Goal: Task Accomplishment & Management: Manage account settings

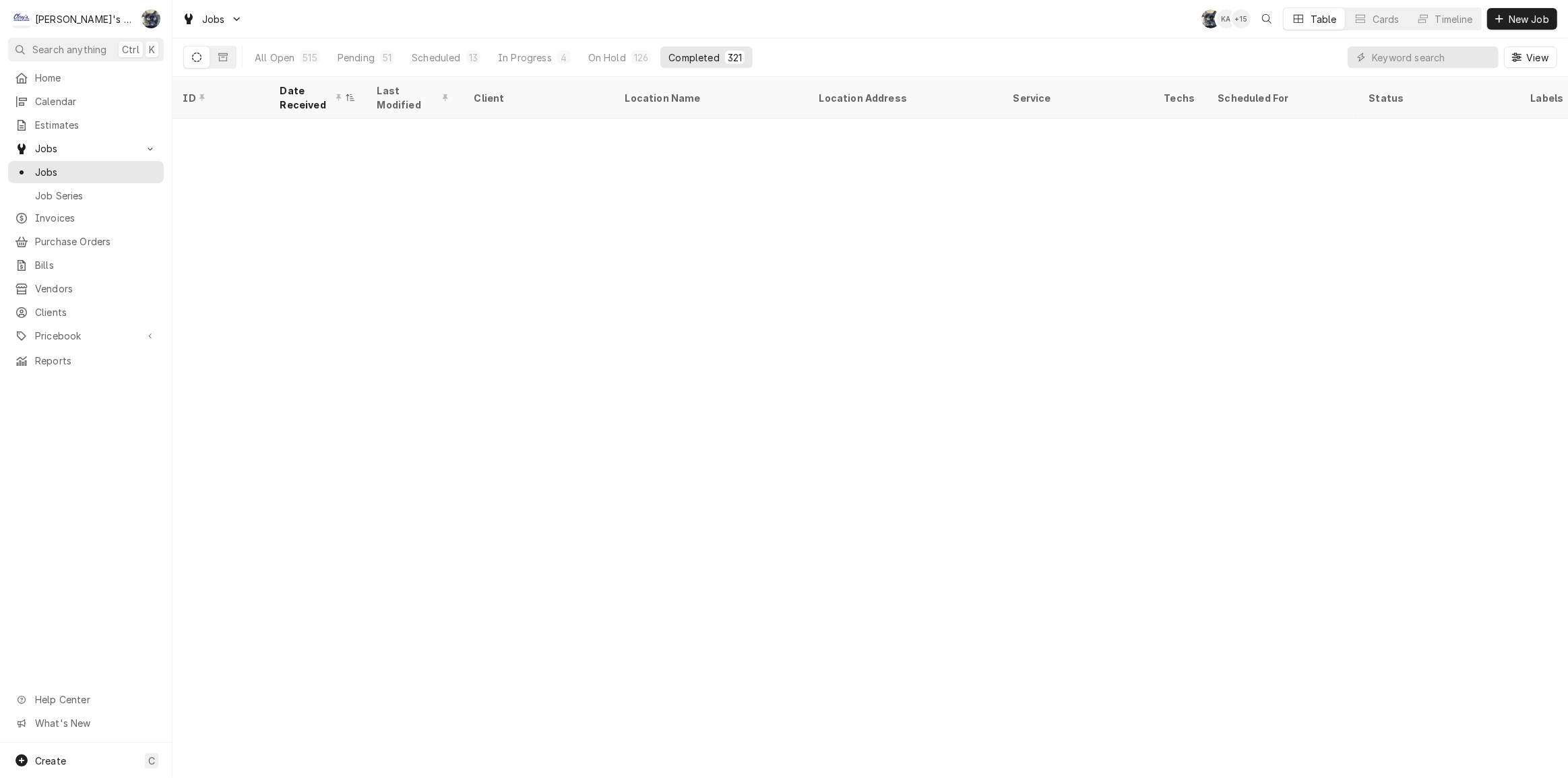
scroll to position [1444, 0]
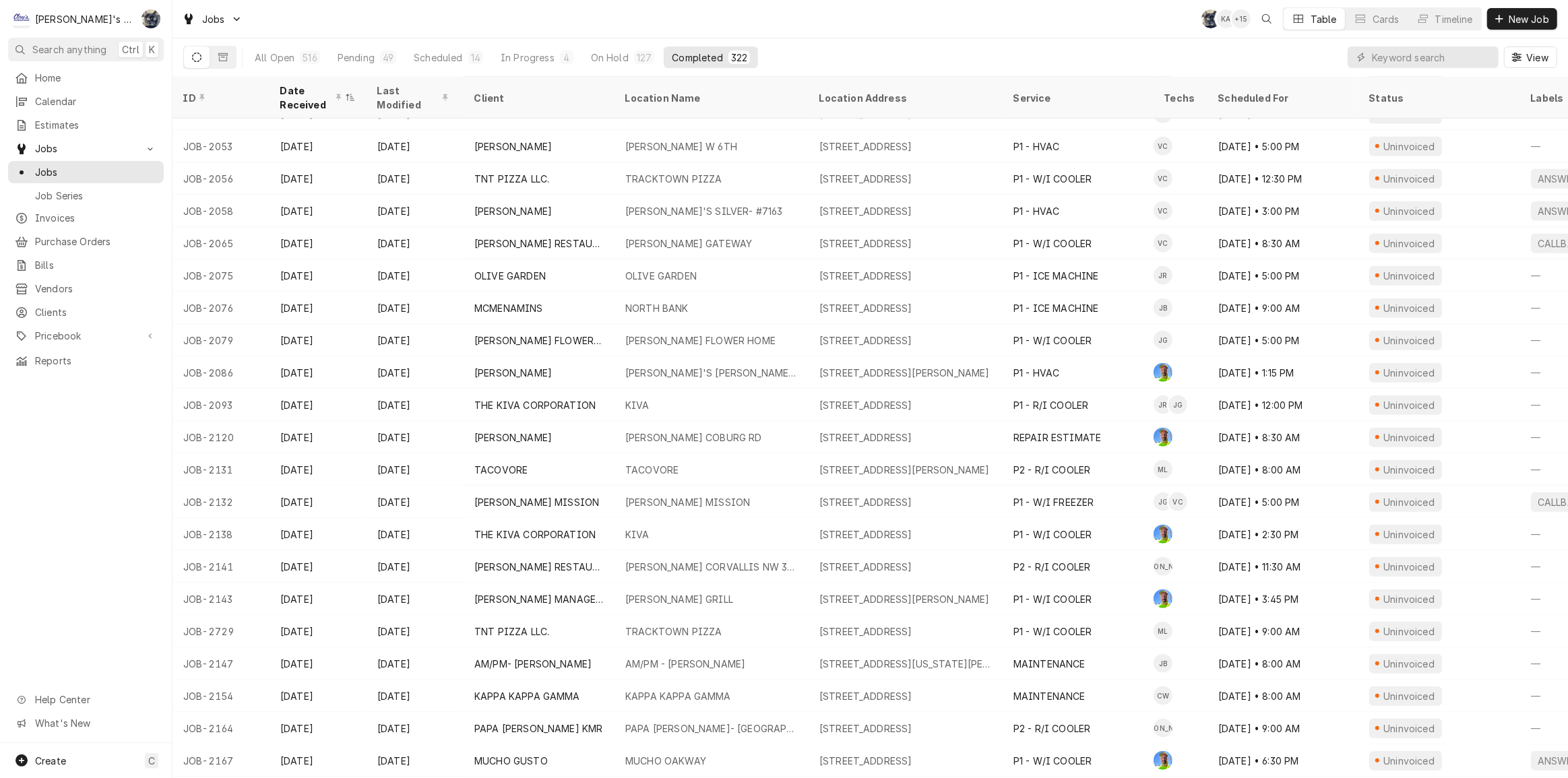
click at [1167, 46] on div "All Open 516 Pending 49 Scheduled 14 In Progress 4 On Hold 127 Completed 322 Vi…" at bounding box center [870, 57] width 1373 height 38
drag, startPoint x: 108, startPoint y: 205, endPoint x: 161, endPoint y: 168, distance: 64.6
click at [108, 209] on div "Invoices" at bounding box center [86, 218] width 150 height 17
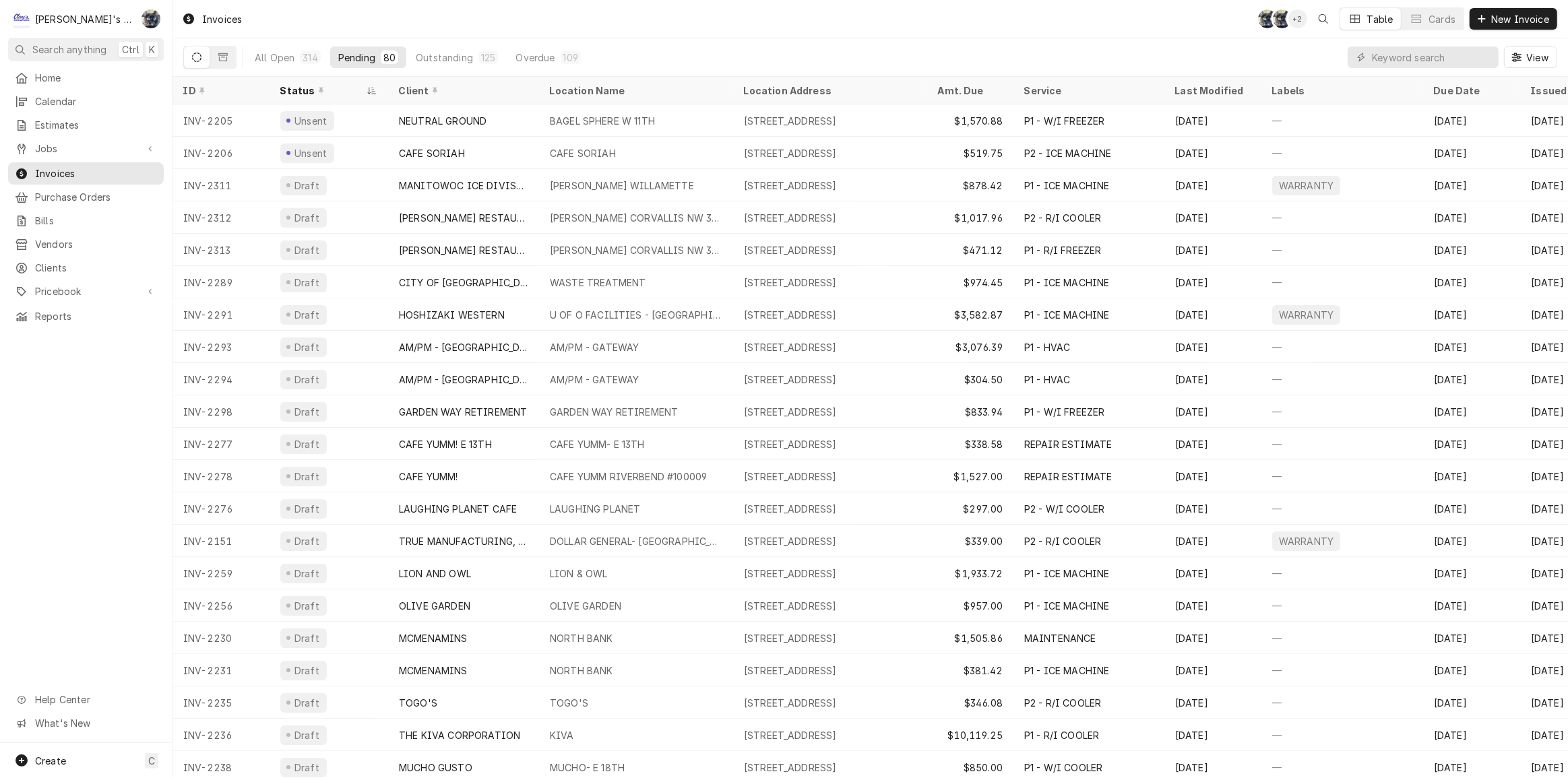
click at [810, 18] on div "Invoices SB SB + 2 Table Cards New Invoice" at bounding box center [870, 19] width 1395 height 38
click at [108, 148] on span "Jobs" at bounding box center [86, 148] width 102 height 14
click at [94, 175] on link "Jobs" at bounding box center [85, 172] width 155 height 22
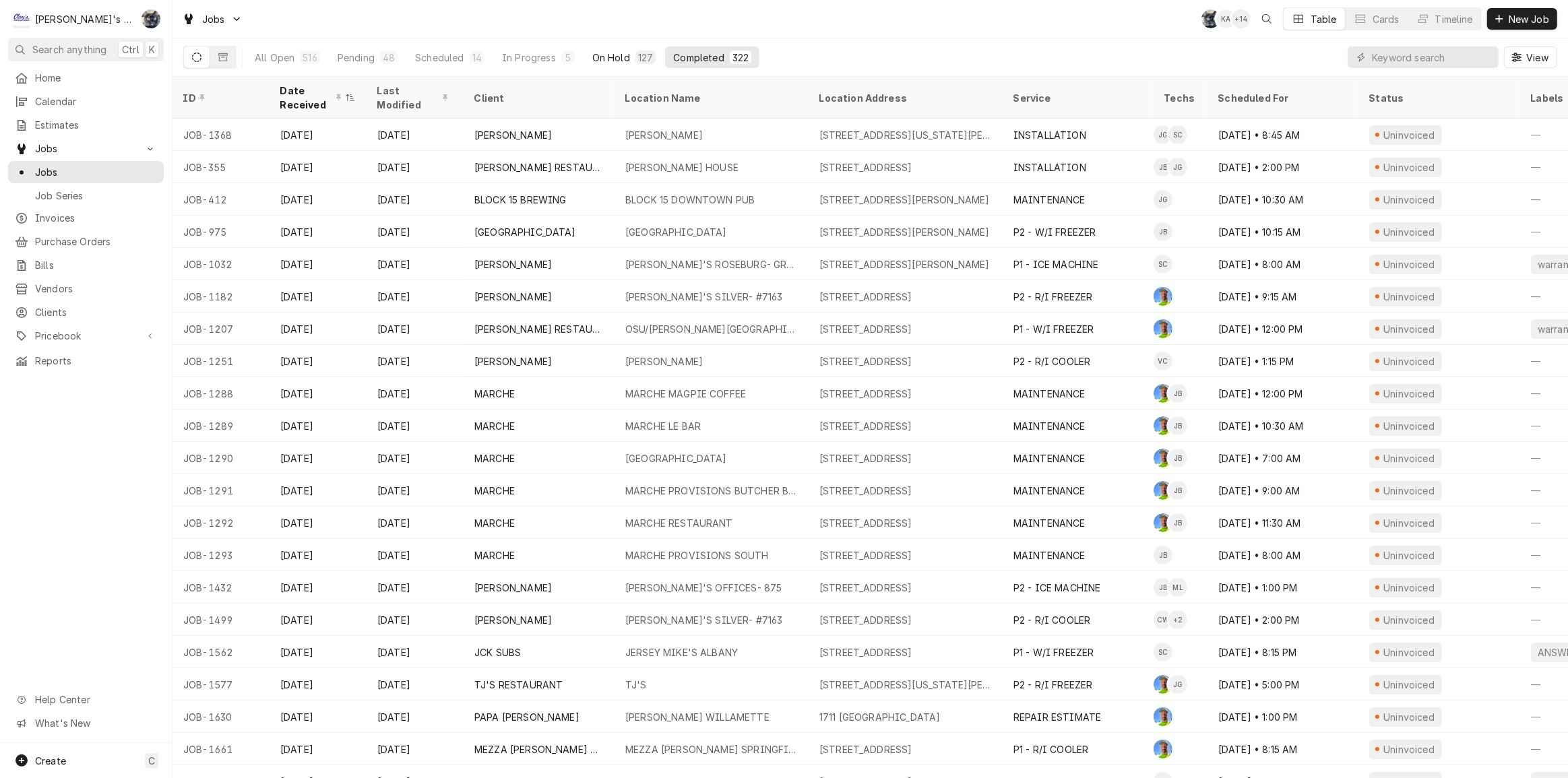
click at [619, 58] on div "On Hold" at bounding box center [611, 57] width 38 height 14
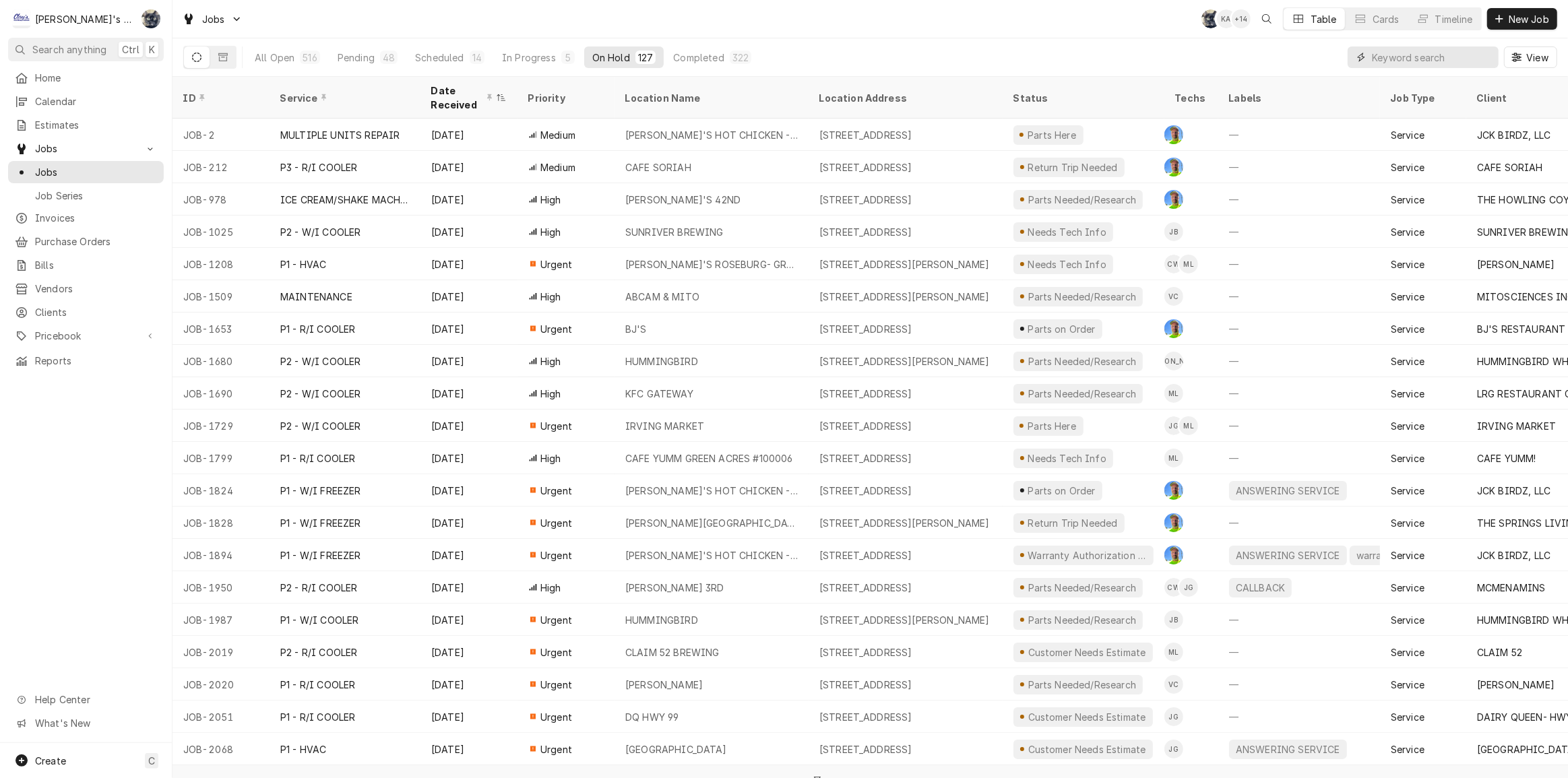
click at [1411, 58] on input "Dynamic Content Wrapper" at bounding box center [1432, 57] width 120 height 21
type input "2475"
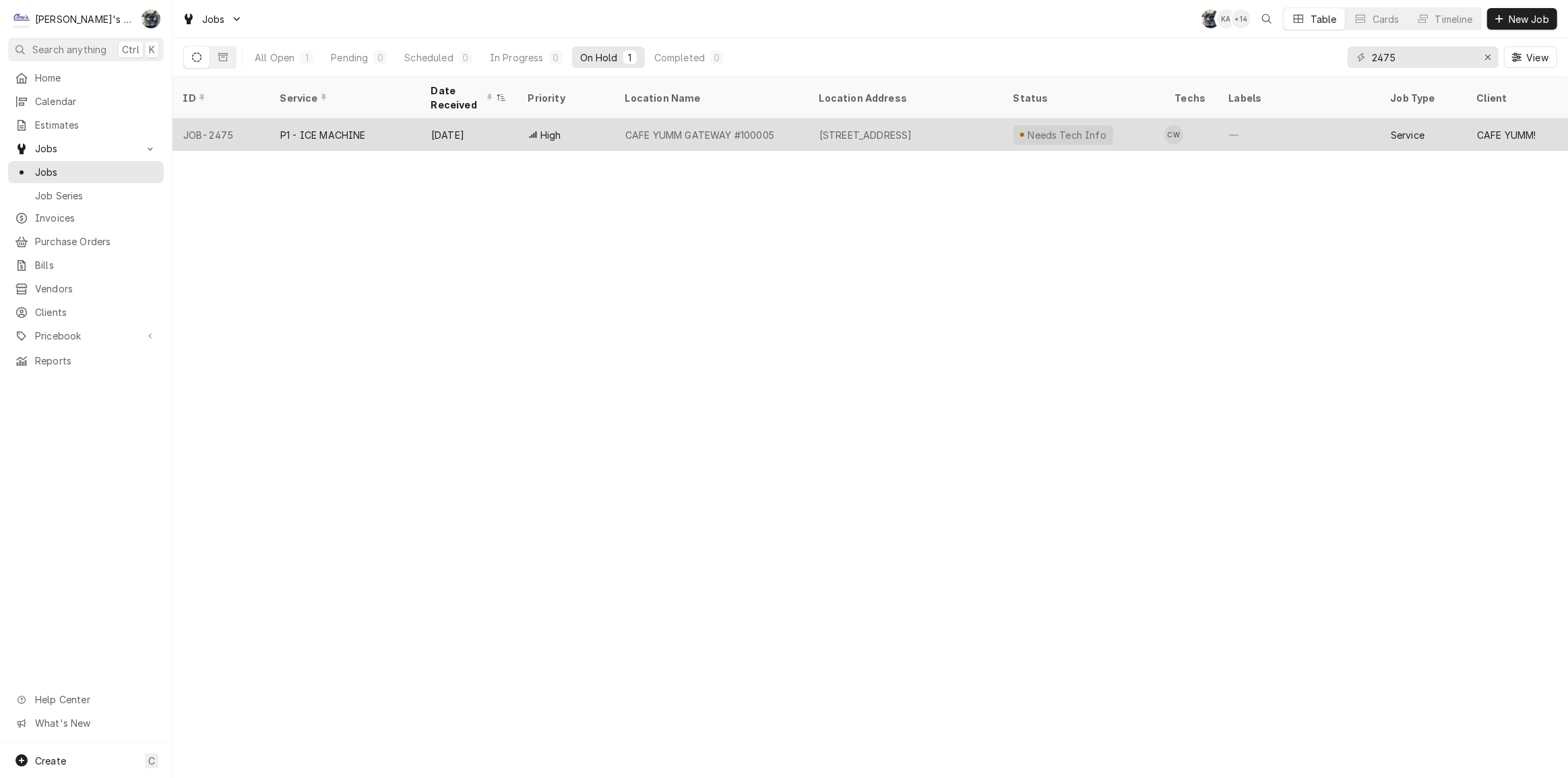
click at [791, 135] on div "CAFE YUMM GATEWAY #100005" at bounding box center [711, 135] width 194 height 33
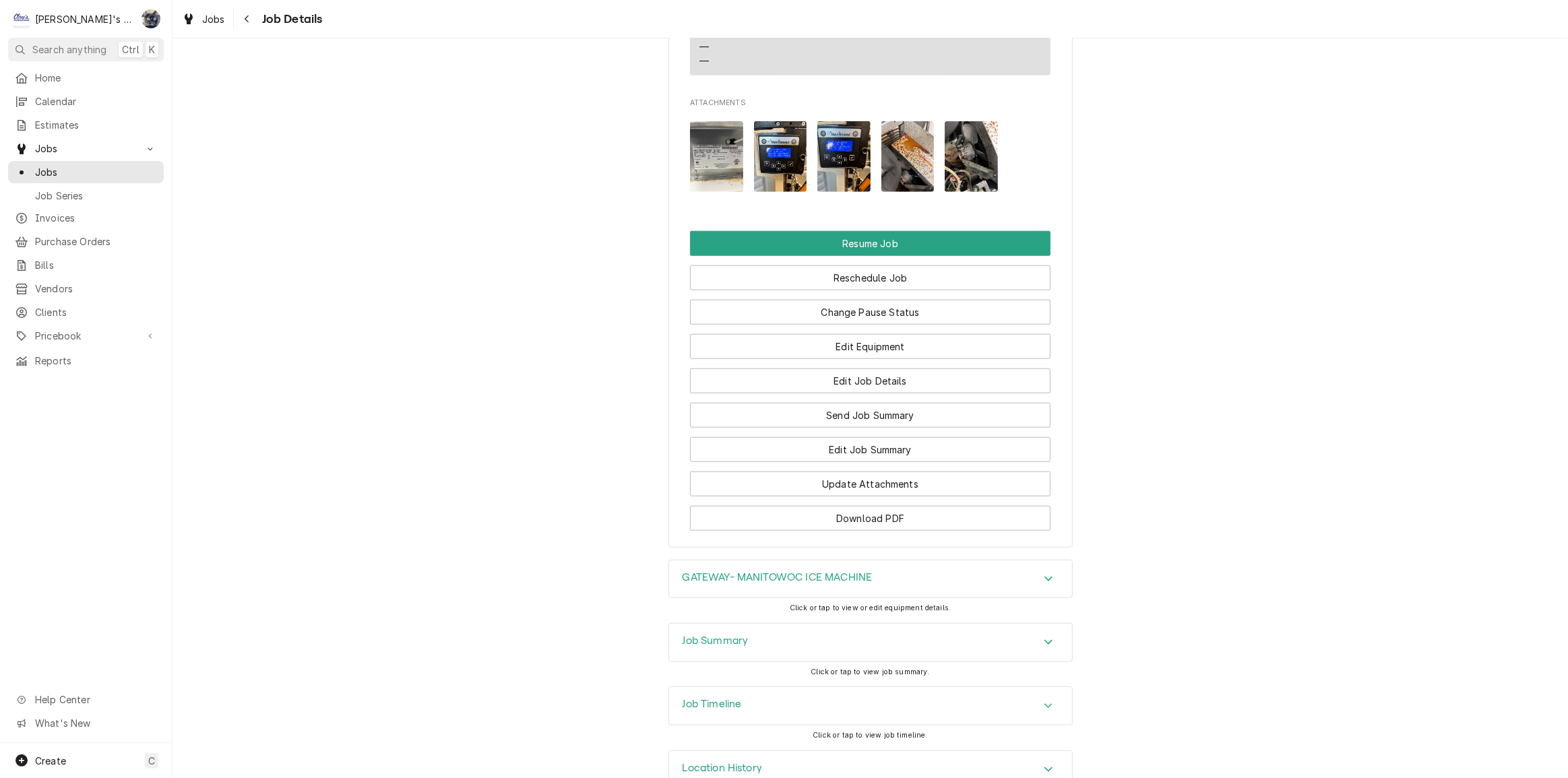
scroll to position [1548, 0]
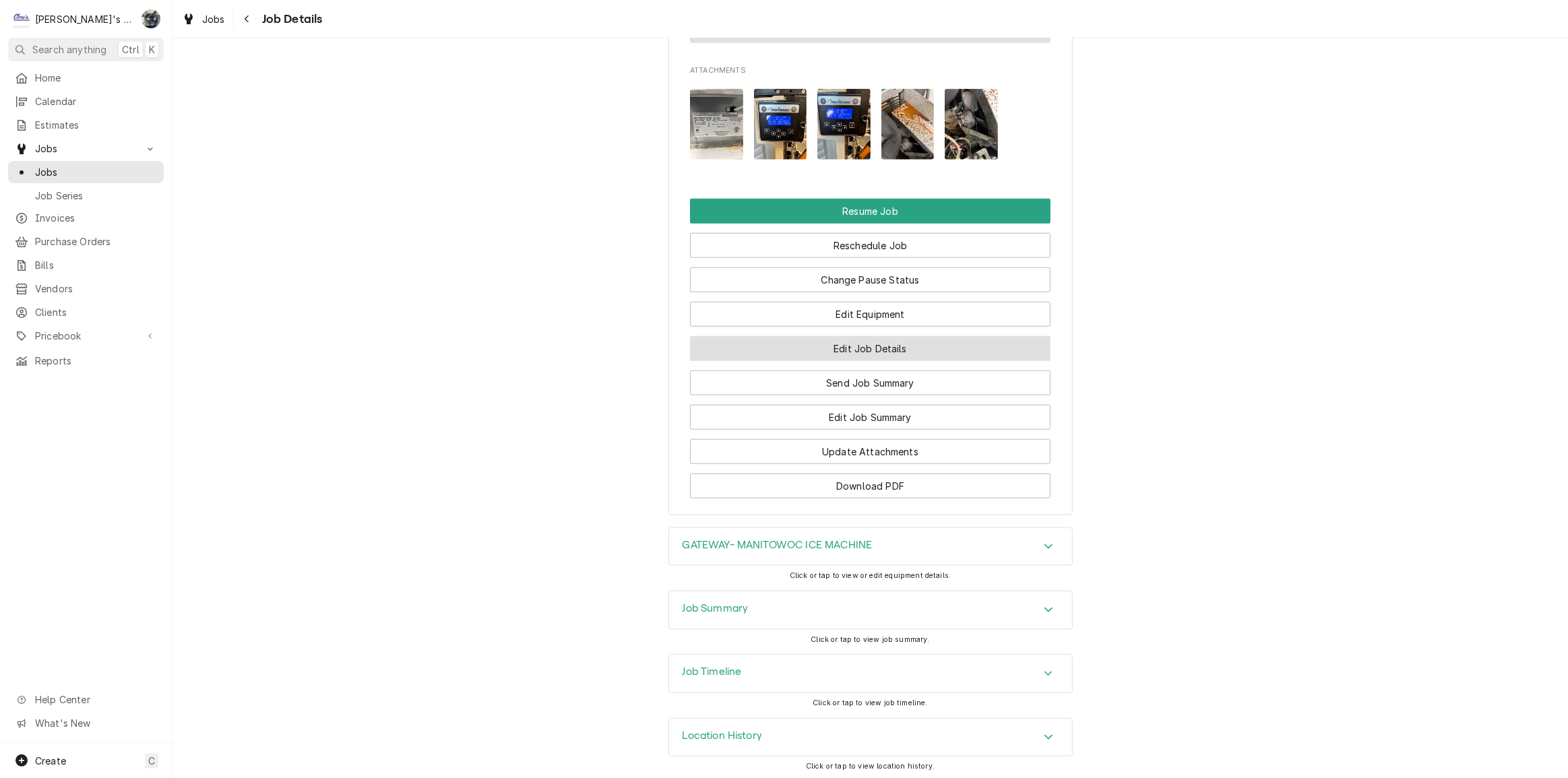
click at [868, 349] on button "Edit Job Details" at bounding box center [870, 348] width 360 height 25
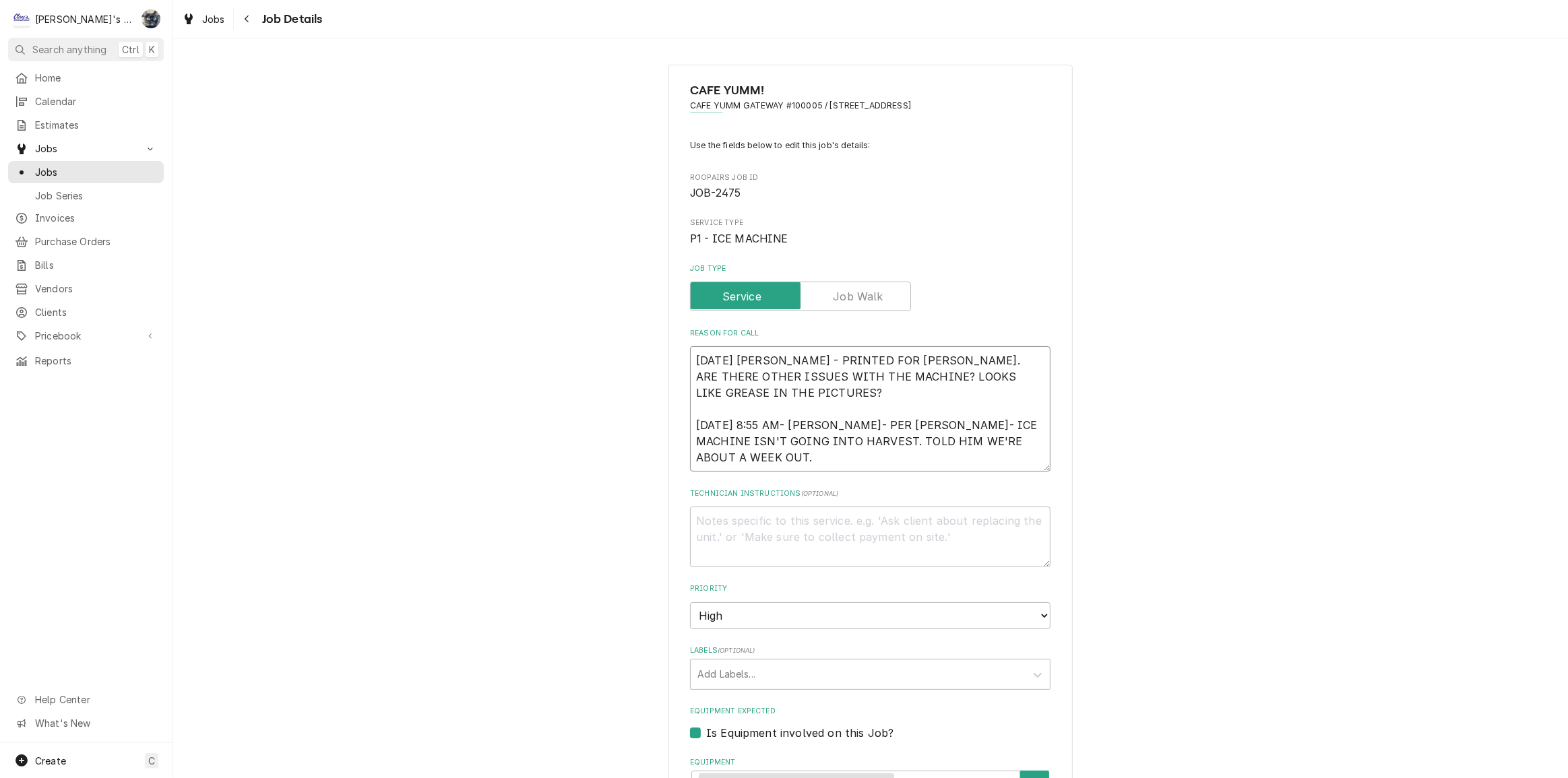
drag, startPoint x: 755, startPoint y: 401, endPoint x: 678, endPoint y: 368, distance: 83.8
click at [678, 368] on div "CAFE YUMM! CAFE YUMM GATEWAY #100005 / 3340 GATEWAY ST, SPRINGFIELD, OR 97477 U…" at bounding box center [870, 715] width 404 height 1301
type textarea "x"
type textarea "7/23/2025 8:55 AM- KASSIE- PER KYLE KNOX- ICE MACHINE ISN'T GOING INTO HARVEST.…"
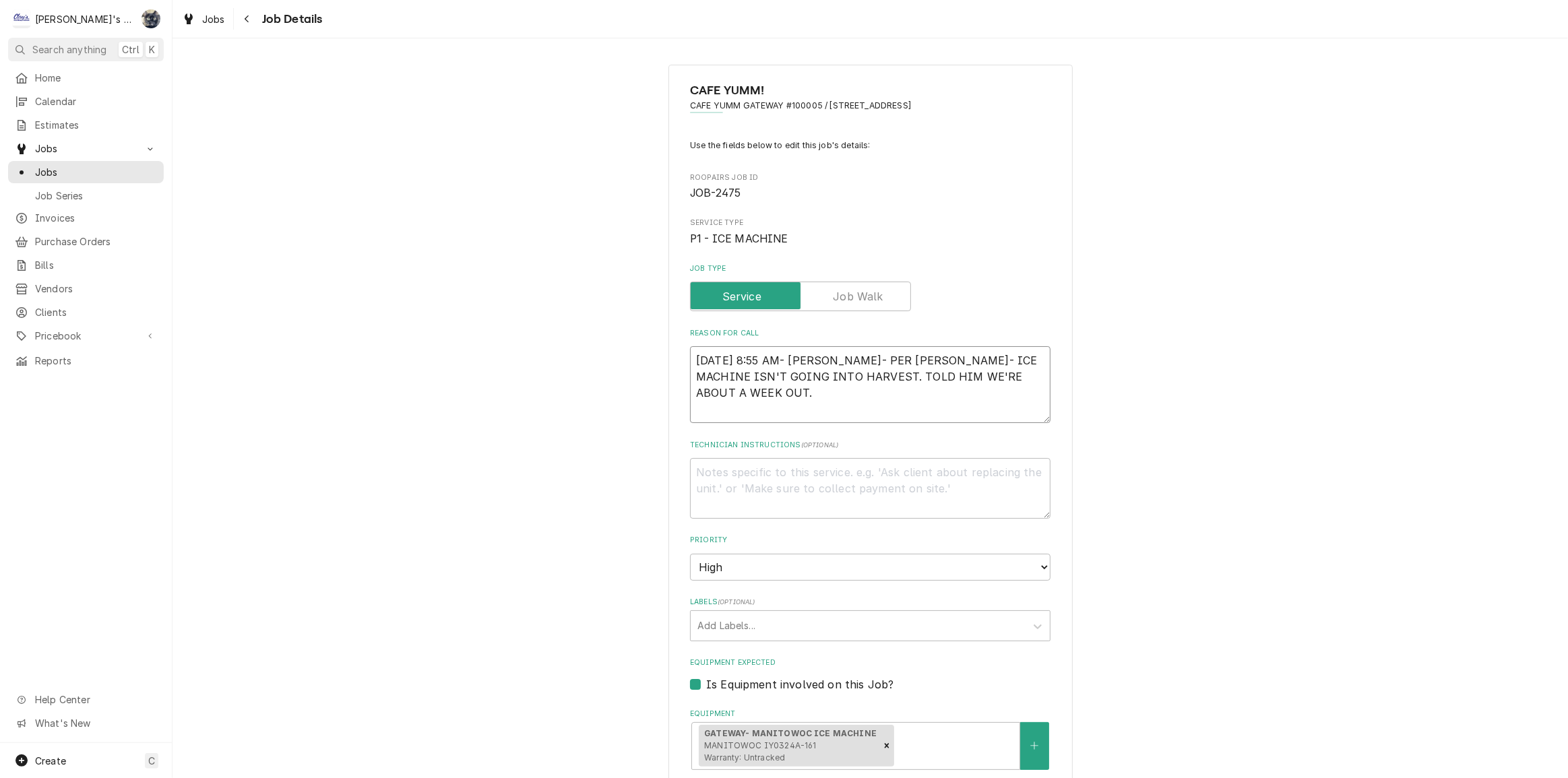
click at [691, 377] on textarea "7/23/2025 8:55 AM- KASSIE- PER KYLE KNOX- ICE MACHINE ISN'T GOING INTO HARVEST.…" at bounding box center [870, 385] width 360 height 77
type textarea "x"
type textarea "7/23/2025 8:55 AM- KASSIE- PER KYLE KNOX- ICE MACHINE ISN'T GOING INTO HARVEST.…"
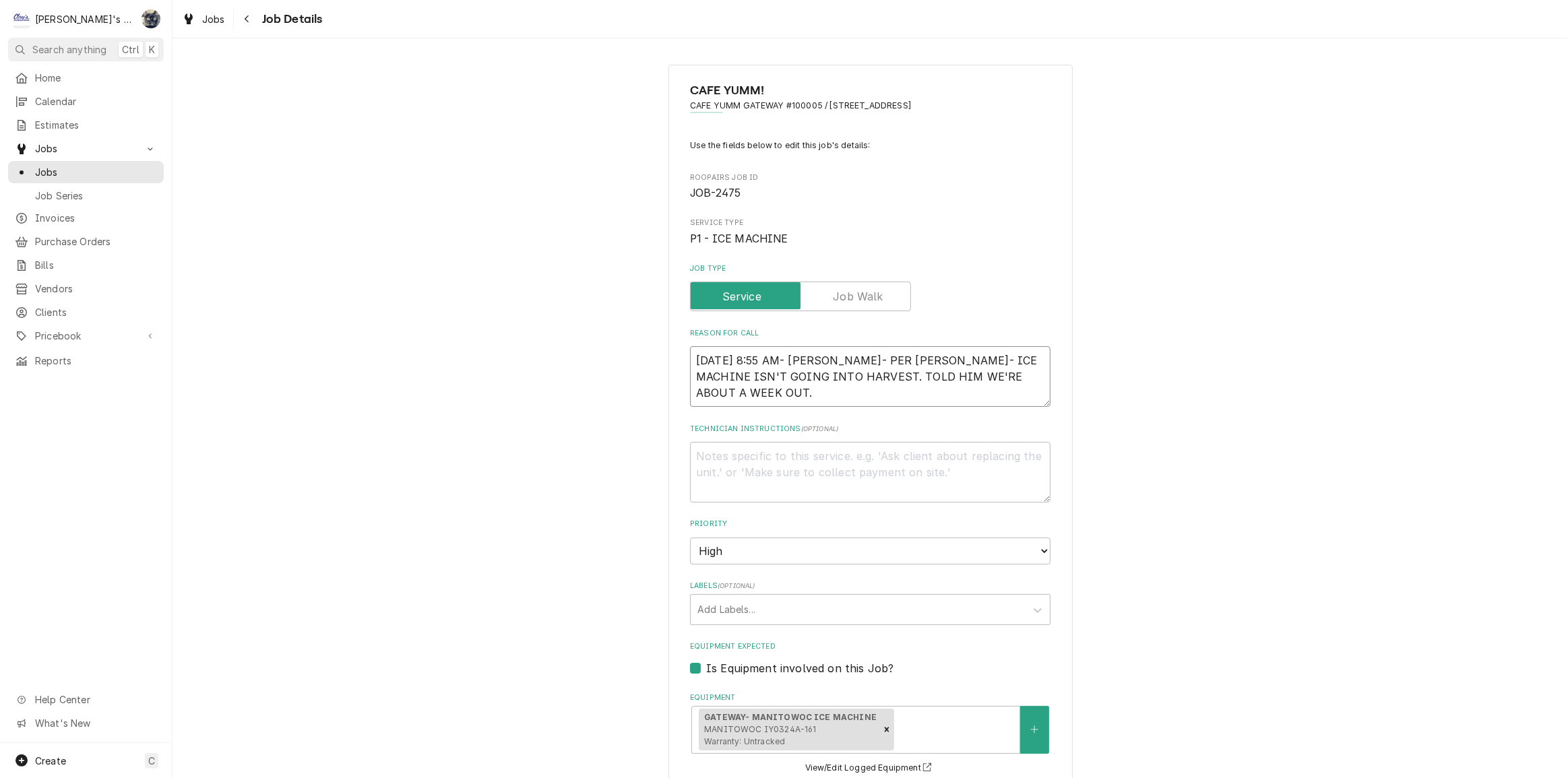
type textarea "x"
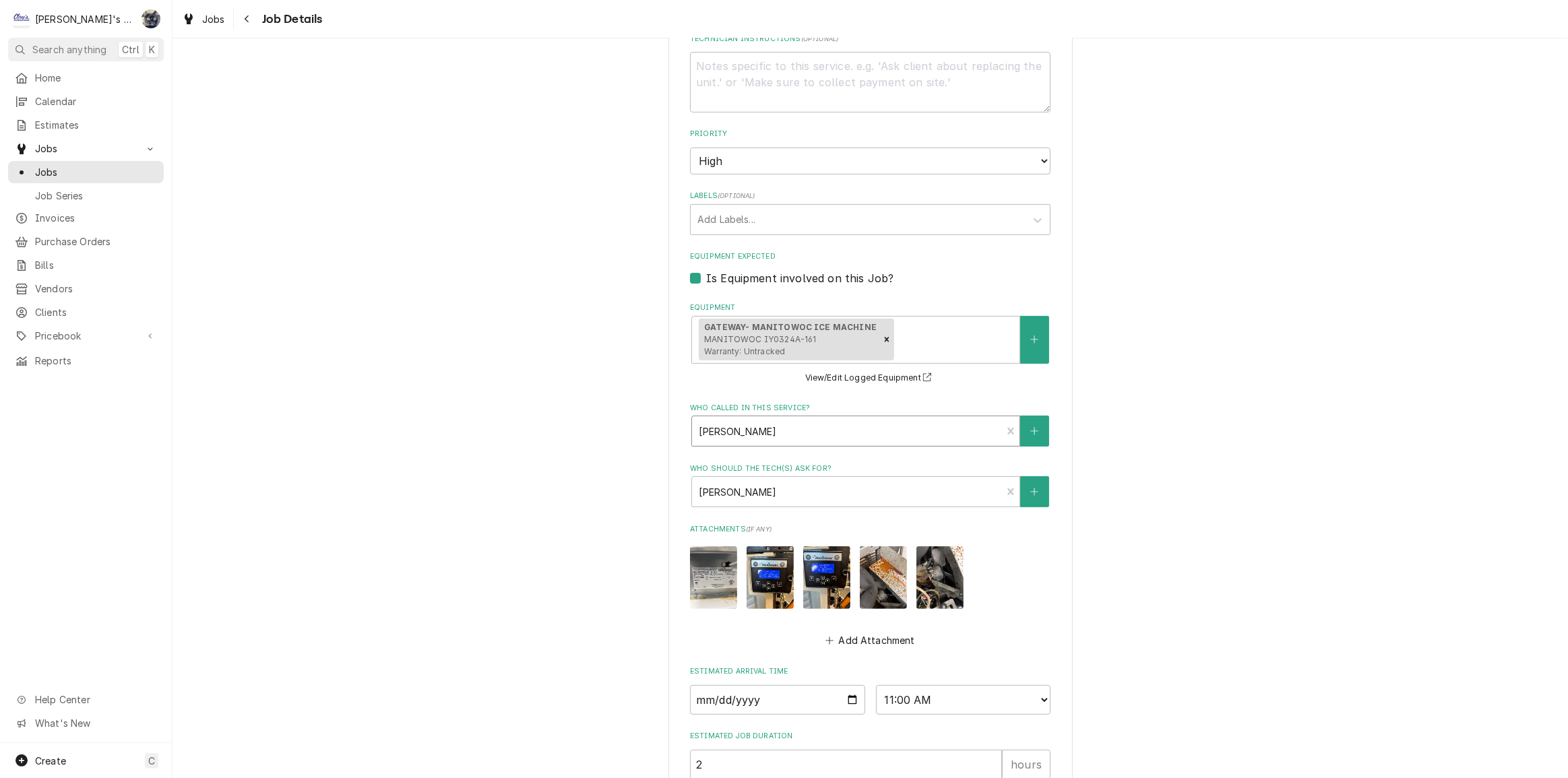
scroll to position [531, 0]
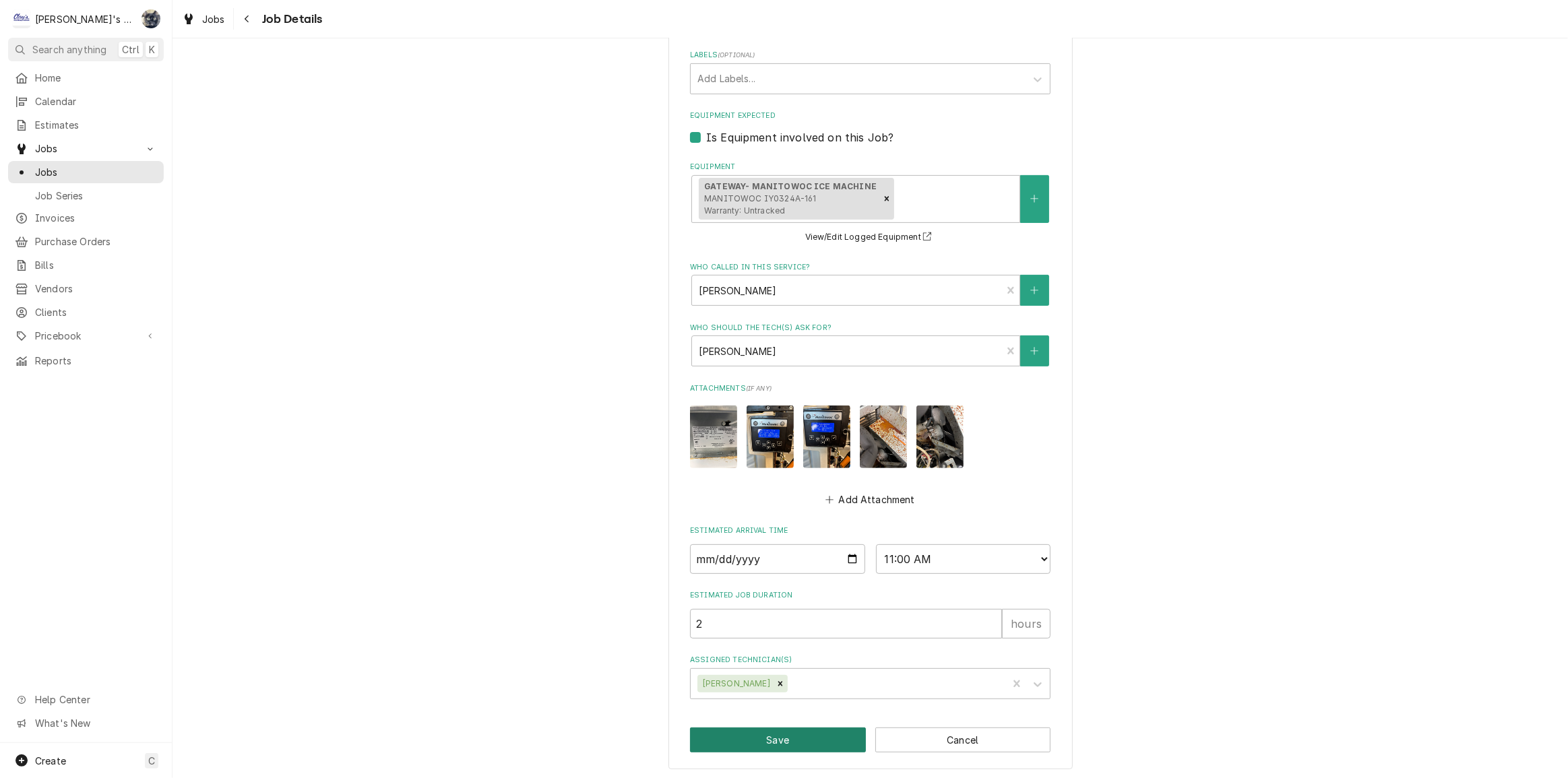
type textarea "7/23/2025 8:55 AM- KASSIE- PER KYLE KNOX- ICE MACHINE ISN'T GOING INTO HARVEST.…"
click at [769, 742] on button "Save" at bounding box center [777, 739] width 176 height 25
type textarea "x"
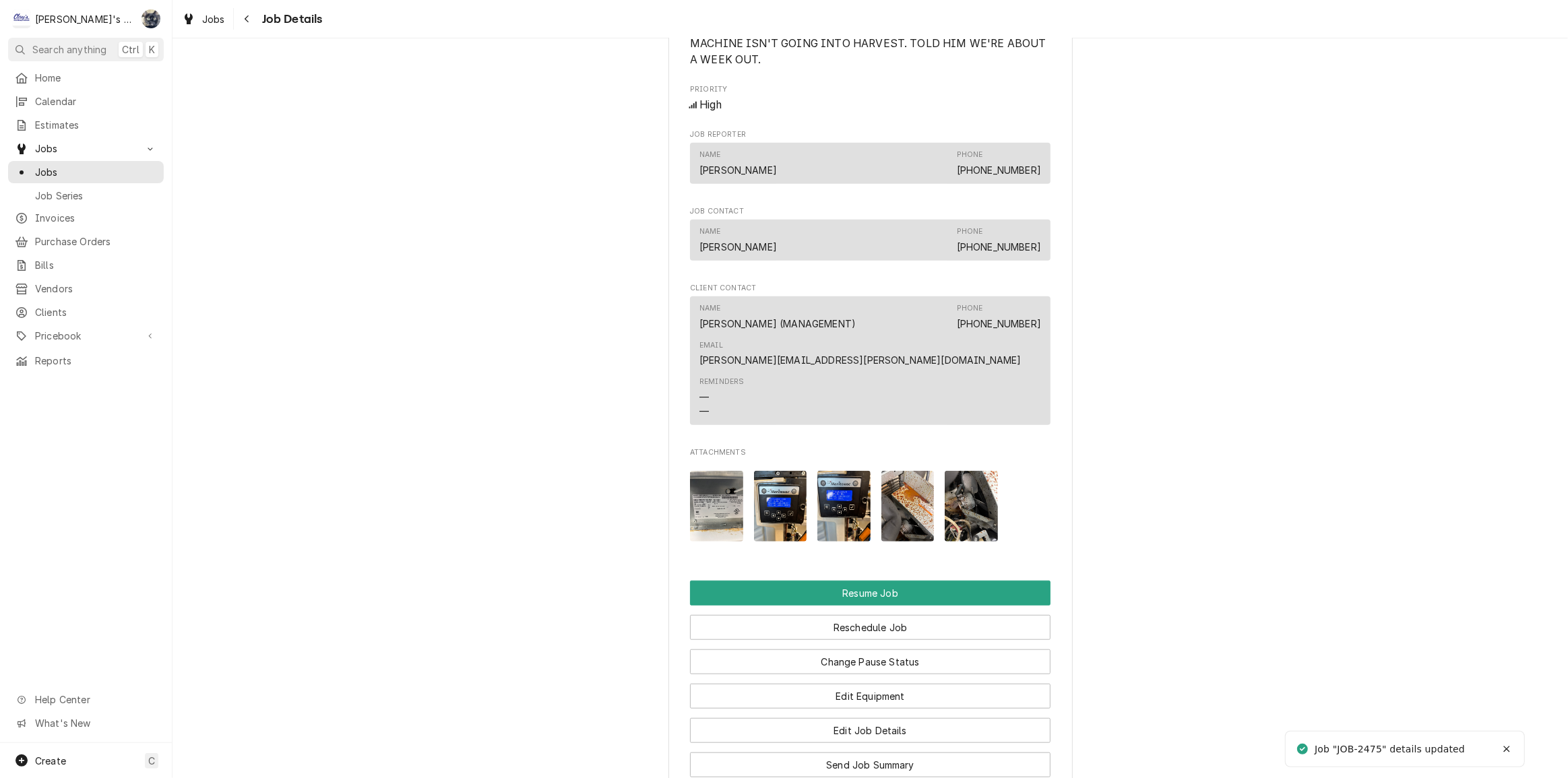
scroll to position [1484, 0]
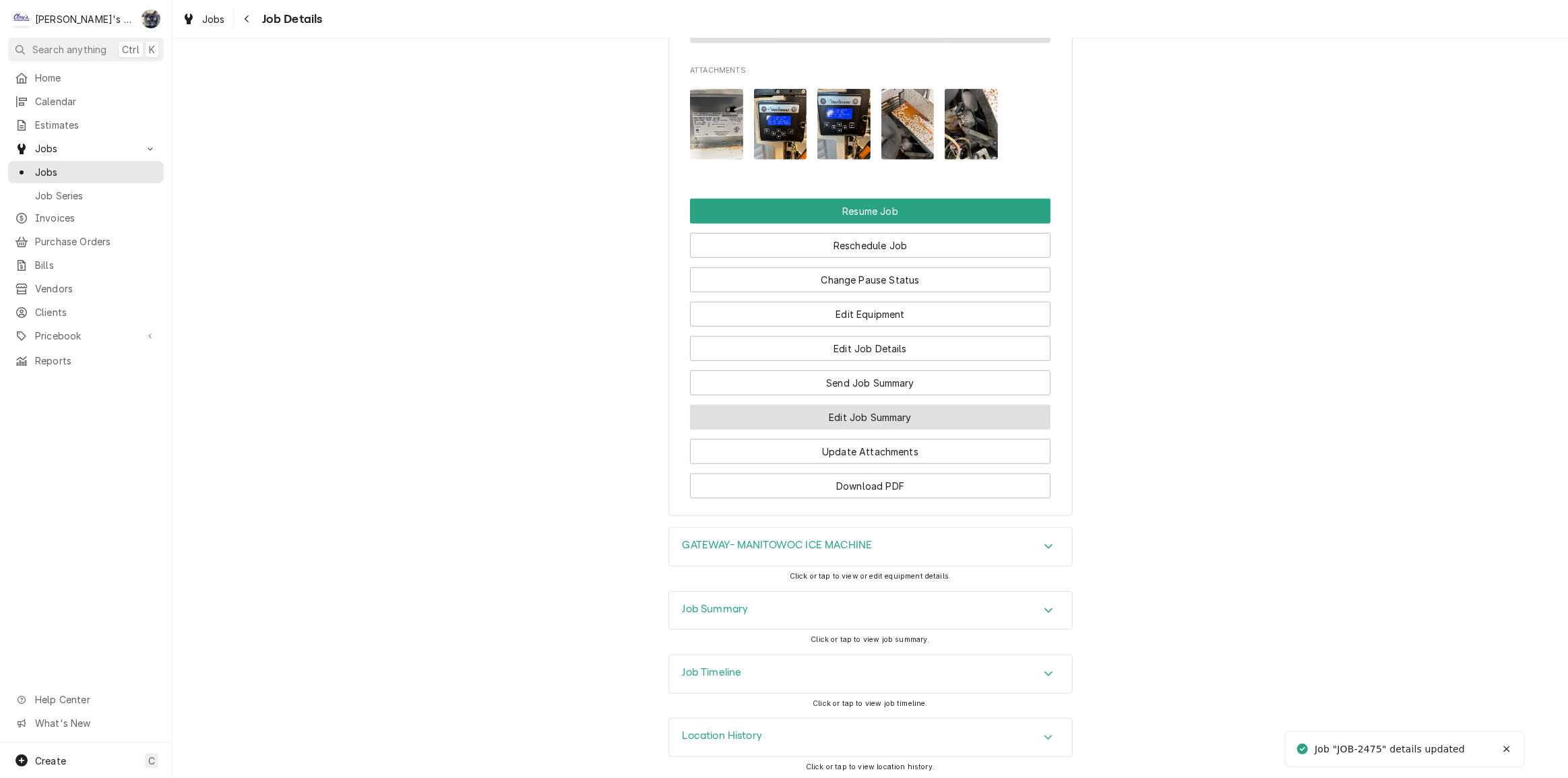
click at [853, 419] on button "Edit Job Summary" at bounding box center [870, 417] width 360 height 25
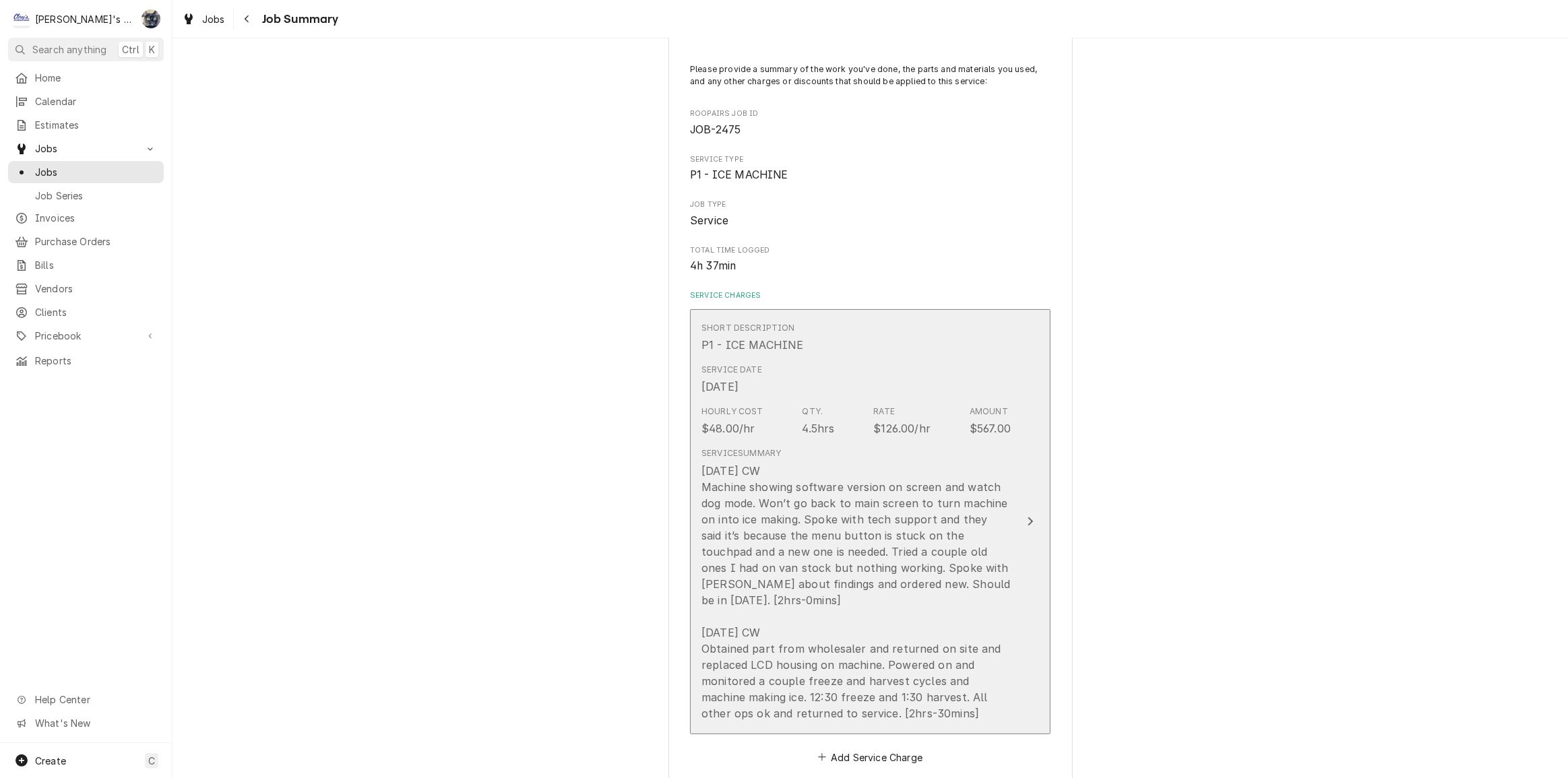
scroll to position [306, 0]
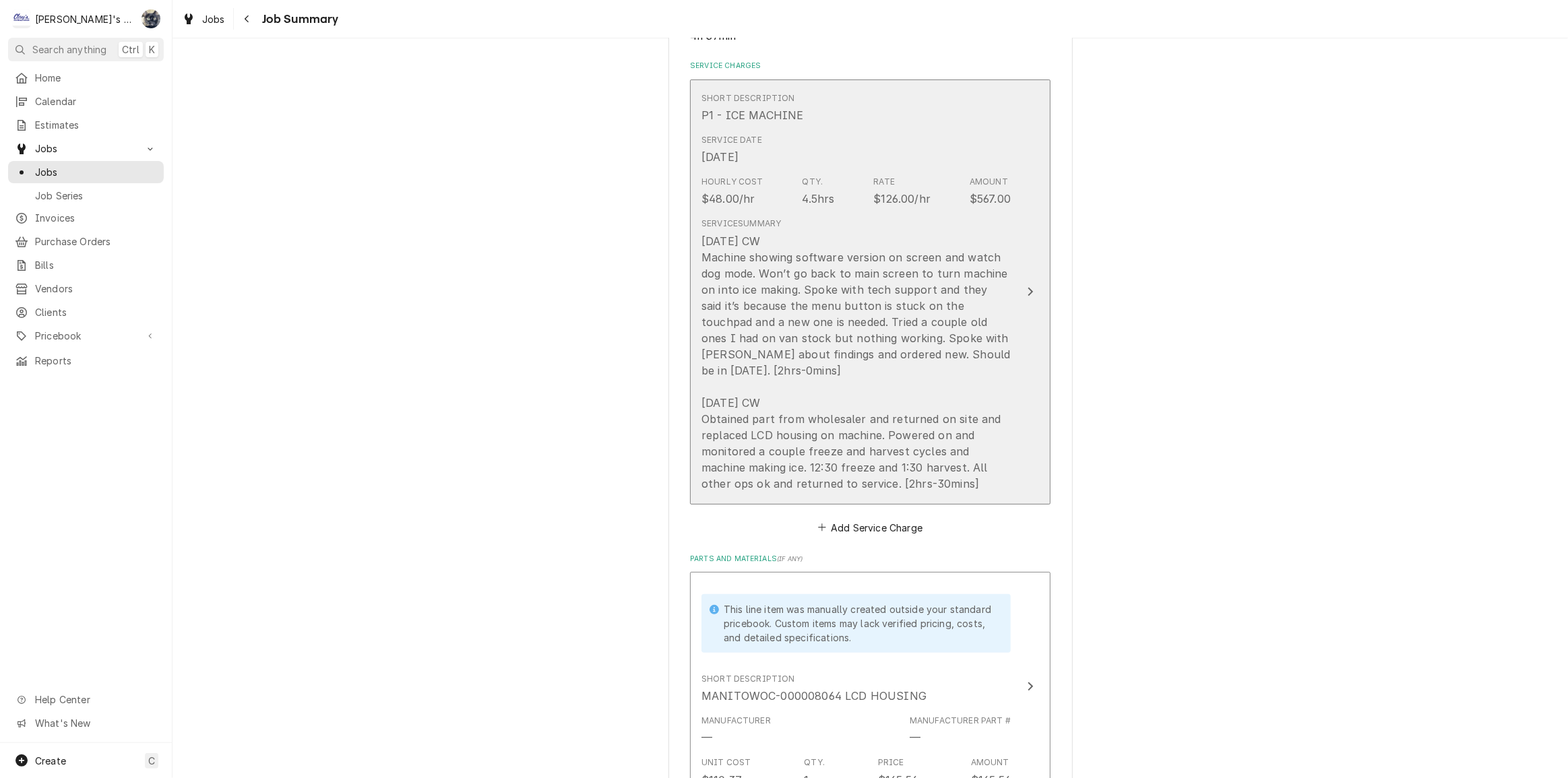
click at [849, 443] on div "[DATE] CW Machine showing software version on screen and watch dog mode. Won’t …" at bounding box center [856, 363] width 309 height 259
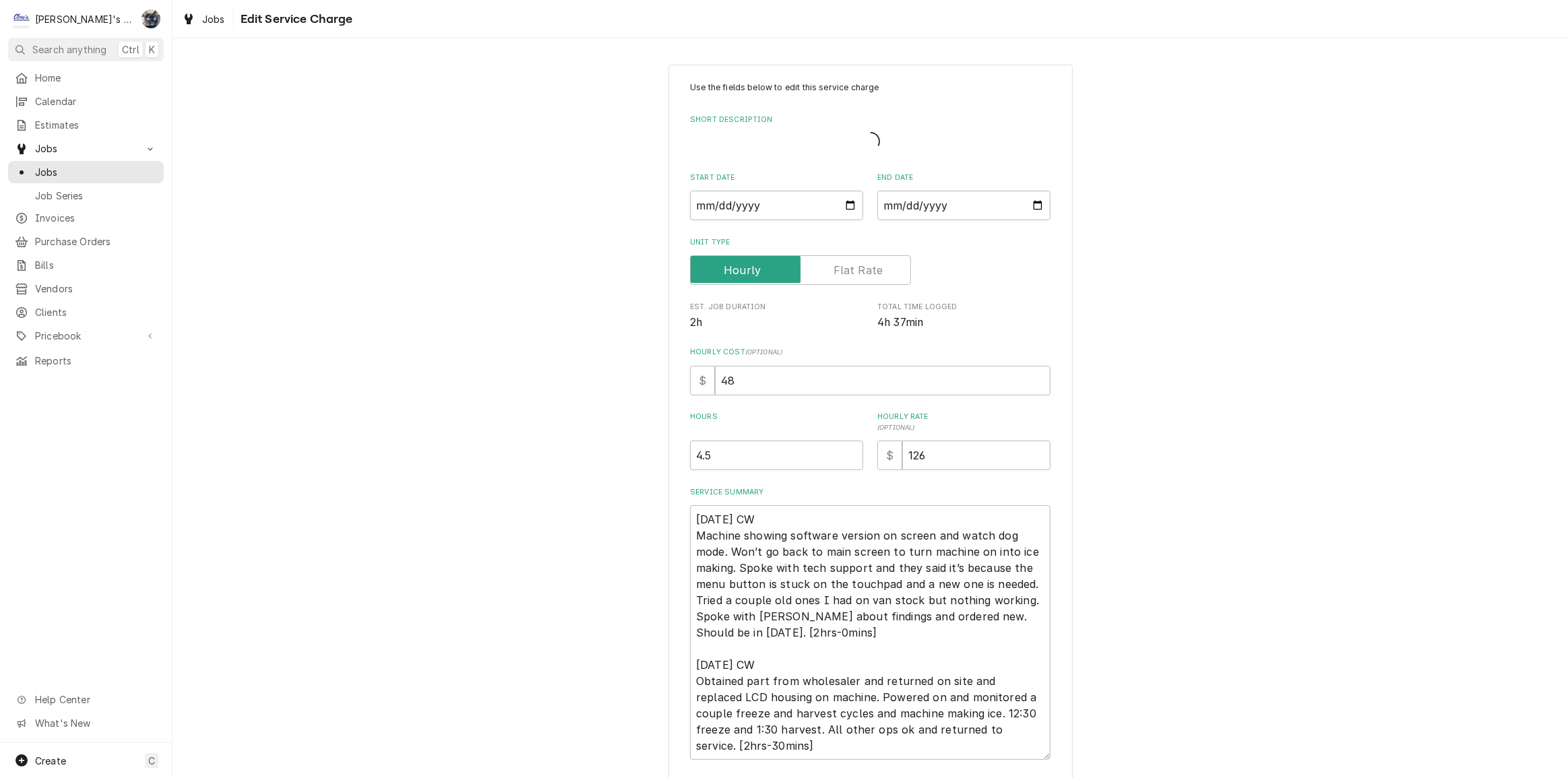
type textarea "x"
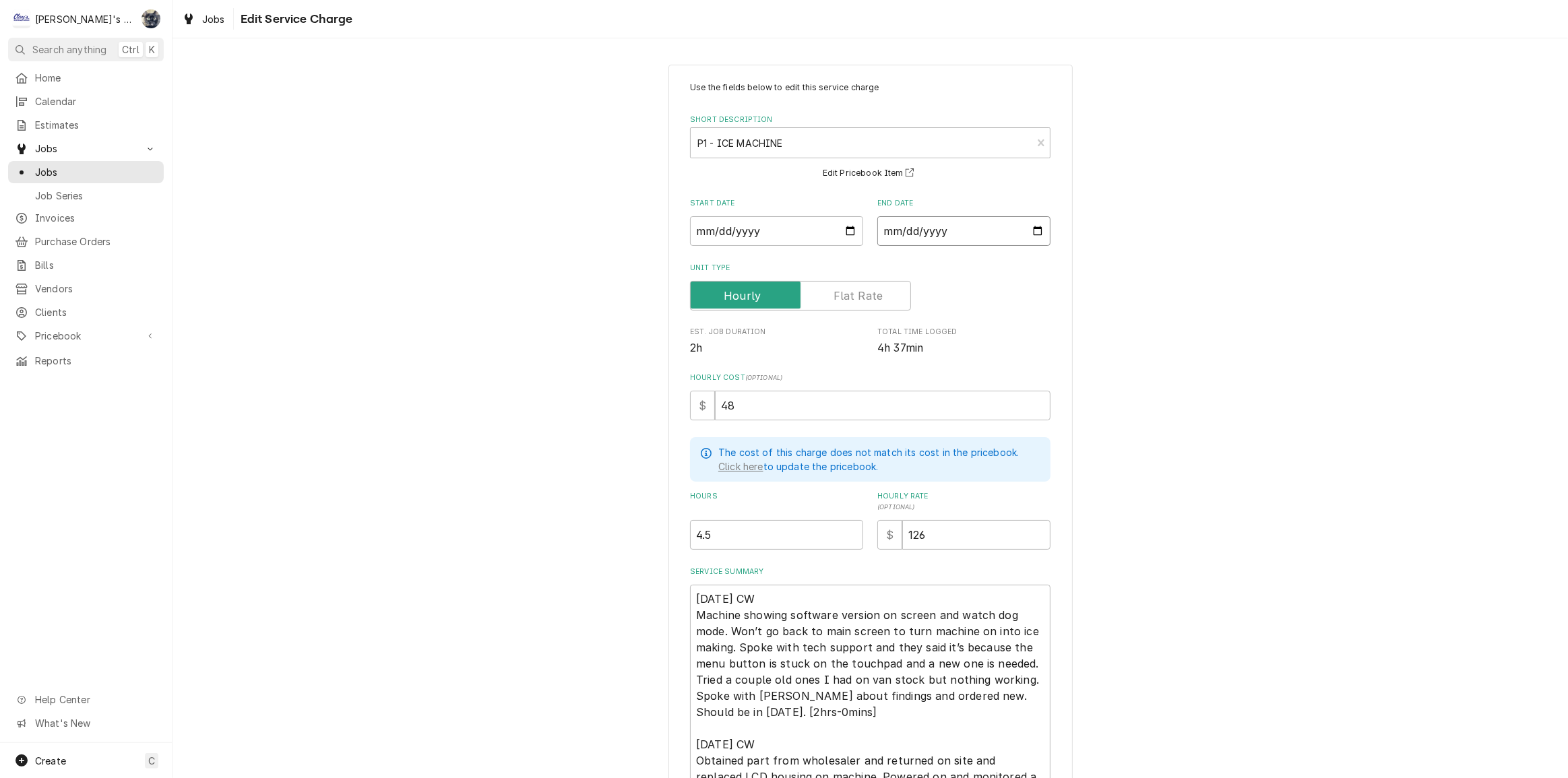
click at [1034, 229] on input "2025-07-29" at bounding box center [964, 231] width 173 height 30
type input "2025-07-31"
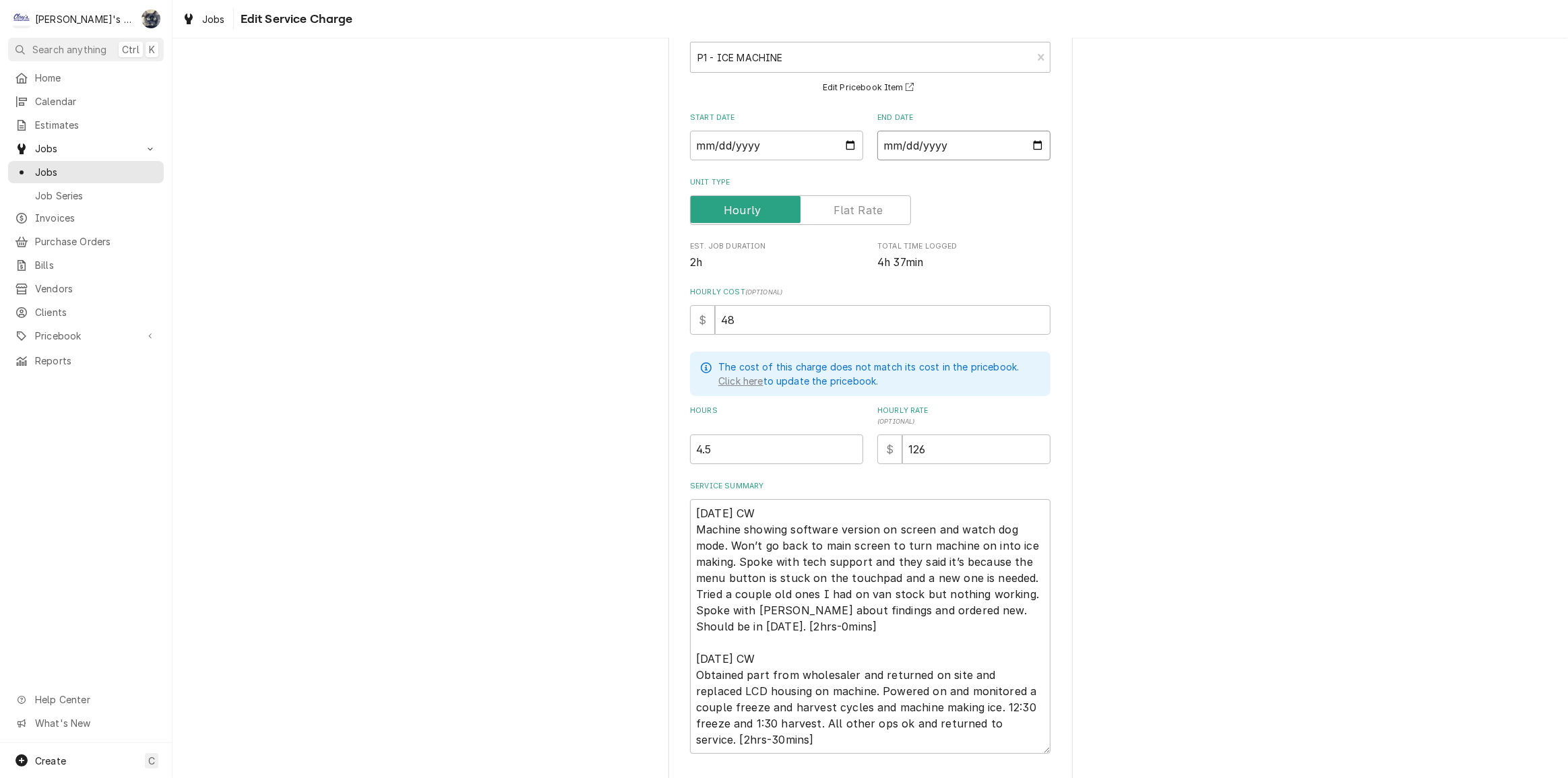
scroll to position [175, 0]
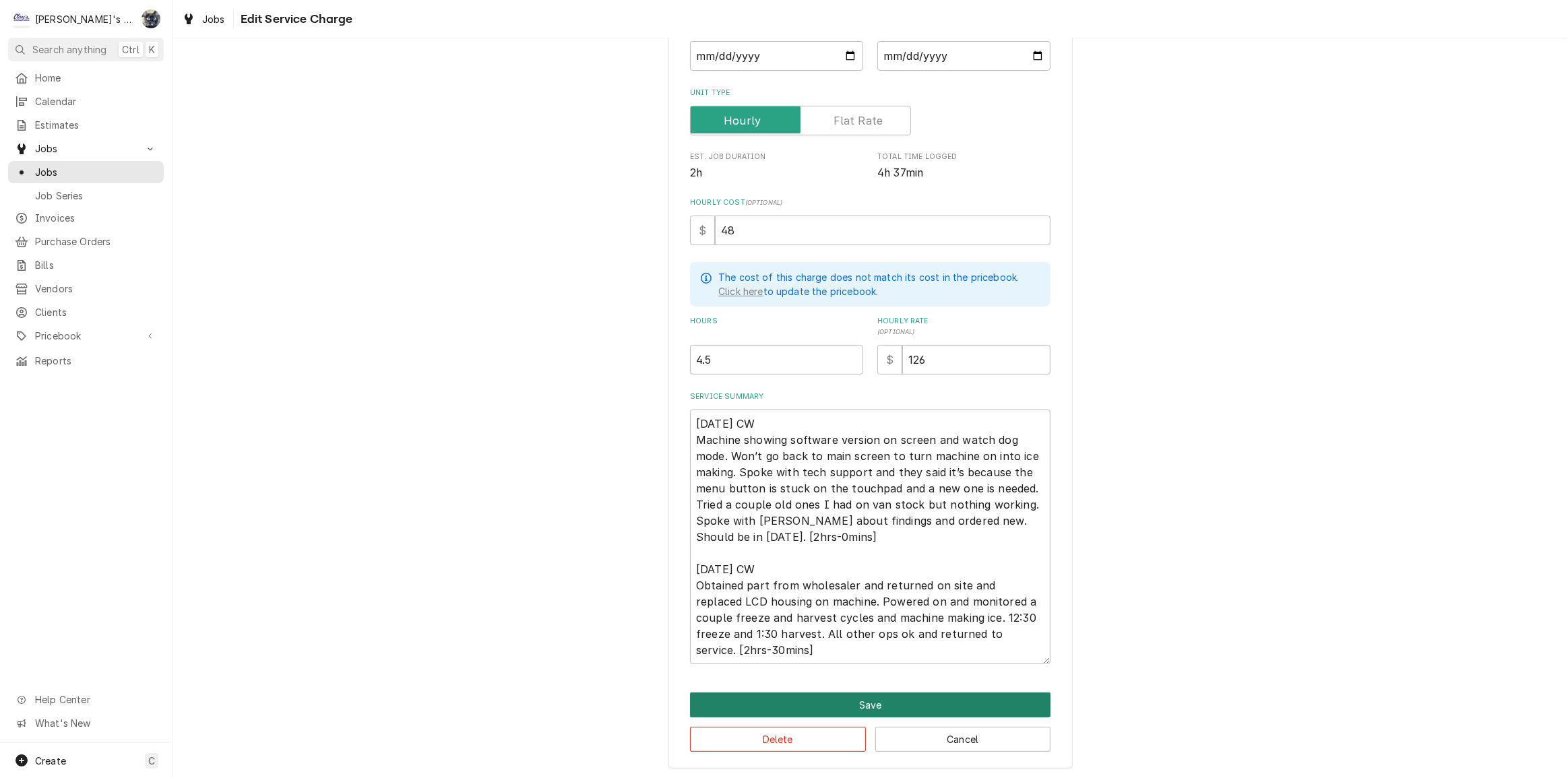
click at [875, 702] on button "Save" at bounding box center [870, 704] width 360 height 25
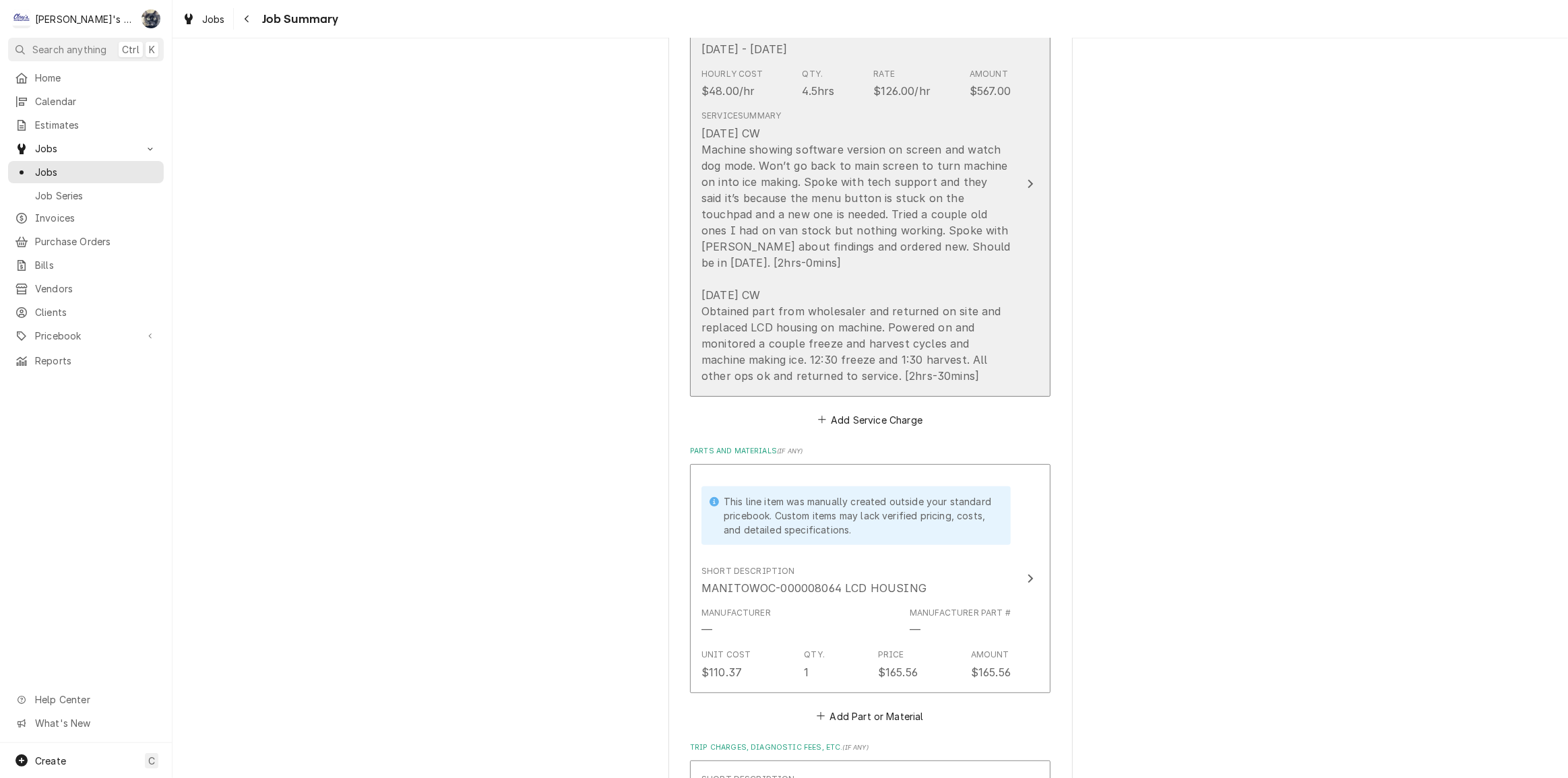
scroll to position [367, 0]
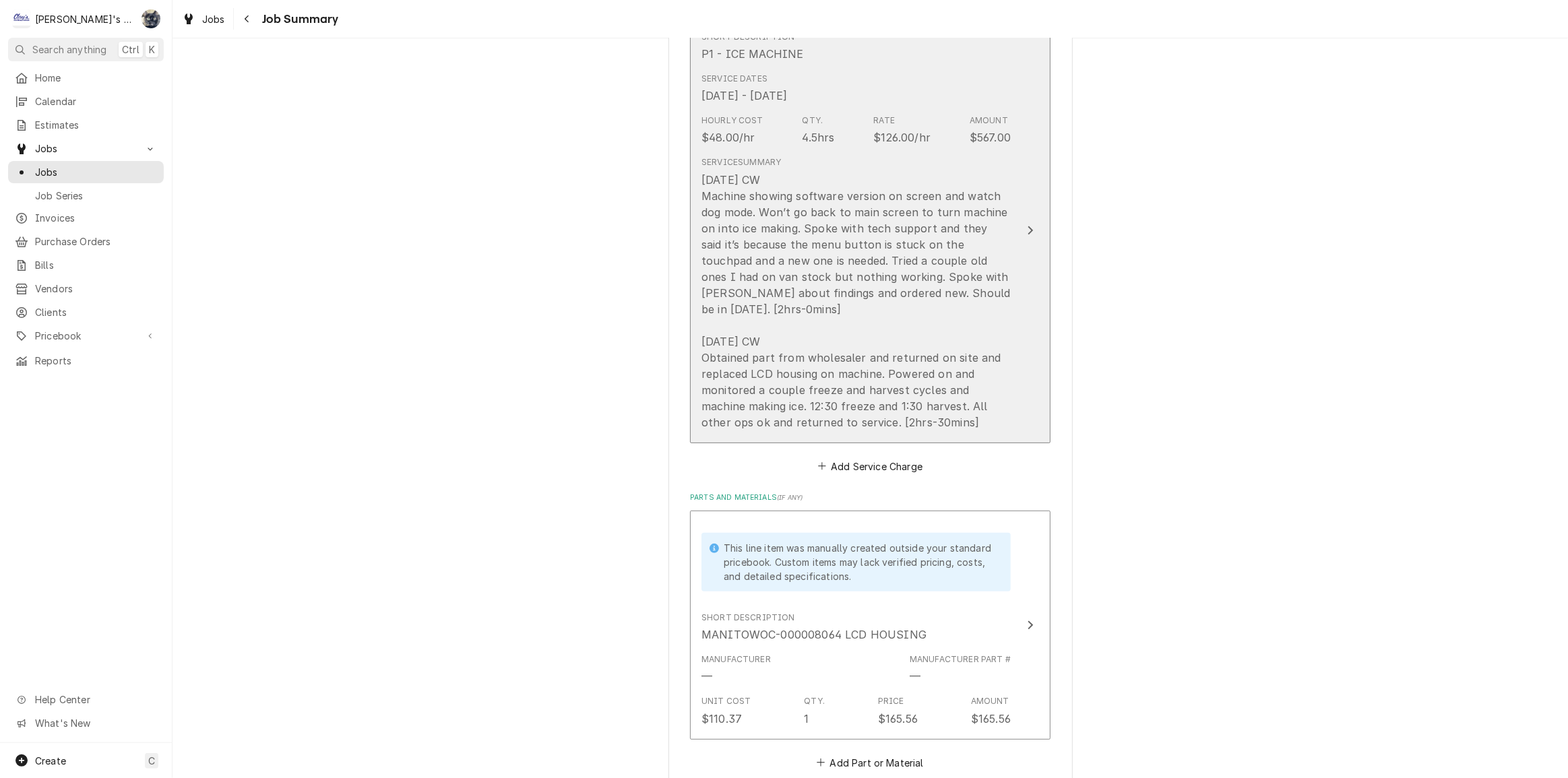
click at [808, 361] on div "[DATE] CW Machine showing software version on screen and watch dog mode. Won’t …" at bounding box center [856, 301] width 309 height 259
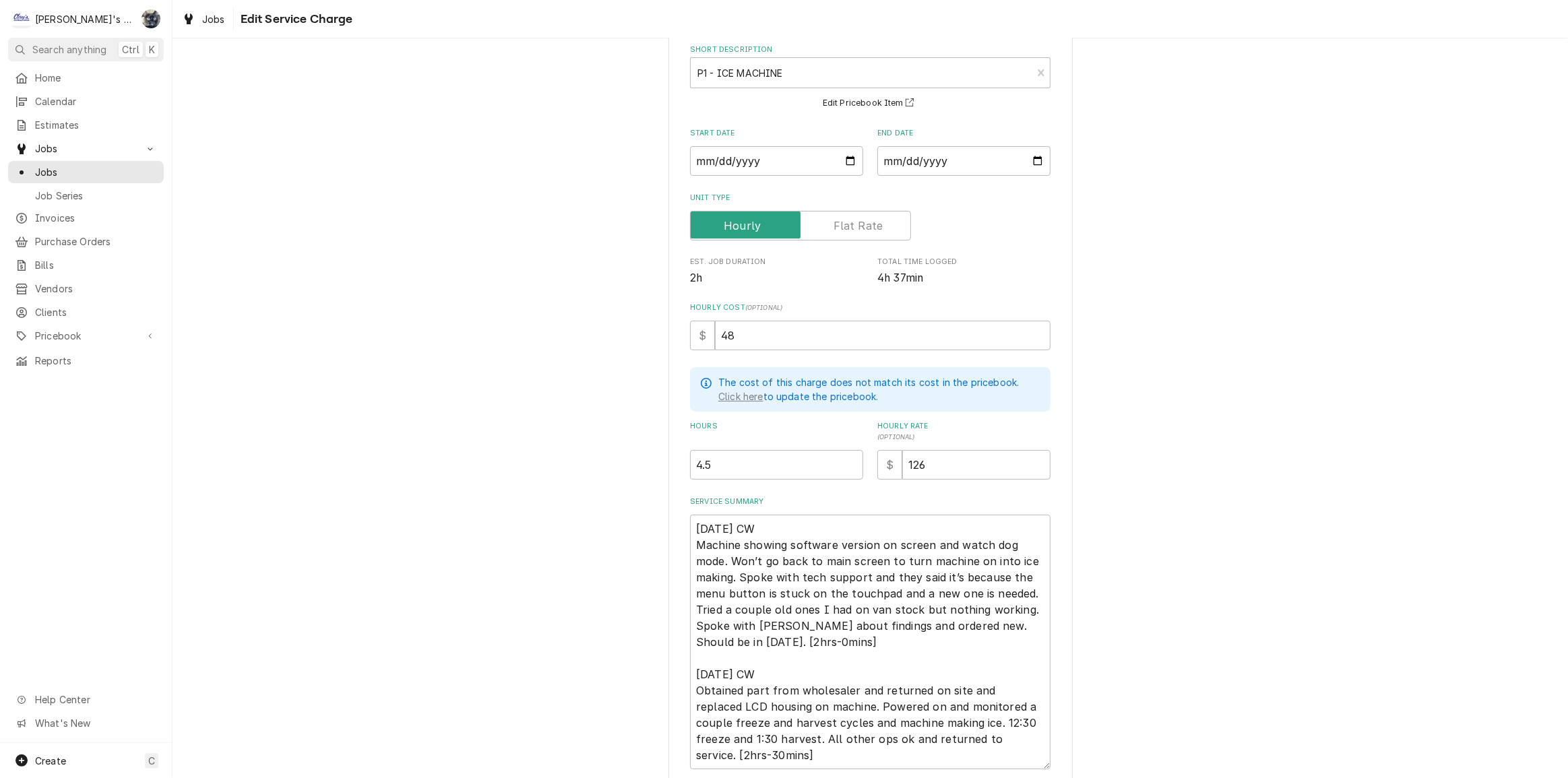
scroll to position [175, 0]
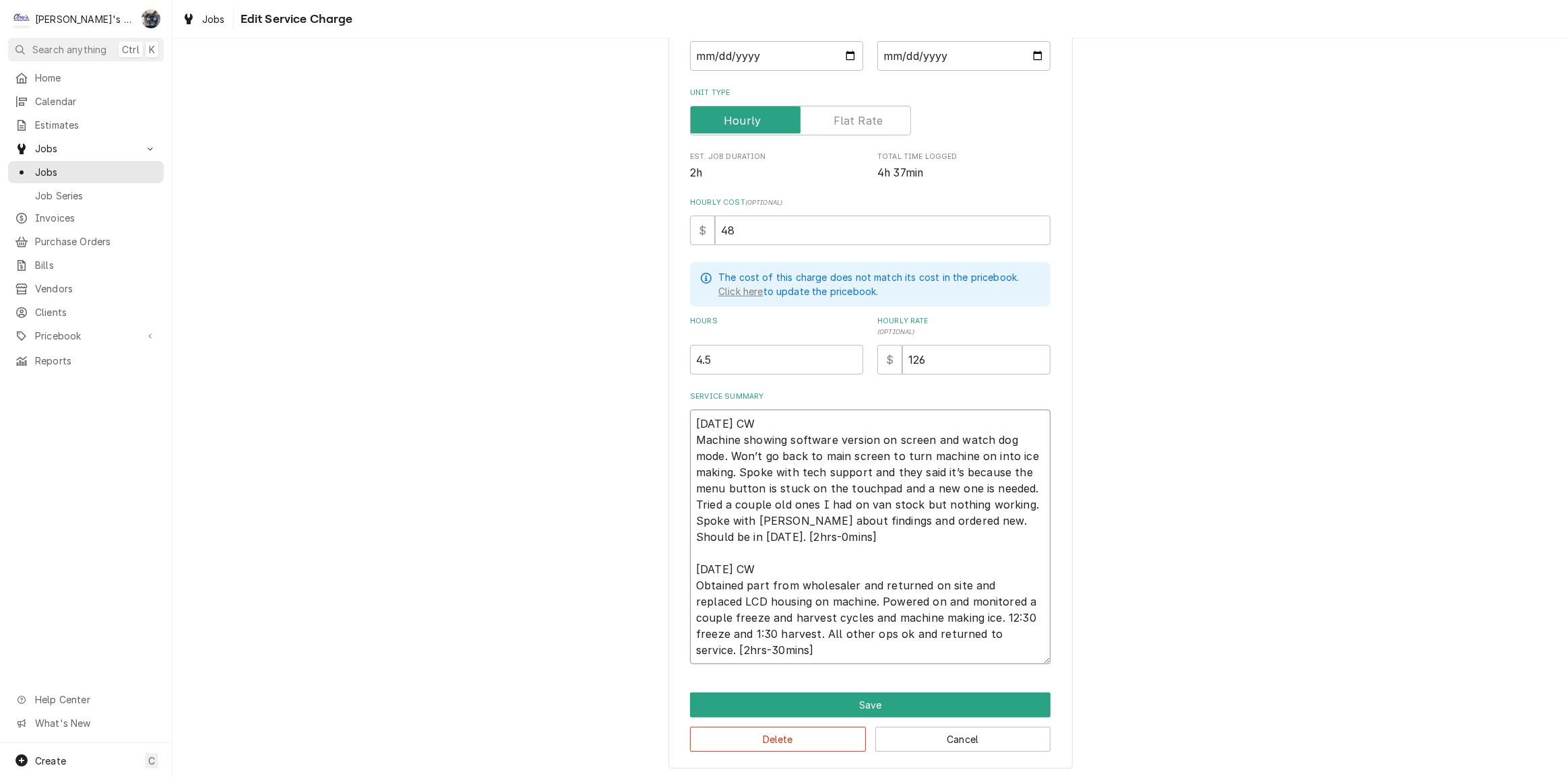
click at [951, 517] on textarea "7/29/2025 CW Machine showing software version on screen and watch dog mode. Won…" at bounding box center [870, 536] width 360 height 255
type textarea "x"
type textarea "7/29/2025 CW Machine showing software version on screen and watch dog mode. Won…"
type textarea "x"
type textarea "7/29/2025 CW Machine showing software version on screen and watch dog mode. Won…"
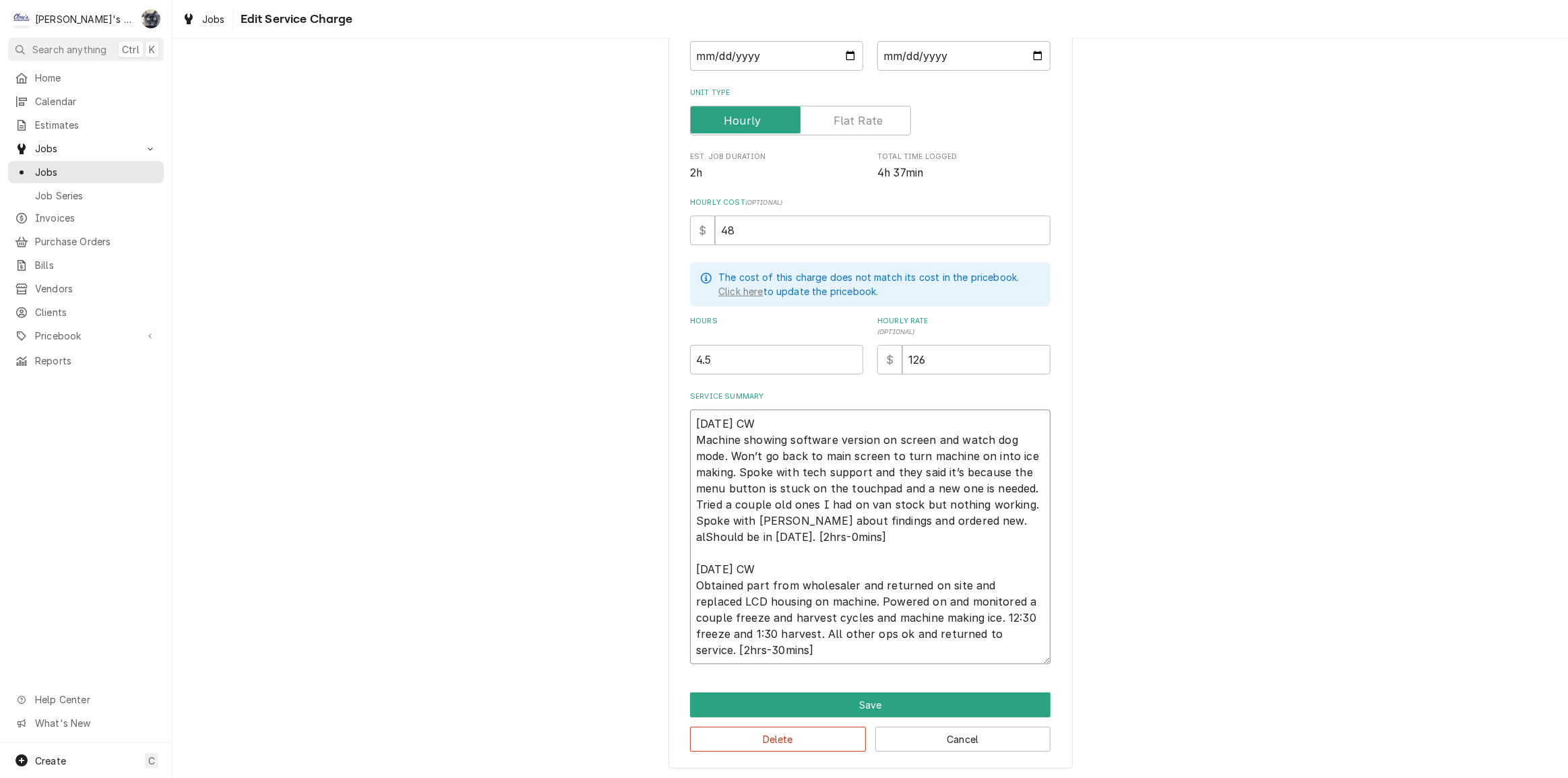
type textarea "x"
type textarea "7/29/2025 CW Machine showing software version on screen and watch dog mode. Won…"
type textarea "x"
type textarea "7/29/2025 CW Machine showing software version on screen and watch dog mode. Won…"
type textarea "x"
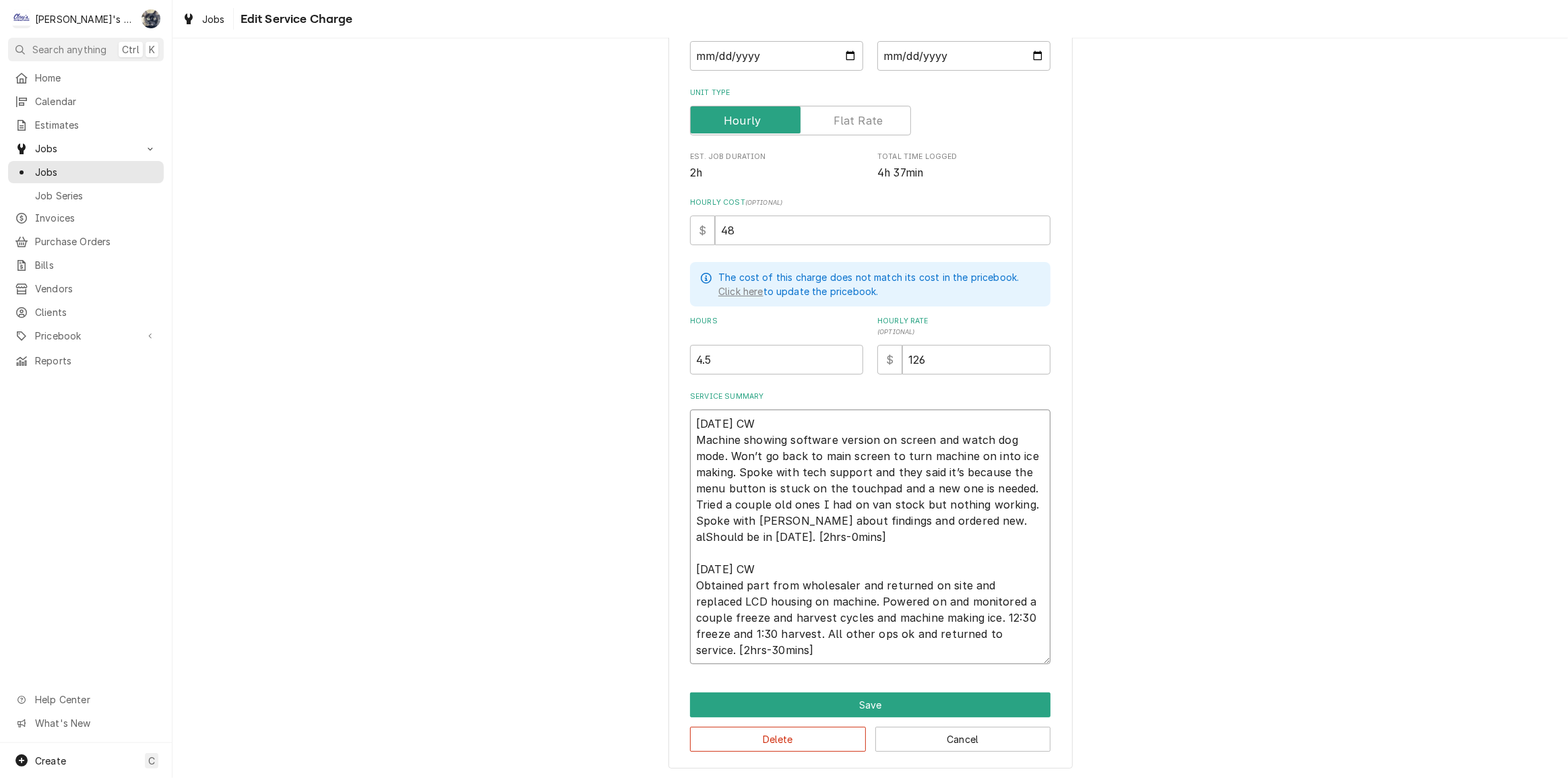
type textarea "7/29/2025 CW Machine showing software version on screen and watch dog mode. Won…"
type textarea "x"
type textarea "[DATE] CW Machine showing software version on screen and watch dog mode. Won’t …"
type textarea "x"
type textarea "7/29/2025 CW Machine showing software version on screen and watch dog mode. Won…"
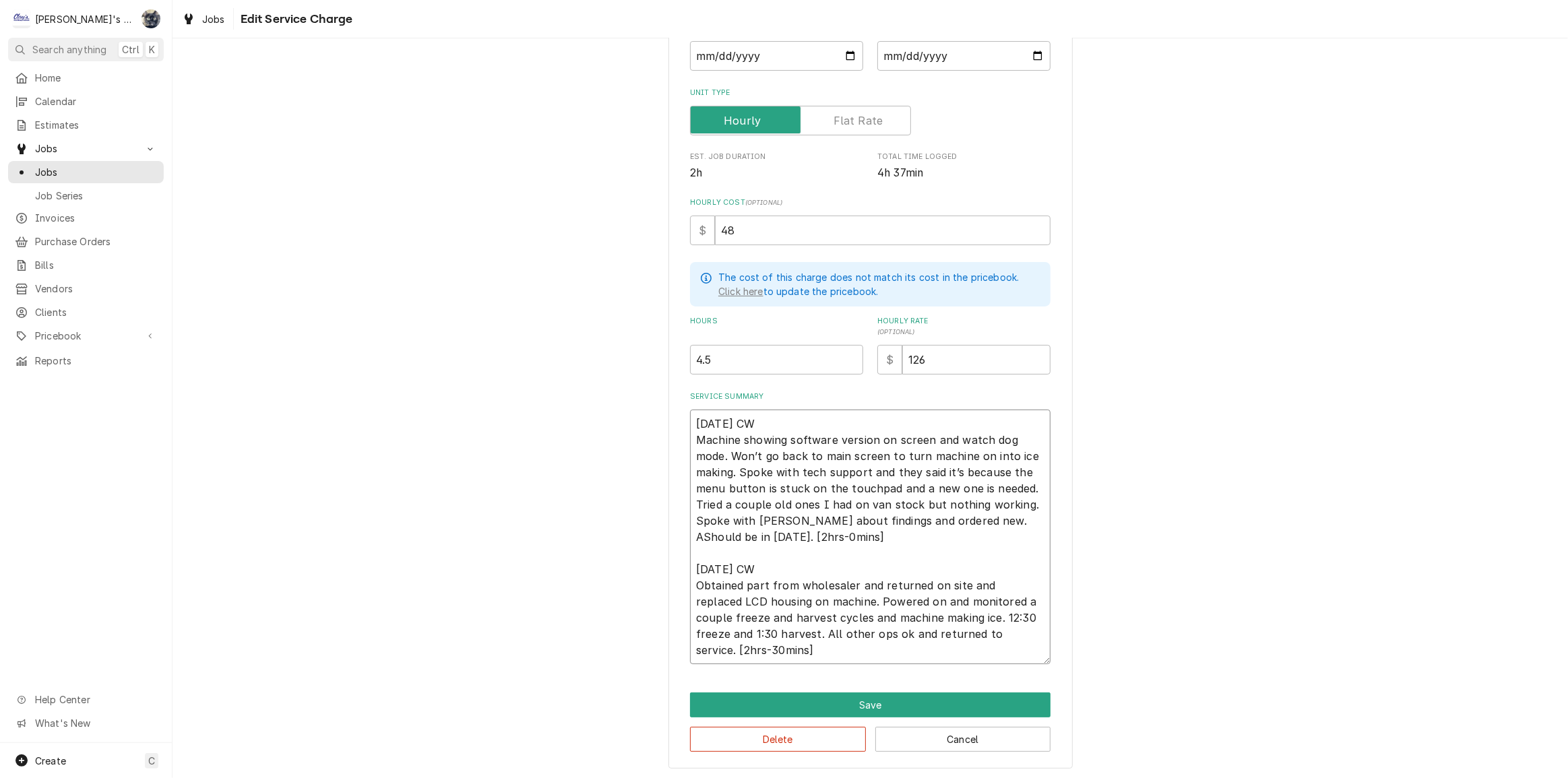
type textarea "x"
type textarea "7/29/2025 CW Machine showing software version on screen and watch dog mode. Won…"
type textarea "x"
type textarea "7/29/2025 CW Machine showing software version on screen and watch dog mode. Won…"
type textarea "x"
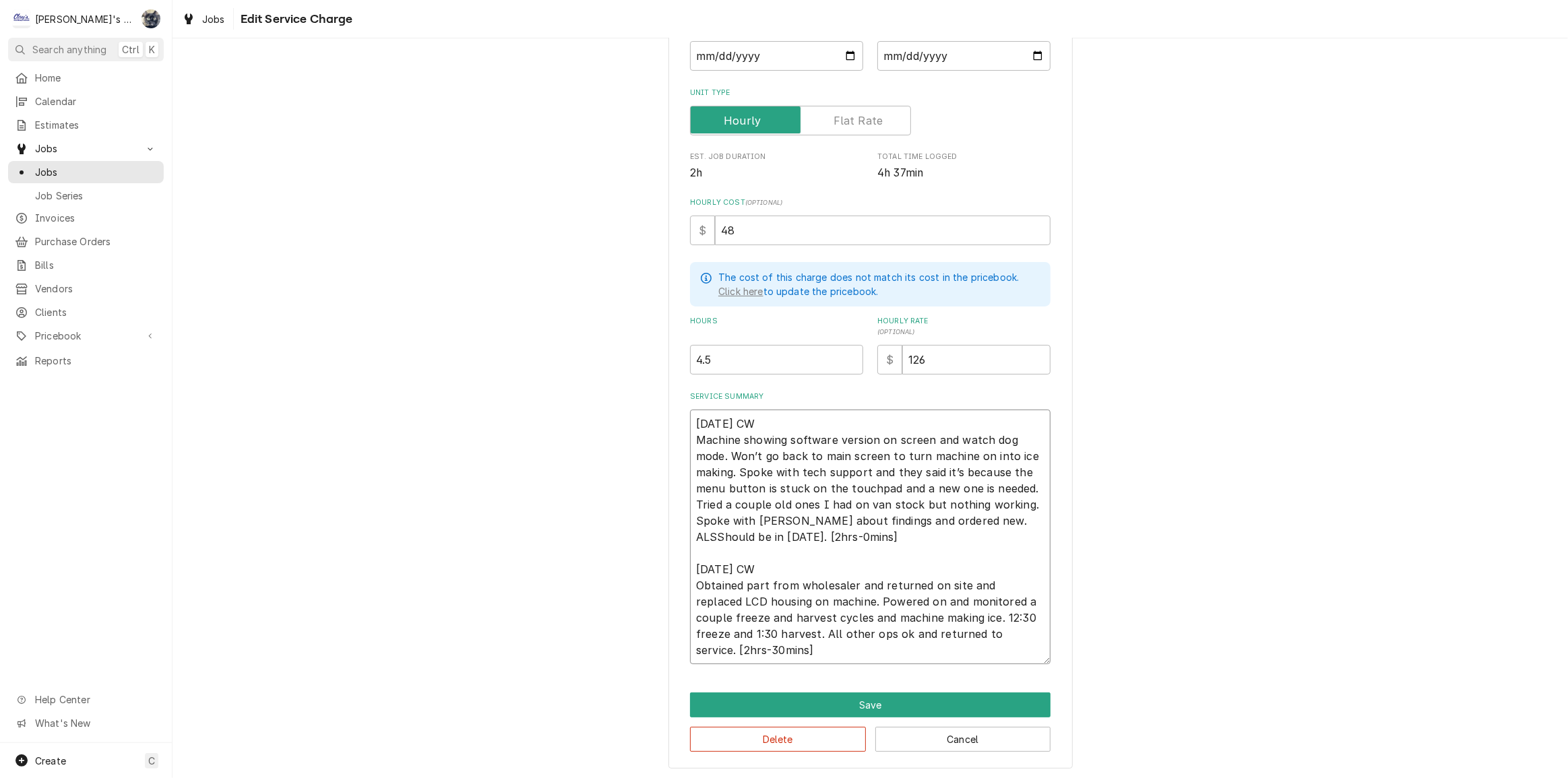
type textarea "7/29/2025 CW Machine showing software version on screen and watch dog mode. Won…"
type textarea "x"
type textarea "7/29/2025 CW Machine showing software version on screen and watch dog mode. Won…"
type textarea "x"
type textarea "7/29/2025 CW Machine showing software version on screen and watch dog mode. Won…"
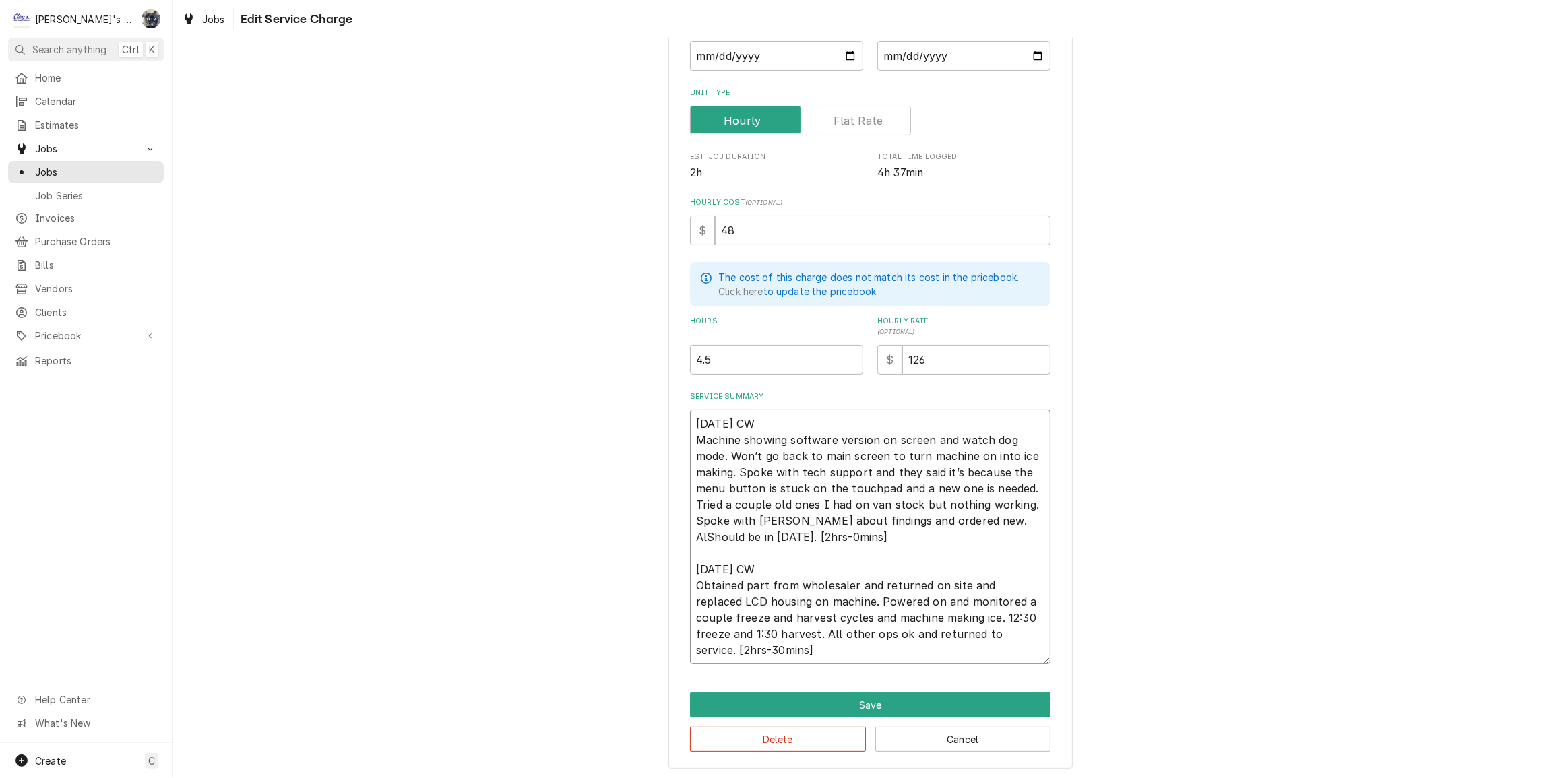
type textarea "x"
type textarea "7/29/2025 CW Machine showing software version on screen and watch dog mode. Won…"
type textarea "x"
type textarea "7/29/2025 CW Machine showing software version on screen and watch dog mode. Won…"
type textarea "x"
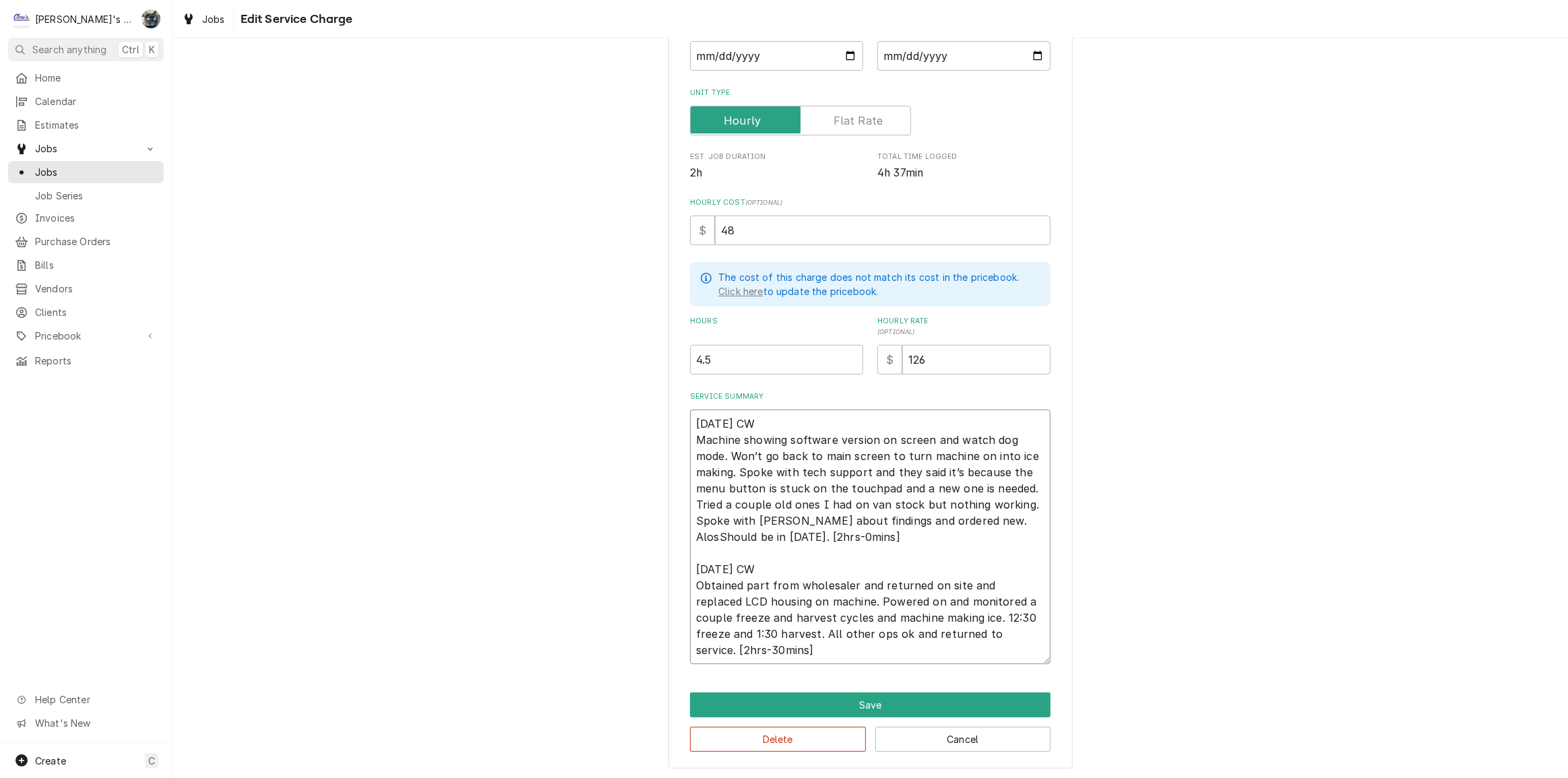
type textarea "7/29/2025 CW Machine showing software version on screen and watch dog mode. Won…"
type textarea "x"
type textarea "7/29/2025 CW Machine showing software version on screen and watch dog mode. Won…"
type textarea "x"
type textarea "7/29/2025 CW Machine showing software version on screen and watch dog mode. Won…"
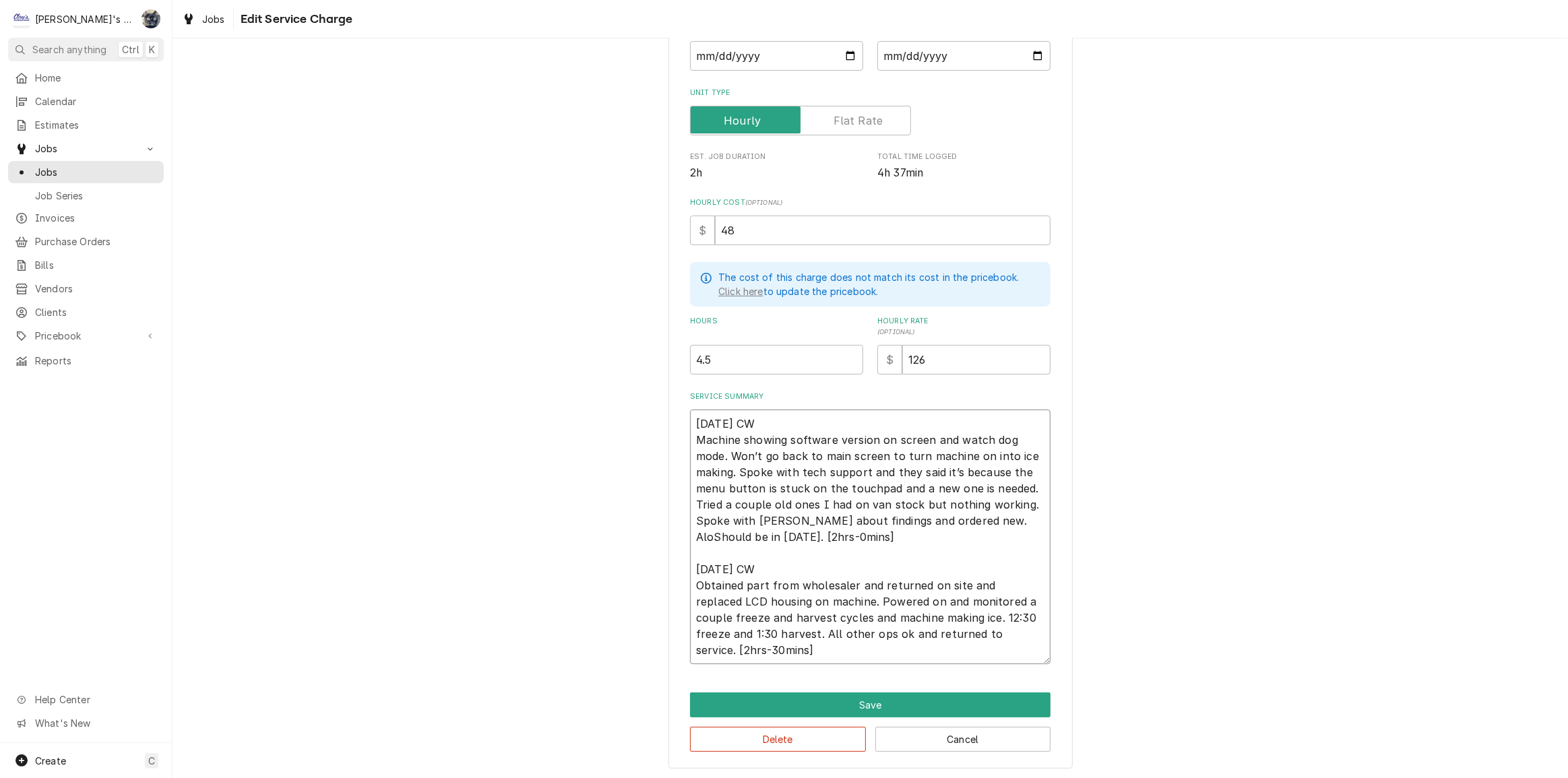
type textarea "x"
type textarea "7/29/2025 CW Machine showing software version on screen and watch dog mode. Won…"
type textarea "x"
type textarea "7/29/2025 CW Machine showing software version on screen and watch dog mode. Won…"
type textarea "x"
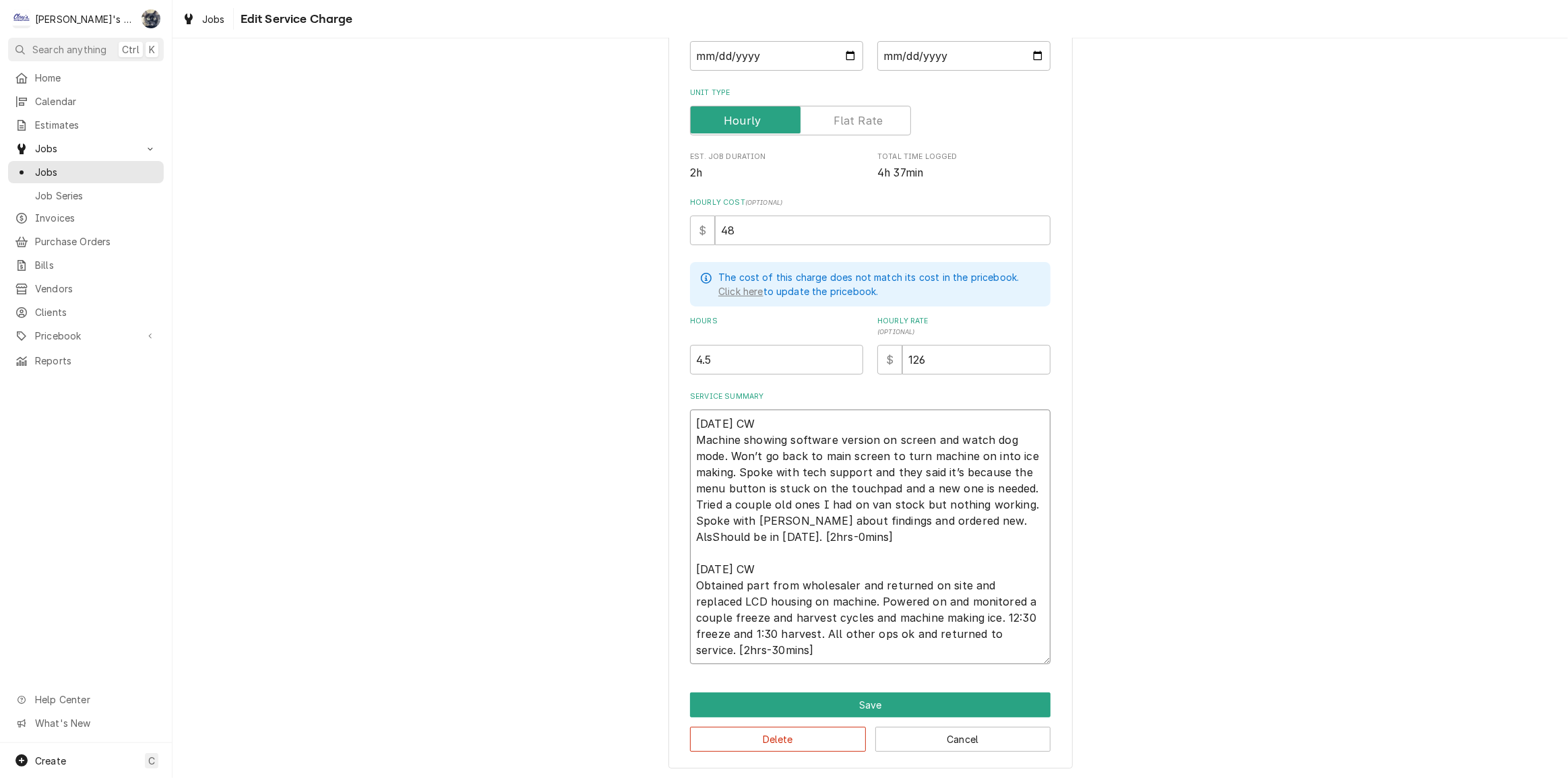
type textarea "7/29/2025 CW Machine showing software version on screen and watch dog mode. Won…"
type textarea "x"
type textarea "7/29/2025 CW Machine showing software version on screen and watch dog mode. Won…"
type textarea "x"
type textarea "7/29/2025 CW Machine showing software version on screen and watch dog mode. Won…"
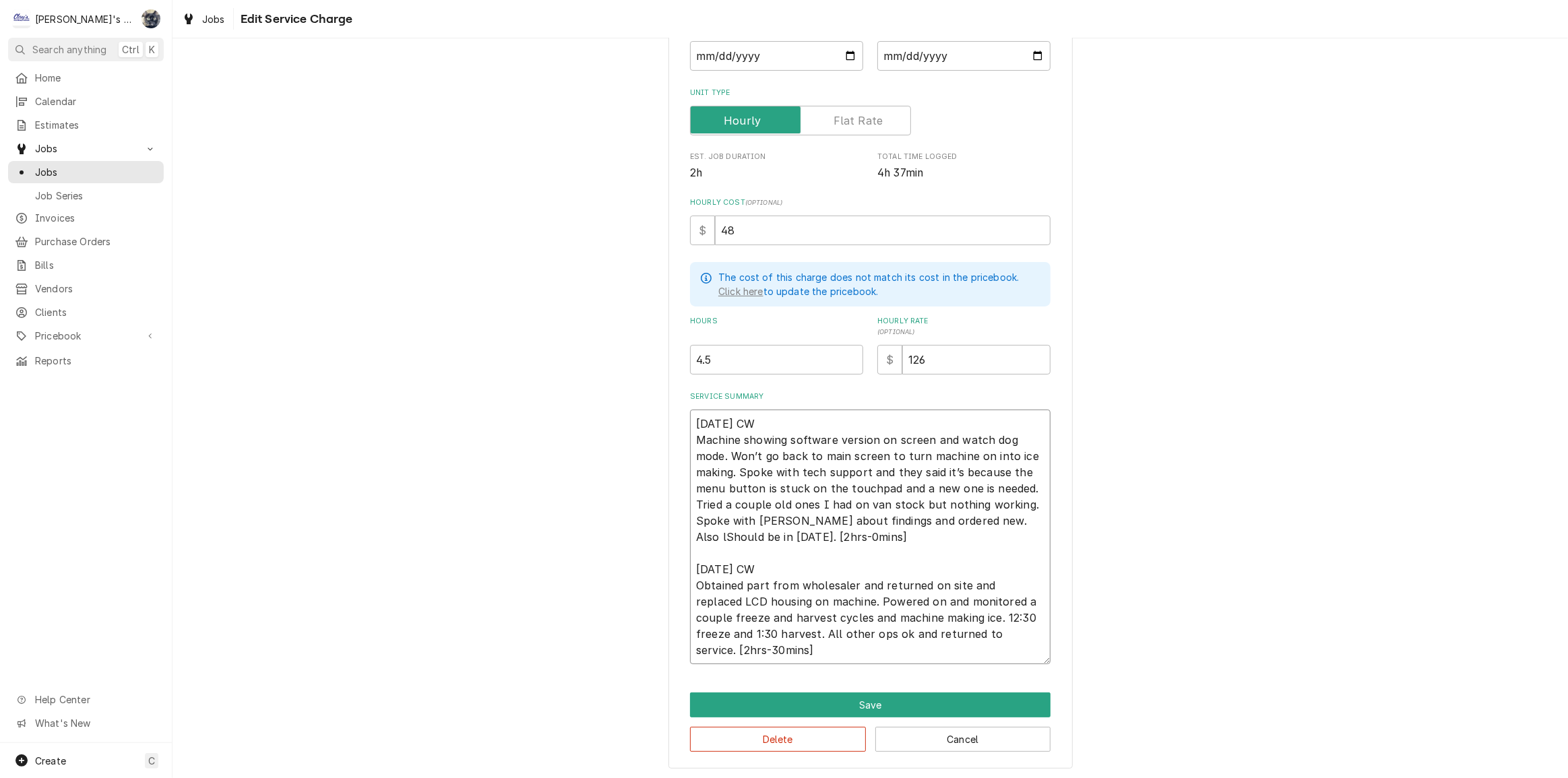
type textarea "x"
type textarea "7/29/2025 CW Machine showing software version on screen and watch dog mode. Won…"
type textarea "x"
type textarea "7/29/2025 CW Machine showing software version on screen and watch dog mode. Won…"
type textarea "x"
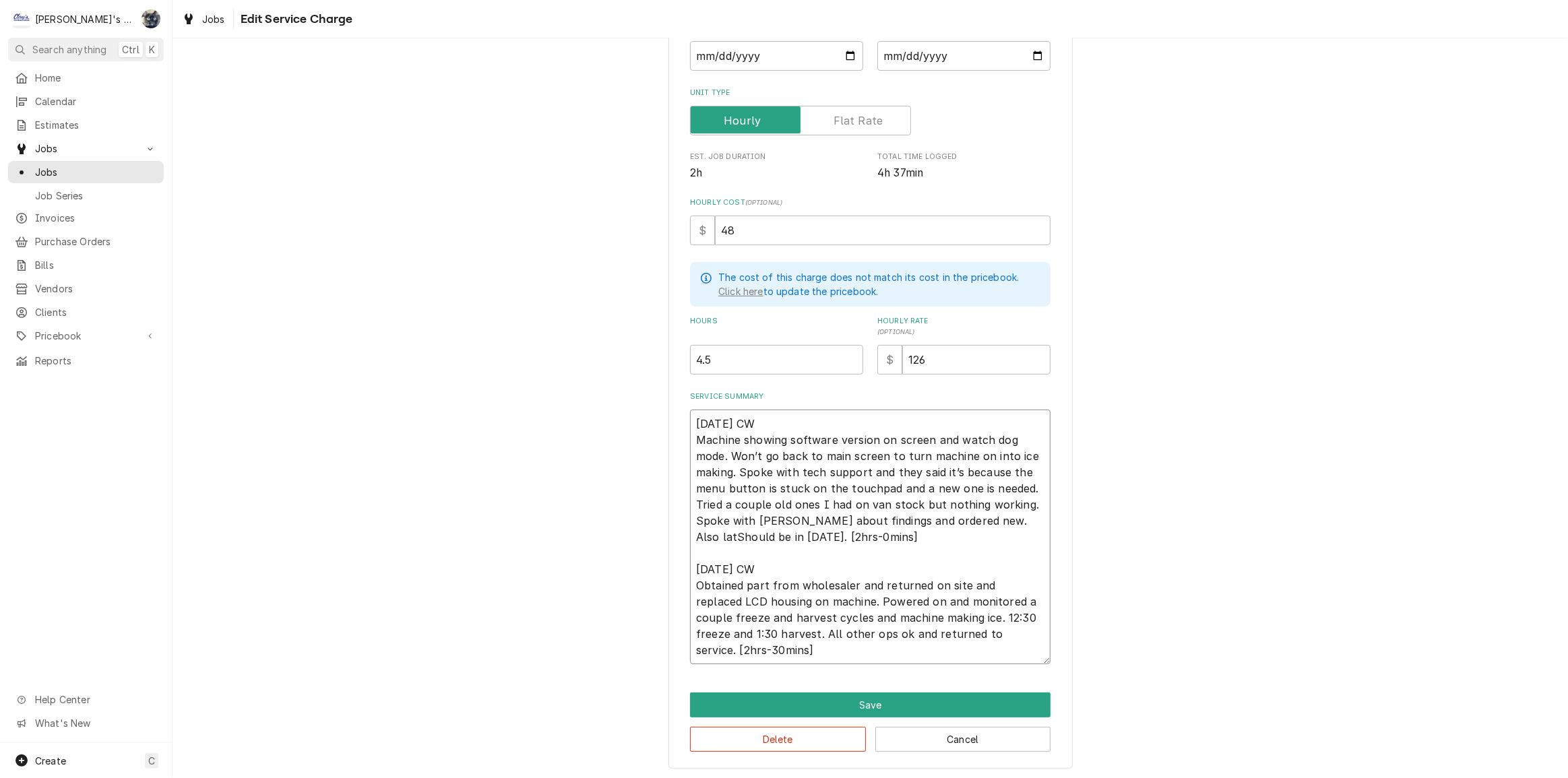
type textarea "7/29/2025 CW Machine showing software version on screen and watch dog mode. Won…"
type textarea "x"
type textarea "7/29/2025 CW Machine showing software version on screen and watch dog mode. Won…"
type textarea "x"
type textarea "7/29/2025 CW Machine showing software version on screen and watch dog mode. Won…"
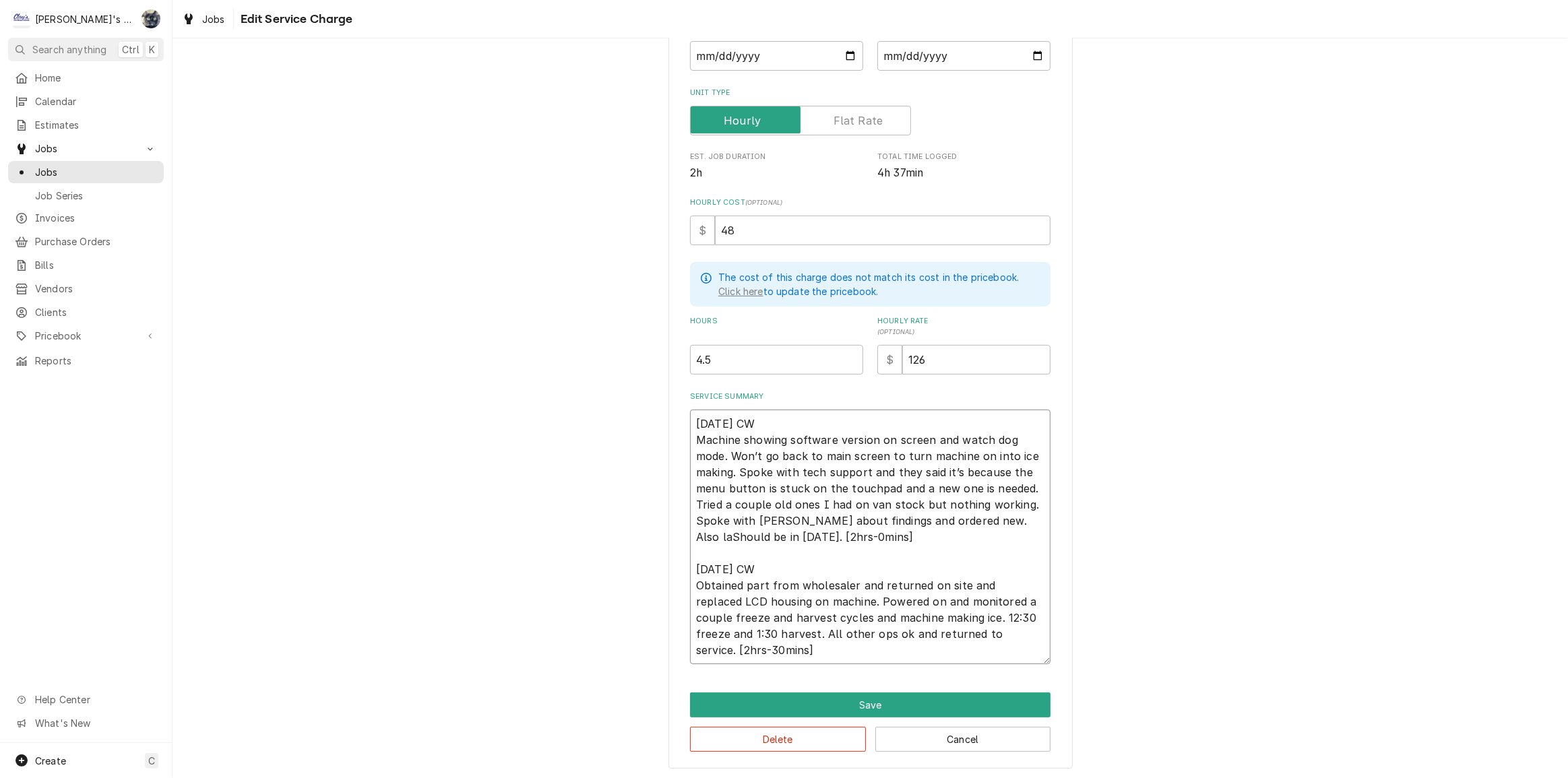
type textarea "x"
type textarea "7/29/2025 CW Machine showing software version on screen and watch dog mode. Won…"
type textarea "x"
type textarea "7/29/2025 CW Machine showing software version on screen and watch dog mode. Won…"
type textarea "x"
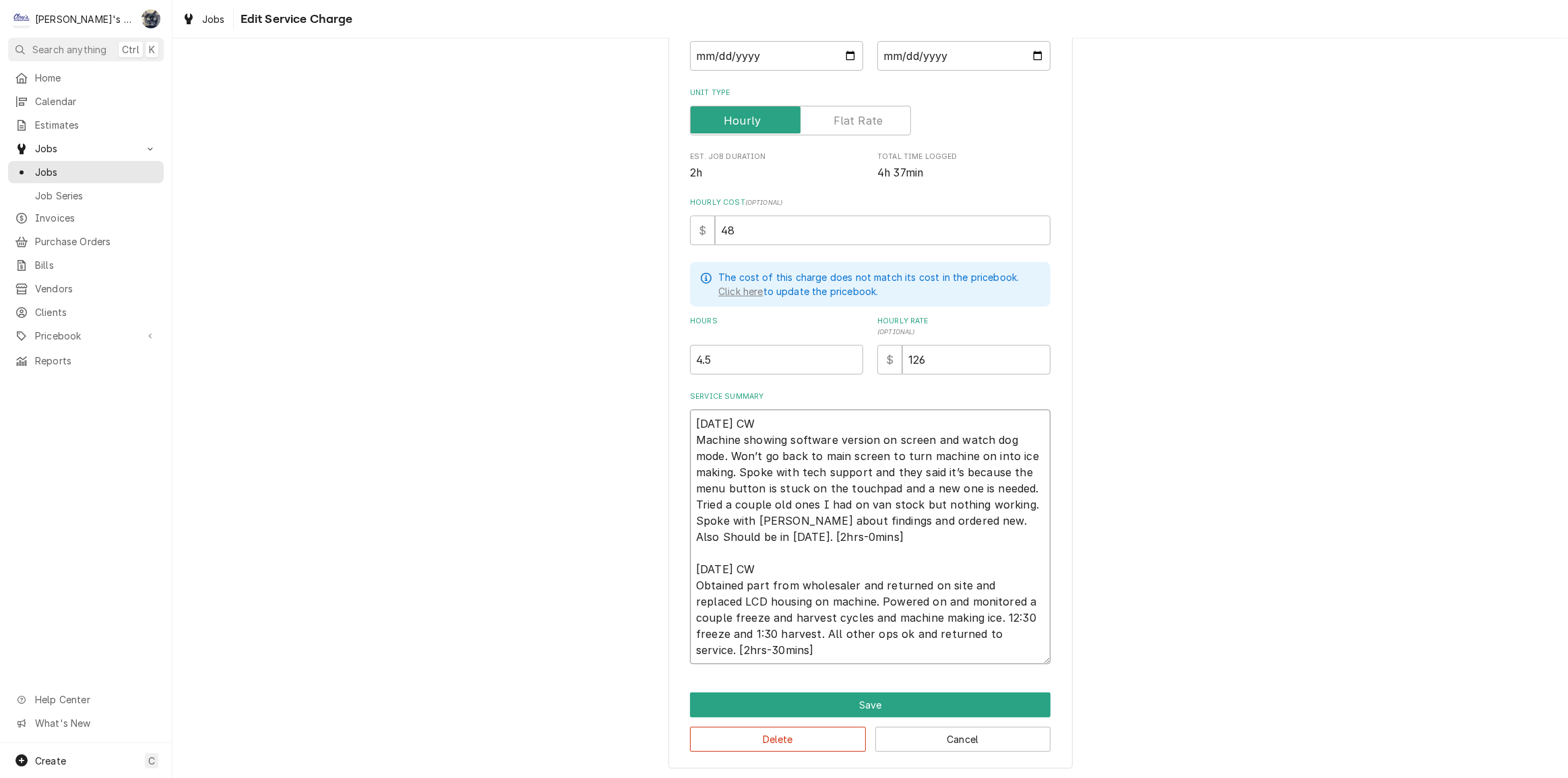
type textarea "7/29/2025 CW Machine showing software version on screen and watch dog mode. Won…"
type textarea "x"
type textarea "7/29/2025 CW Machine showing software version on screen and watch dog mode. Won…"
type textarea "x"
type textarea "7/29/2025 CW Machine showing software version on screen and watch dog mode. Won…"
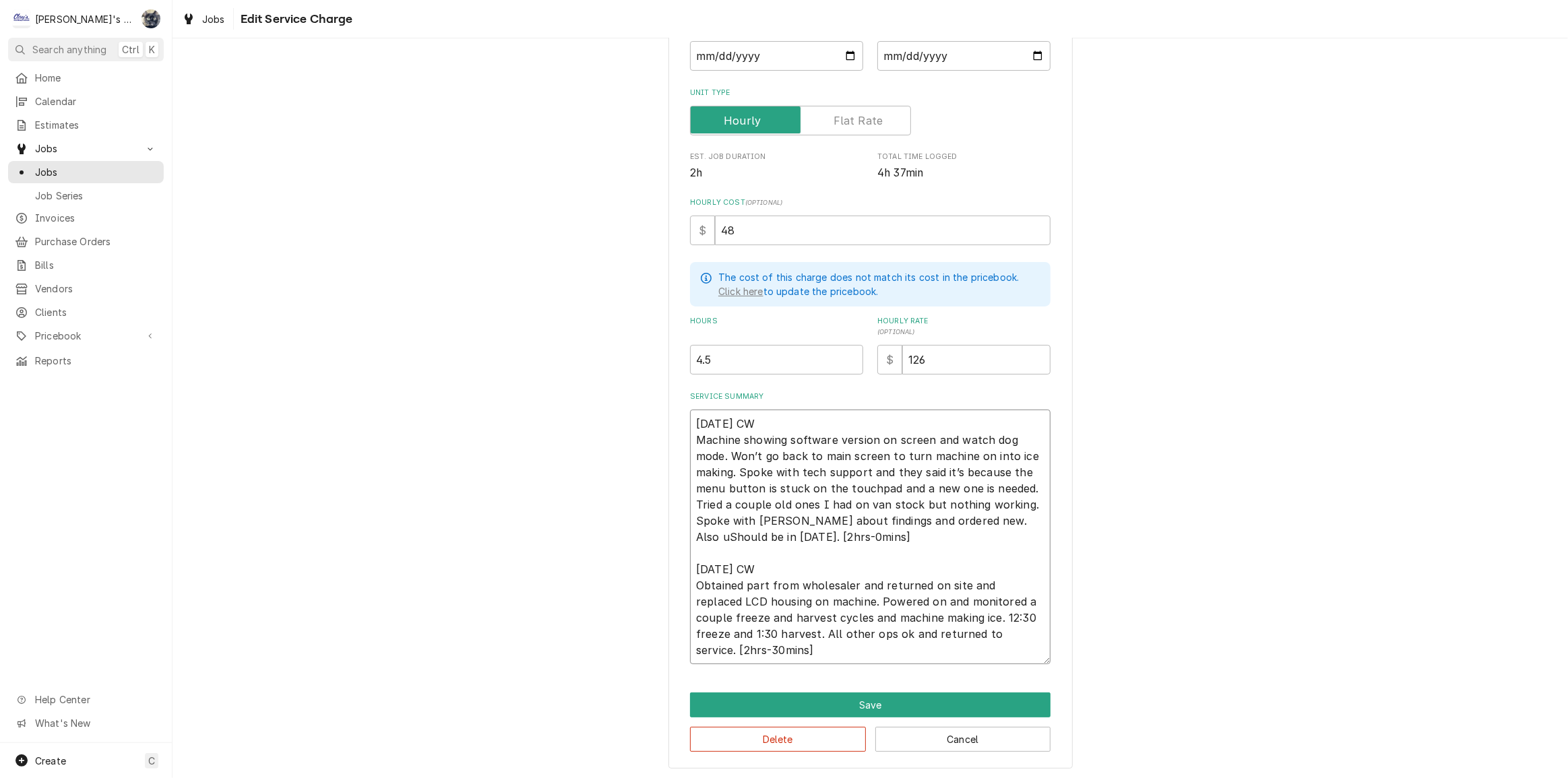
type textarea "x"
type textarea "7/29/2025 CW Machine showing software version on screen and watch dog mode. Won…"
type textarea "x"
type textarea "7/29/2025 CW Machine showing software version on screen and watch dog mode. Won…"
type textarea "x"
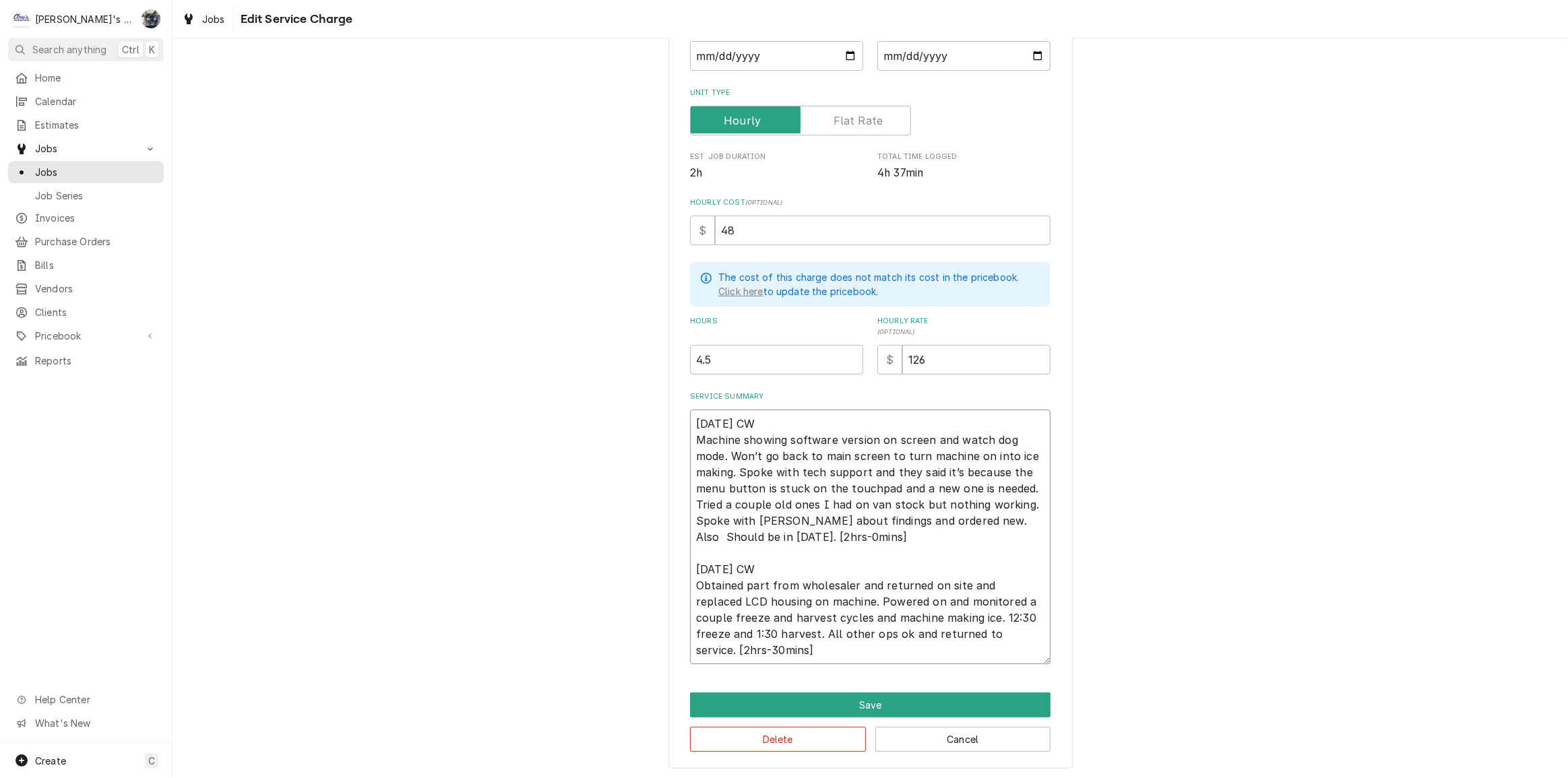
type textarea "7/29/2025 CW Machine showing software version on screen and watch dog mode. Won…"
type textarea "x"
type textarea "7/29/2025 CW Machine showing software version on screen and watch dog mode. Won…"
type textarea "x"
type textarea "7/29/2025 CW Machine showing software version on screen and watch dog mode. Won…"
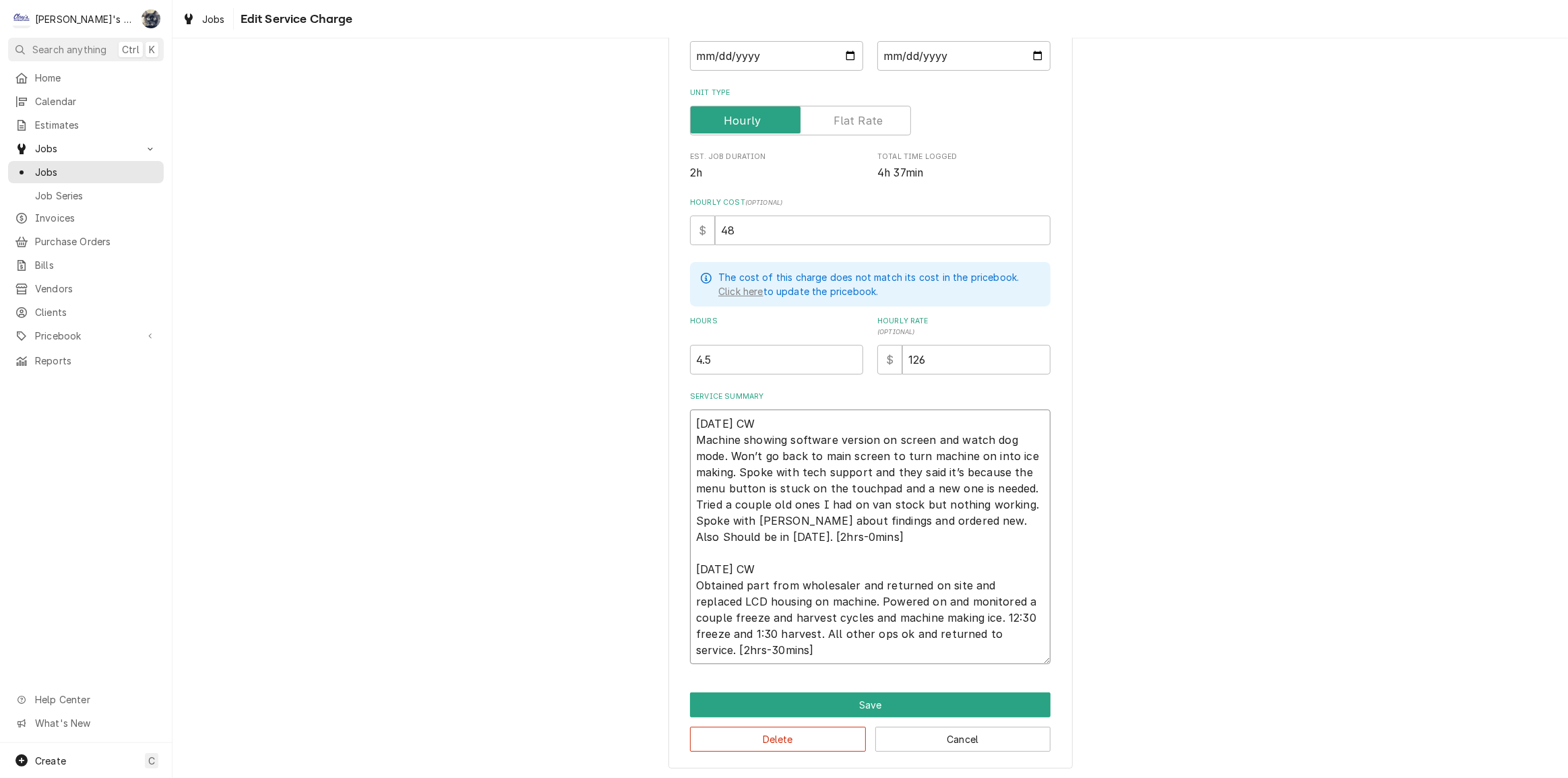
type textarea "x"
type textarea "7/29/2025 CW Machine showing software version on screen and watch dog mode. Won…"
type textarea "x"
type textarea "7/29/2025 CW Machine showing software version on screen and watch dog mode. Won…"
type textarea "x"
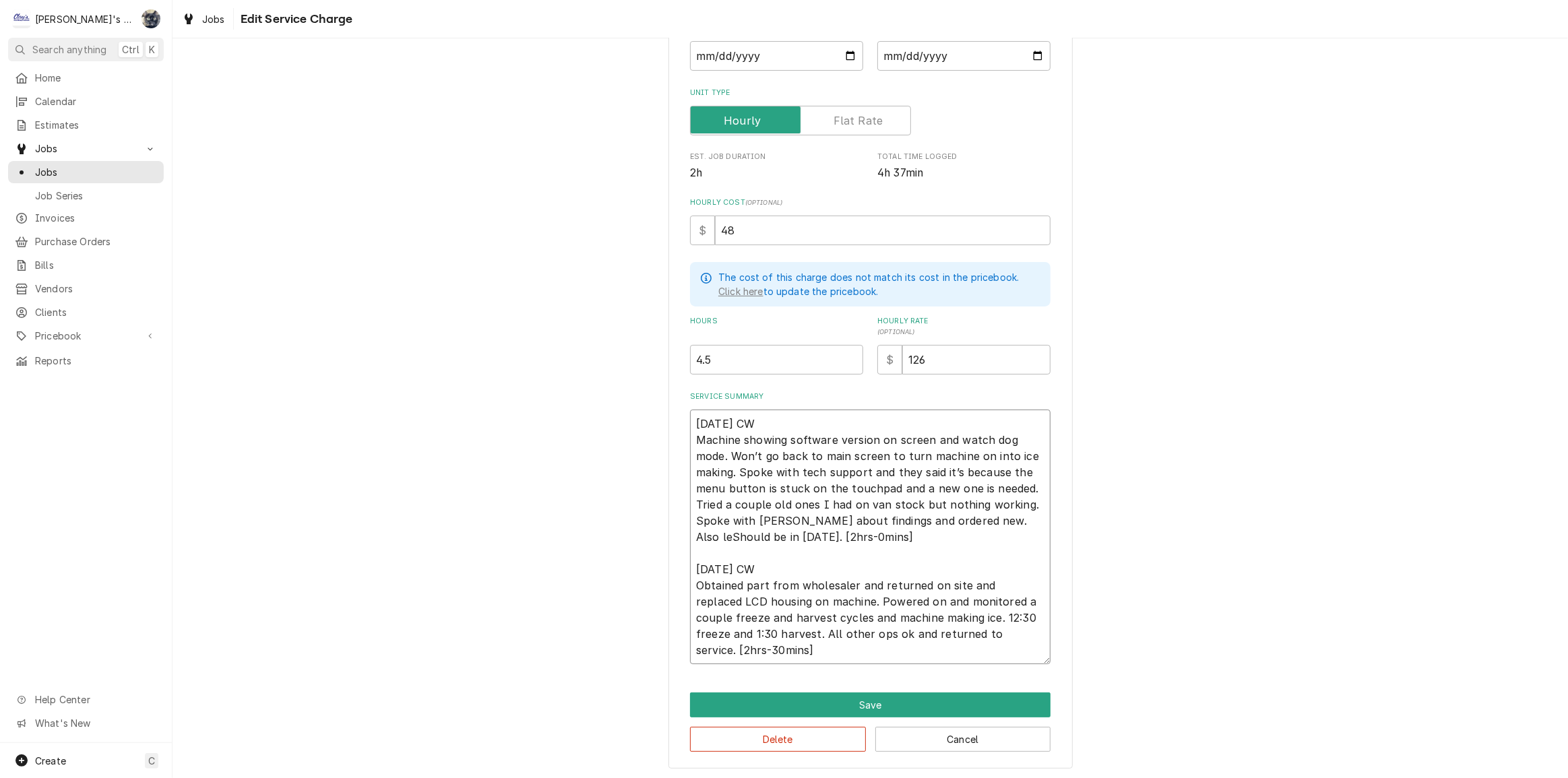
type textarea "7/29/2025 CW Machine showing software version on screen and watch dog mode. Won…"
type textarea "x"
type textarea "7/29/2025 CW Machine showing software version on screen and watch dog mode. Won…"
type textarea "x"
type textarea "7/29/2025 CW Machine showing software version on screen and watch dog mode. Won…"
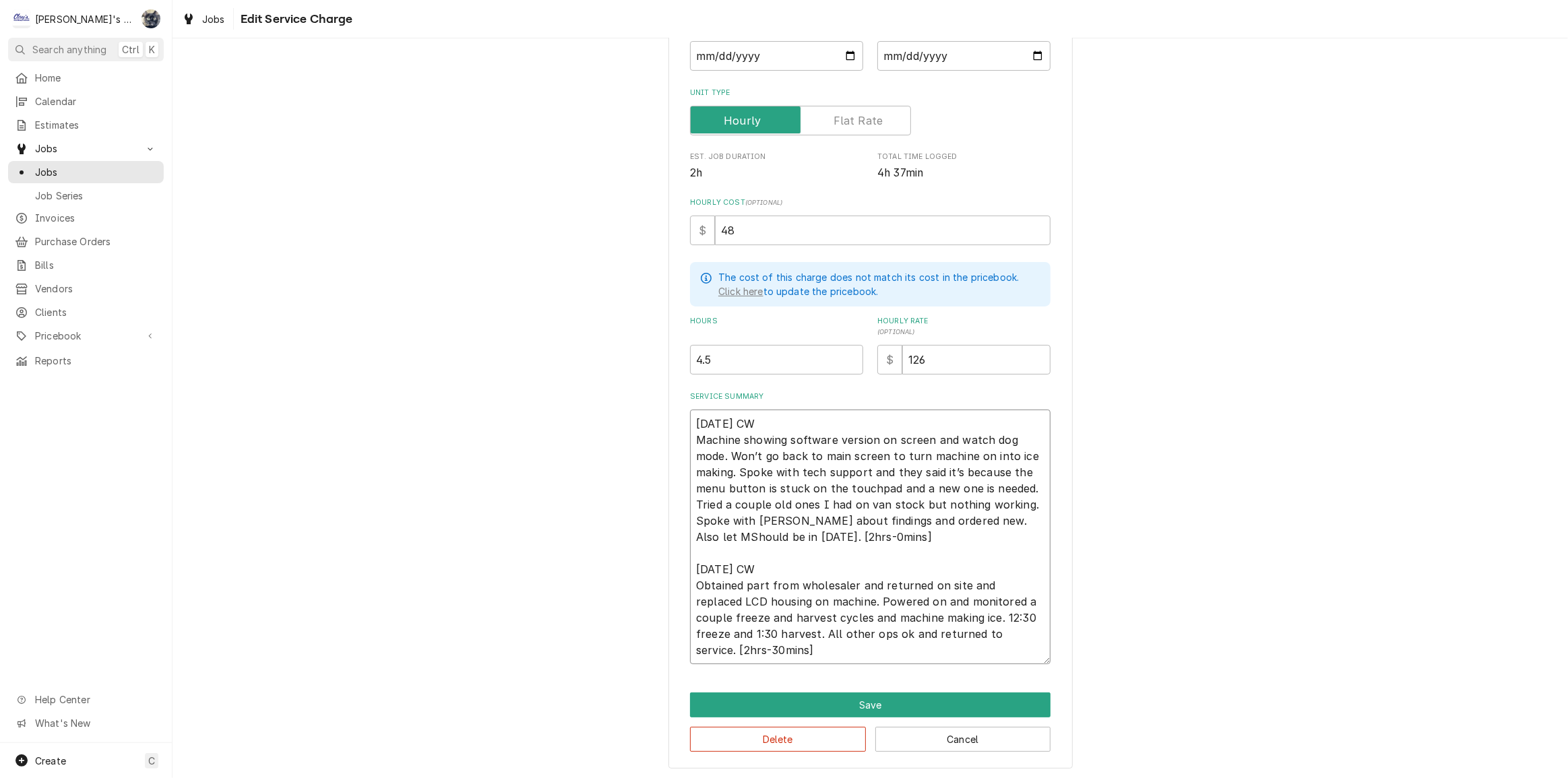
type textarea "x"
type textarea "7/29/2025 CW Machine showing software version on screen and watch dog mode. Won…"
type textarea "x"
type textarea "7/29/2025 CW Machine showing software version on screen and watch dog mode. Won…"
type textarea "x"
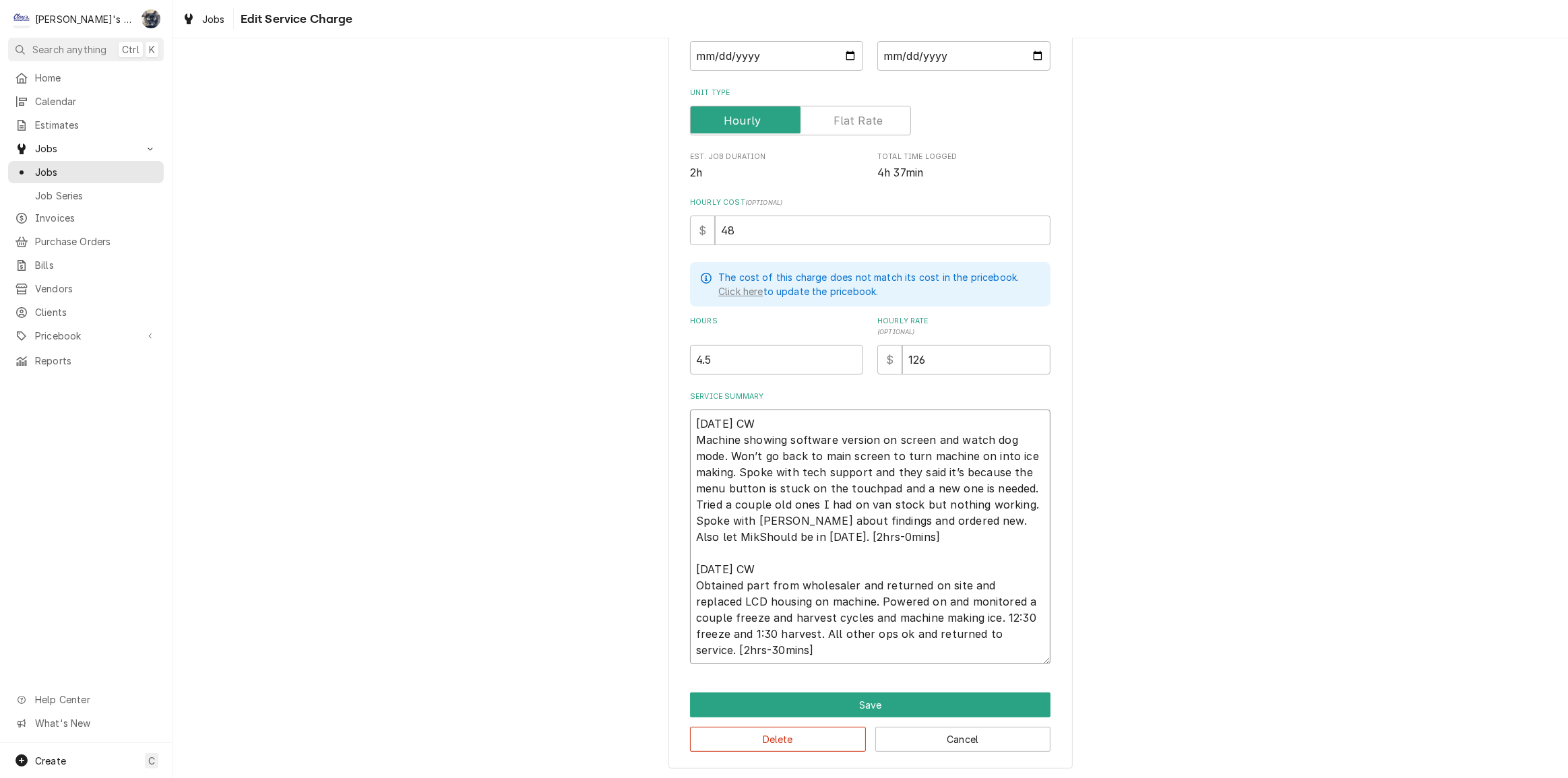
type textarea "7/29/2025 CW Machine showing software version on screen and watch dog mode. Won…"
type textarea "x"
type textarea "7/29/2025 CW Machine showing software version on screen and watch dog mode. Won…"
type textarea "x"
type textarea "7/29/2025 CW Machine showing software version on screen and watch dog mode. Won…"
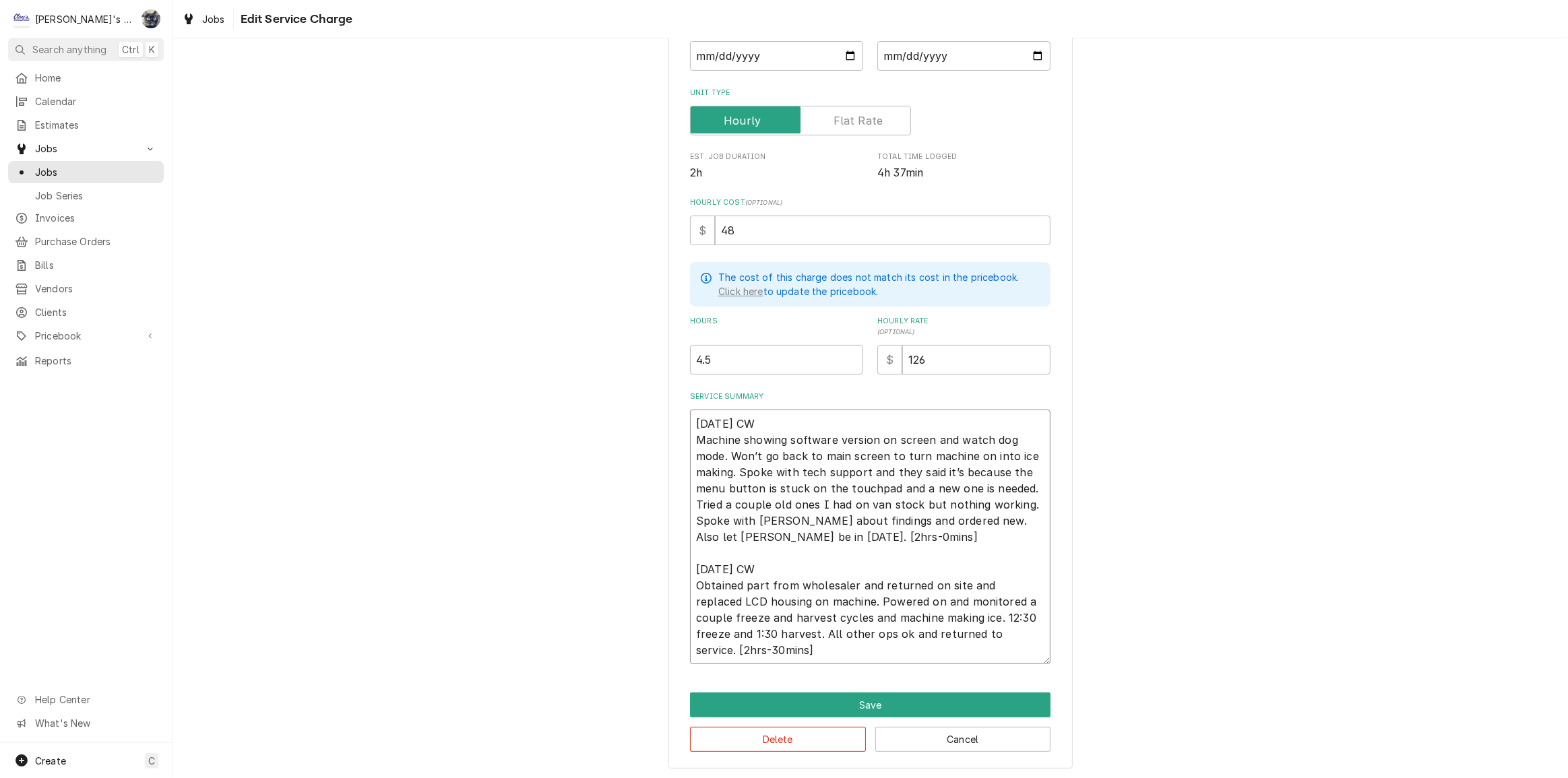
type textarea "x"
type textarea "7/29/2025 CW Machine showing software version on screen and watch dog mode. Won…"
type textarea "x"
type textarea "7/29/2025 CW Machine showing software version on screen and watch dog mode. Won…"
type textarea "x"
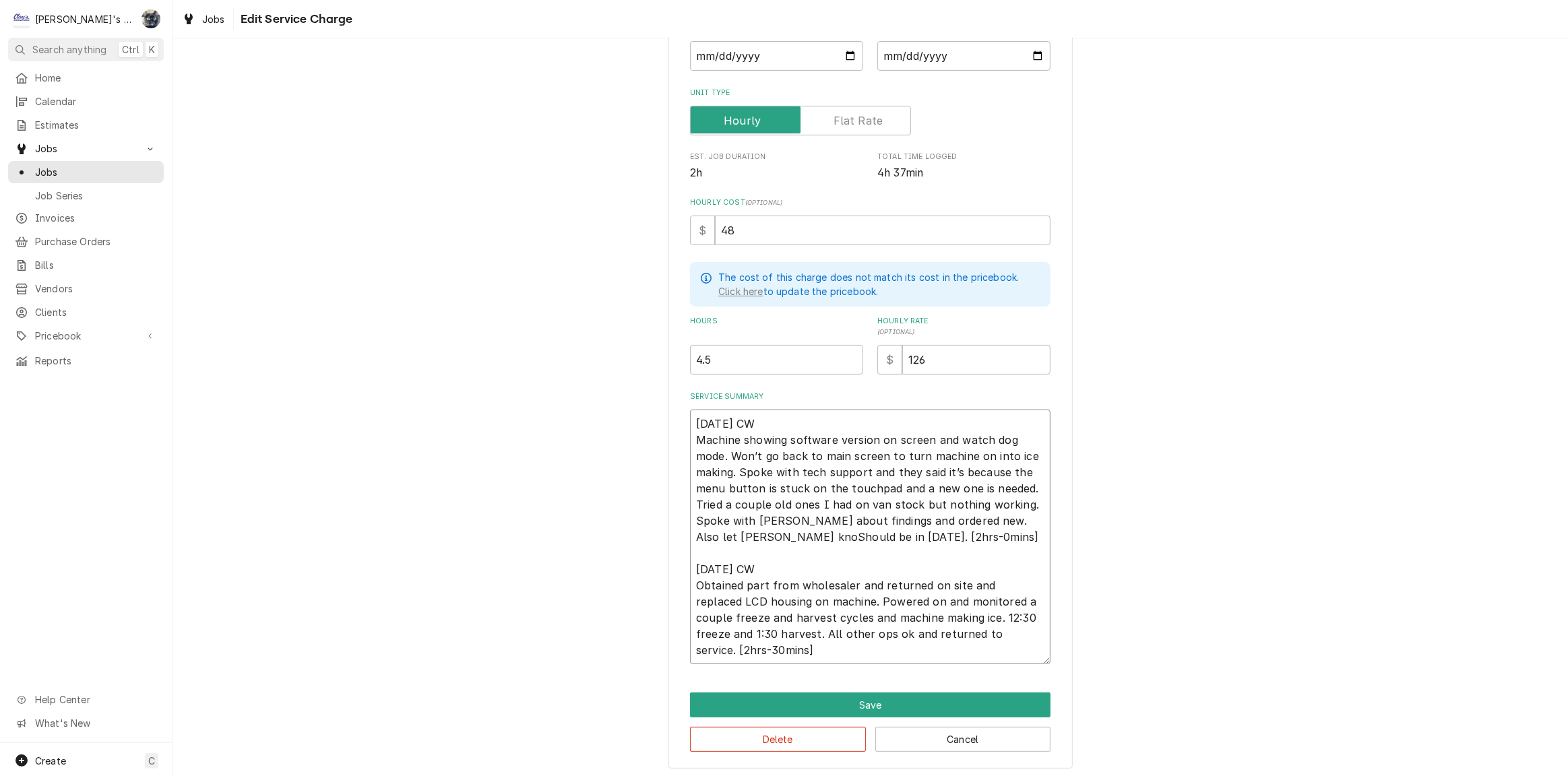
type textarea "7/29/2025 CW Machine showing software version on screen and watch dog mode. Won…"
type textarea "x"
type textarea "7/29/2025 CW Machine showing software version on screen and watch dog mode. Won…"
type textarea "x"
type textarea "7/29/2025 CW Machine showing software version on screen and watch dog mode. Won…"
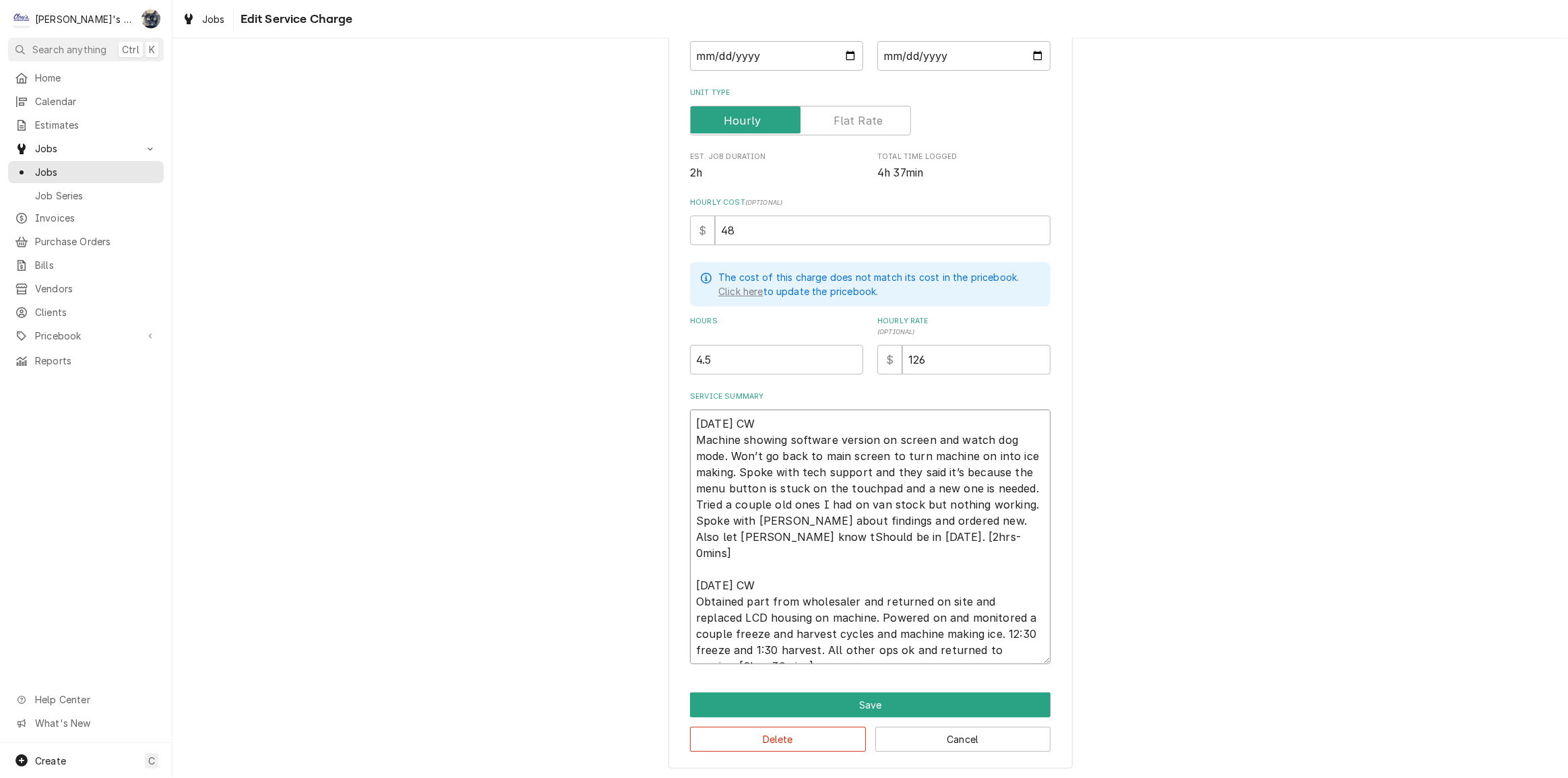
type textarea "x"
type textarea "7/29/2025 CW Machine showing software version on screen and watch dog mode. Won…"
type textarea "x"
type textarea "7/29/2025 CW Machine showing software version on screen and watch dog mode. Won…"
type textarea "x"
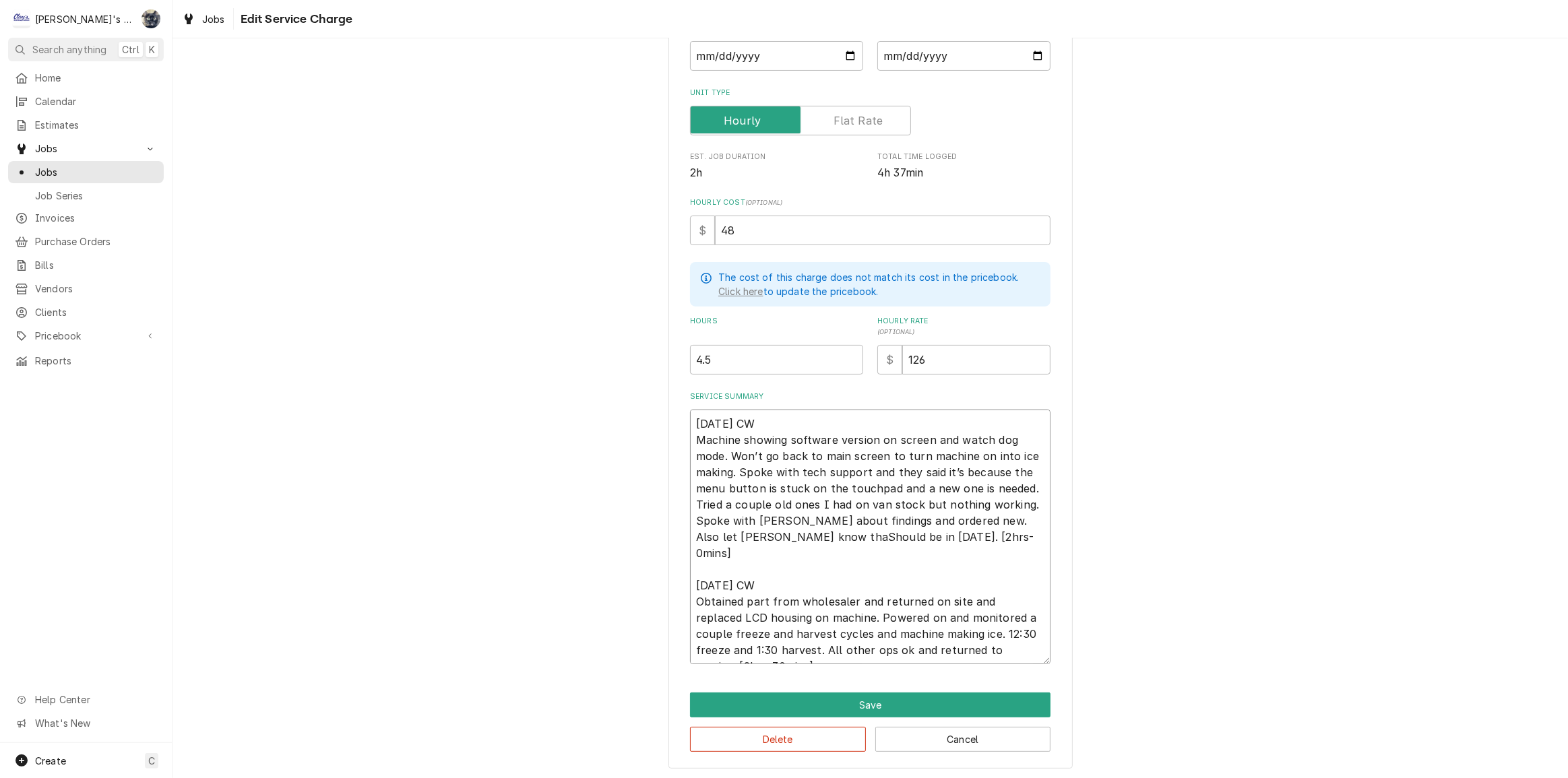
type textarea "7/29/2025 CW Machine showing software version on screen and watch dog mode. Won…"
type textarea "x"
type textarea "7/29/2025 CW Machine showing software version on screen and watch dog mode. Won…"
type textarea "x"
type textarea "7/29/2025 CW Machine showing software version on screen and watch dog mode. Won…"
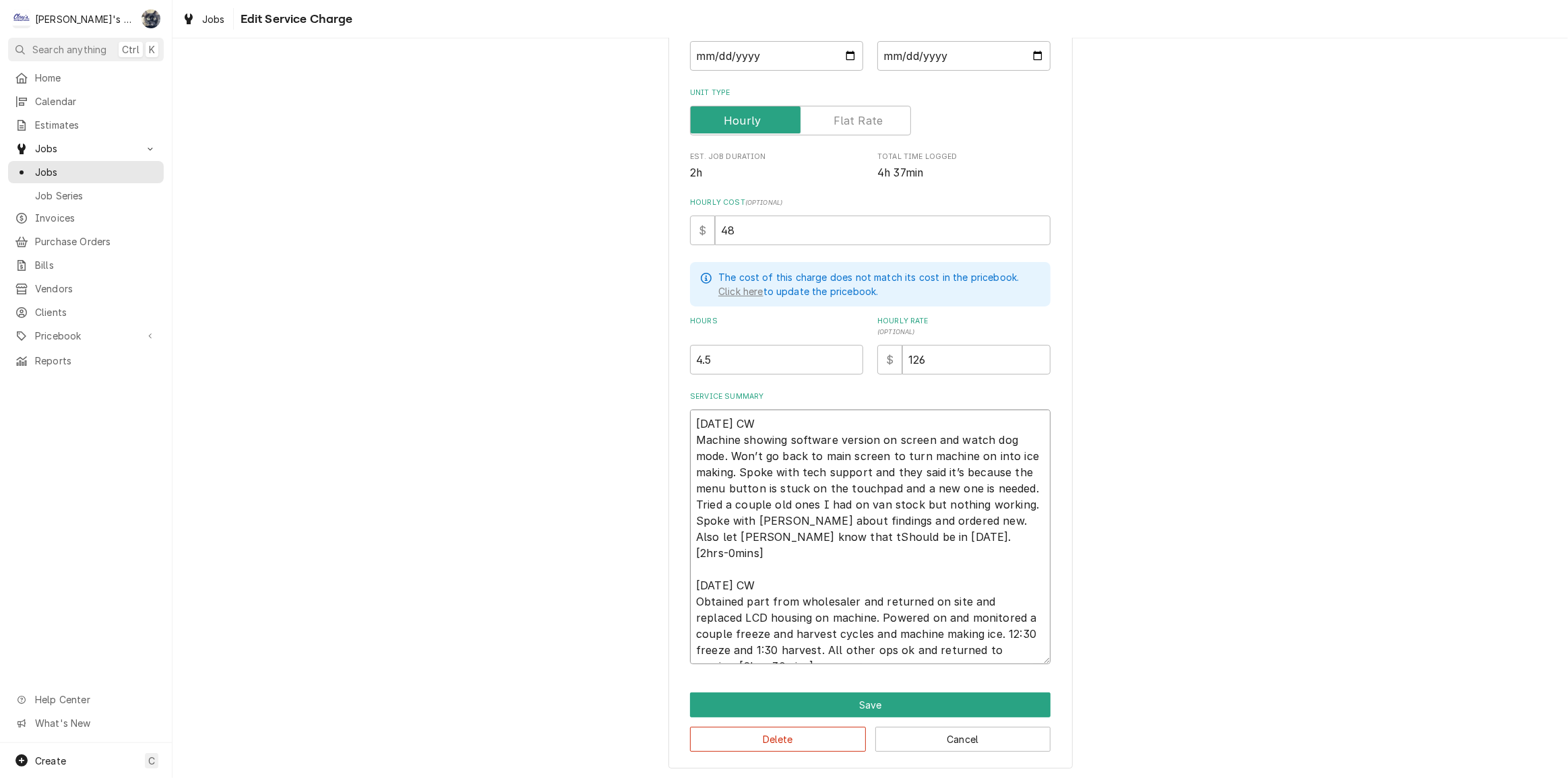
type textarea "x"
type textarea "7/29/2025 CW Machine showing software version on screen and watch dog mode. Won…"
type textarea "x"
type textarea "7/29/2025 CW Machine showing software version on screen and watch dog mode. Won…"
type textarea "x"
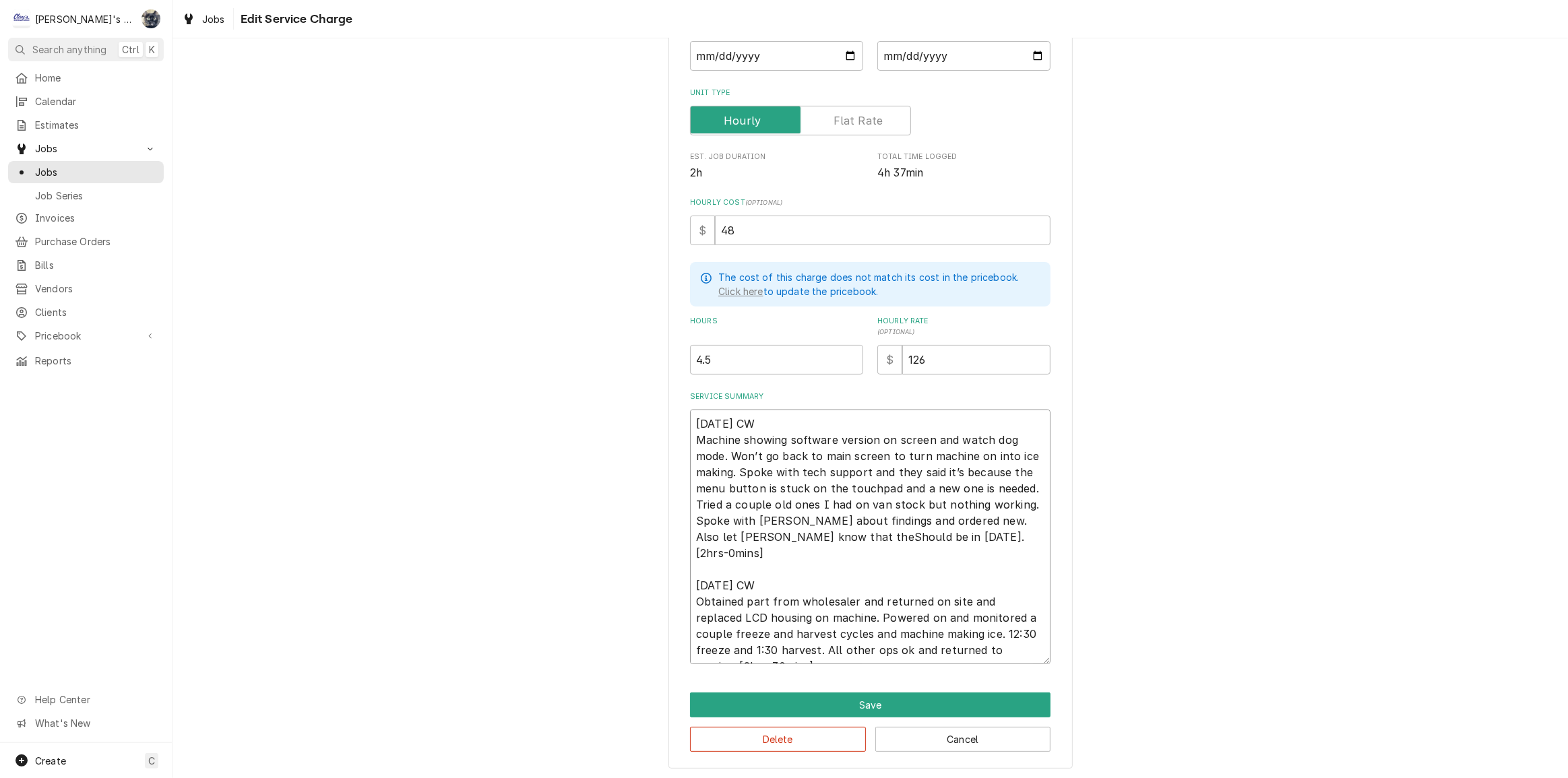
type textarea "7/29/2025 CW Machine showing software version on screen and watch dog mode. Won…"
type textarea "x"
type textarea "7/29/2025 CW Machine showing software version on screen and watch dog mode. Won…"
type textarea "x"
type textarea "7/29/2025 CW Machine showing software version on screen and watch dog mode. Won…"
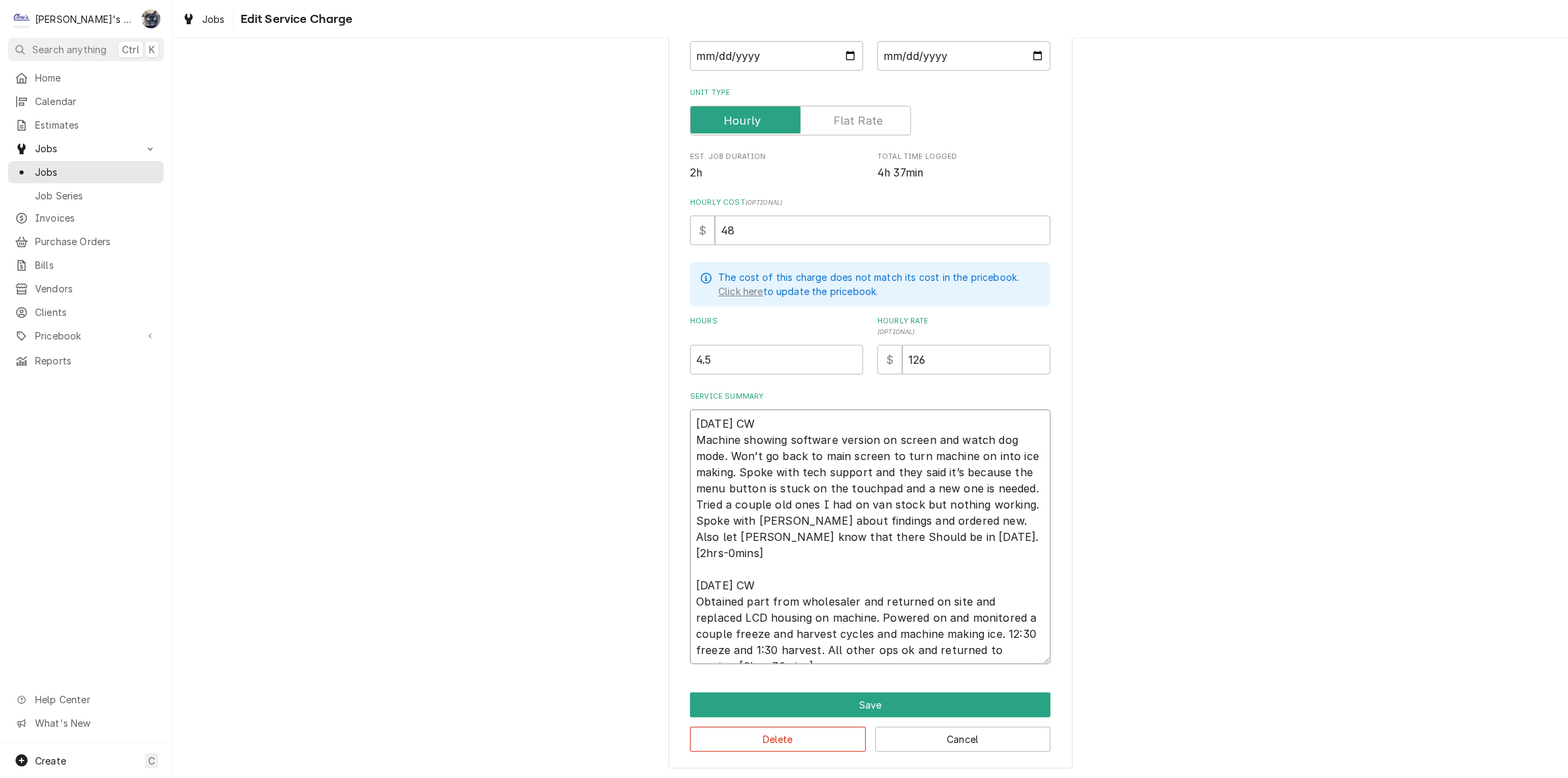
type textarea "x"
type textarea "7/29/2025 CW Machine showing software version on screen and watch dog mode. Won…"
type textarea "x"
type textarea "7/29/2025 CW Machine showing software version on screen and watch dog mode. Won…"
type textarea "x"
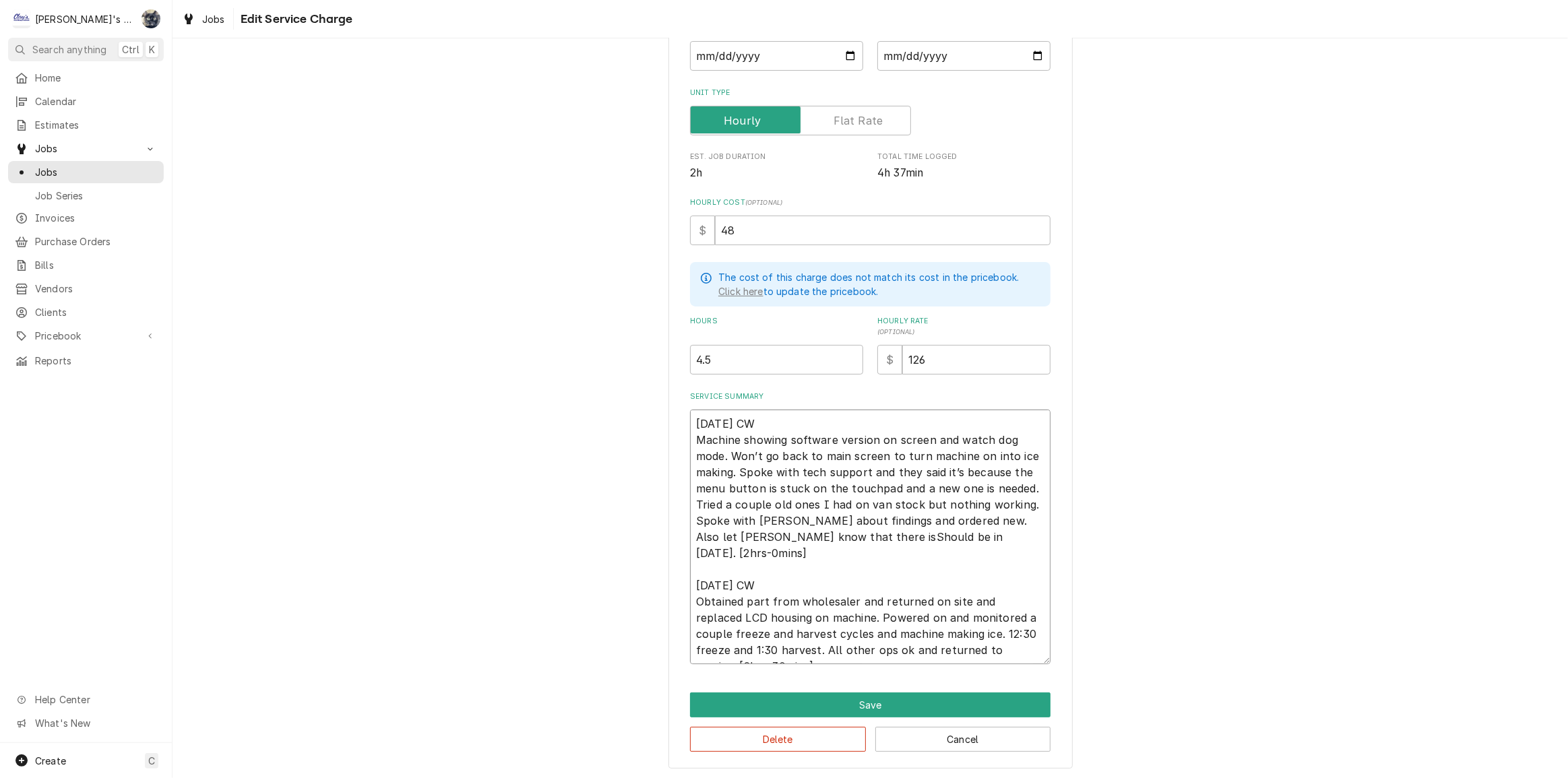
type textarea "7/29/2025 CW Machine showing software version on screen and watch dog mode. Won…"
type textarea "x"
type textarea "7/29/2025 CW Machine showing software version on screen and watch dog mode. Won…"
type textarea "x"
type textarea "7/29/2025 CW Machine showing software version on screen and watch dog mode. Won…"
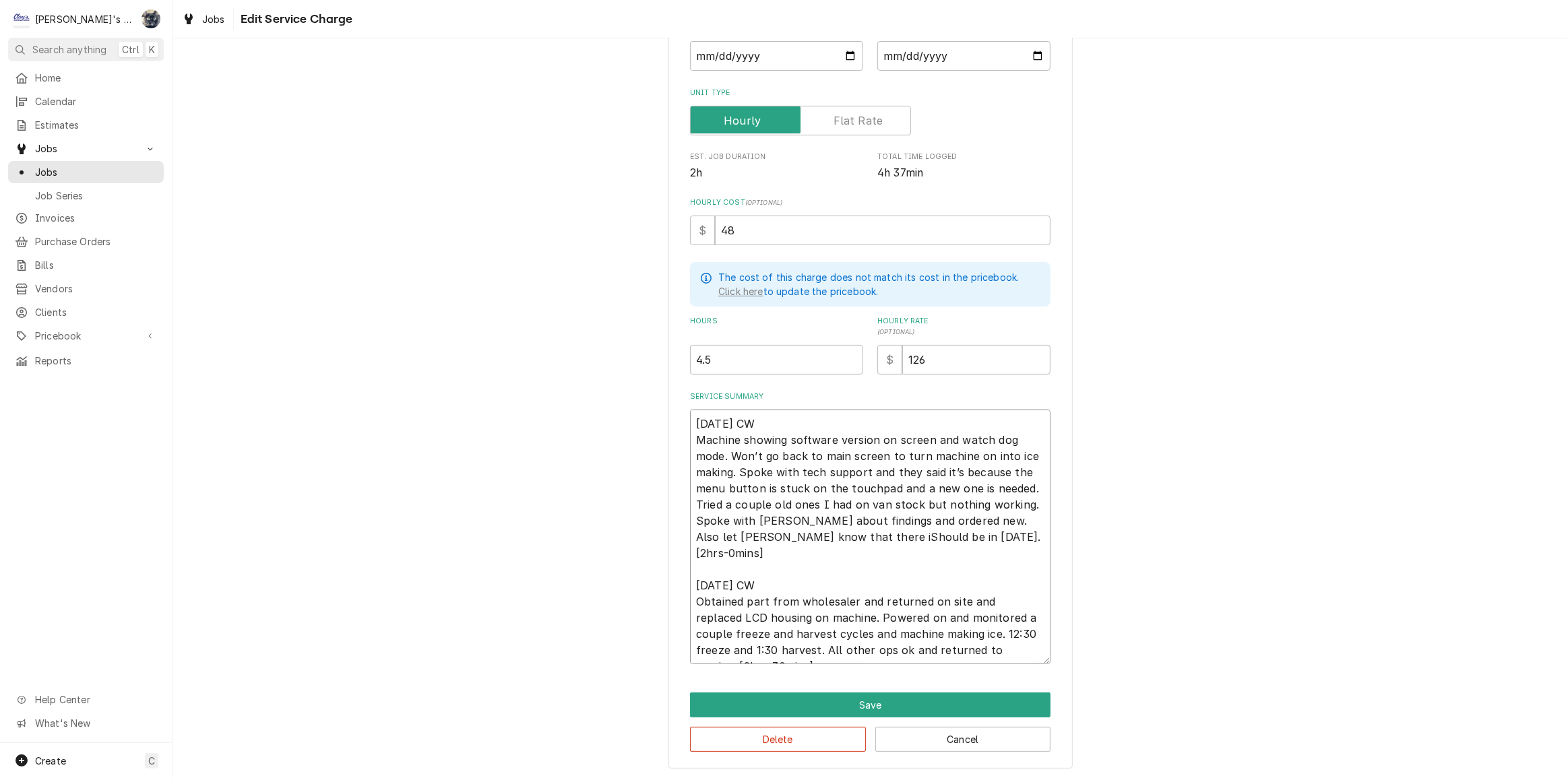
type textarea "x"
type textarea "7/29/2025 CW Machine showing software version on screen and watch dog mode. Won…"
type textarea "x"
type textarea "7/29/2025 CW Machine showing software version on screen and watch dog mode. Won…"
type textarea "x"
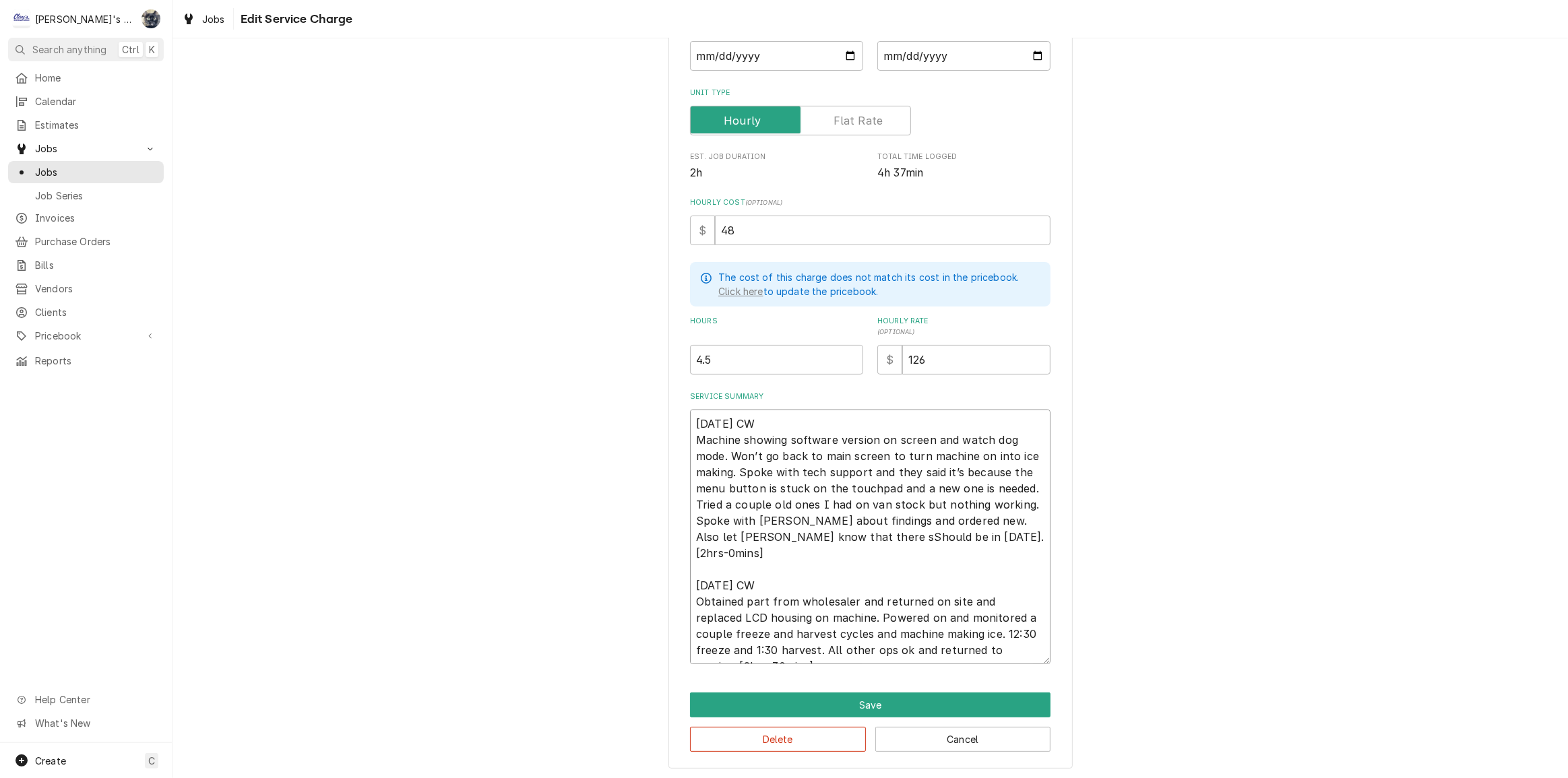
type textarea "7/29/2025 CW Machine showing software version on screen and watch dog mode. Won…"
type textarea "x"
type textarea "7/29/2025 CW Machine showing software version on screen and watch dog mode. Won…"
type textarea "x"
type textarea "7/29/2025 CW Machine showing software version on screen and watch dog mode. Won…"
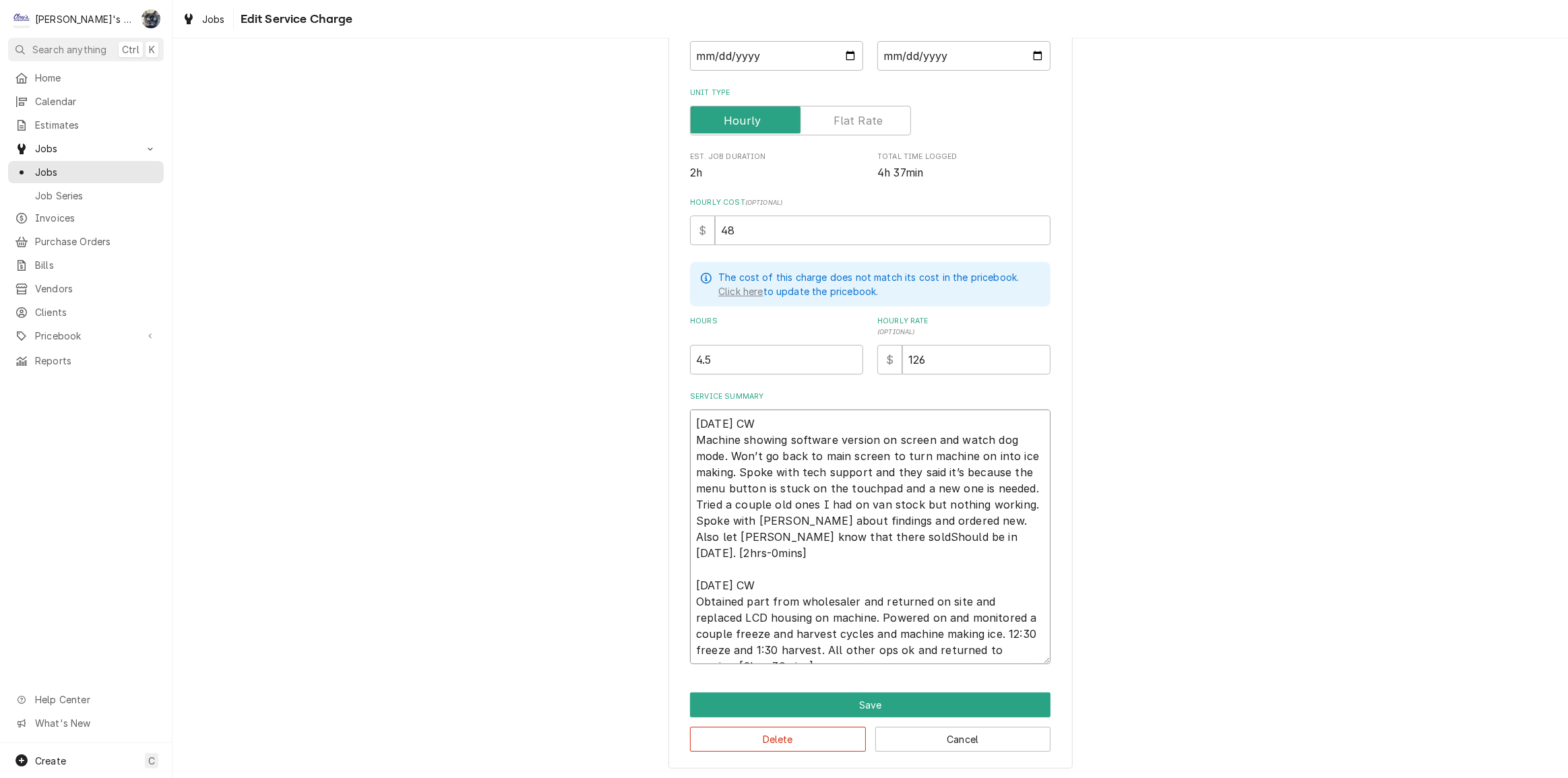
type textarea "x"
type textarea "7/29/2025 CW Machine showing software version on screen and watch dog mode. Won…"
type textarea "x"
type textarea "7/29/2025 CW Machine showing software version on screen and watch dog mode. Won…"
type textarea "x"
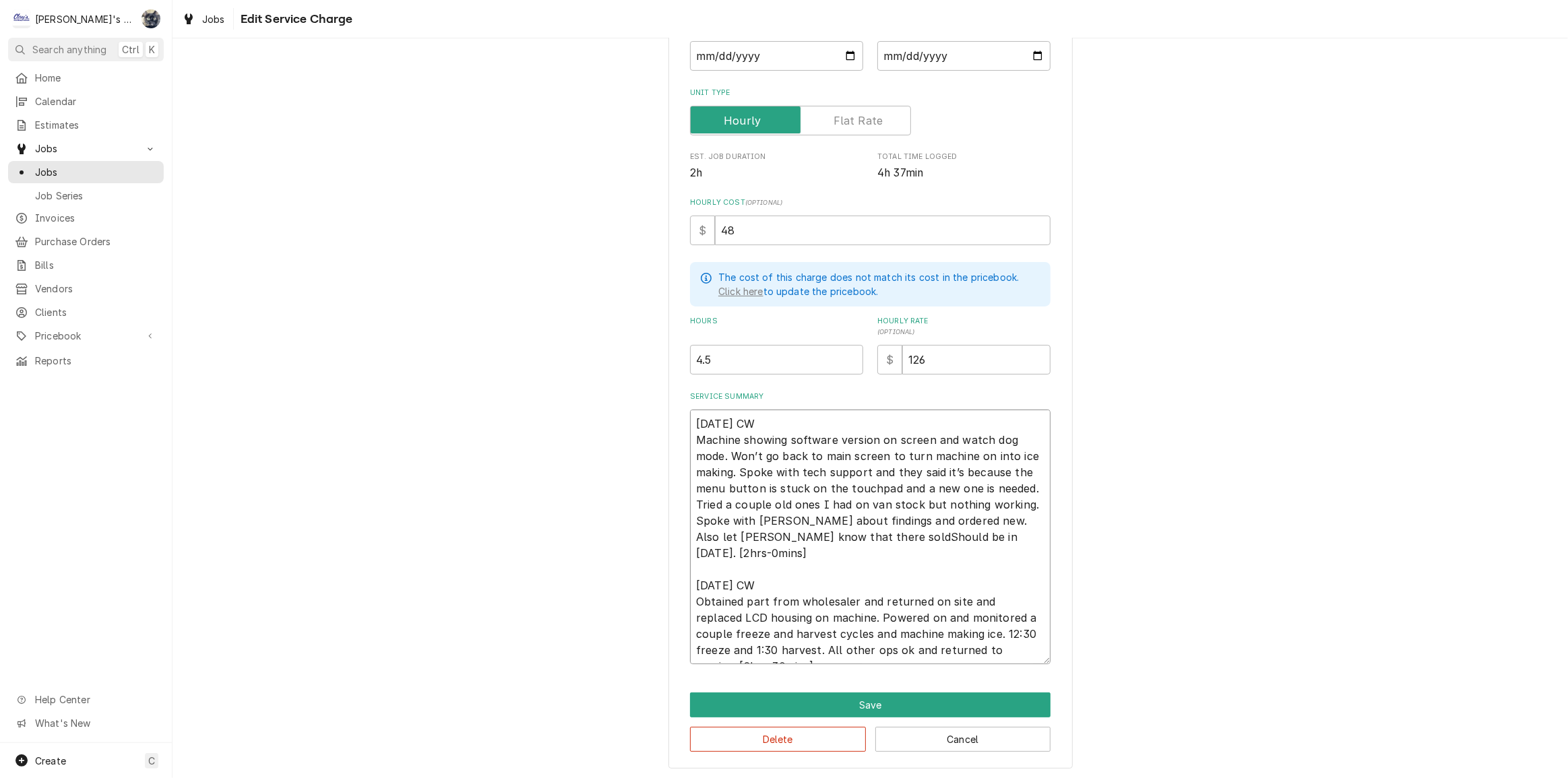
type textarea "7/29/2025 CW Machine showing software version on screen and watch dog mode. Won…"
type textarea "x"
type textarea "7/29/2025 CW Machine showing software version on screen and watch dog mode. Won…"
type textarea "x"
type textarea "7/29/2025 CW Machine showing software version on screen and watch dog mode. Won…"
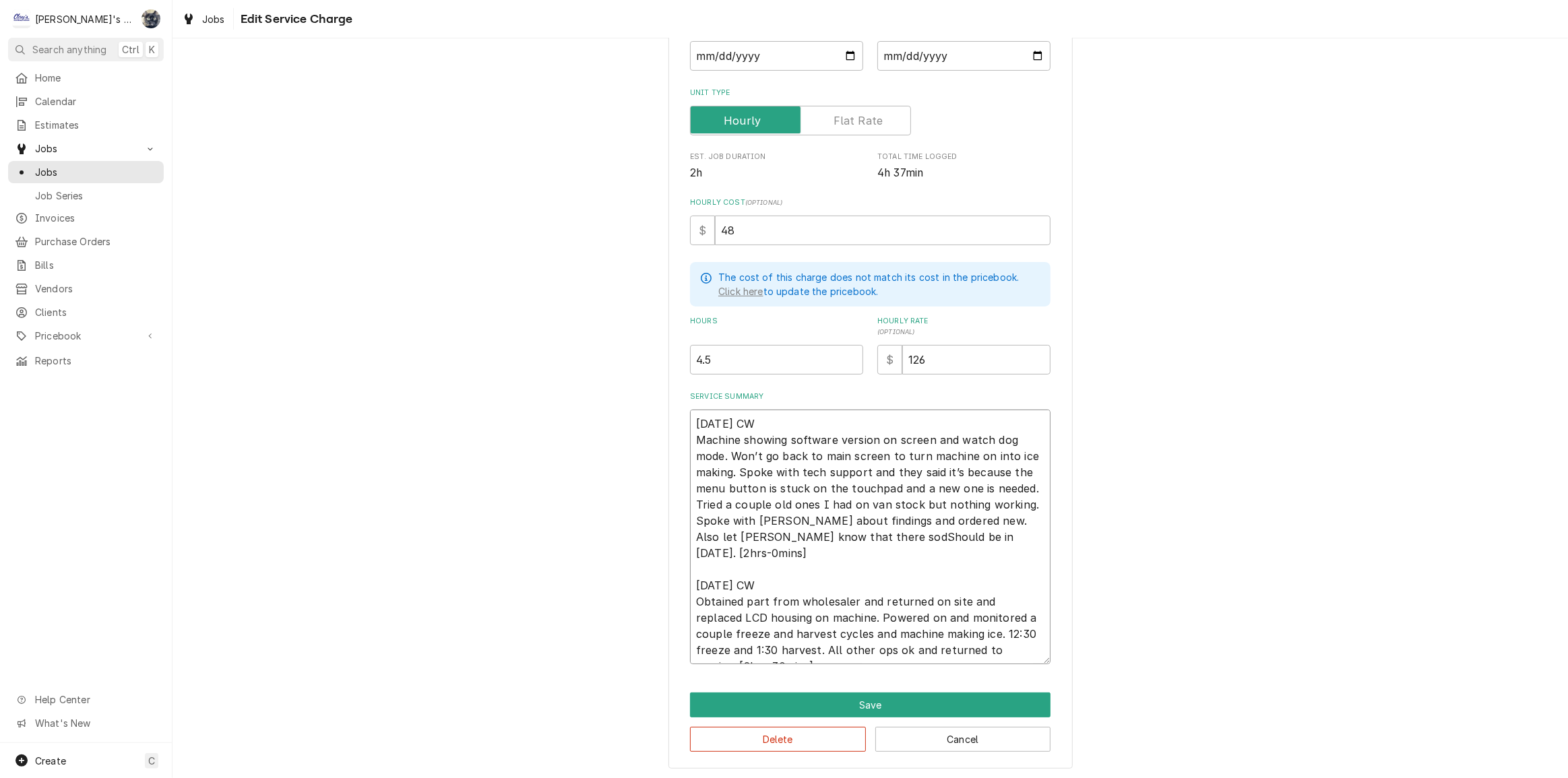
type textarea "x"
type textarea "7/29/2025 CW Machine showing software version on screen and watch dog mode. Won…"
type textarea "x"
type textarea "7/29/2025 CW Machine showing software version on screen and watch dog mode. Won…"
type textarea "x"
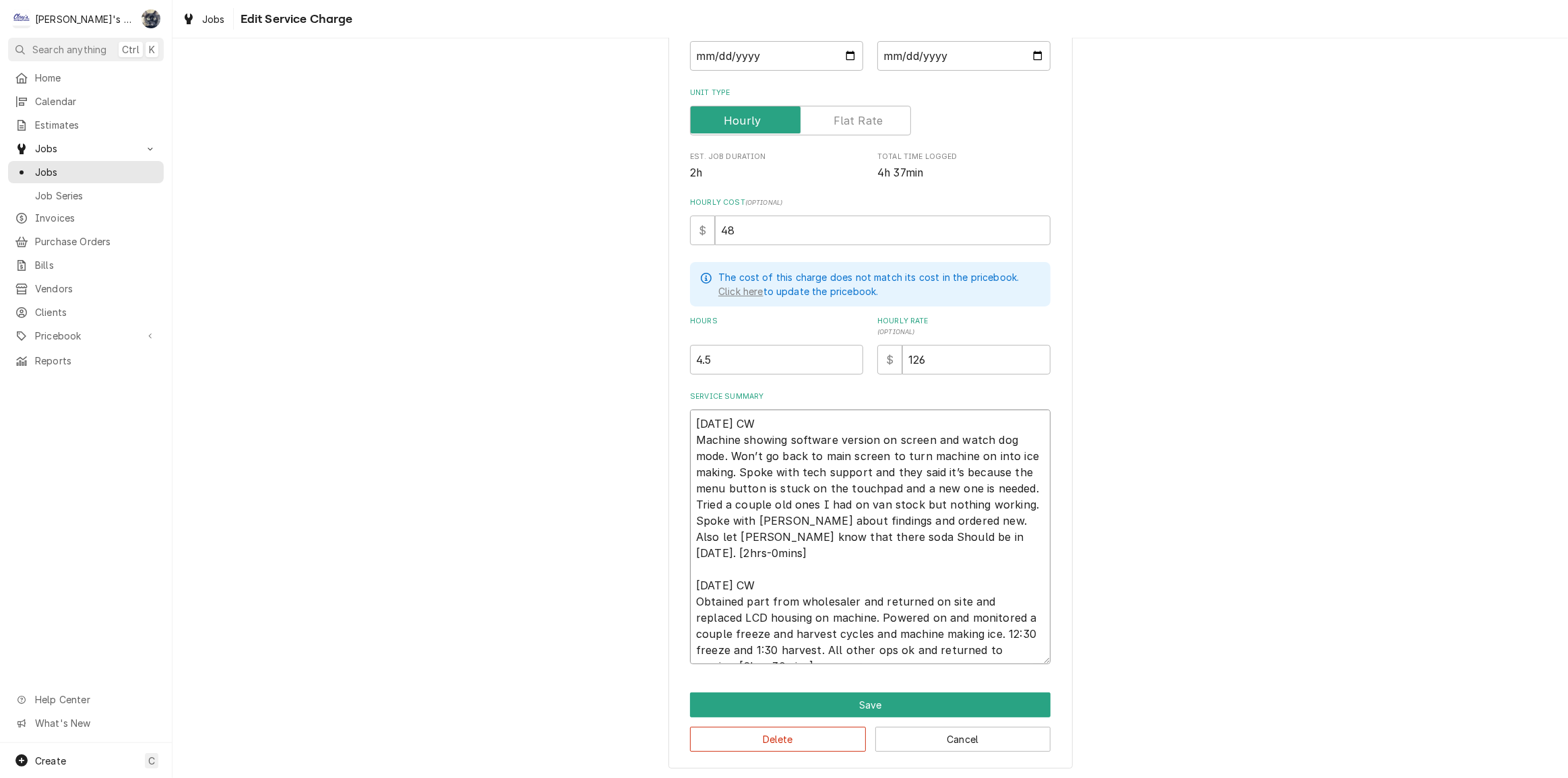
type textarea "7/29/2025 CW Machine showing software version on screen and watch dog mode. Won…"
type textarea "x"
type textarea "7/29/2025 CW Machine showing software version on screen and watch dog mode. Won…"
type textarea "x"
type textarea "7/29/2025 CW Machine showing software version on screen and watch dog mode. Won…"
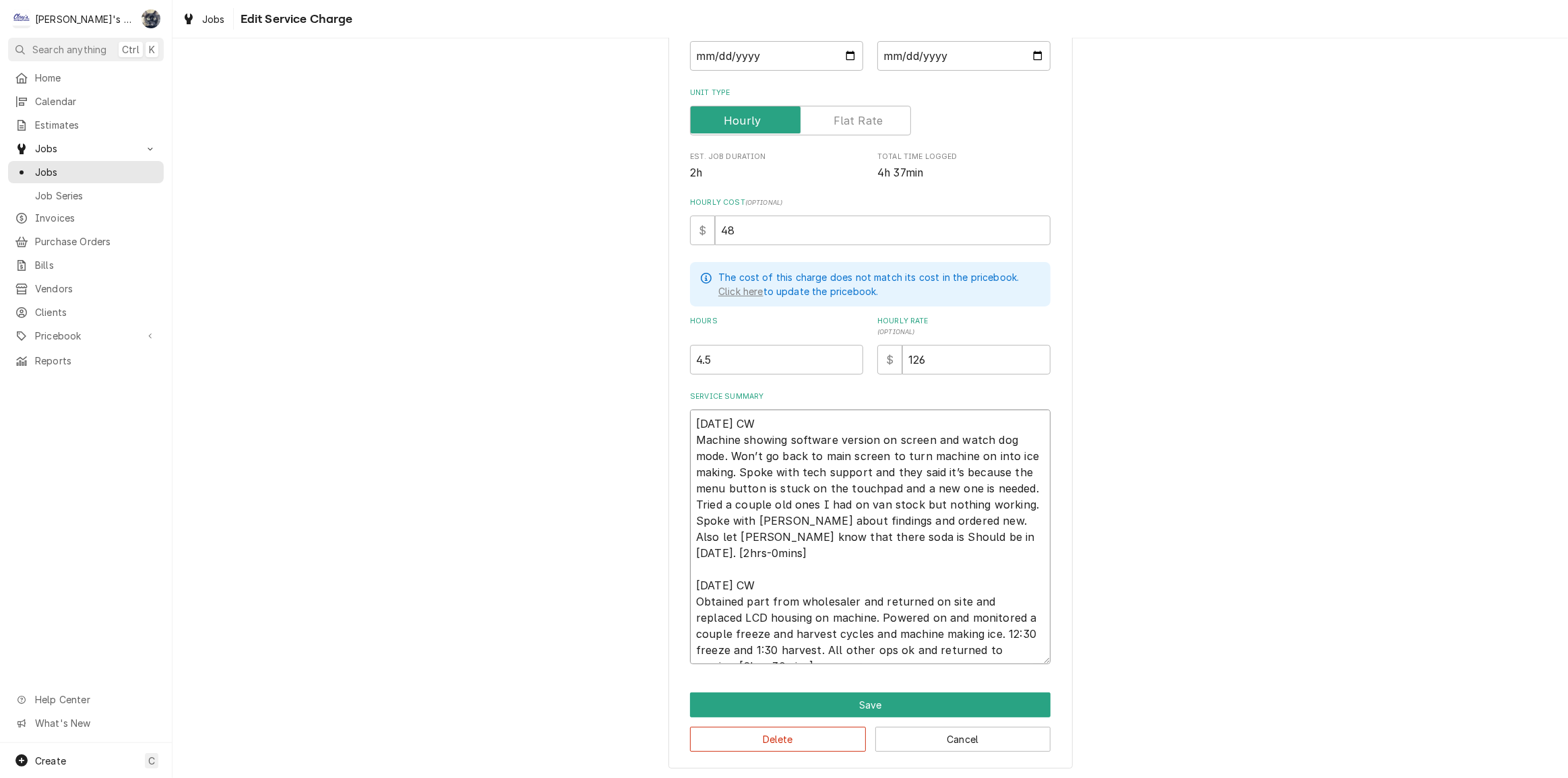
type textarea "x"
type textarea "7/29/2025 CW Machine showing software version on screen and watch dog mode. Won…"
type textarea "x"
type textarea "7/29/2025 CW Machine showing software version on screen and watch dog mode. Won…"
type textarea "x"
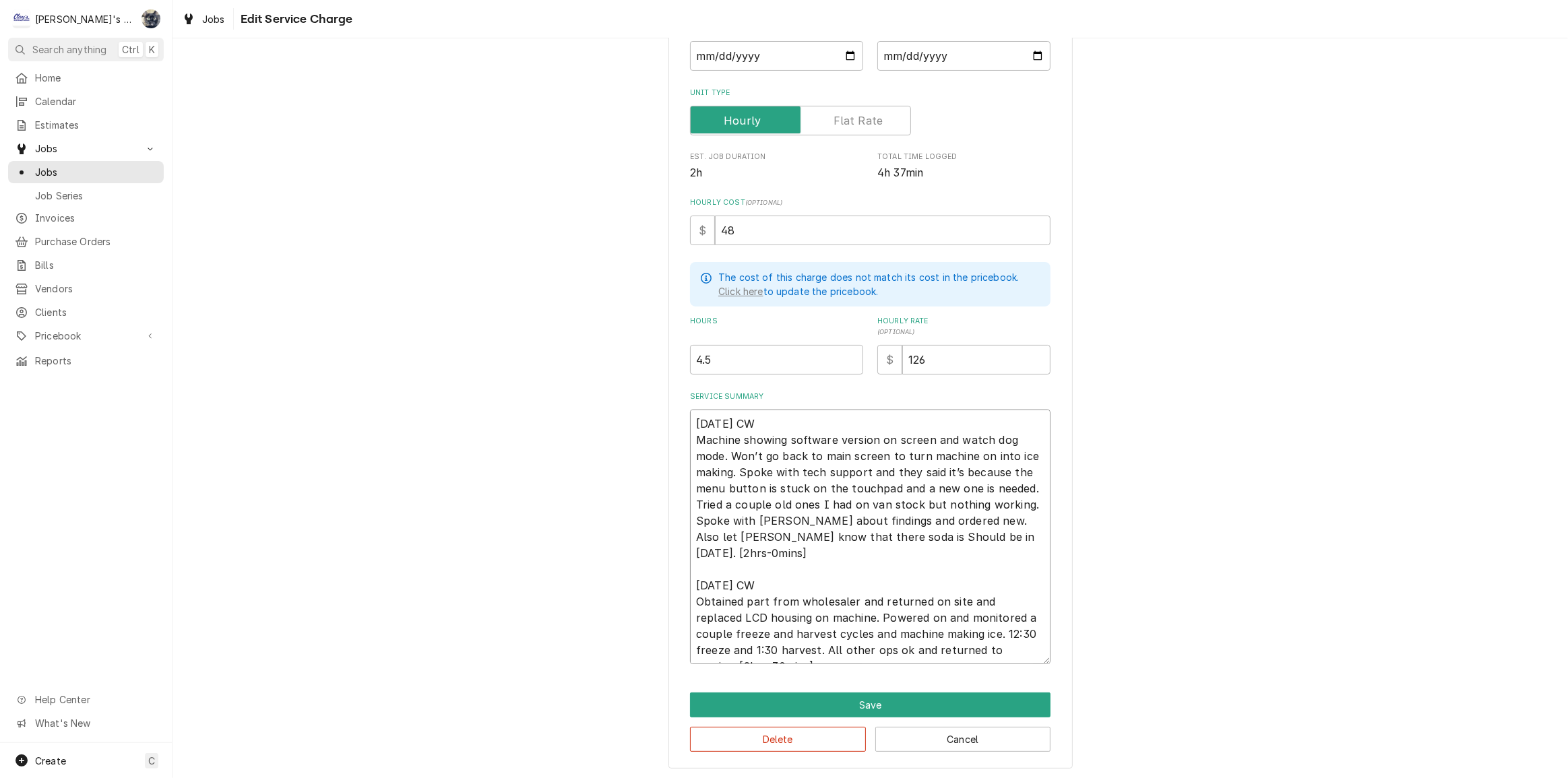
type textarea "7/29/2025 CW Machine showing software version on screen and watch dog mode. Won…"
type textarea "x"
type textarea "7/29/2025 CW Machine showing software version on screen and watch dog mode. Won…"
type textarea "x"
type textarea "7/29/2025 CW Machine showing software version on screen and watch dog mode. Won…"
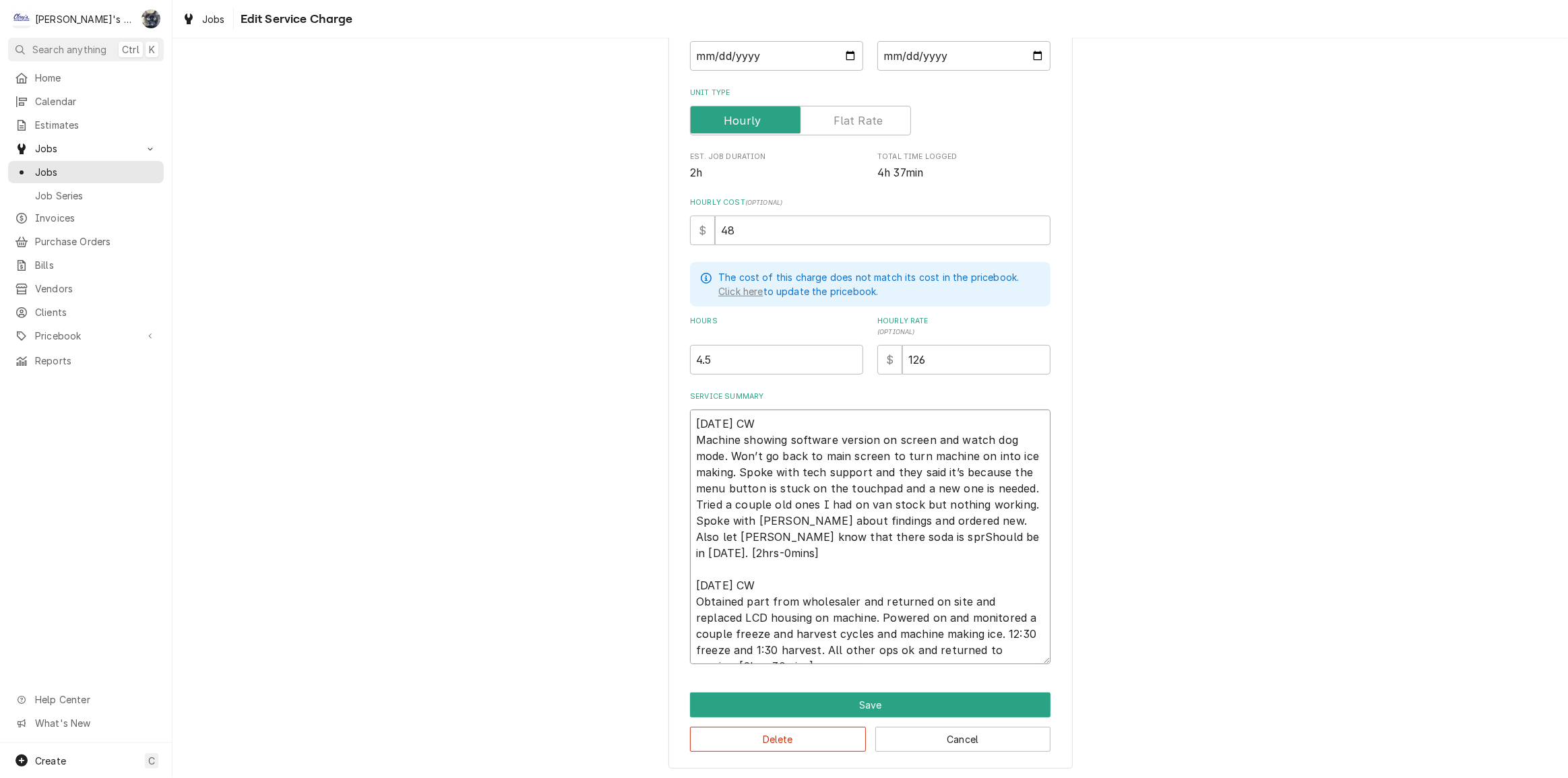
type textarea "x"
type textarea "7/29/2025 CW Machine showing software version on screen and watch dog mode. Won…"
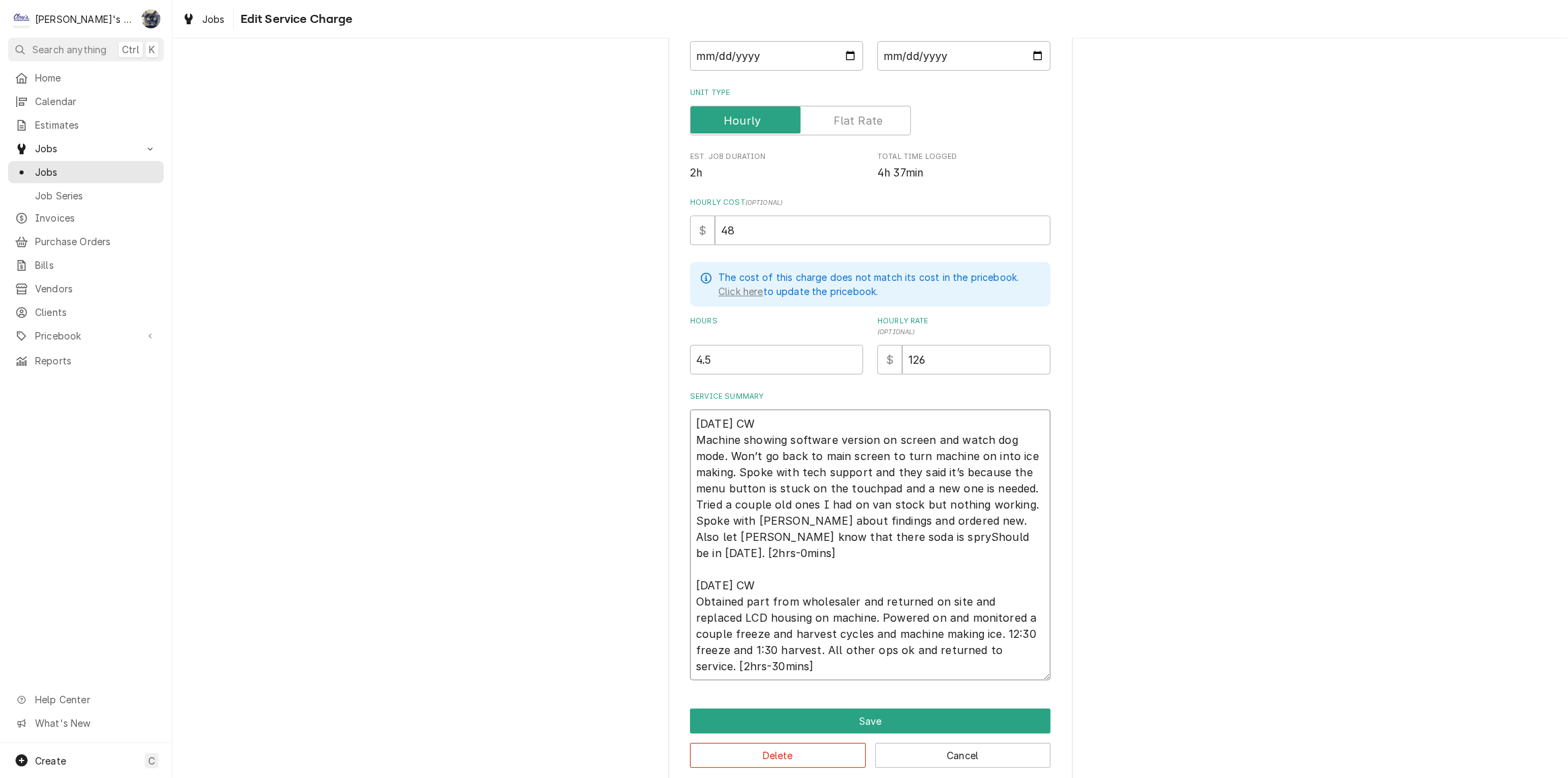
type textarea "x"
type textarea "7/29/2025 CW Machine showing software version on screen and watch dog mode. Won…"
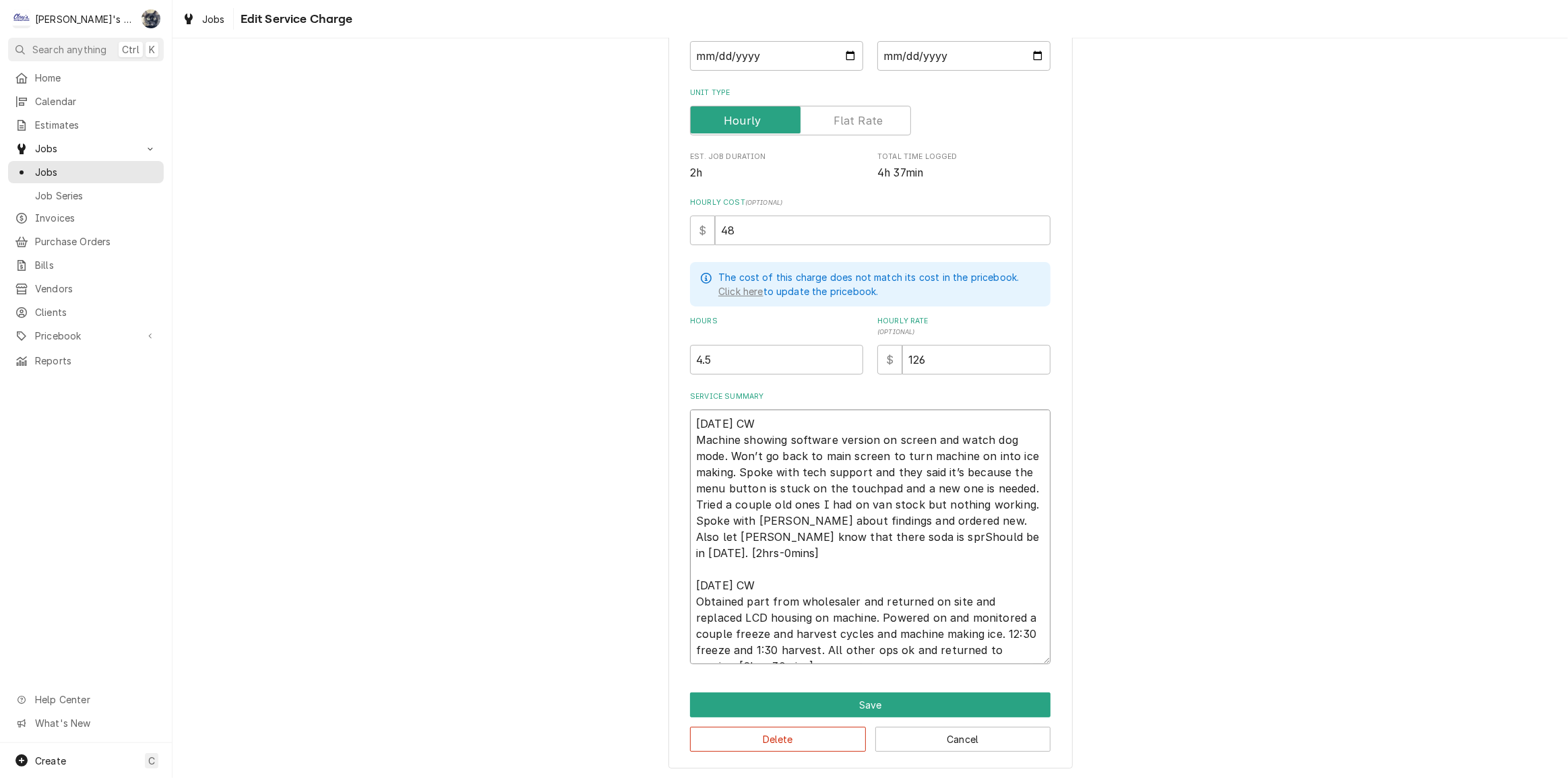
type textarea "x"
type textarea "7/29/2025 CW Machine showing software version on screen and watch dog mode. Won…"
type textarea "x"
type textarea "7/29/2025 CW Machine showing software version on screen and watch dog mode. Won…"
type textarea "x"
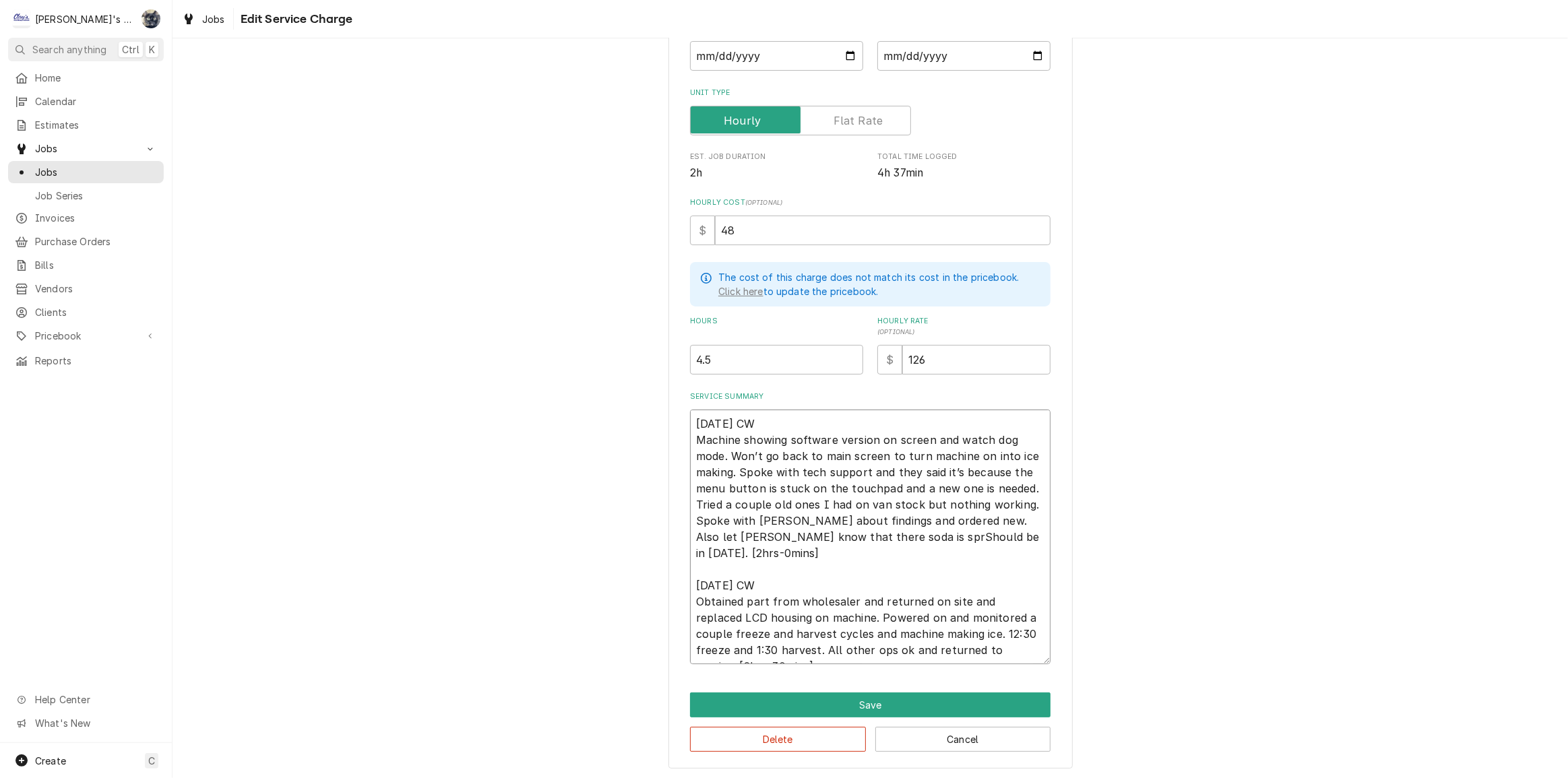
type textarea "7/29/2025 CW Machine showing software version on screen and watch dog mode. Won…"
type textarea "x"
type textarea "7/29/2025 CW Machine showing software version on screen and watch dog mode. Won…"
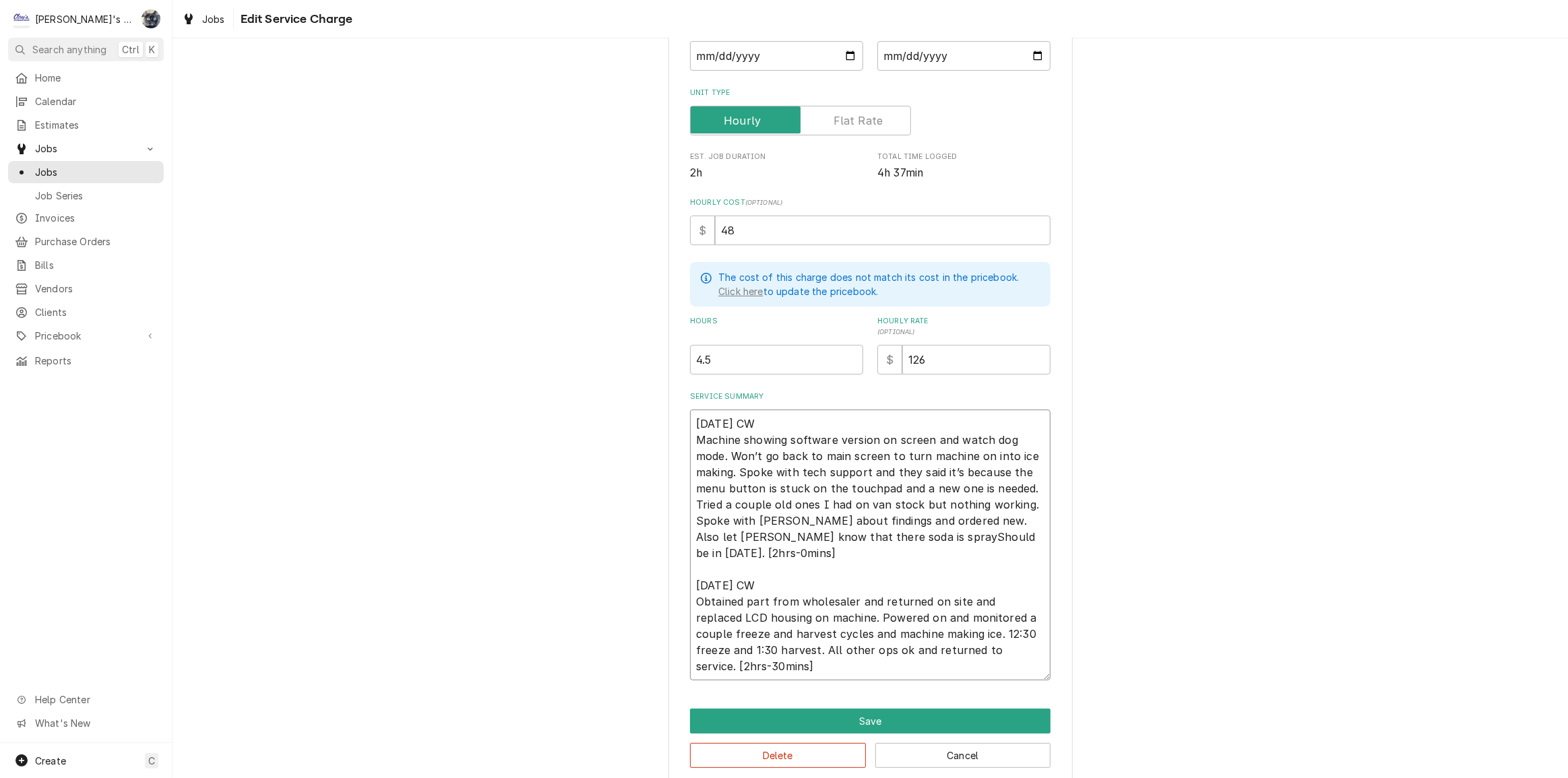
type textarea "x"
type textarea "7/29/2025 CW Machine showing software version on screen and watch dog mode. Won…"
type textarea "x"
type textarea "7/29/2025 CW Machine showing software version on screen and watch dog mode. Won…"
type textarea "x"
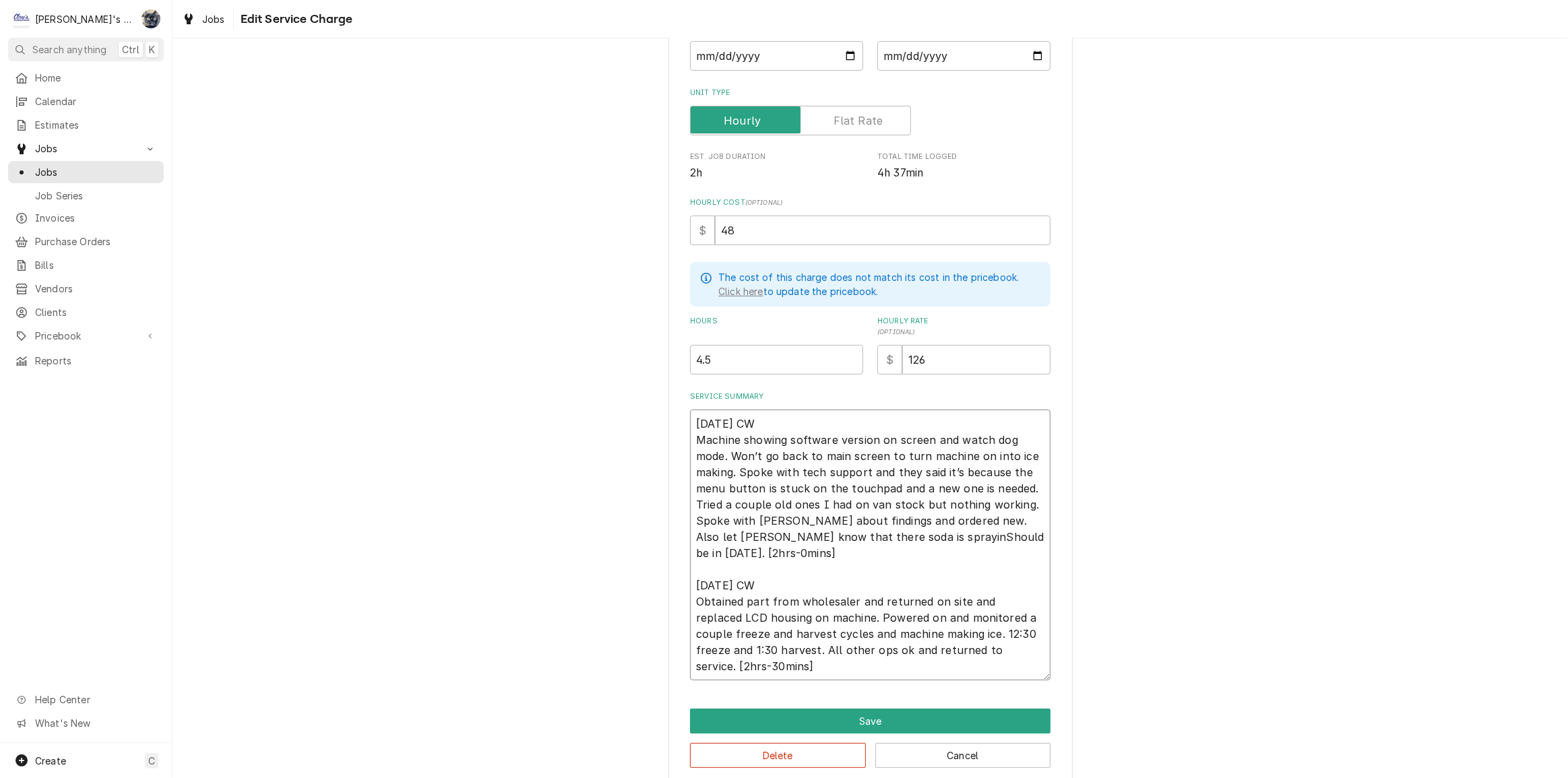
type textarea "7/29/2025 CW Machine showing software version on screen and watch dog mode. Won…"
type textarea "x"
type textarea "7/29/2025 CW Machine showing software version on screen and watch dog mode. Won…"
type textarea "x"
type textarea "7/29/2025 CW Machine showing software version on screen and watch dog mode. Won…"
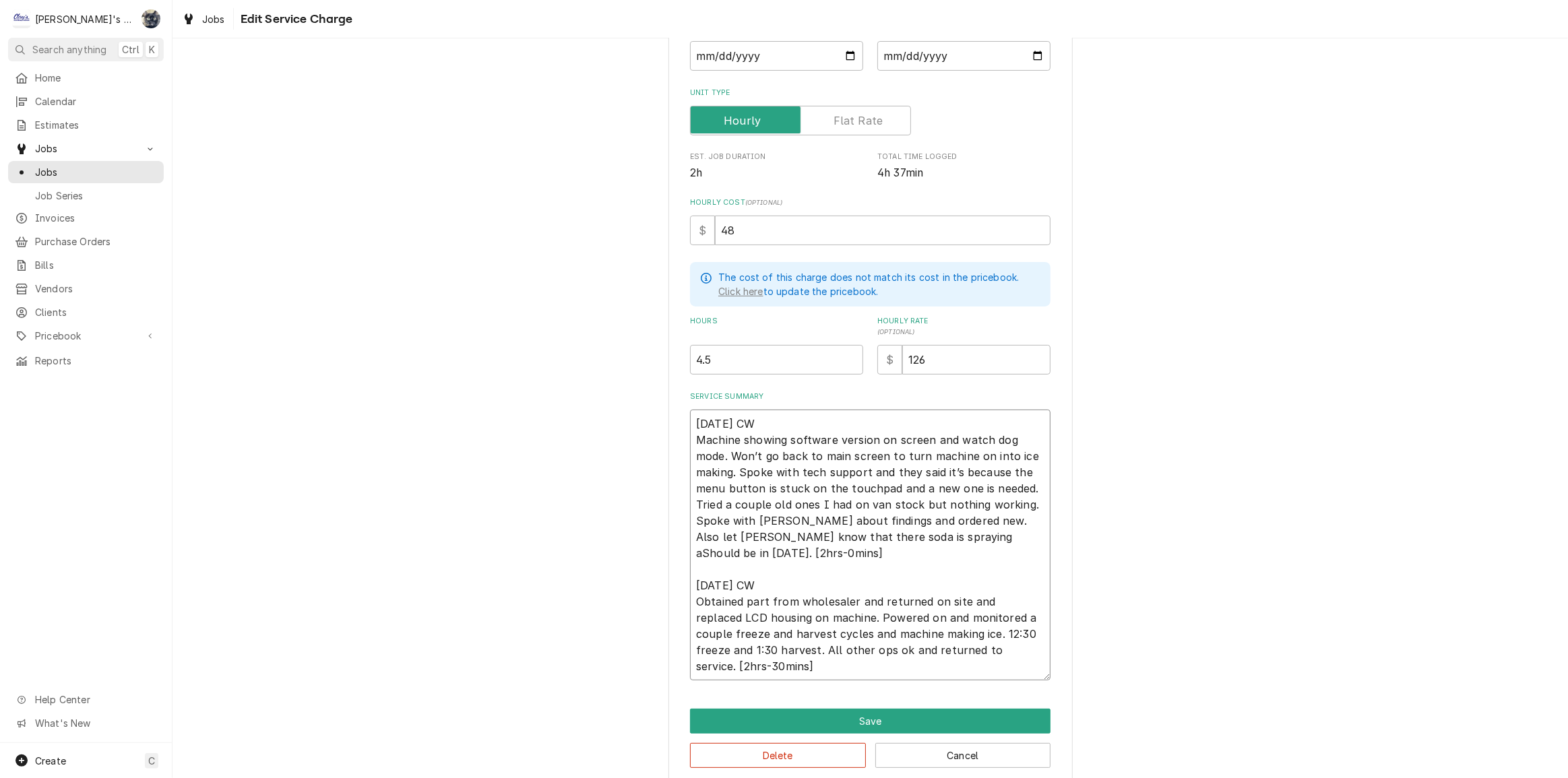
type textarea "x"
type textarea "7/29/2025 CW Machine showing software version on screen and watch dog mode. Won…"
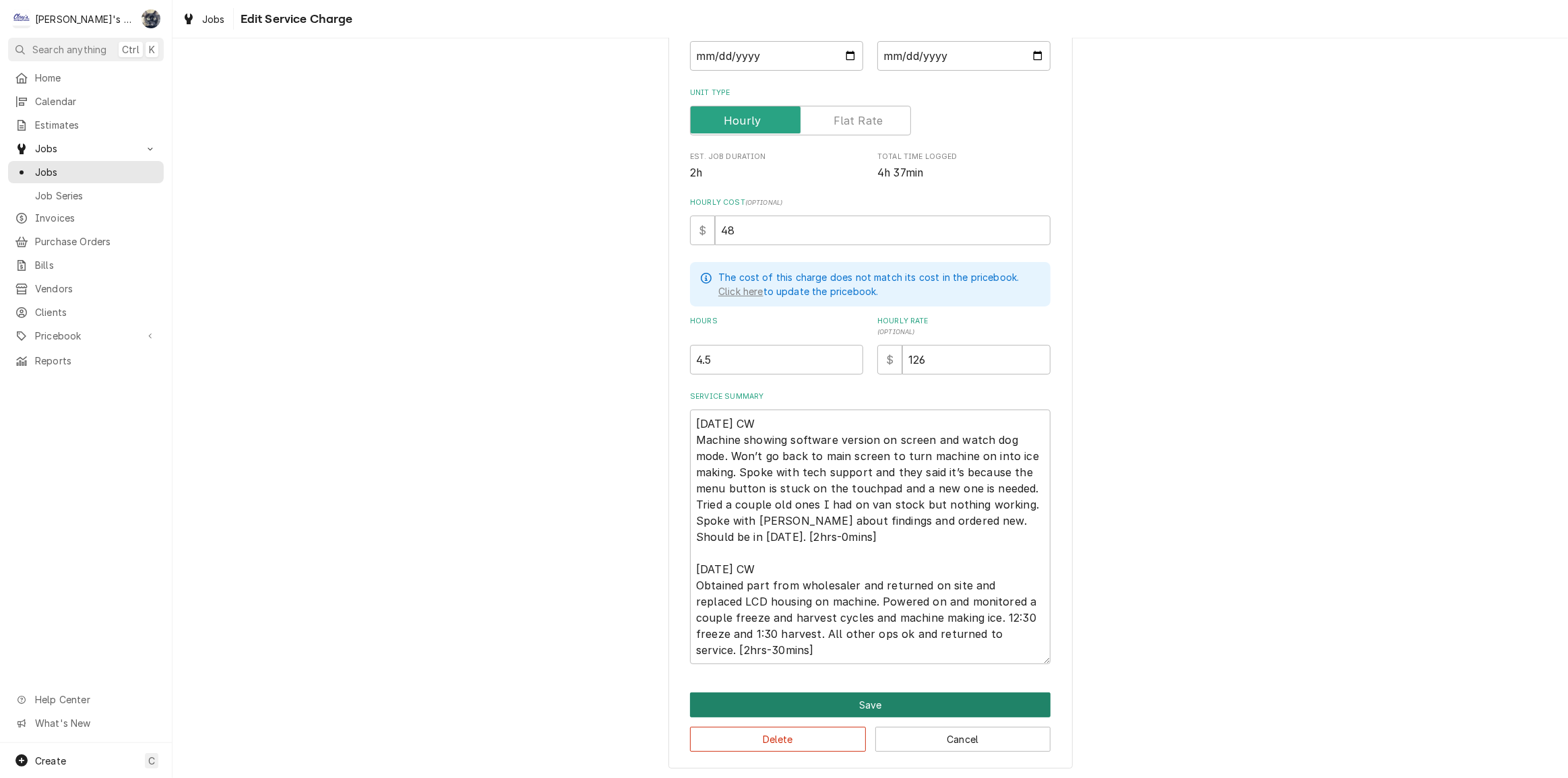
click at [876, 698] on button "Save" at bounding box center [870, 704] width 360 height 25
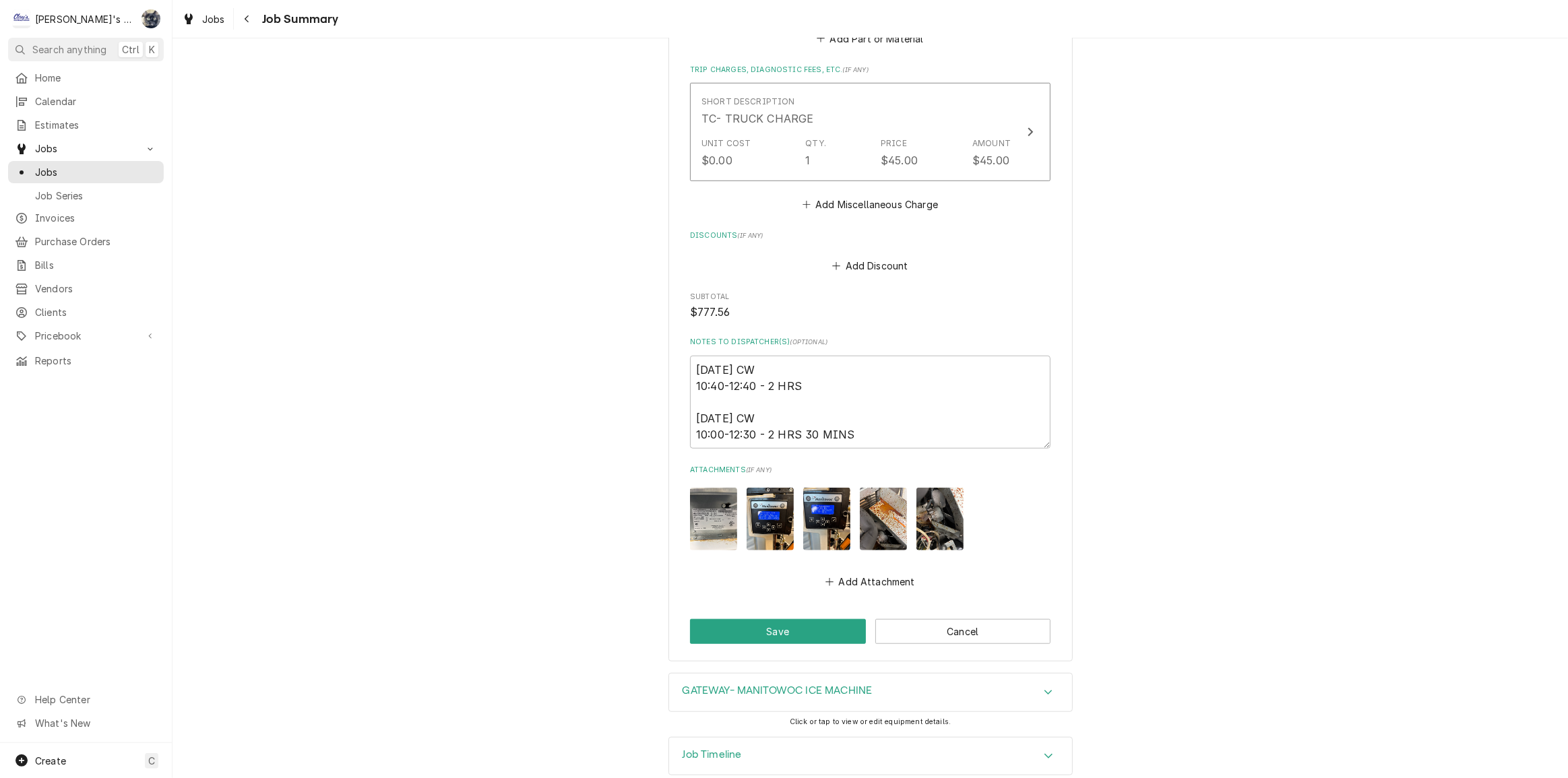
scroll to position [1095, 0]
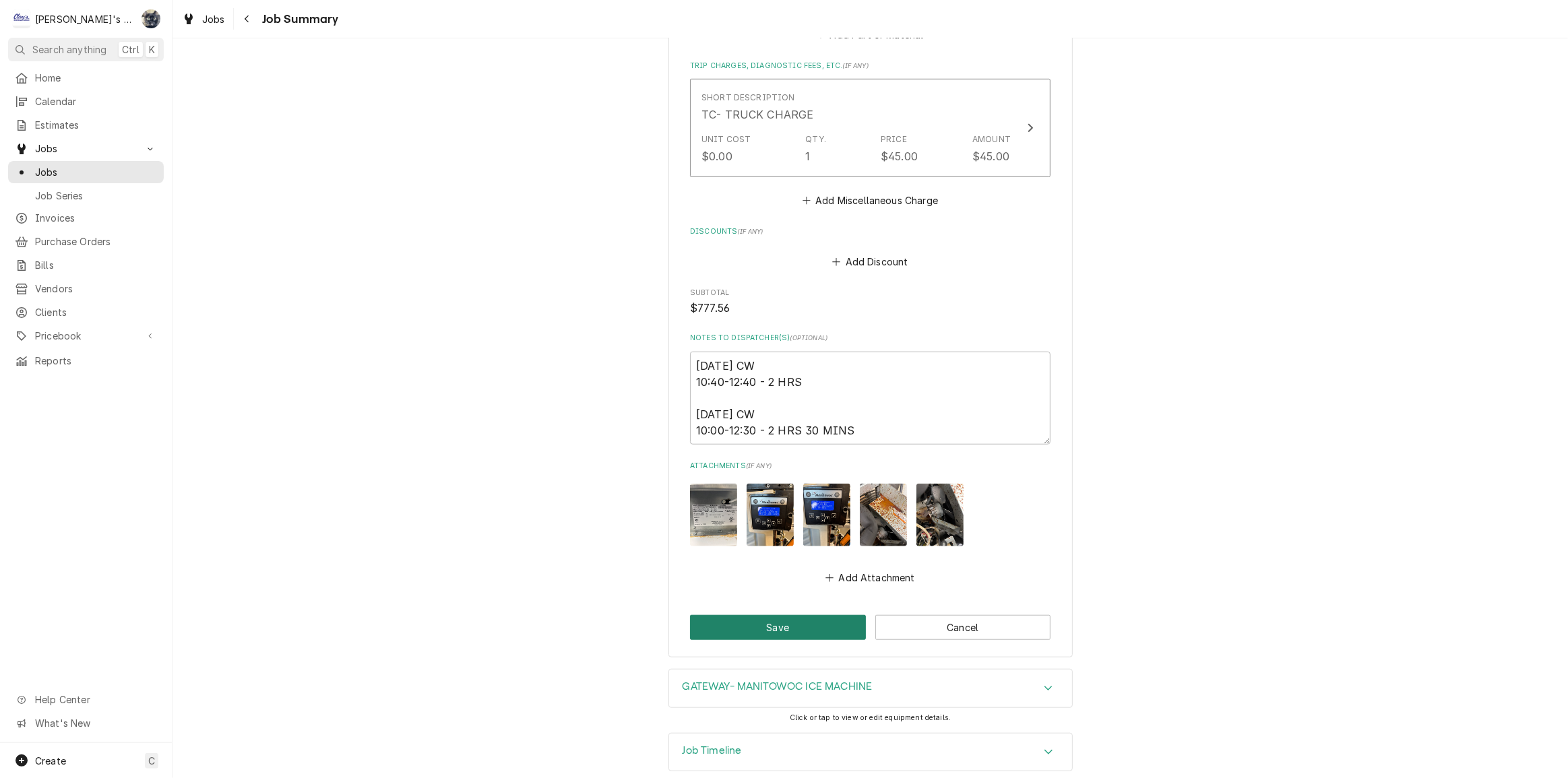
click at [831, 616] on button "Save" at bounding box center [777, 627] width 176 height 25
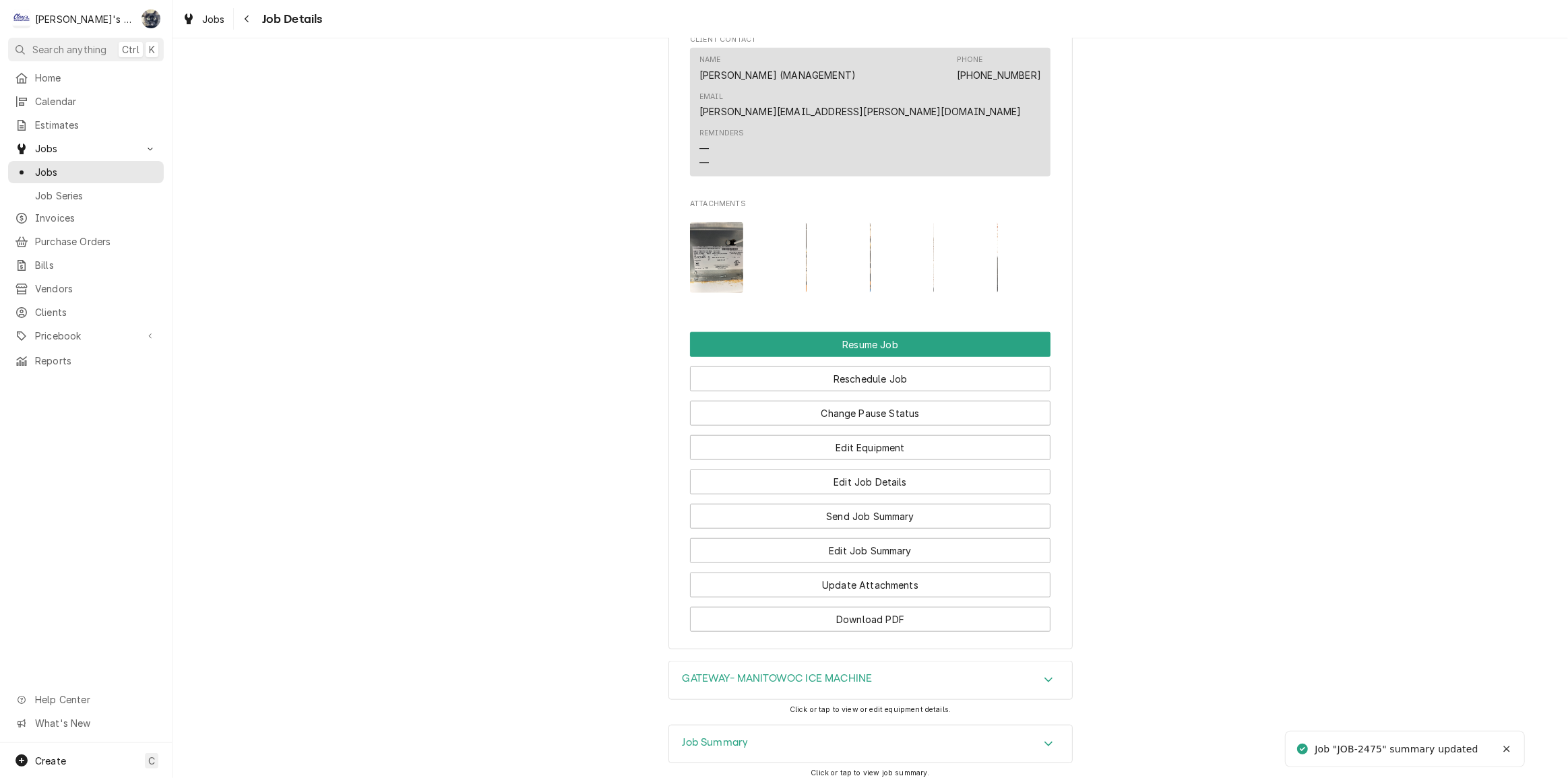
scroll to position [1484, 0]
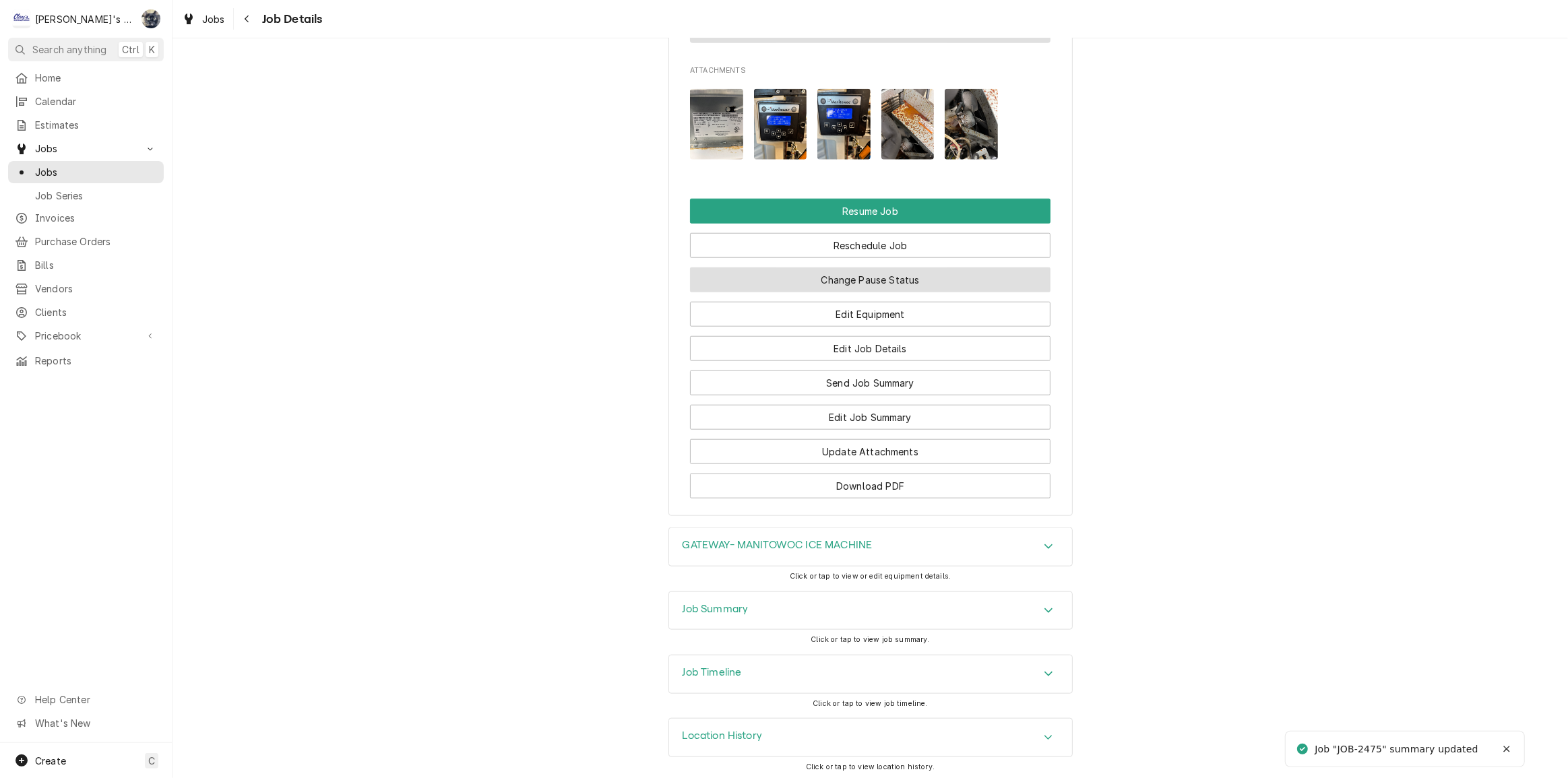
click at [874, 269] on button "Change Pause Status" at bounding box center [870, 280] width 360 height 25
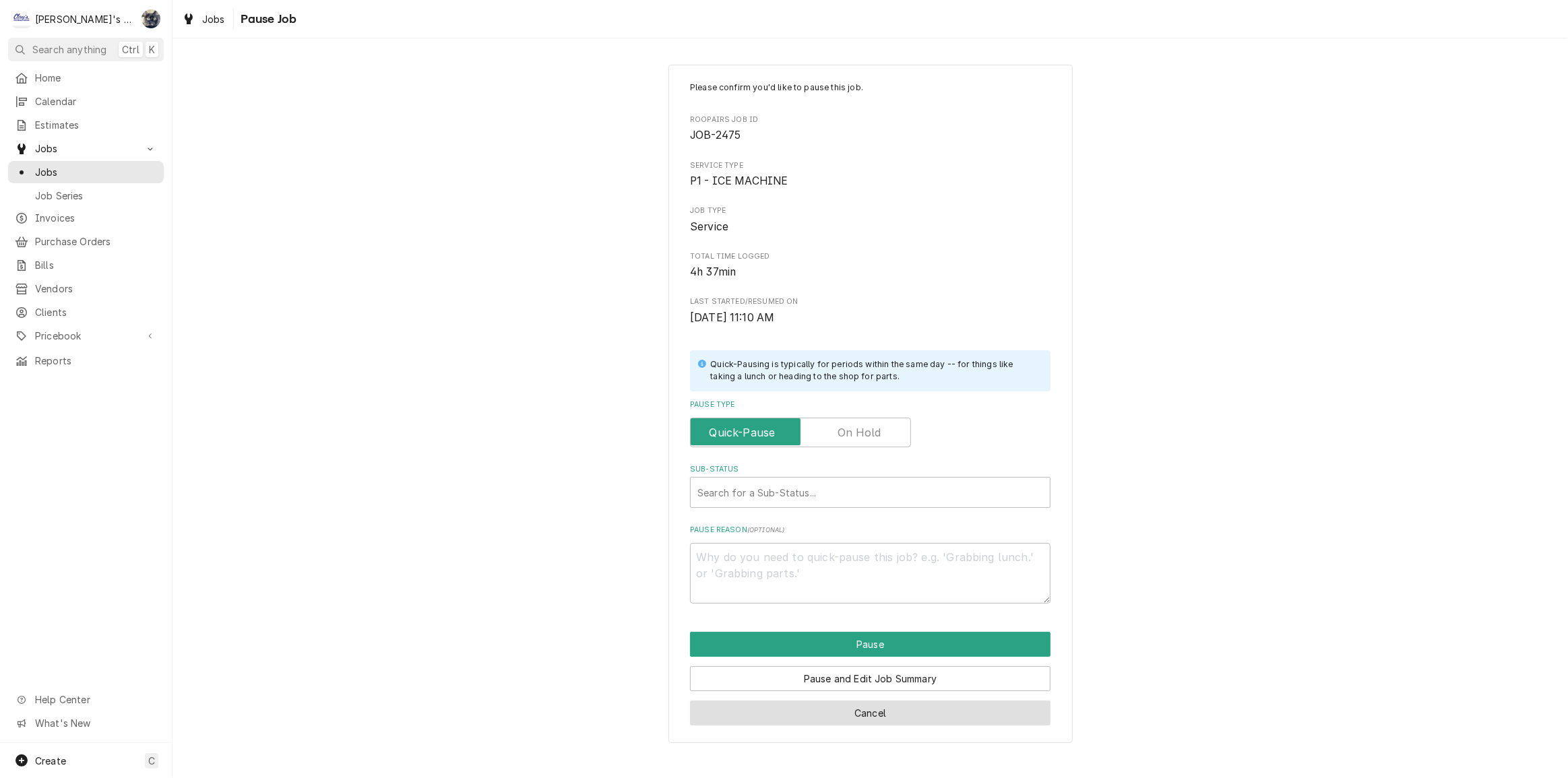
click at [884, 712] on button "Cancel" at bounding box center [870, 713] width 360 height 25
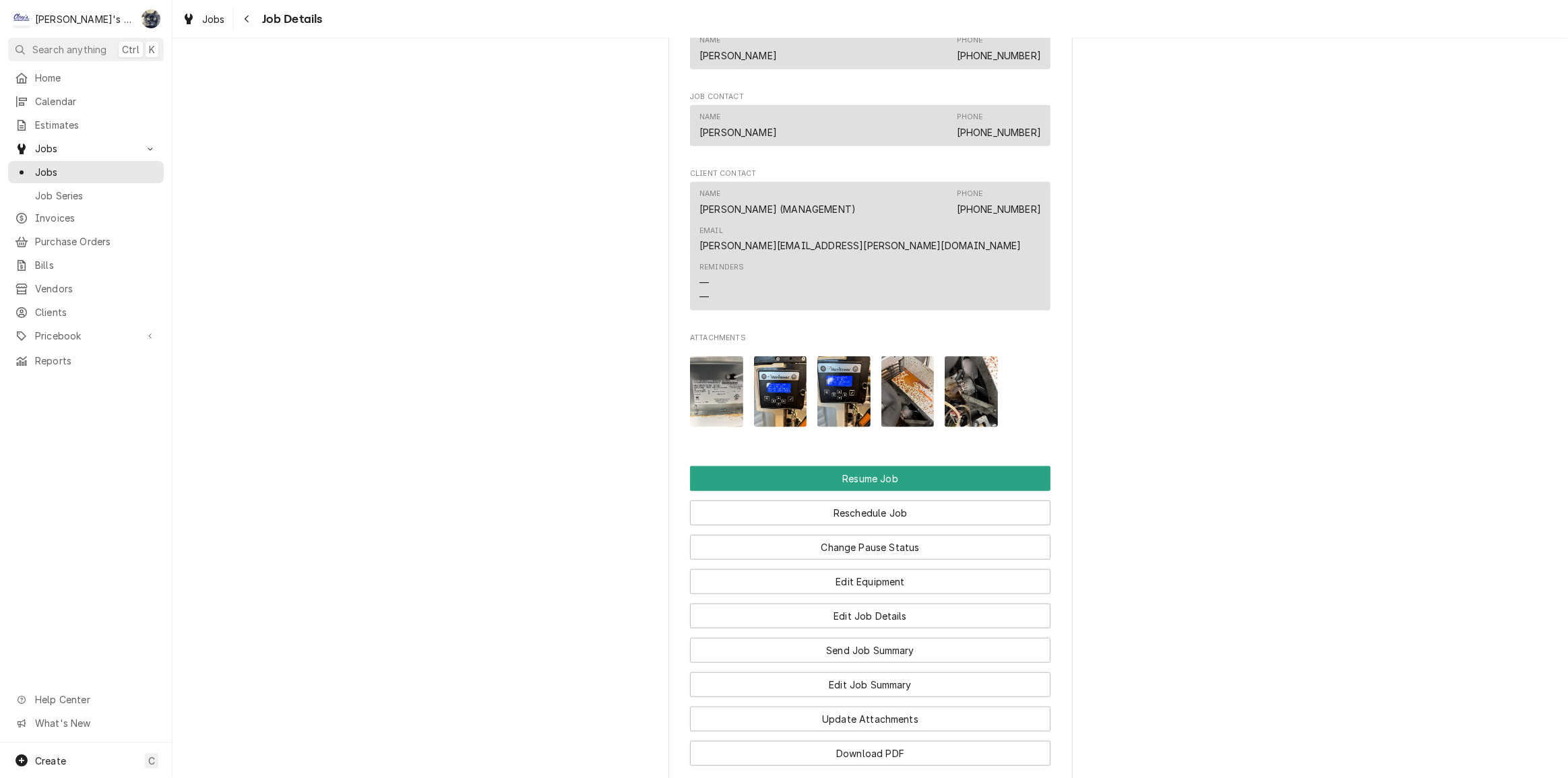
scroll to position [1484, 0]
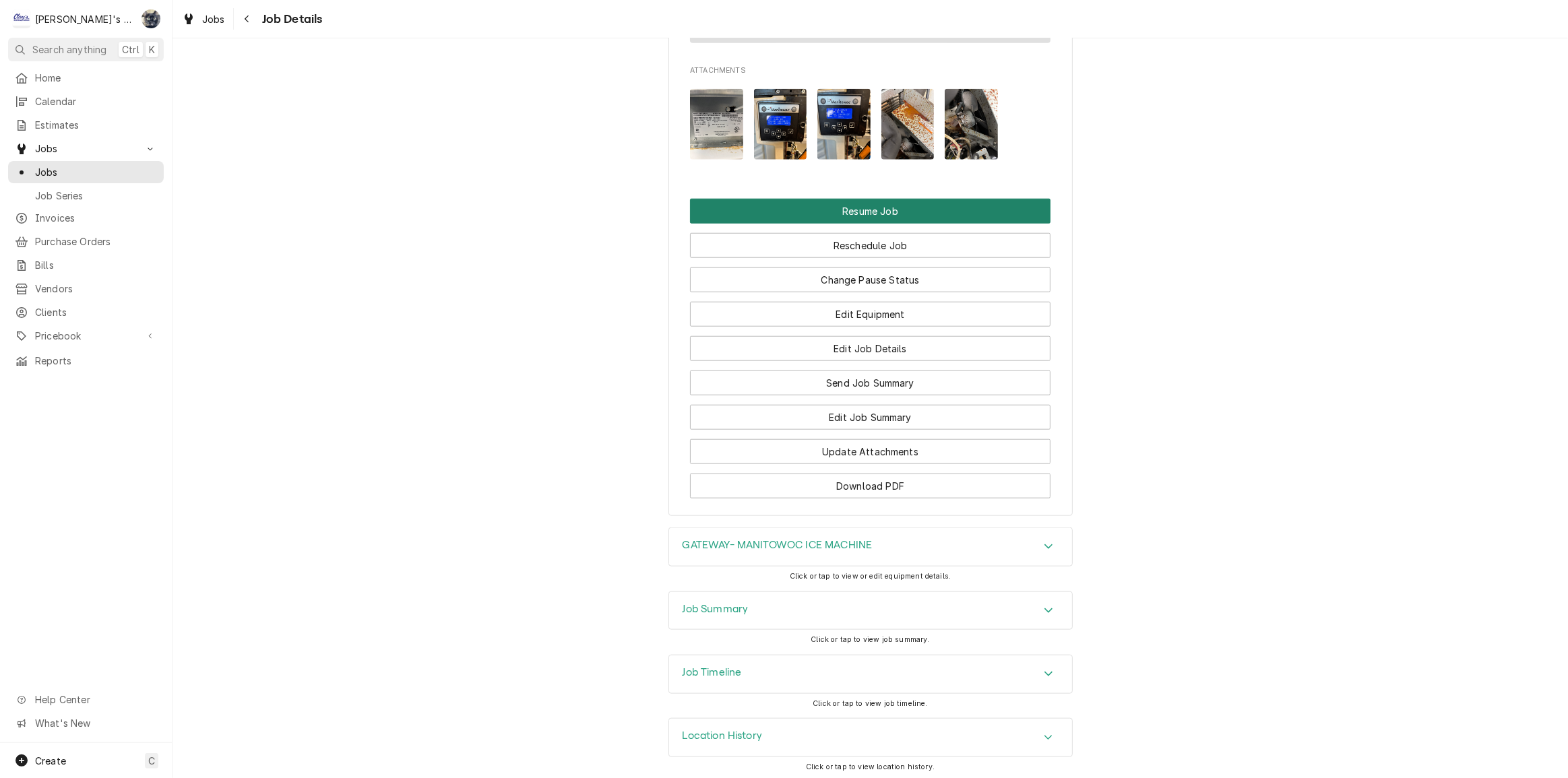
click at [867, 215] on button "Resume Job" at bounding box center [870, 211] width 360 height 25
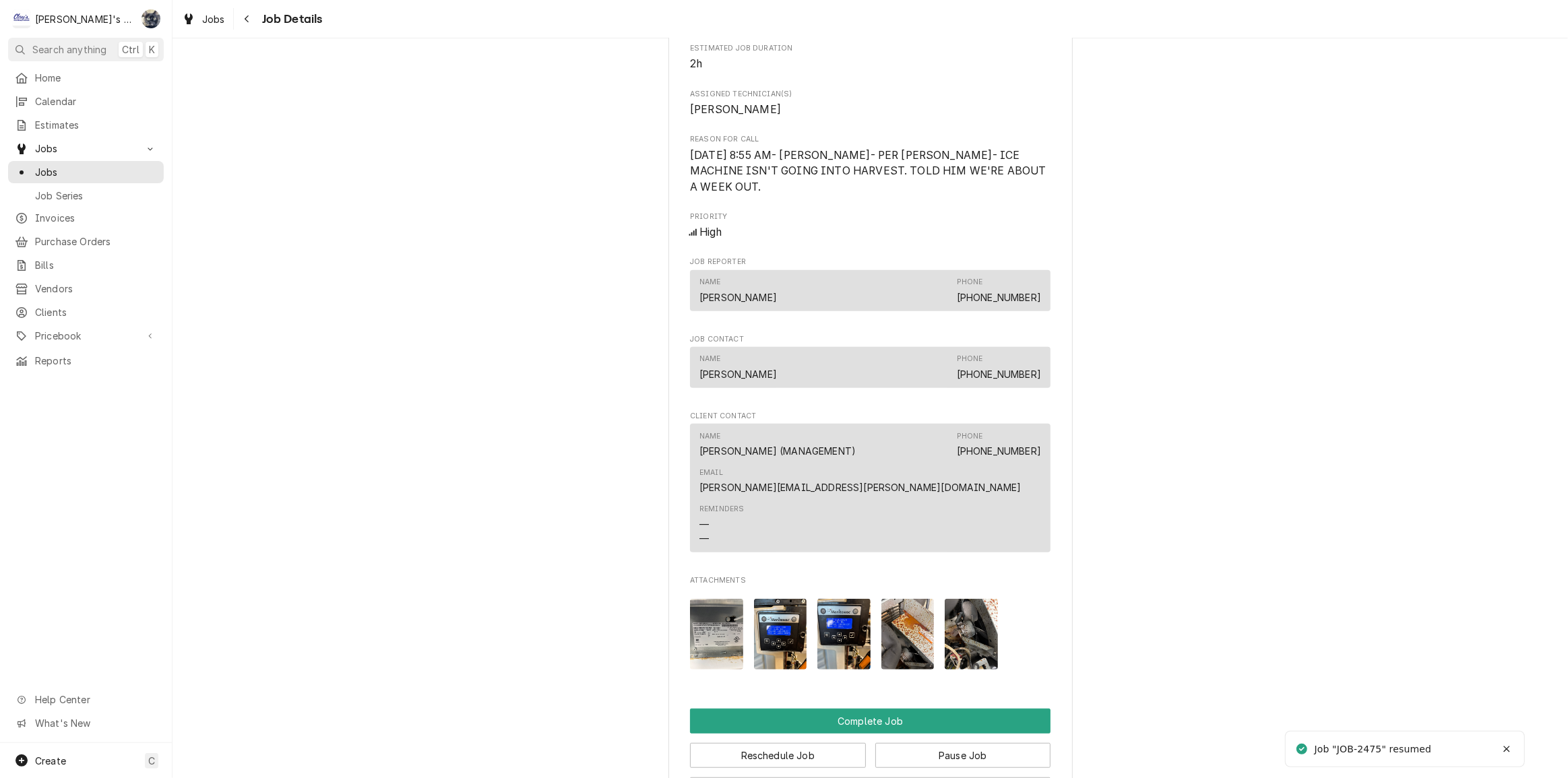
scroll to position [1309, 0]
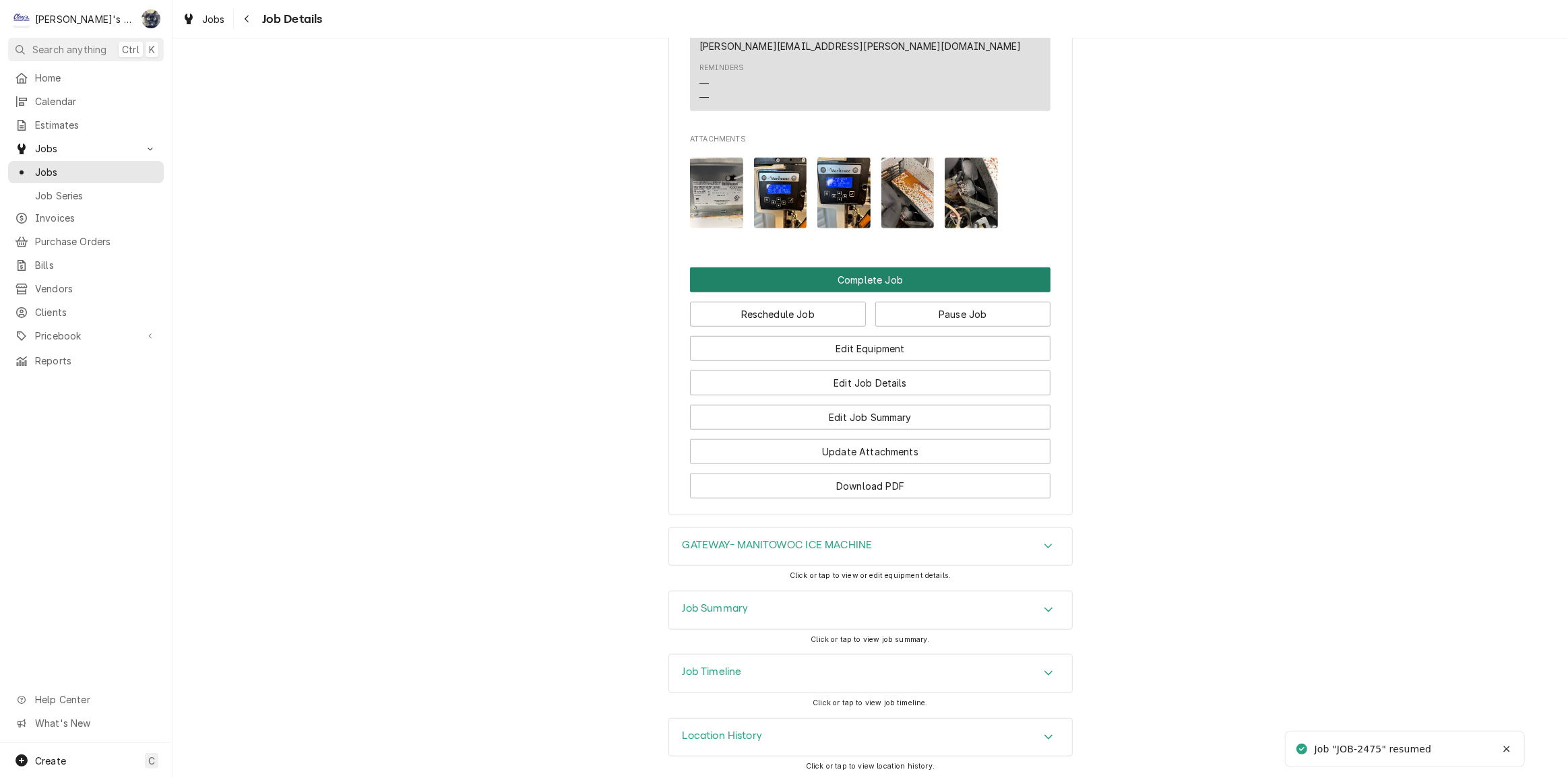
click at [869, 270] on button "Complete Job" at bounding box center [870, 280] width 360 height 25
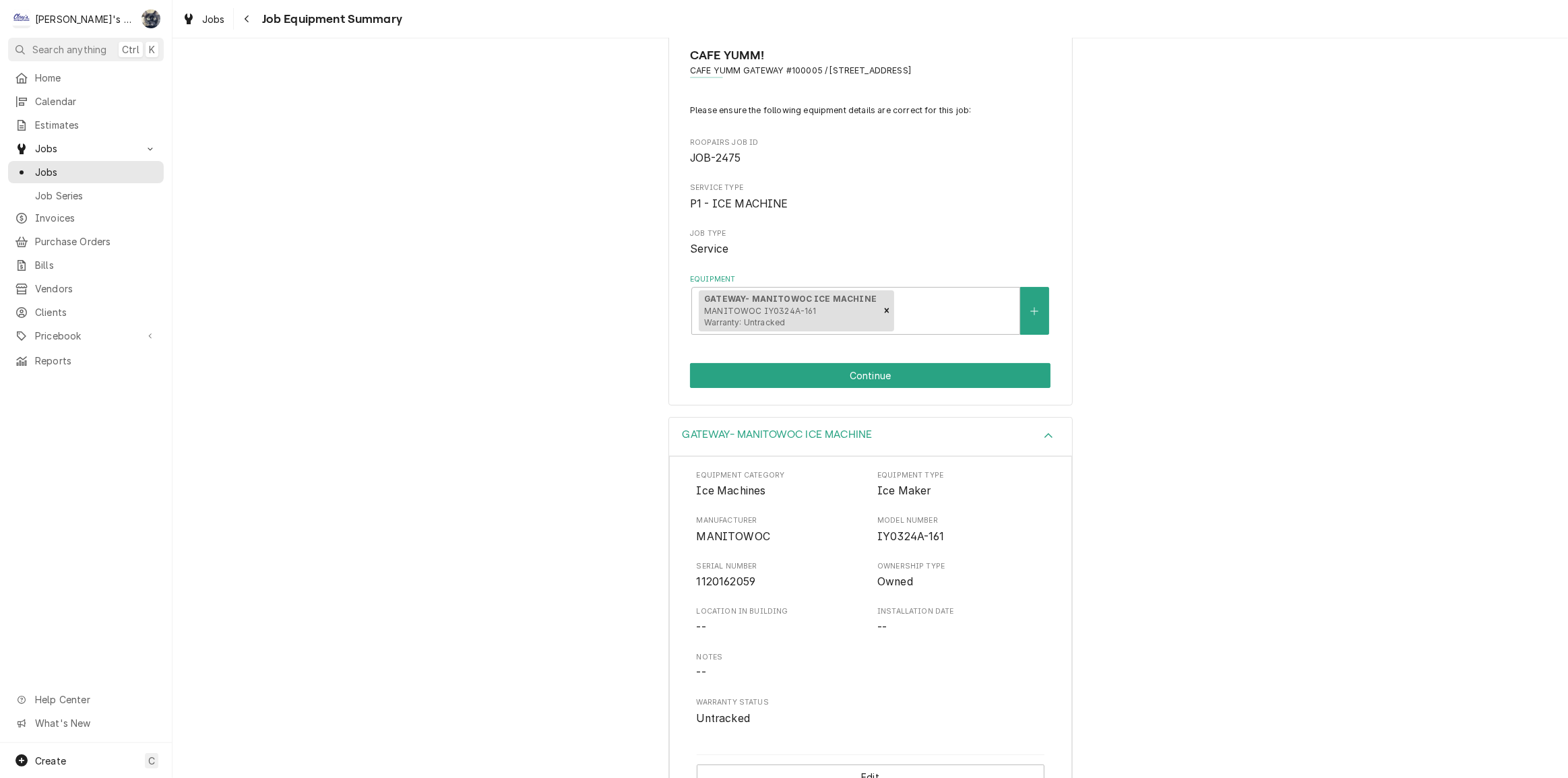
scroll to position [69, 0]
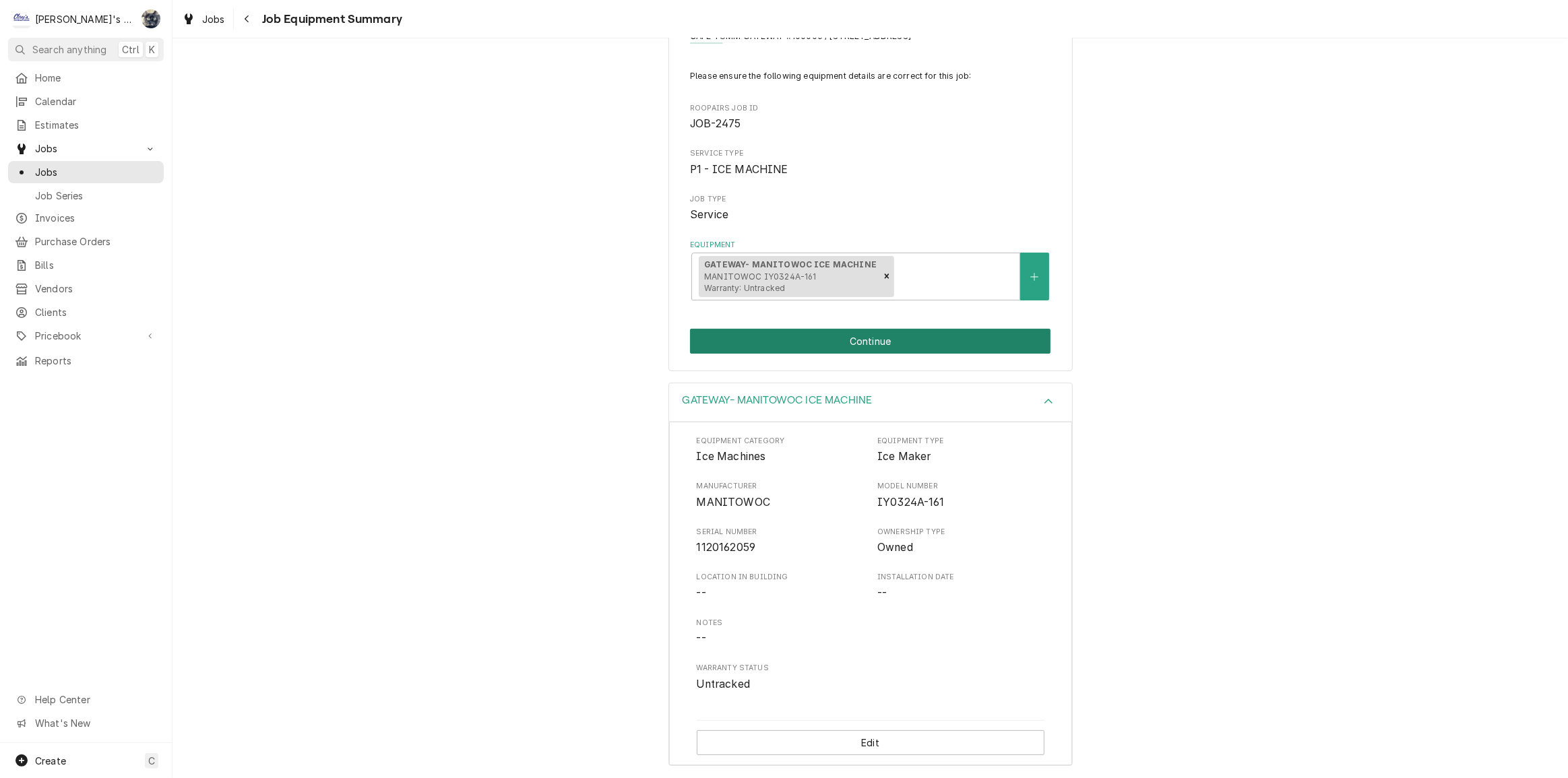
click at [848, 334] on button "Continue" at bounding box center [870, 341] width 360 height 25
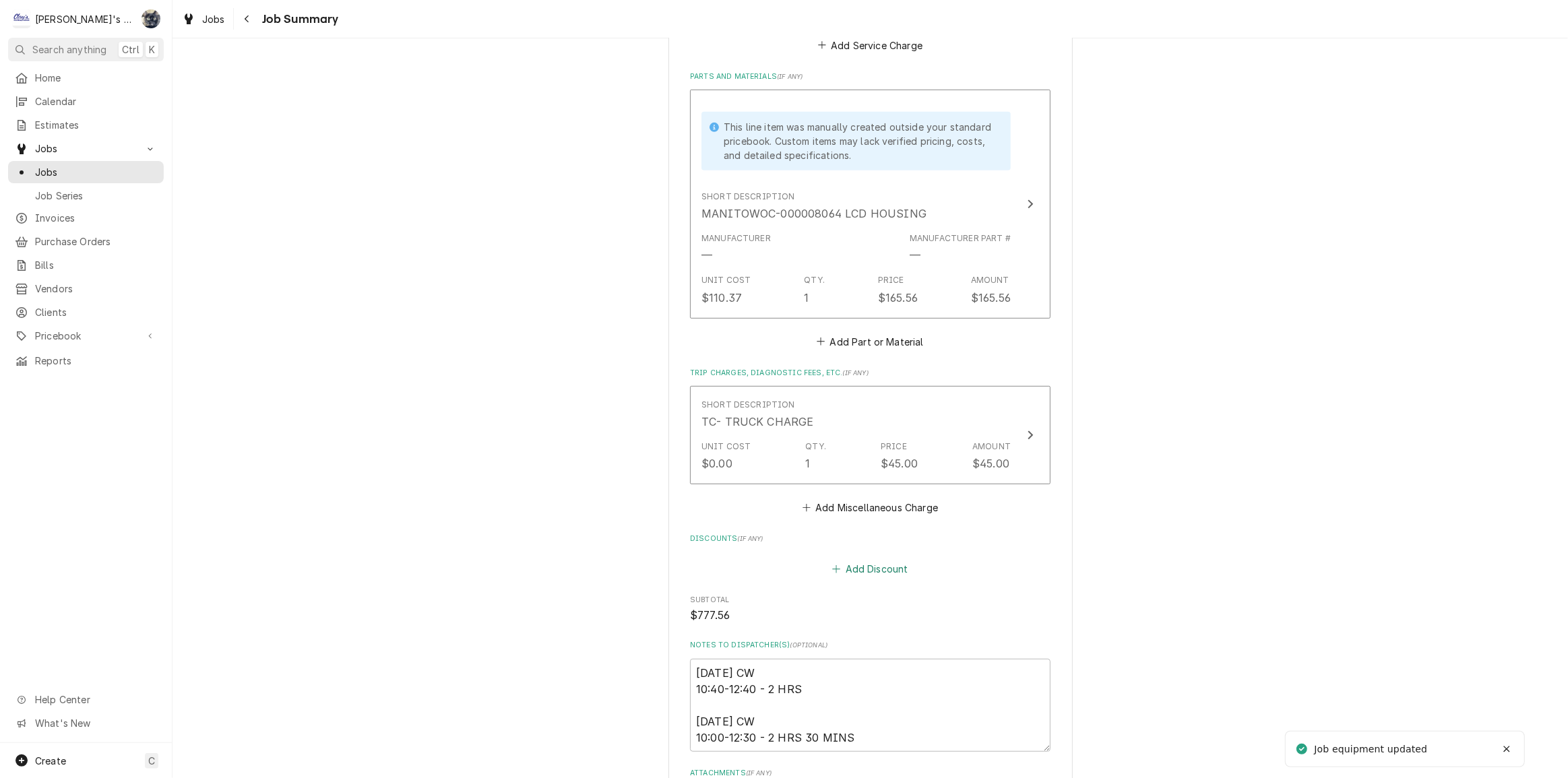
scroll to position [1095, 0]
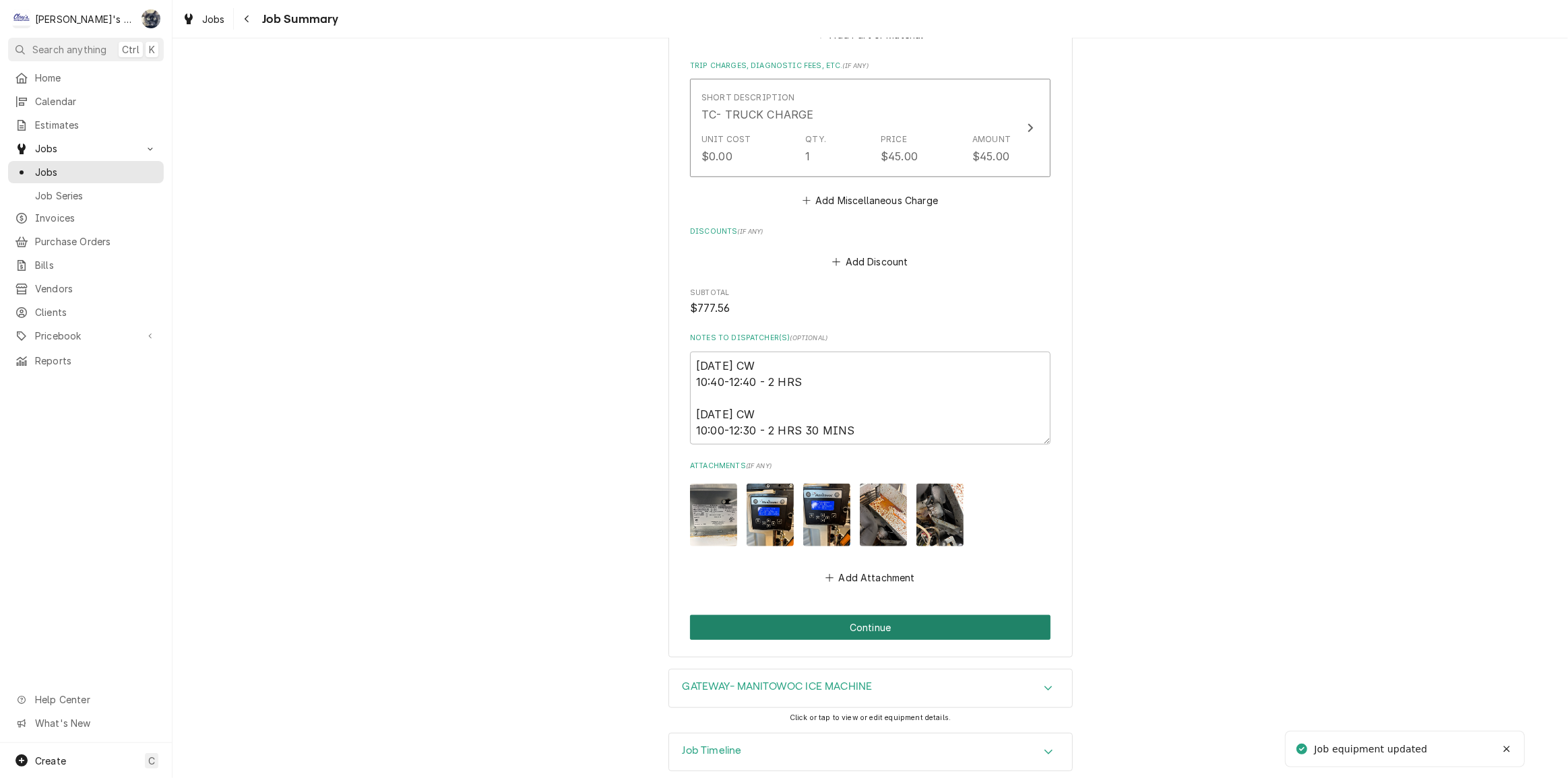
click at [892, 618] on button "Continue" at bounding box center [870, 627] width 360 height 25
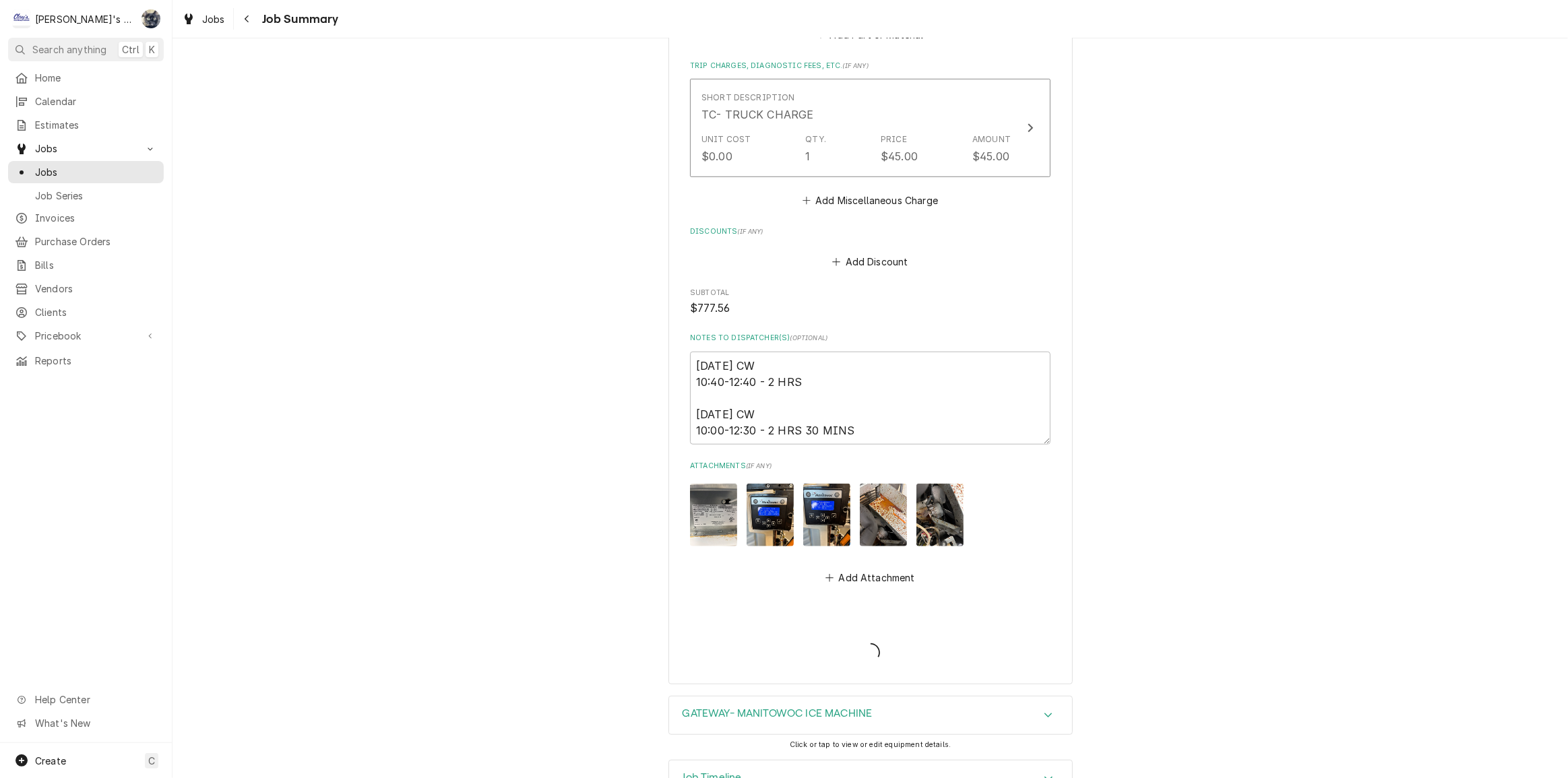
type textarea "x"
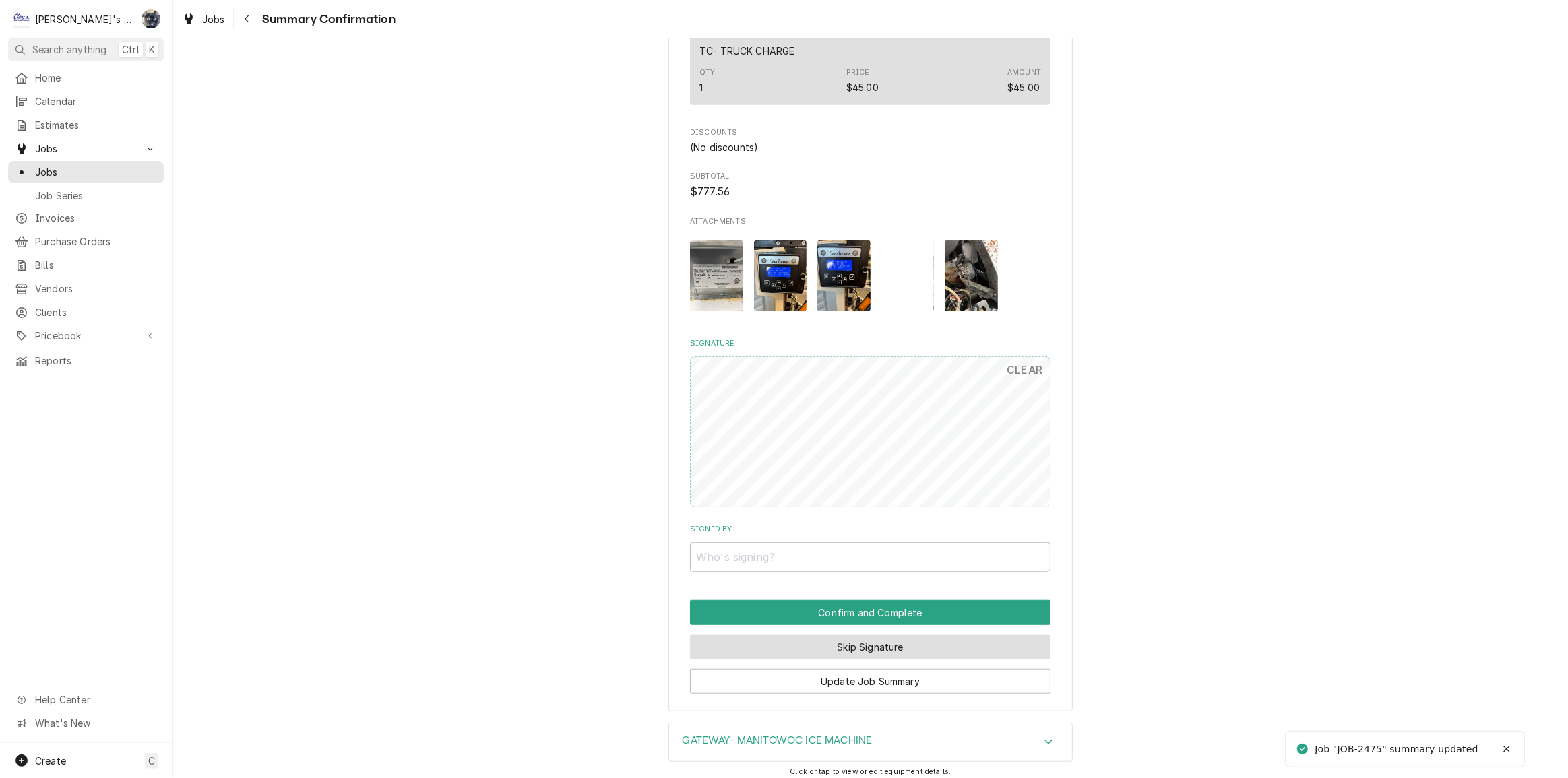
scroll to position [1009, 0]
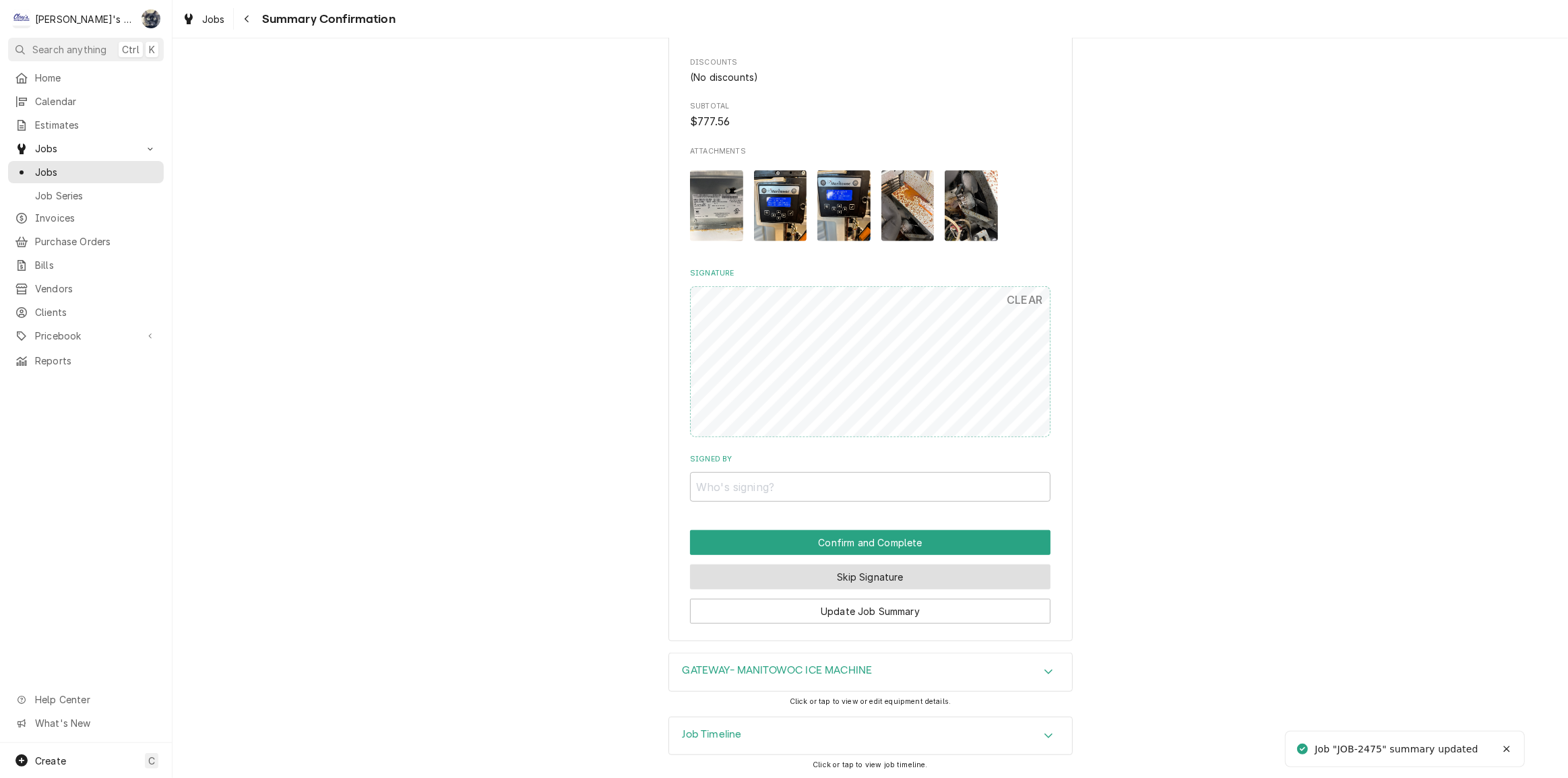
click at [871, 573] on button "Skip Signature" at bounding box center [870, 576] width 360 height 25
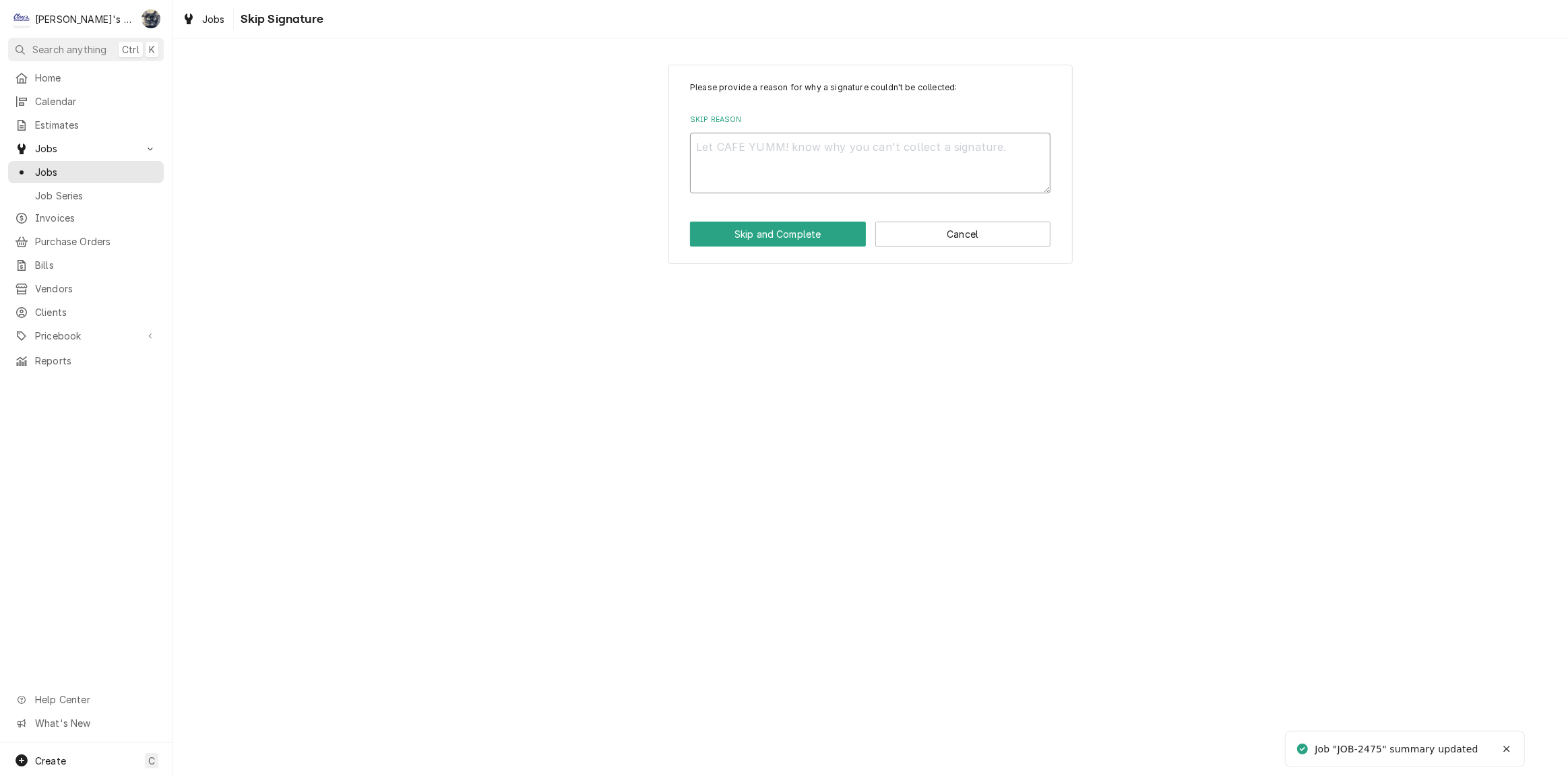
click at [767, 182] on textarea "Skip Reason" at bounding box center [870, 163] width 360 height 61
type textarea "x"
type textarea "s"
type textarea "x"
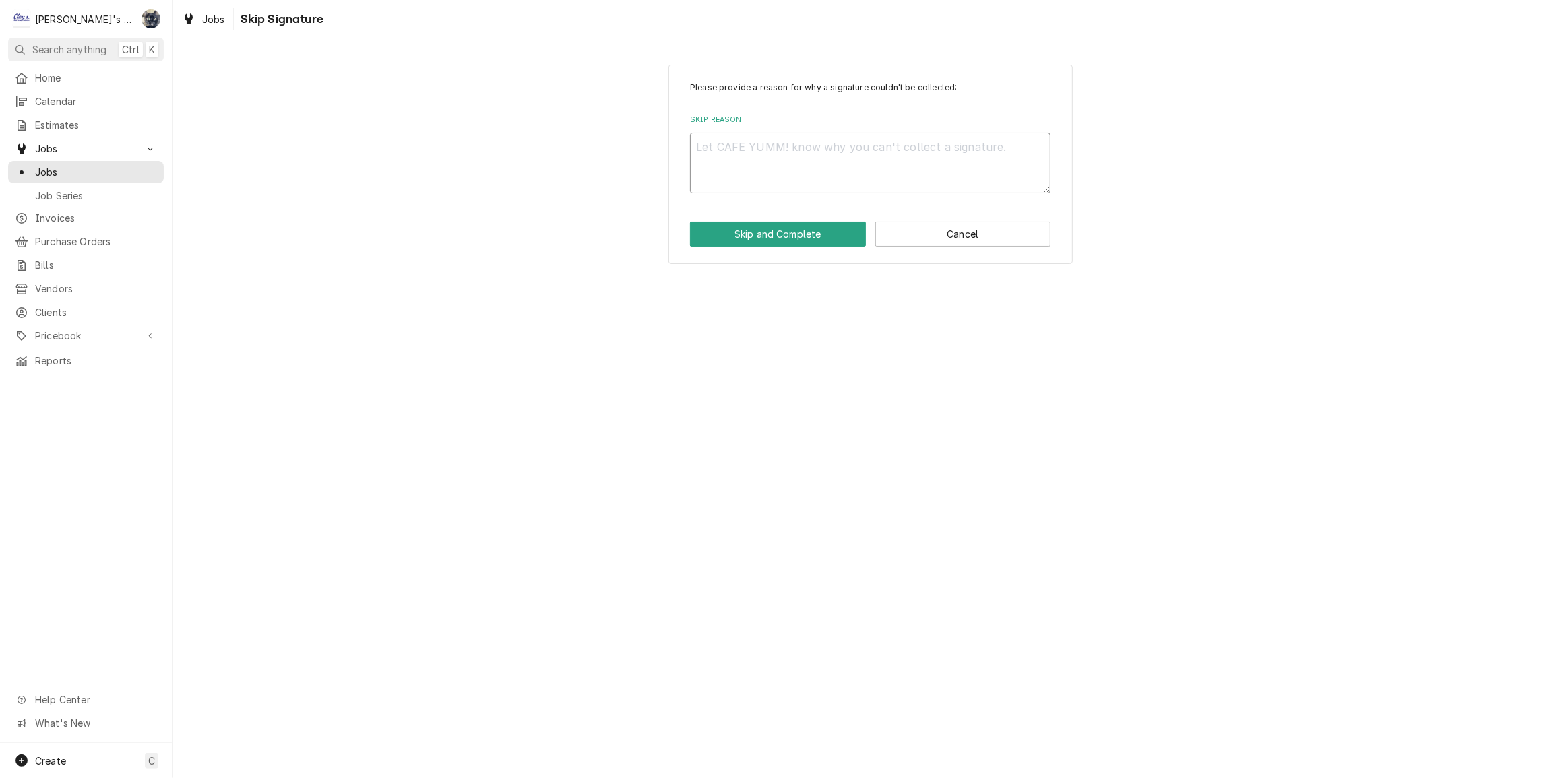
type textarea "C"
type textarea "x"
type textarea "CO"
type textarea "x"
type textarea "COM"
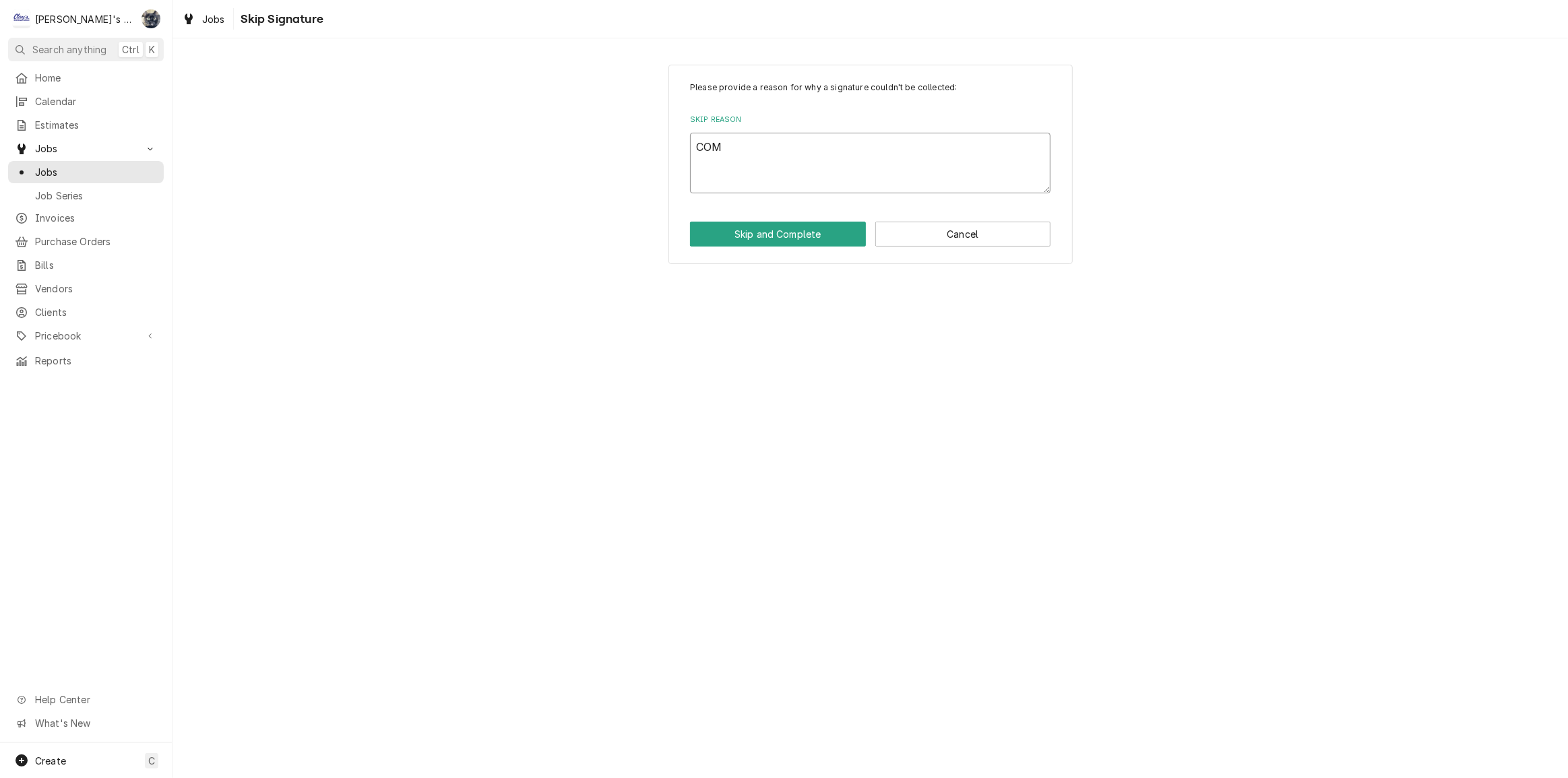
type textarea "x"
type textarea "COMP"
type textarea "x"
type textarea "COMPL"
type textarea "x"
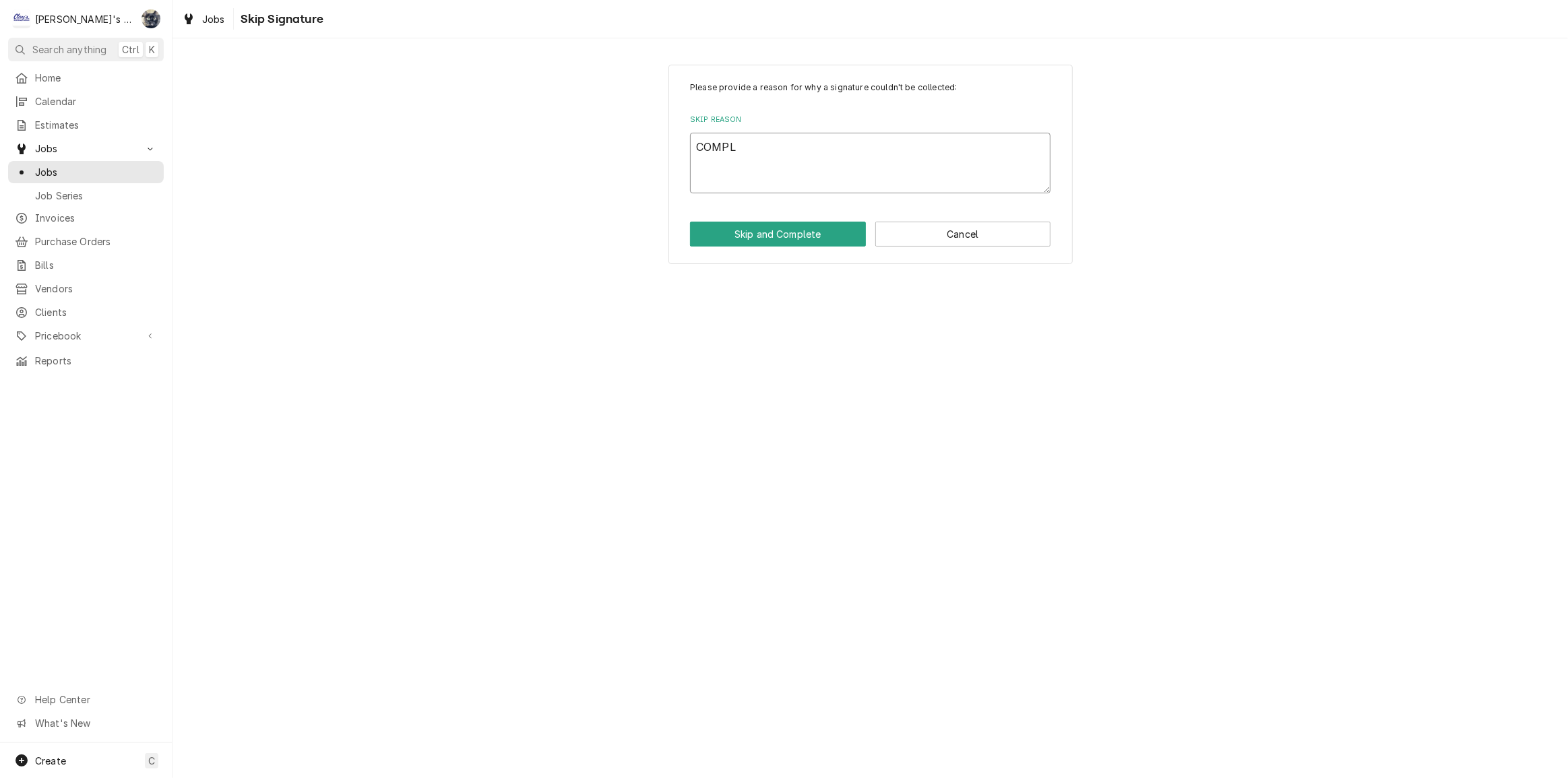
type textarea "COMPLE"
type textarea "x"
type textarea "COMPLET"
type textarea "x"
type textarea "COMPLETE"
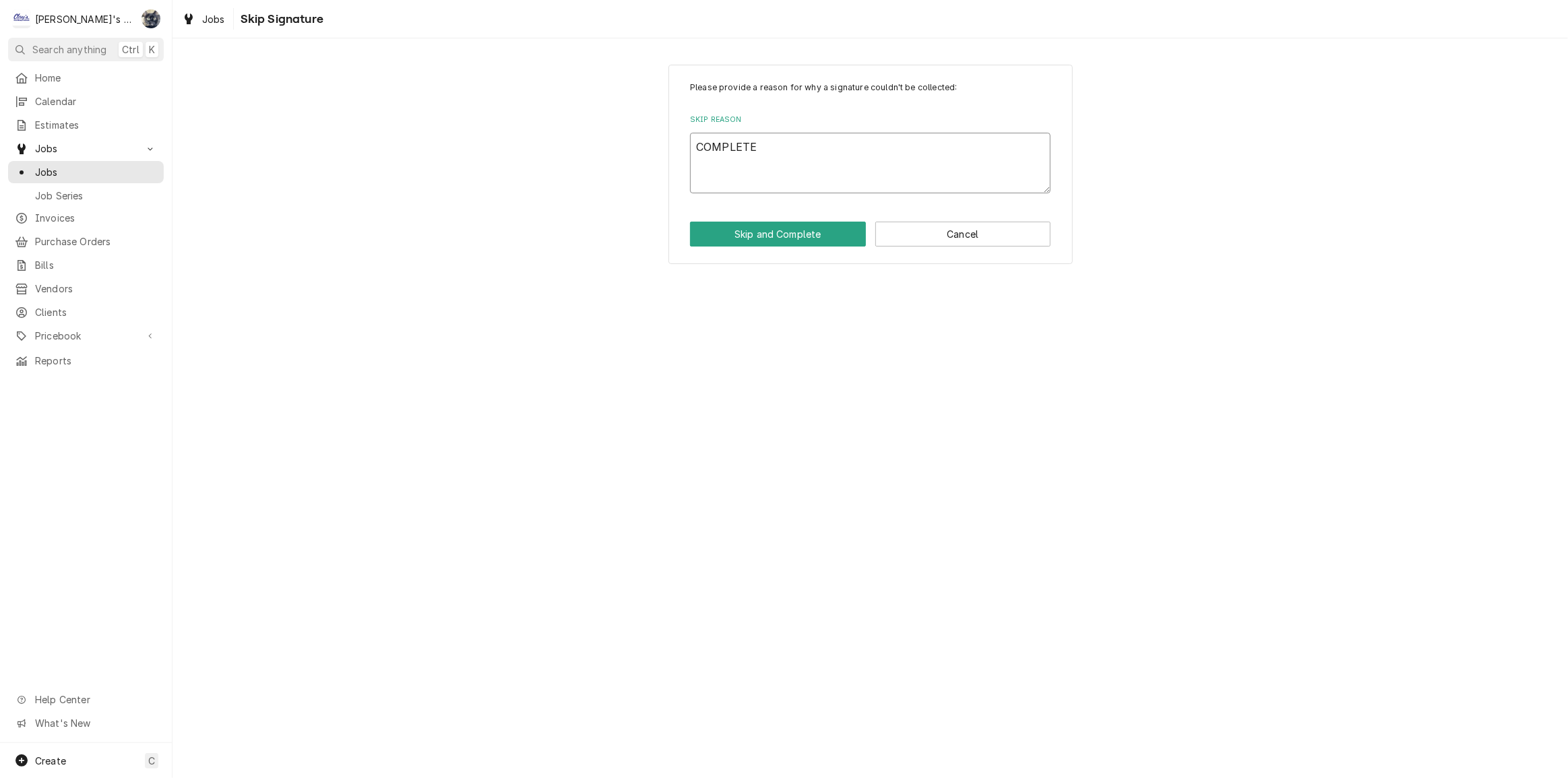
type textarea "x"
type textarea "COMPLETEE"
type textarea "x"
type textarea "COMPLETE"
type textarea "x"
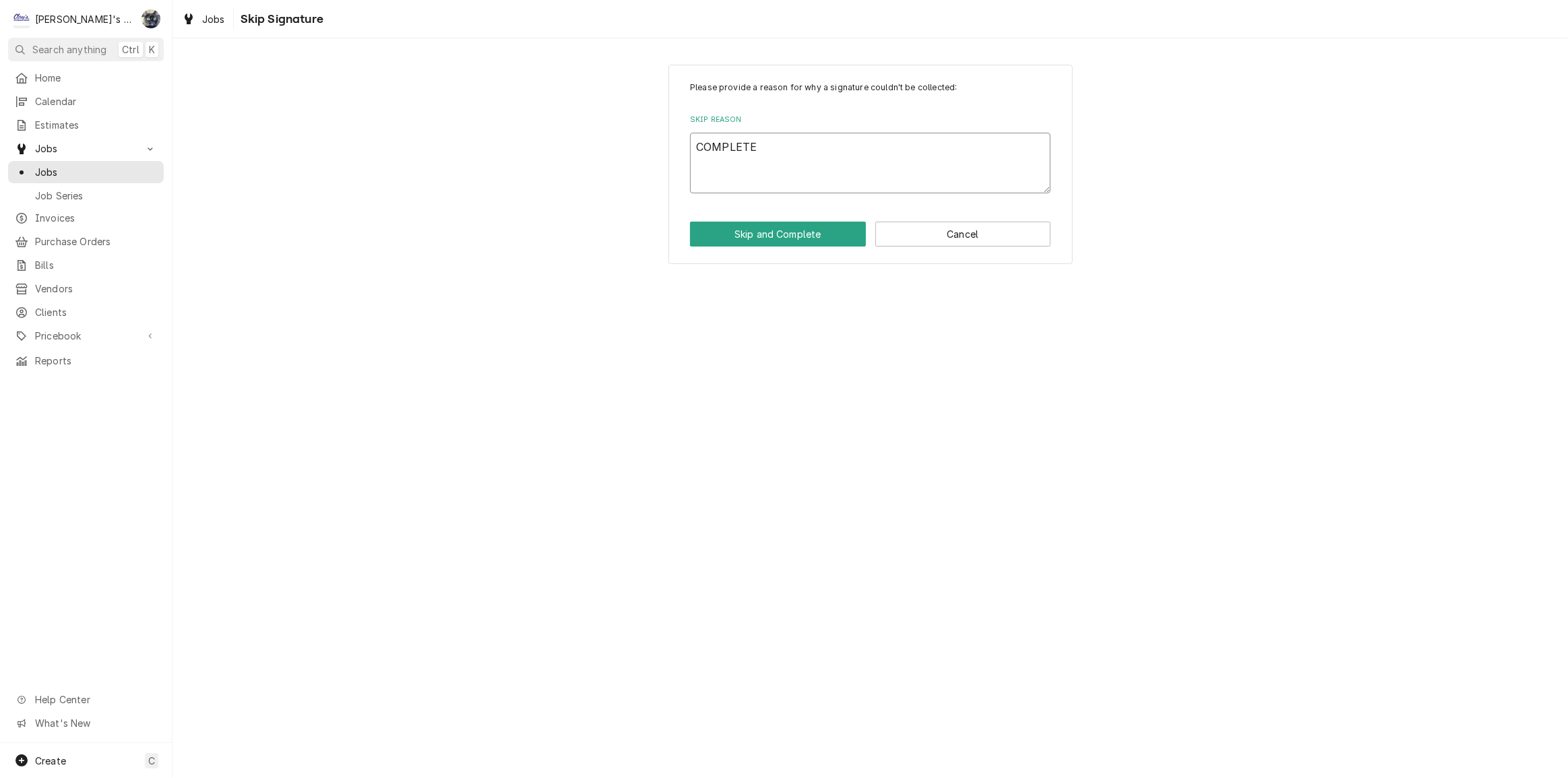
type textarea "COMPLETED"
type textarea "x"
type textarea "COMPLETED"
type textarea "x"
type textarea "COMPLETED B"
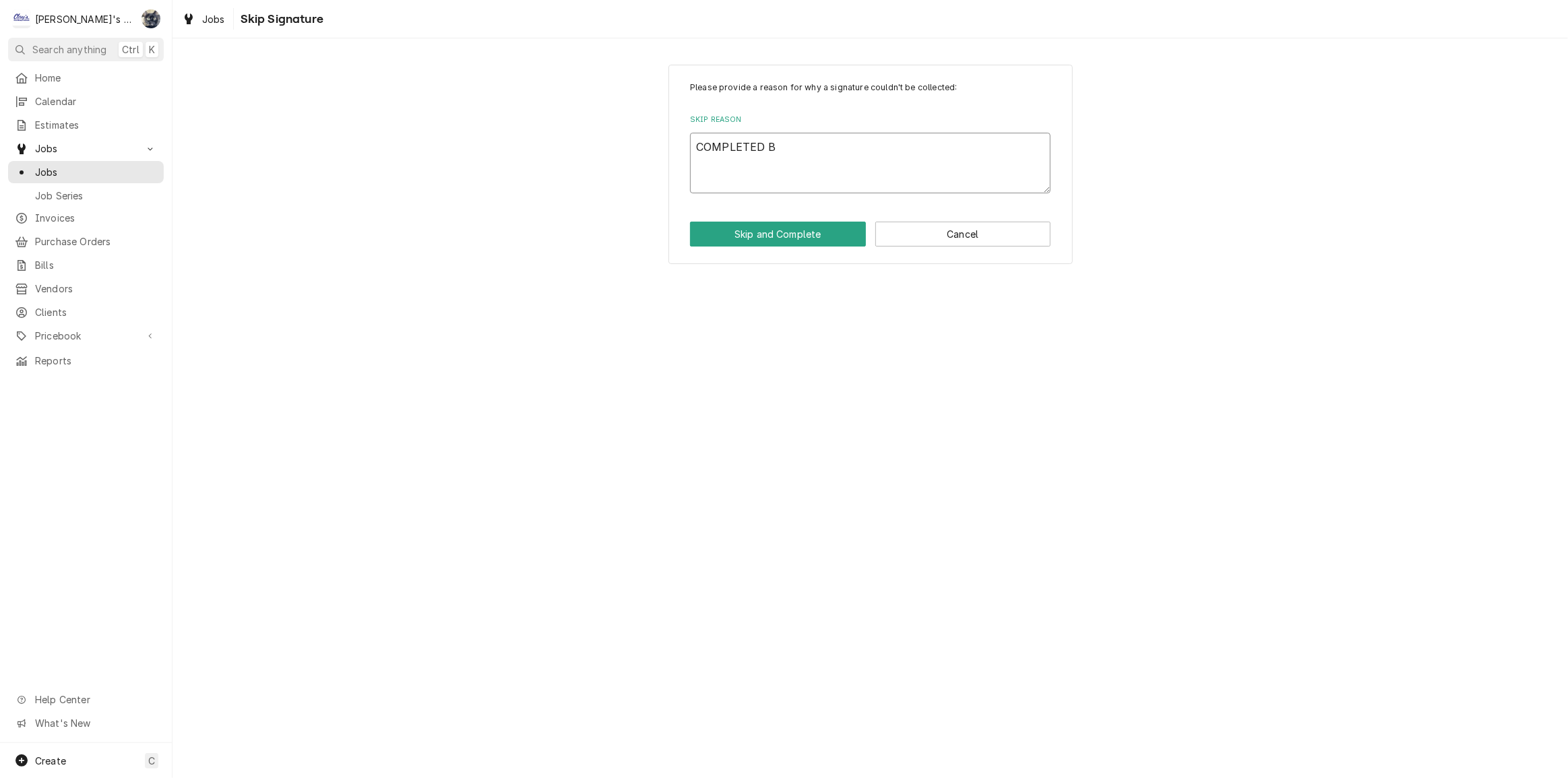
type textarea "x"
type textarea "COMPLETED BY"
type textarea "x"
type textarea "COMPLETED BY"
type textarea "x"
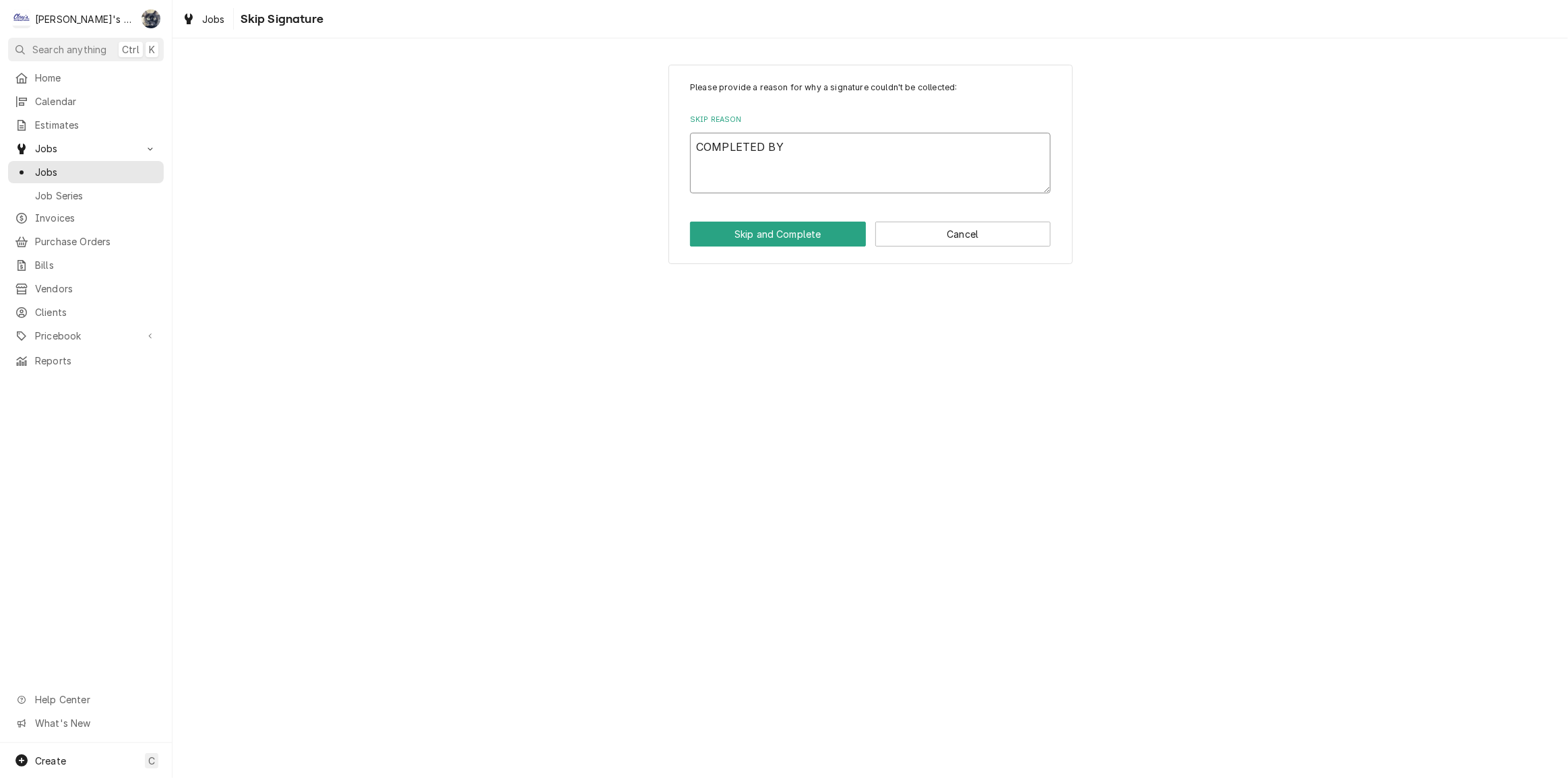
type textarea "COMPLETED BY O"
type textarea "x"
type textarea "COMPLETED BY OF"
type textarea "x"
type textarea "COMPLETED BY OFF"
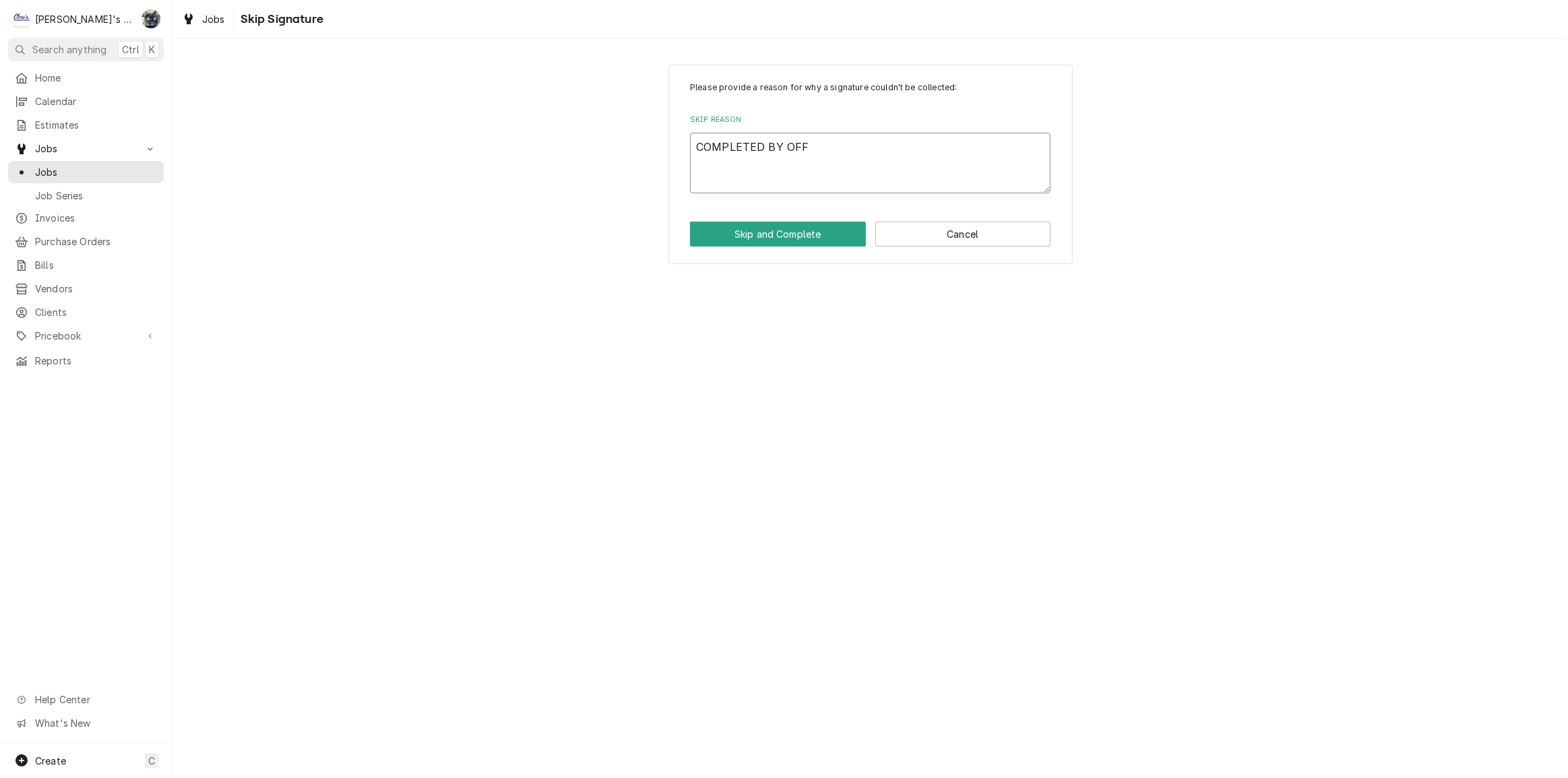
type textarea "x"
type textarea "COMPLETED BY OFFI"
type textarea "x"
type textarea "COMPLETED BY OFFIC"
type textarea "x"
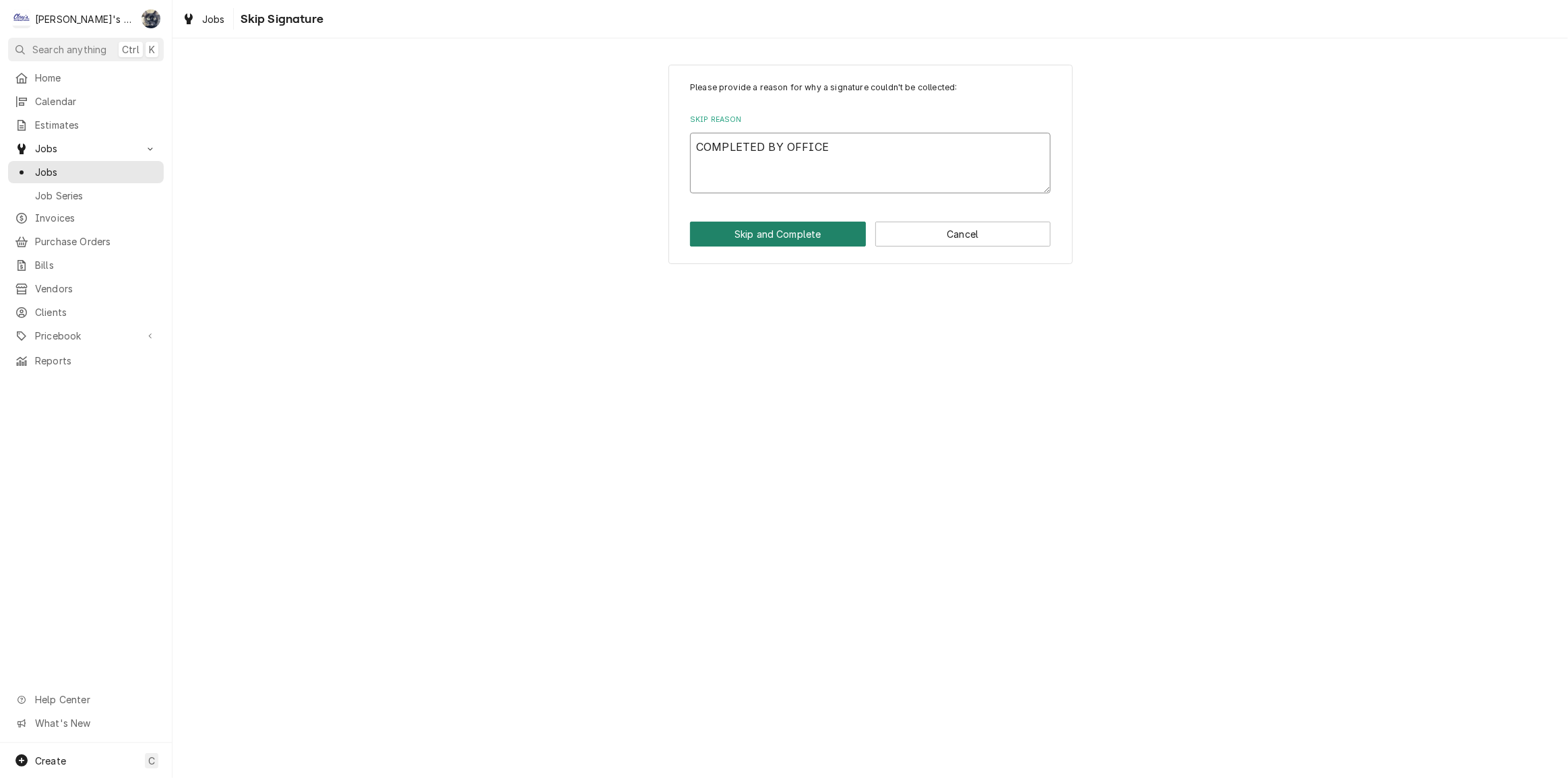
type textarea "COMPLETED BY OFFICE"
click at [771, 227] on button "Skip and Complete" at bounding box center [777, 233] width 176 height 25
type textarea "x"
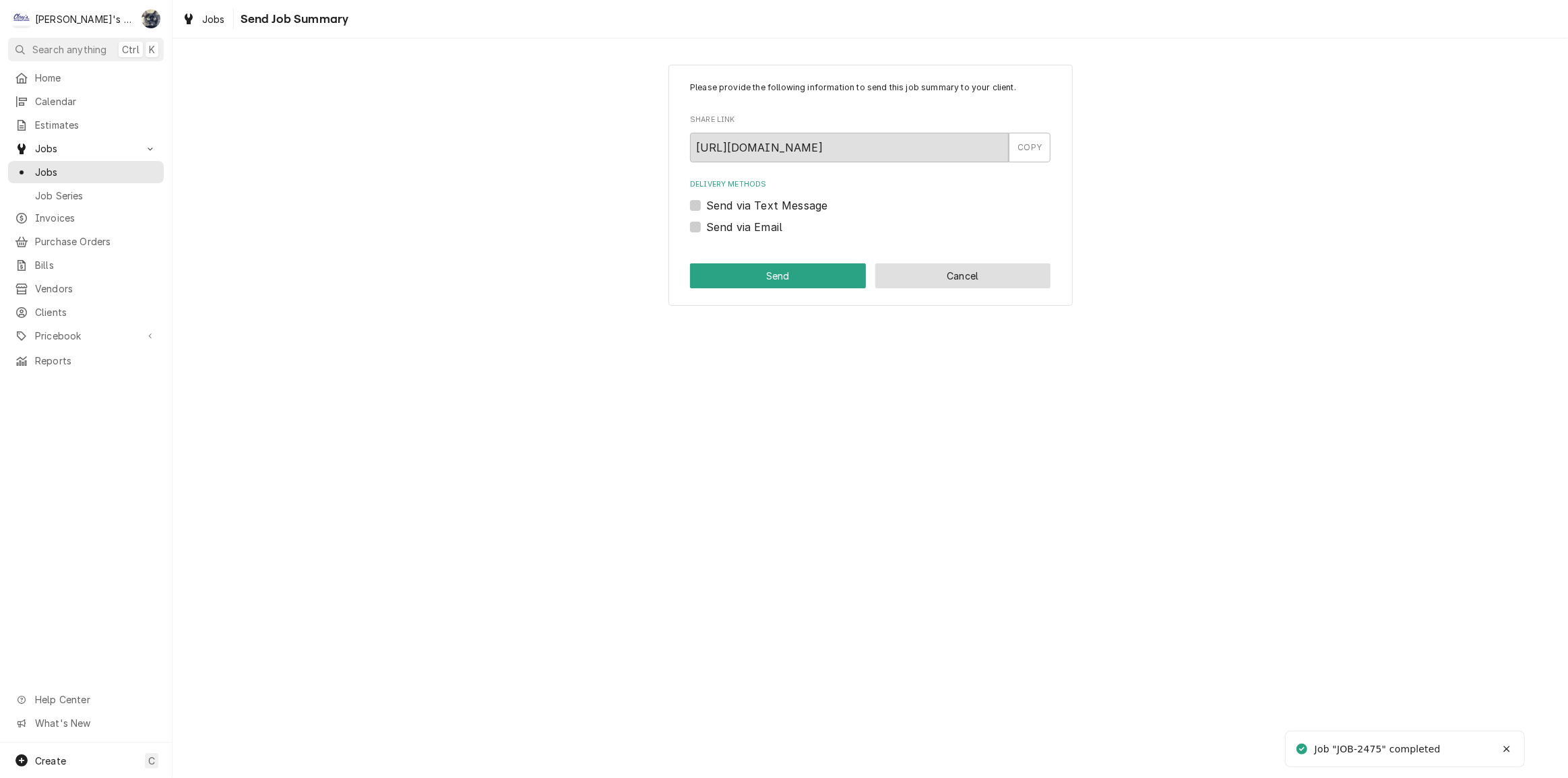
click at [920, 280] on button "Cancel" at bounding box center [962, 275] width 176 height 25
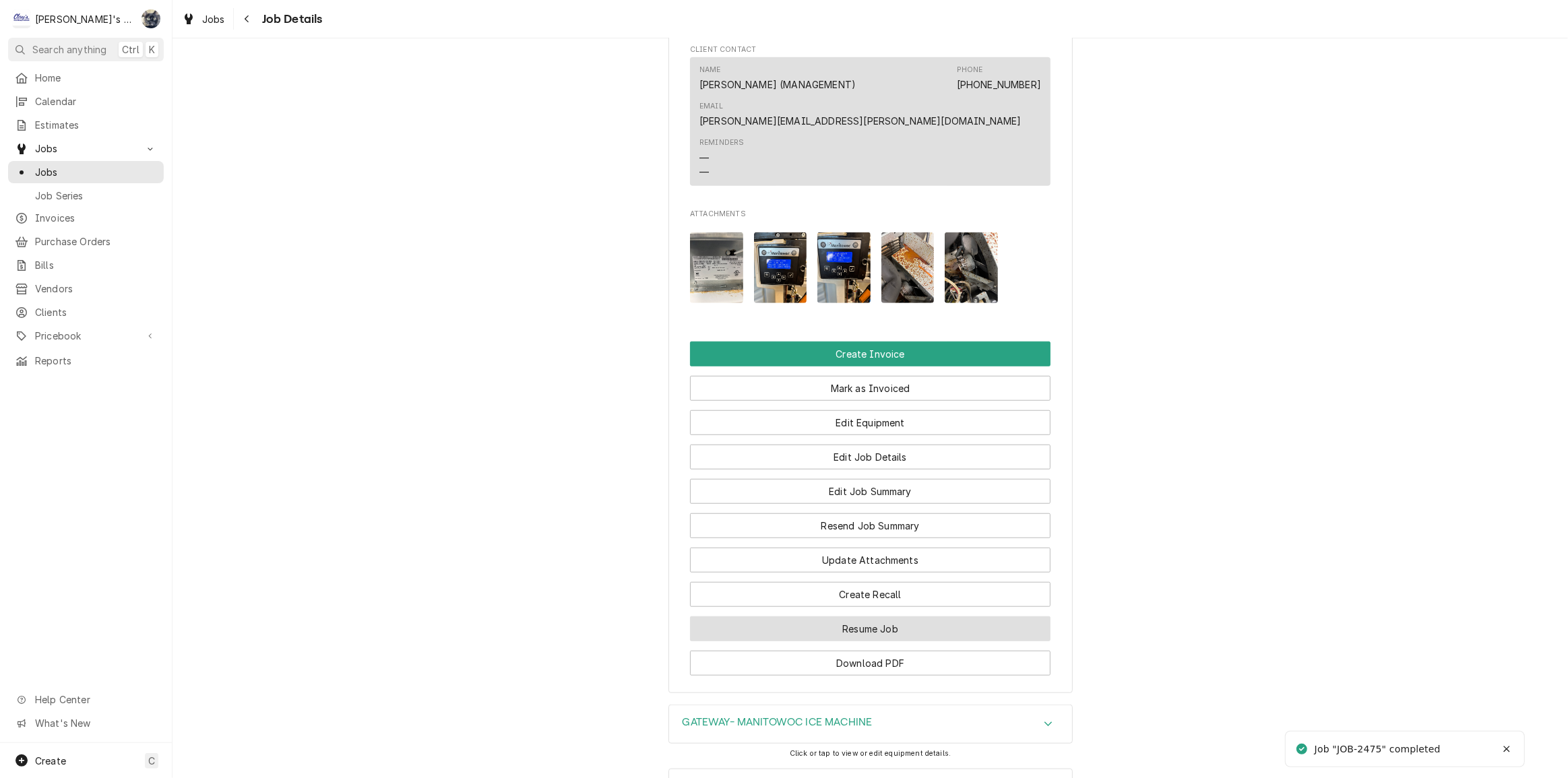
scroll to position [1249, 0]
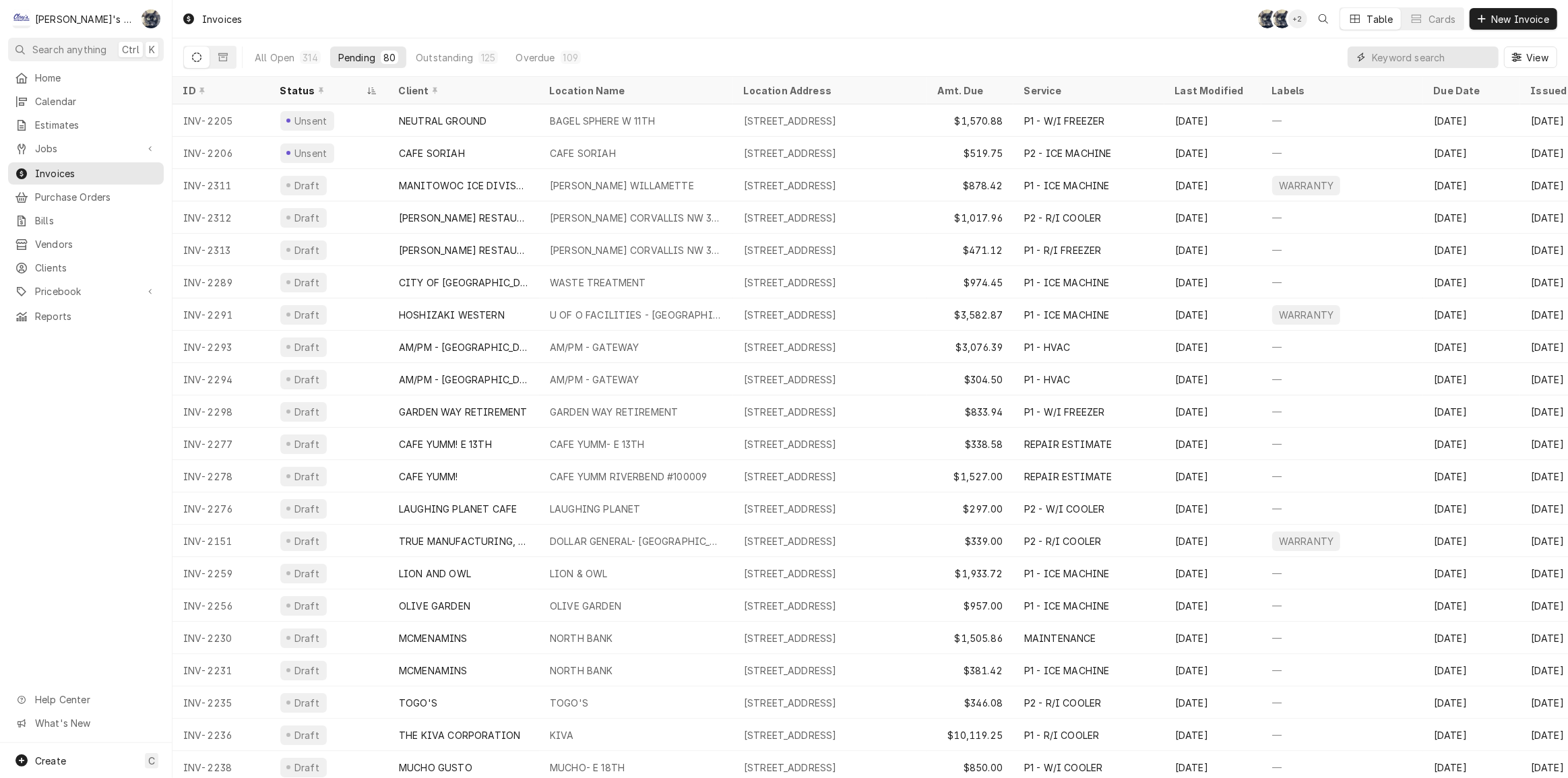
click at [1465, 58] on input "Dynamic Content Wrapper" at bounding box center [1432, 57] width 120 height 21
type input "2261"
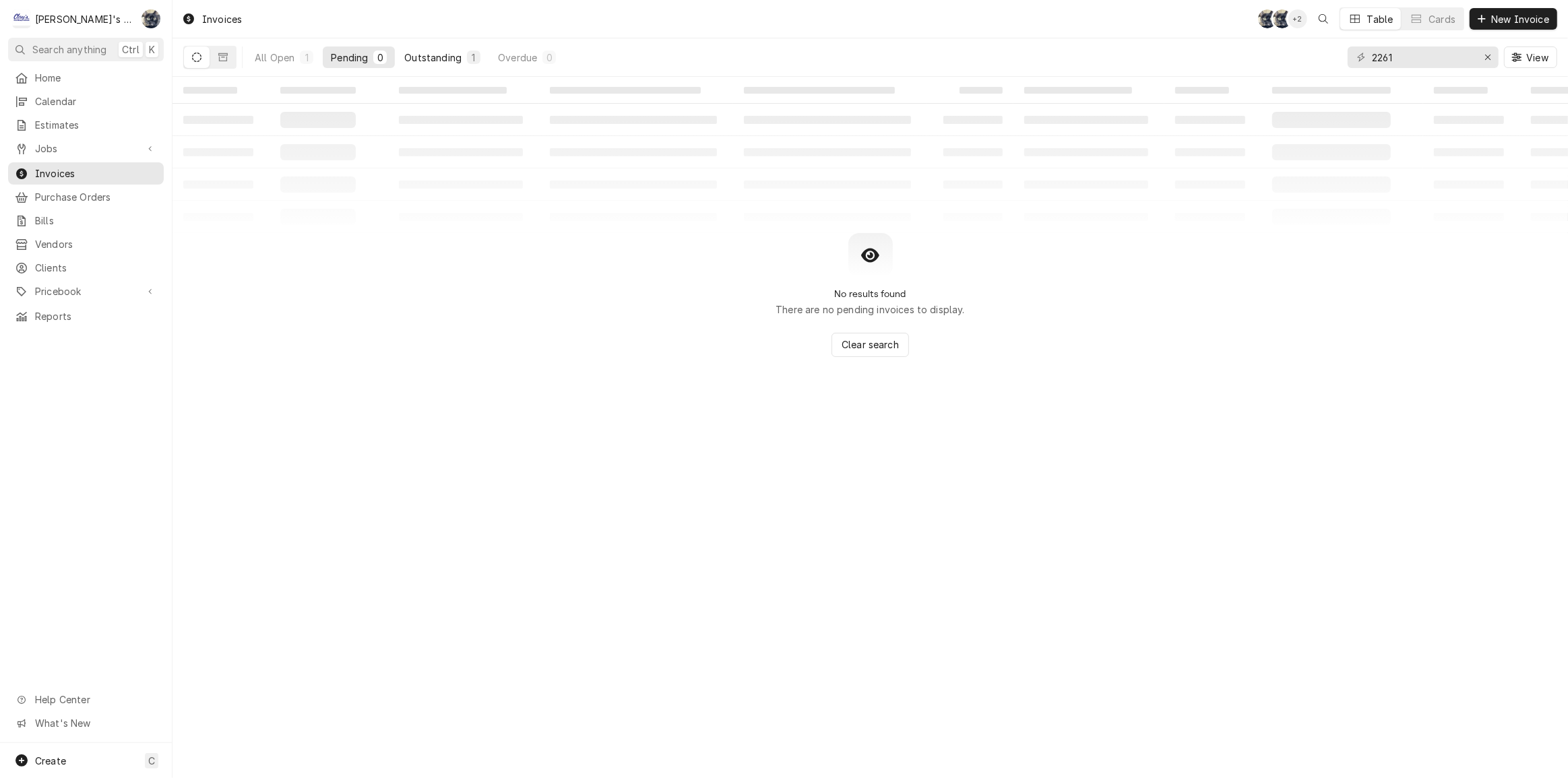
click at [425, 54] on div "Outstanding" at bounding box center [432, 57] width 57 height 14
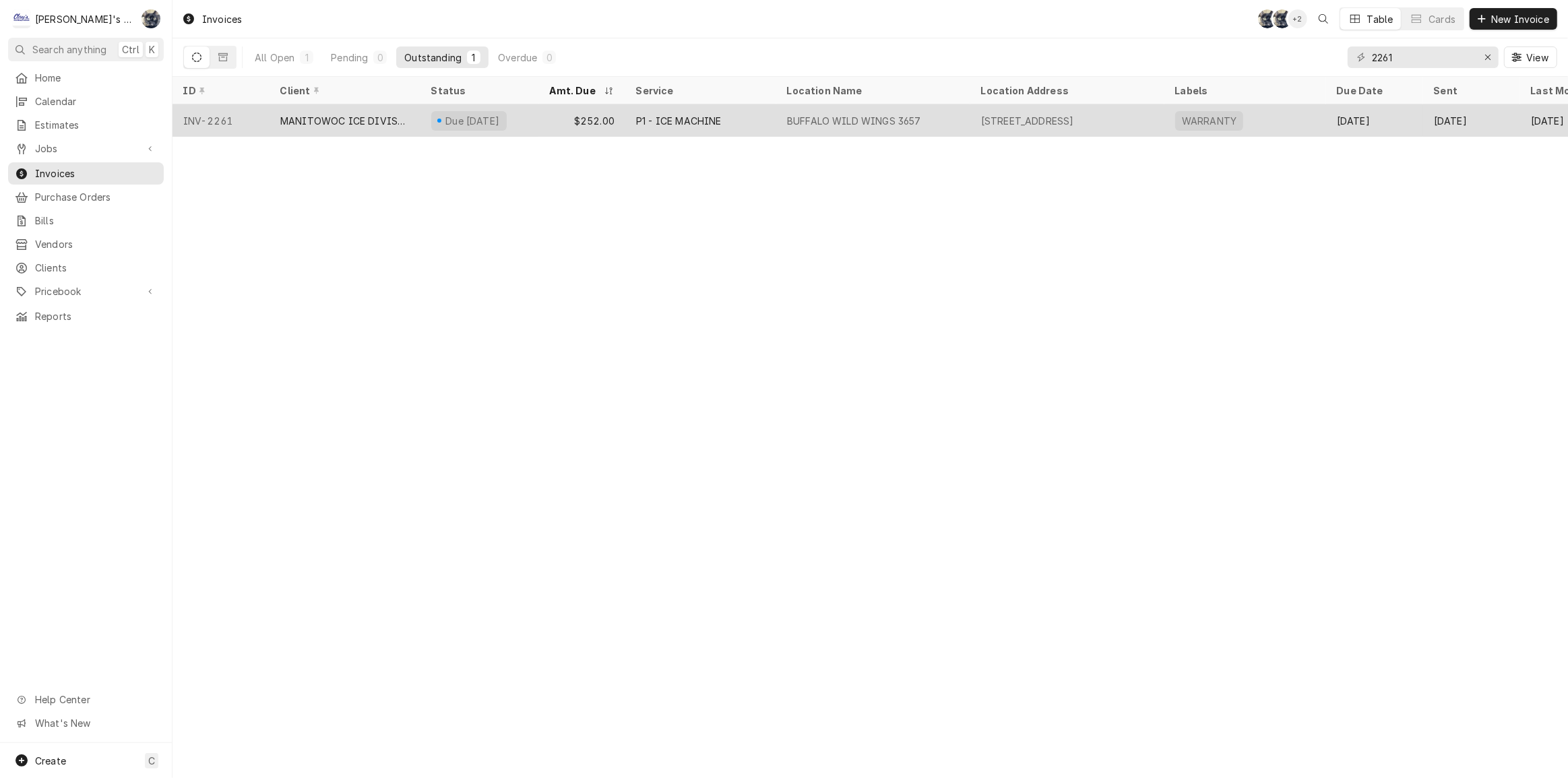
click at [539, 112] on div "$252.00" at bounding box center [582, 121] width 87 height 33
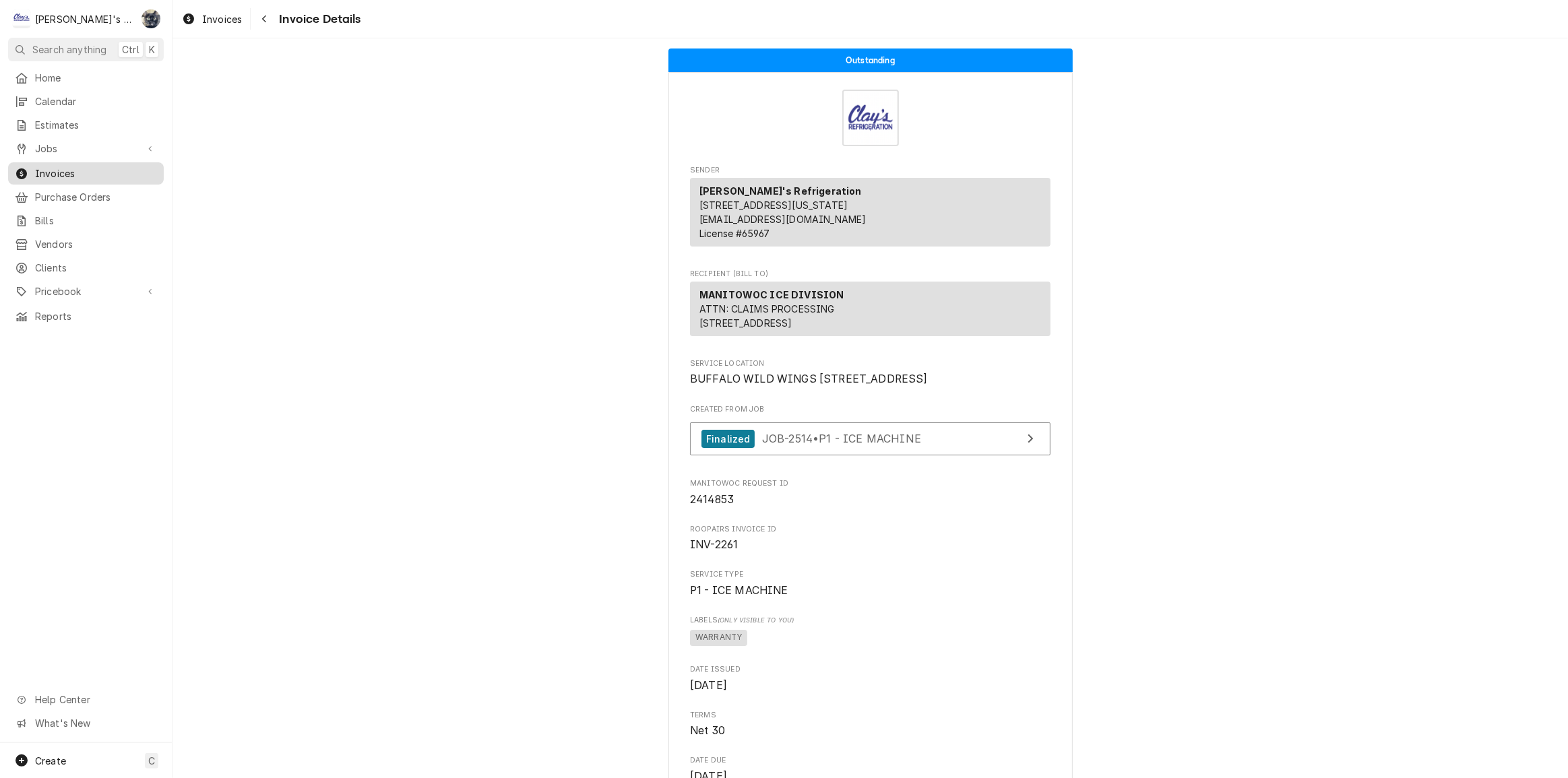
click at [23, 168] on icon "Dynamic Content Wrapper" at bounding box center [21, 173] width 11 height 11
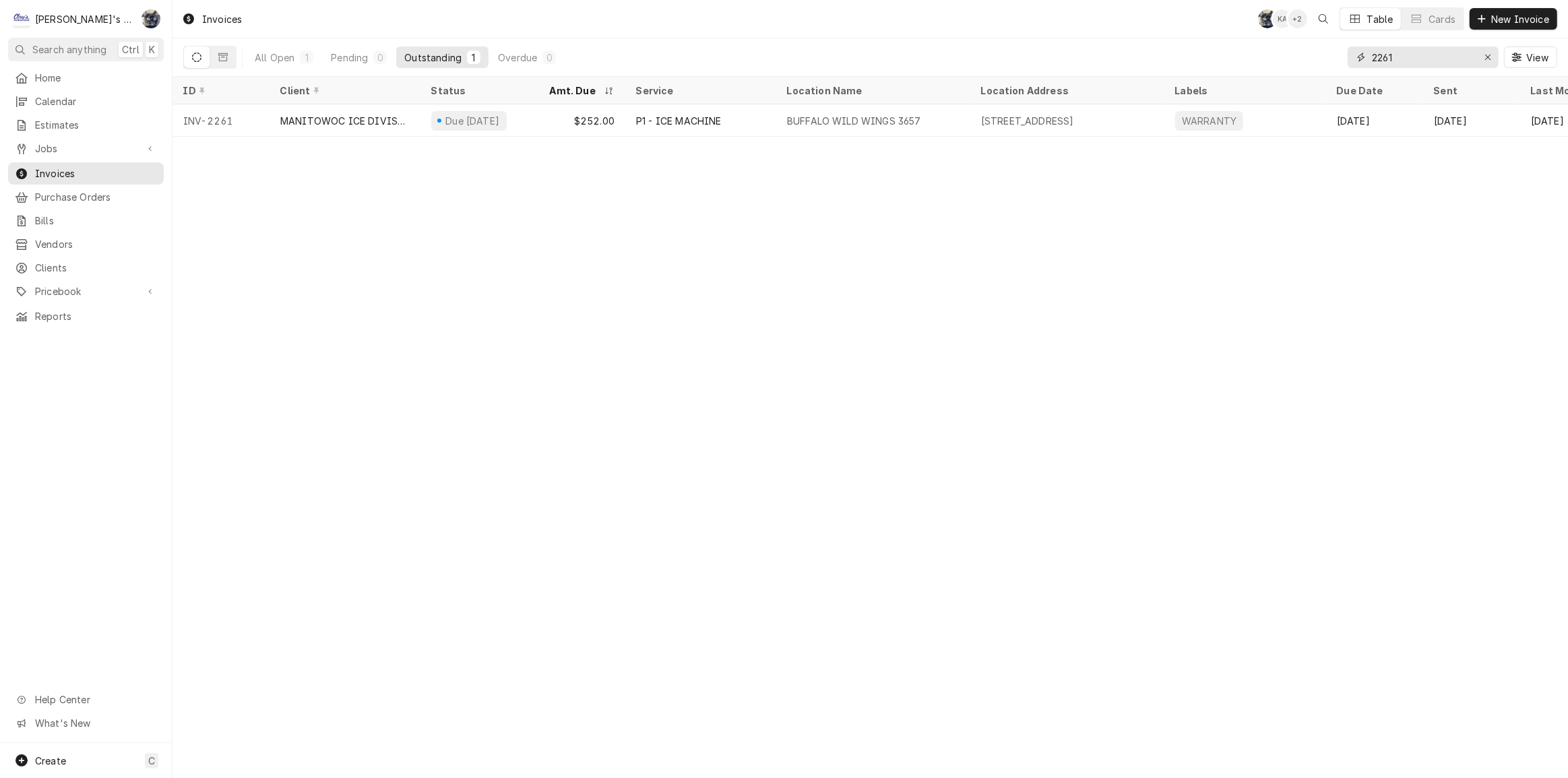
drag, startPoint x: 1488, startPoint y: 59, endPoint x: 1481, endPoint y: 58, distance: 7.1
click at [1488, 59] on icon "Erase input" at bounding box center [1487, 57] width 8 height 9
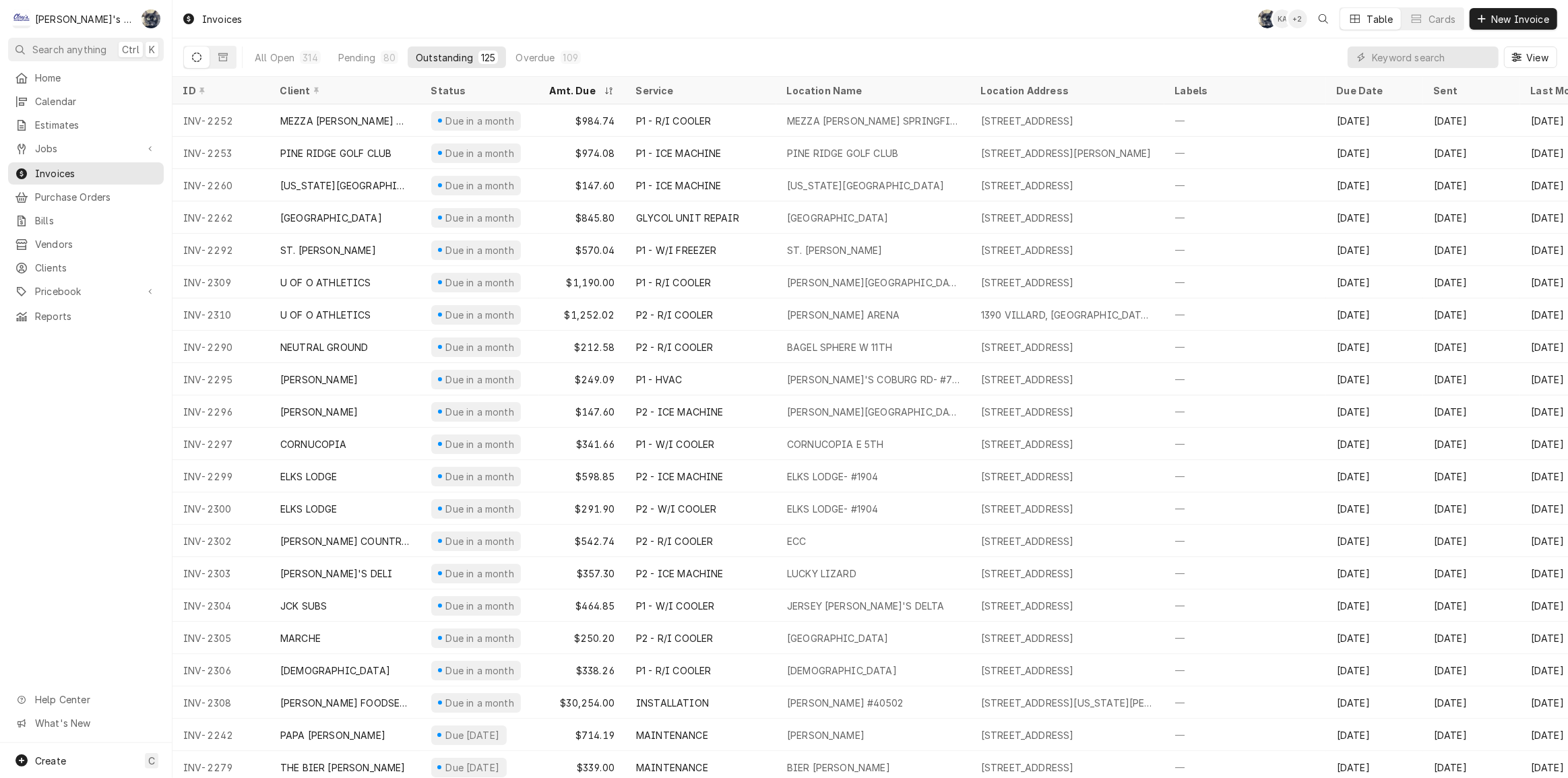
click at [981, 39] on div "All Open 314 Pending 80 Outstanding 125 Overdue 109 View" at bounding box center [870, 57] width 1373 height 38
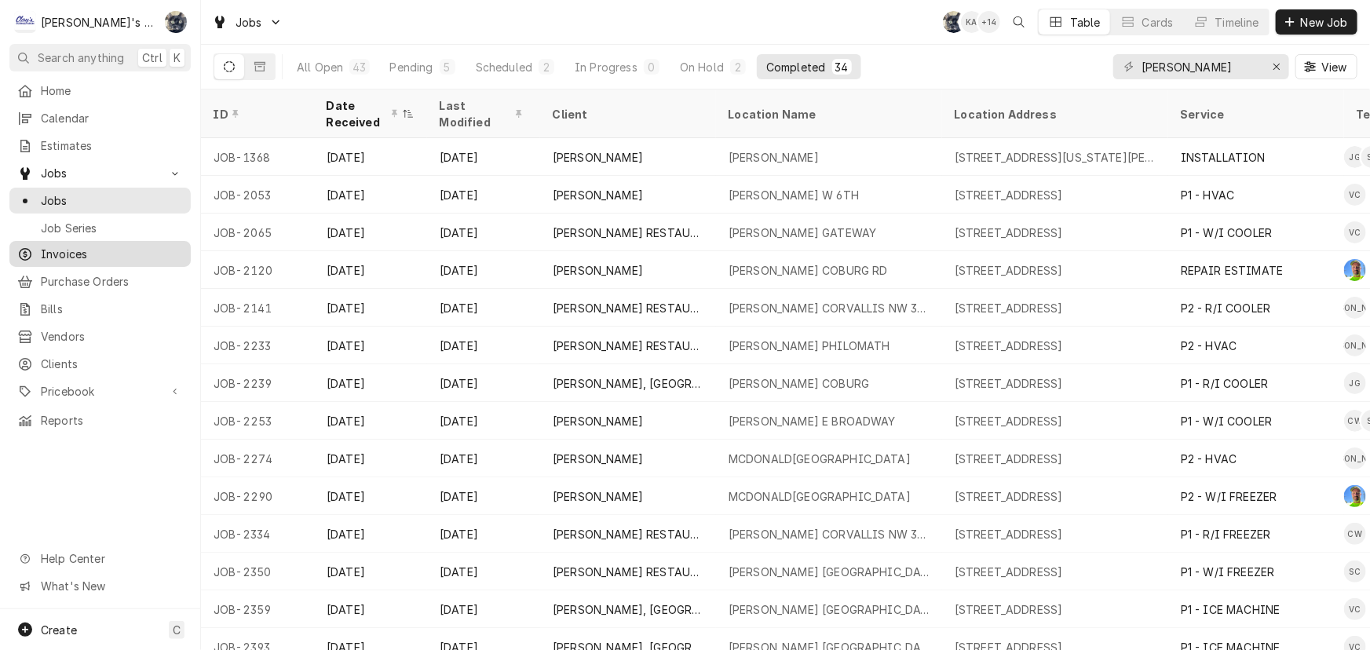
click at [62, 254] on span "Invoices" at bounding box center [112, 254] width 142 height 16
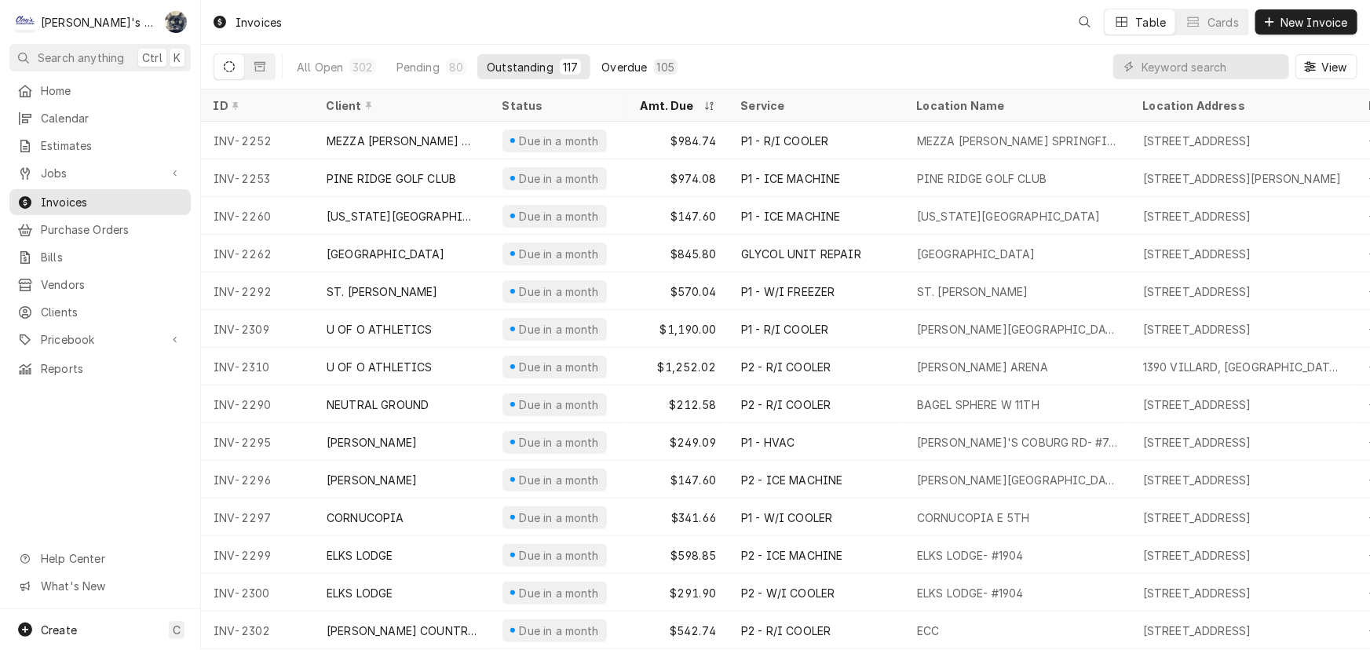
click at [633, 69] on div "Overdue" at bounding box center [625, 67] width 46 height 16
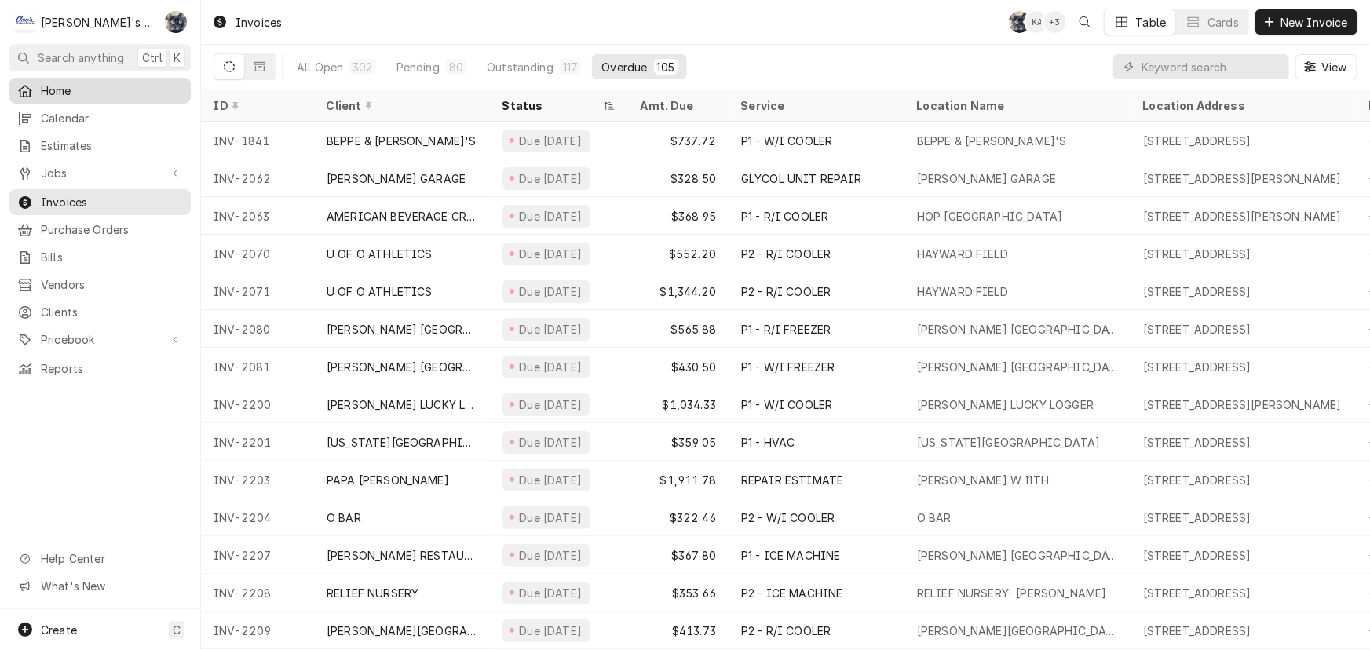
click at [123, 82] on span "Home" at bounding box center [112, 90] width 142 height 16
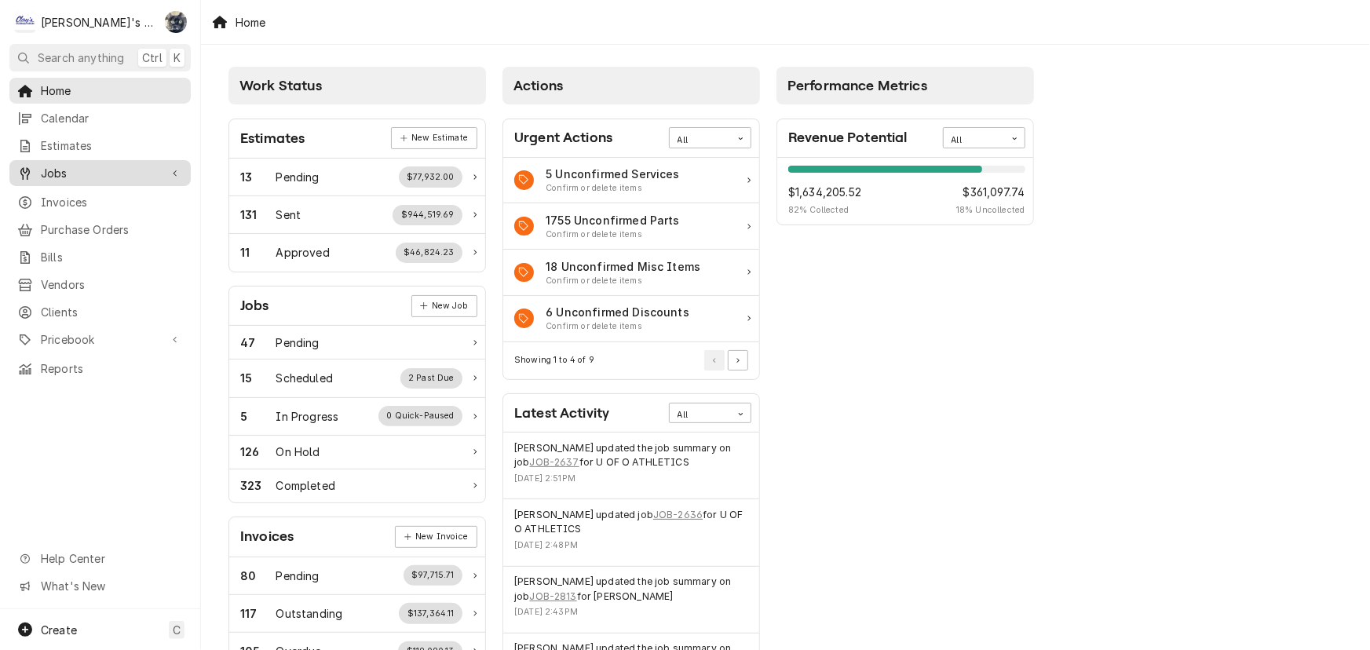
click at [121, 173] on span "Jobs" at bounding box center [100, 173] width 119 height 16
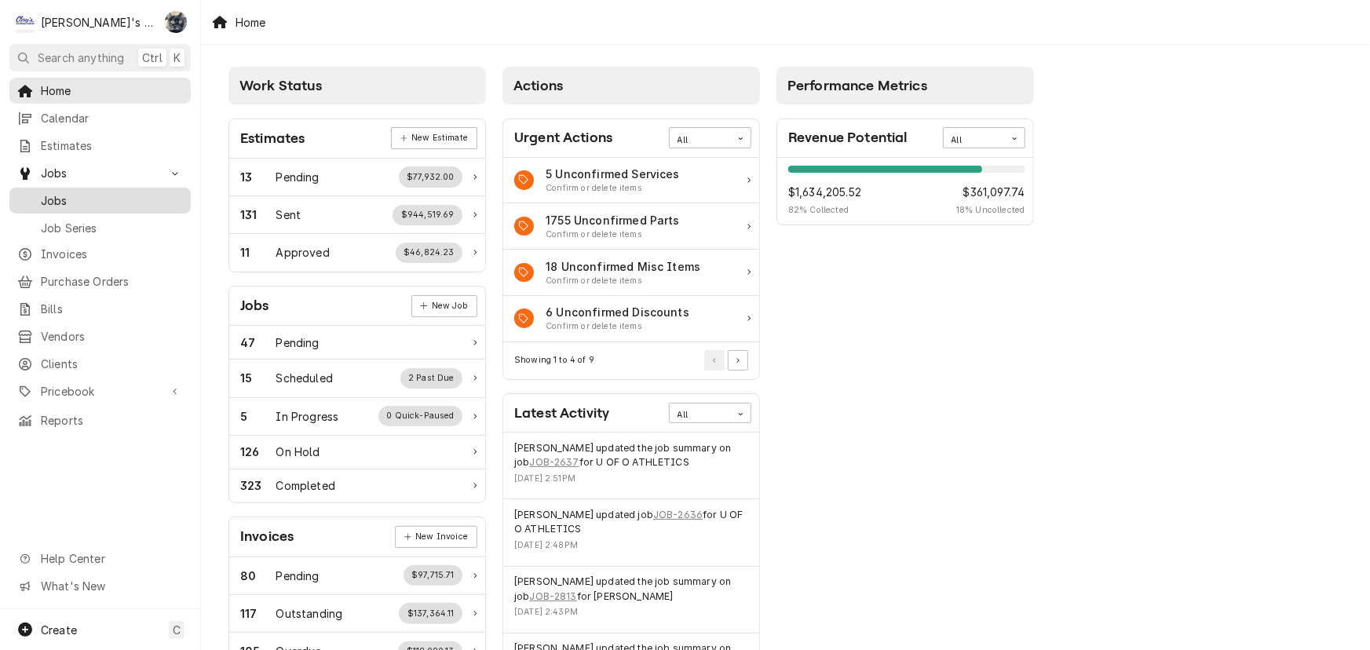
click at [118, 192] on span "Jobs" at bounding box center [112, 200] width 142 height 16
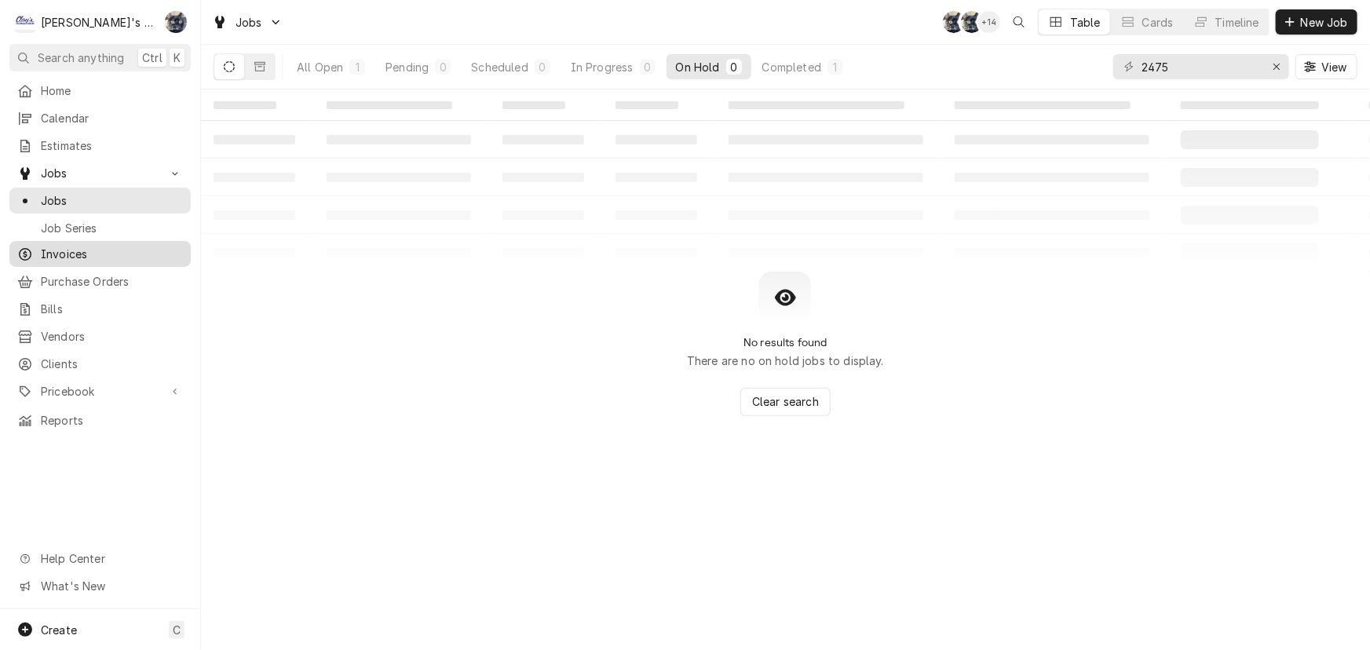
click at [121, 251] on span "Invoices" at bounding box center [112, 254] width 142 height 16
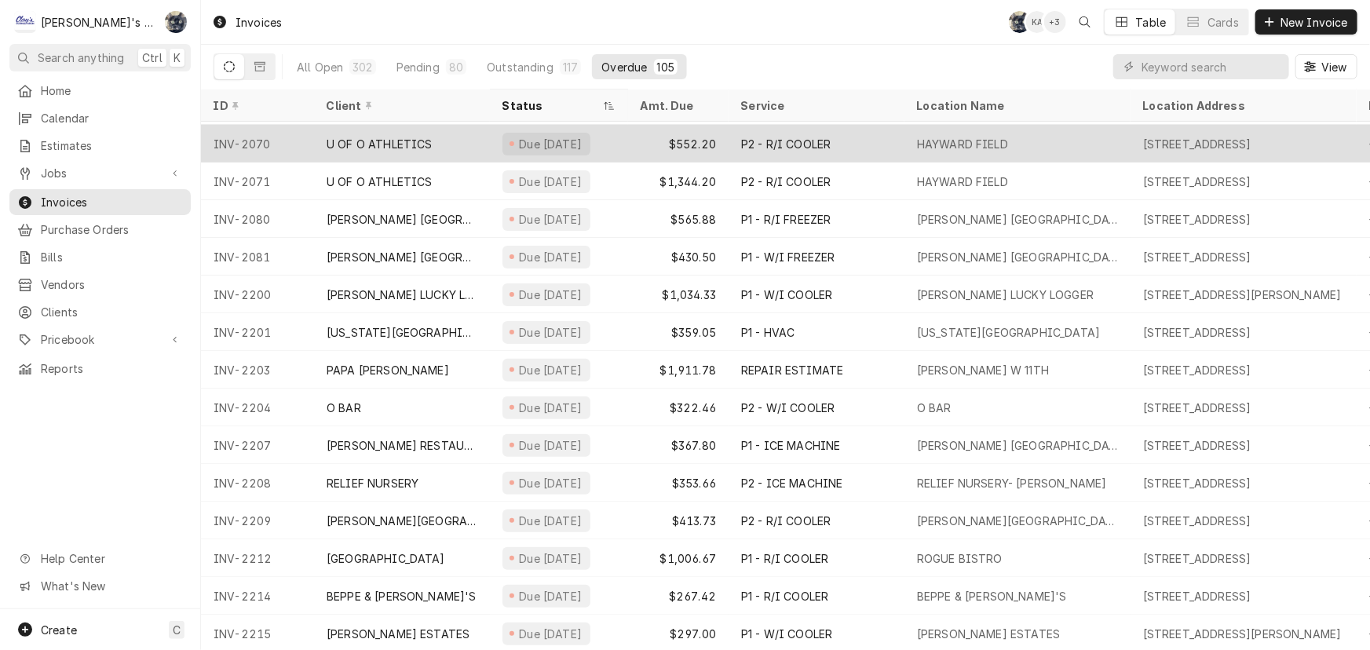
scroll to position [120, 0]
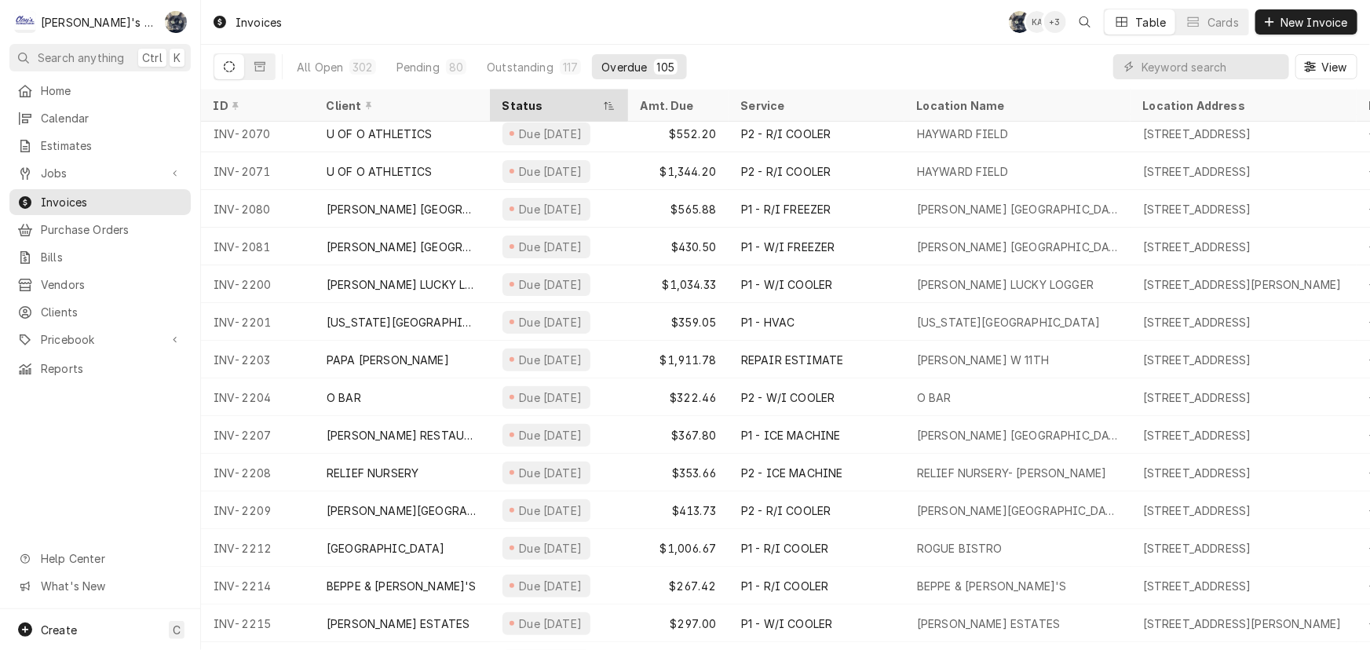
click at [539, 103] on div "Status" at bounding box center [551, 105] width 97 height 16
click at [529, 105] on div "Status" at bounding box center [551, 105] width 97 height 16
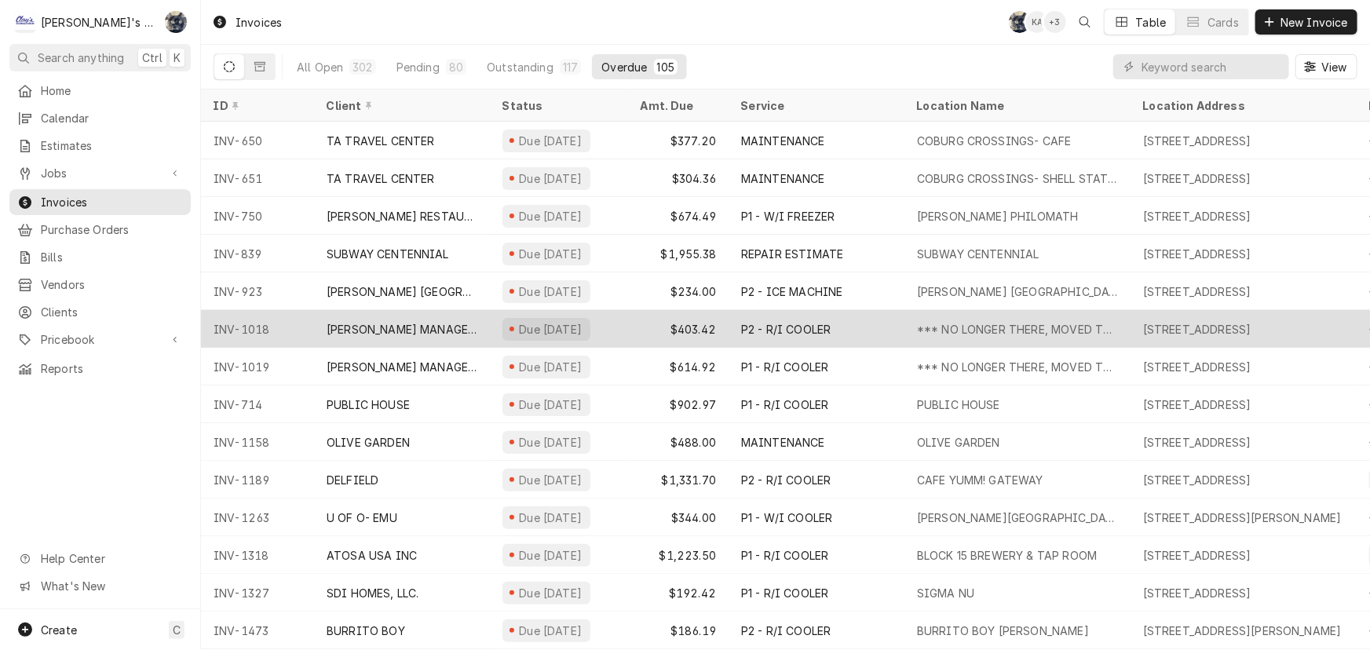
click at [543, 330] on div "Due 4 months ago" at bounding box center [551, 329] width 67 height 16
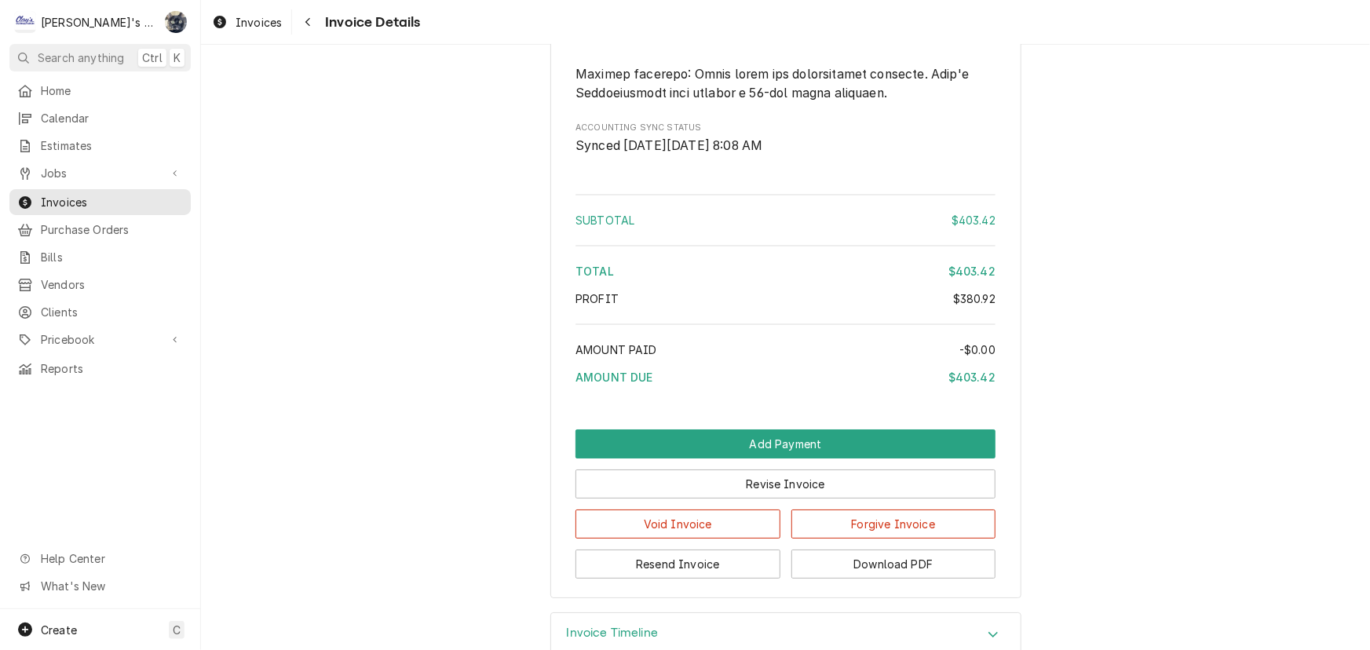
scroll to position [2842, 0]
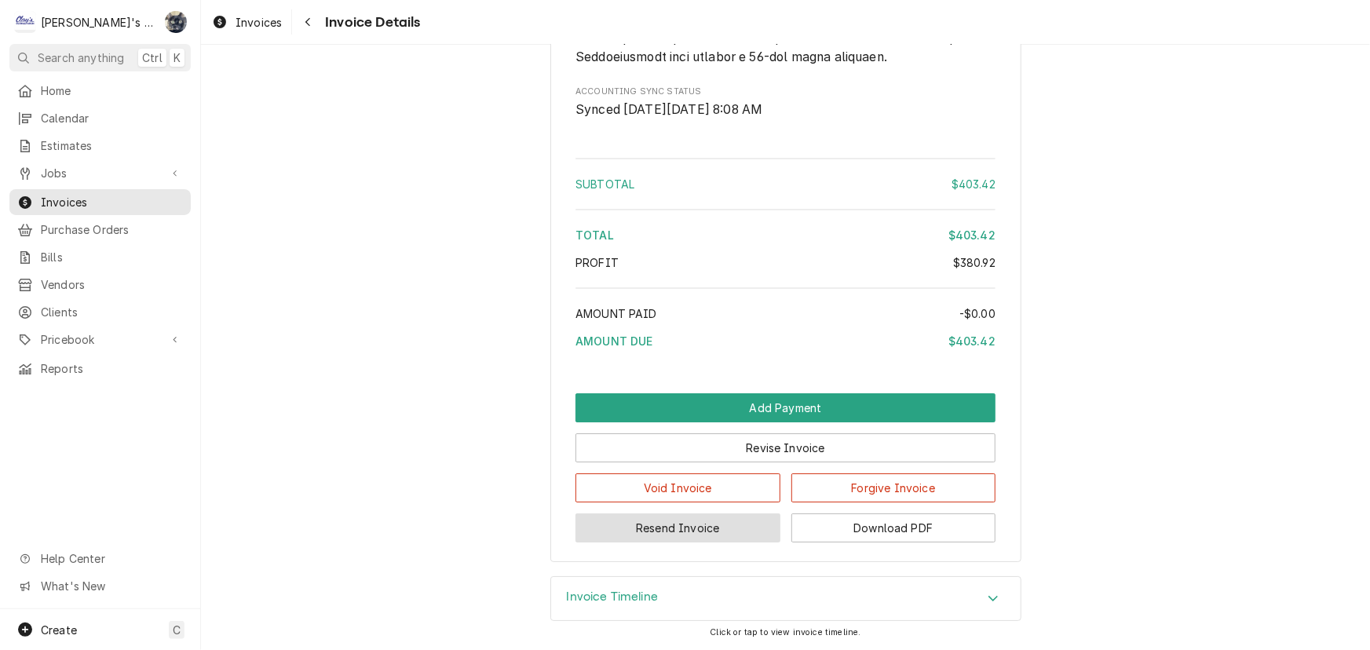
click at [701, 534] on button "Resend Invoice" at bounding box center [678, 528] width 205 height 29
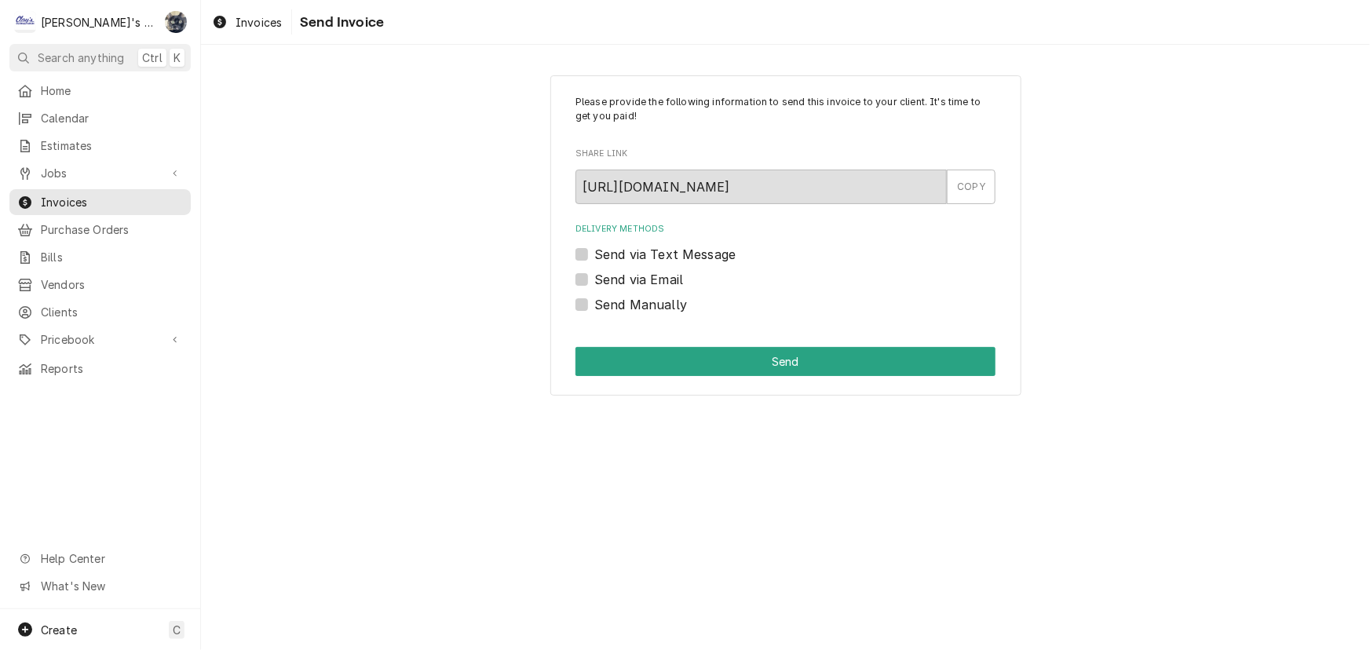
click at [595, 280] on label "Send via Email" at bounding box center [639, 279] width 89 height 19
click at [595, 280] on input "Send via Email" at bounding box center [805, 287] width 420 height 35
checkbox input "true"
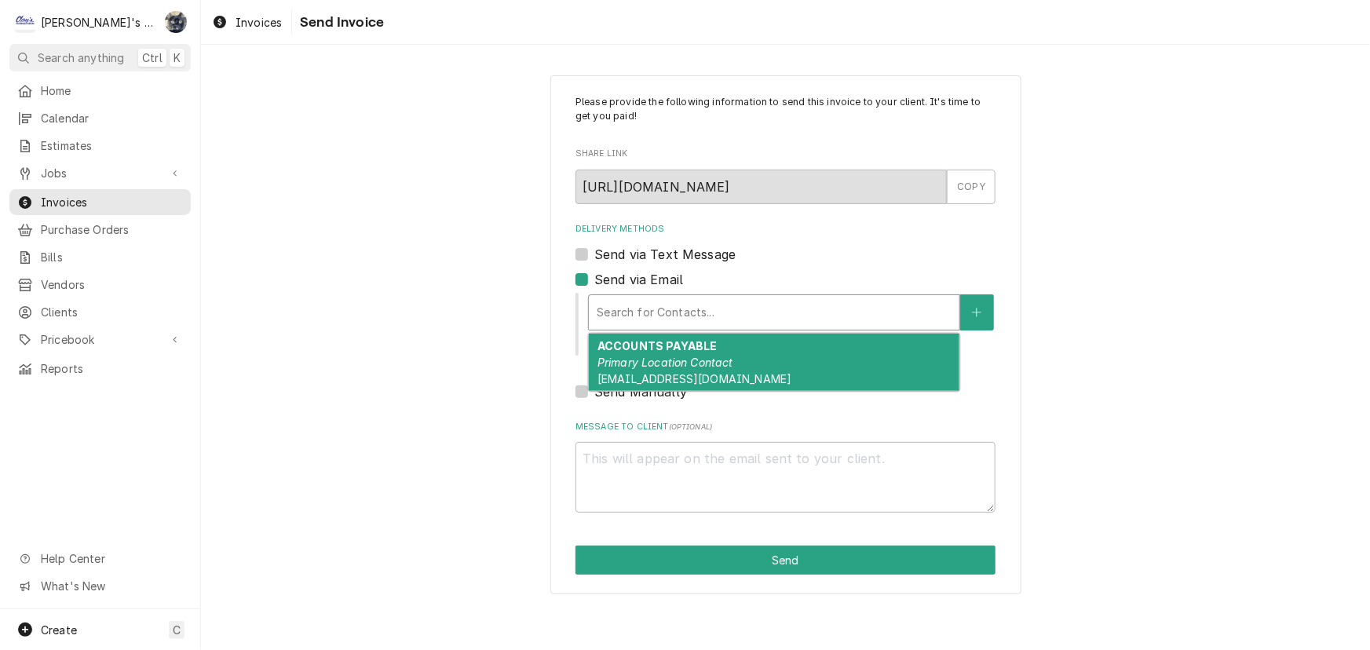
click at [637, 318] on div "Delivery Methods" at bounding box center [774, 312] width 355 height 28
click at [649, 366] on em "Primary Location Contact" at bounding box center [666, 362] width 136 height 13
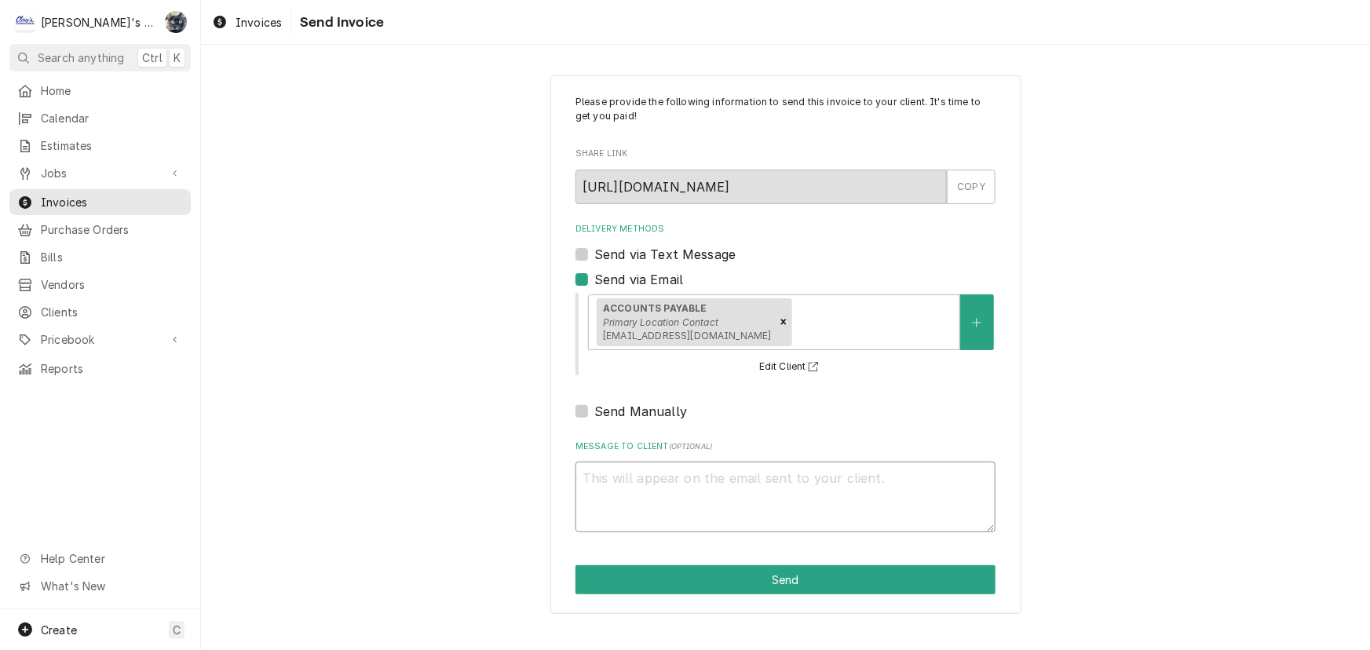
click at [666, 477] on textarea "Message to Client ( optional )" at bounding box center [786, 497] width 420 height 71
type textarea "x"
type textarea "P"
type textarea "x"
type textarea "Pl"
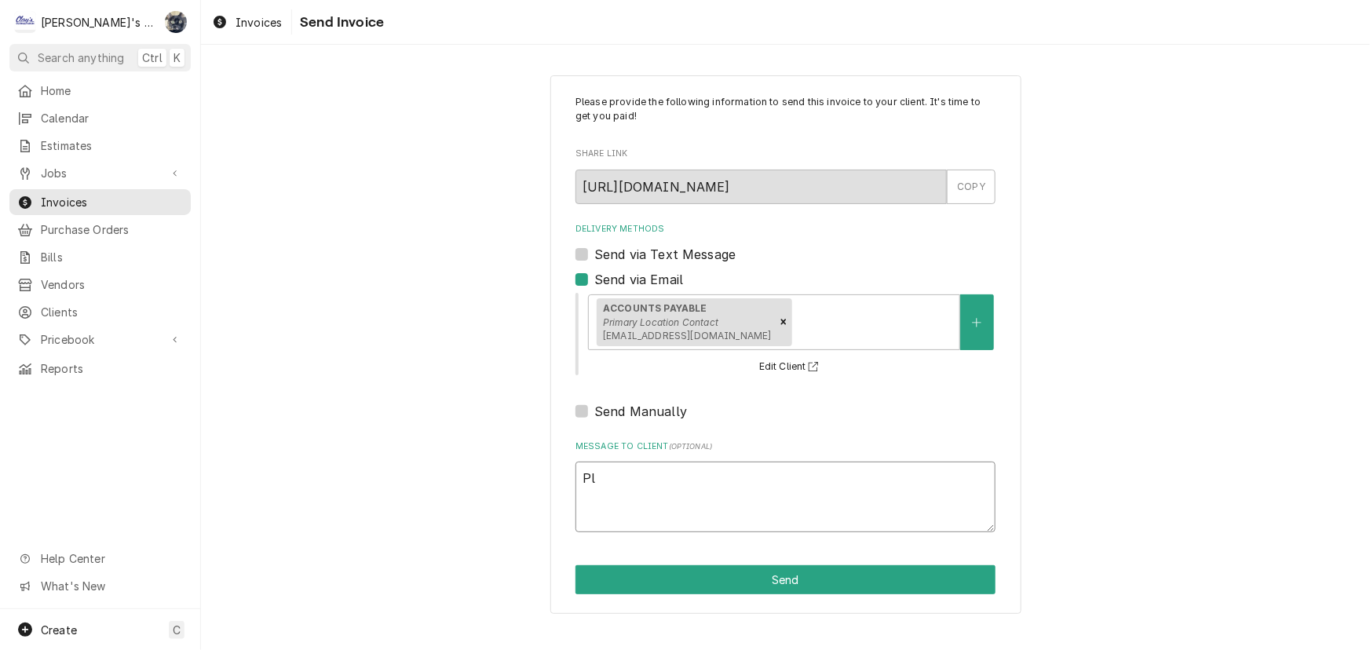
type textarea "x"
type textarea "Ple"
type textarea "x"
type textarea "Plea"
type textarea "x"
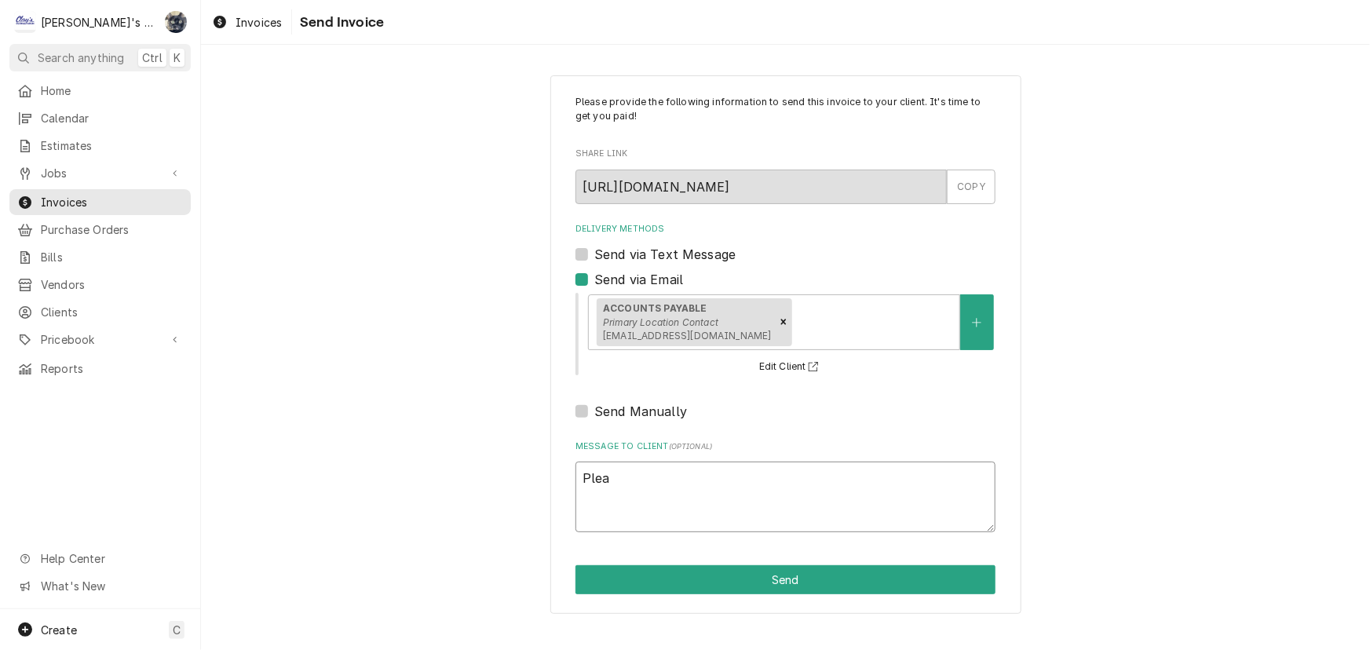
type textarea "Pleas"
type textarea "x"
type textarea "Please"
type textarea "x"
type textarea "Please"
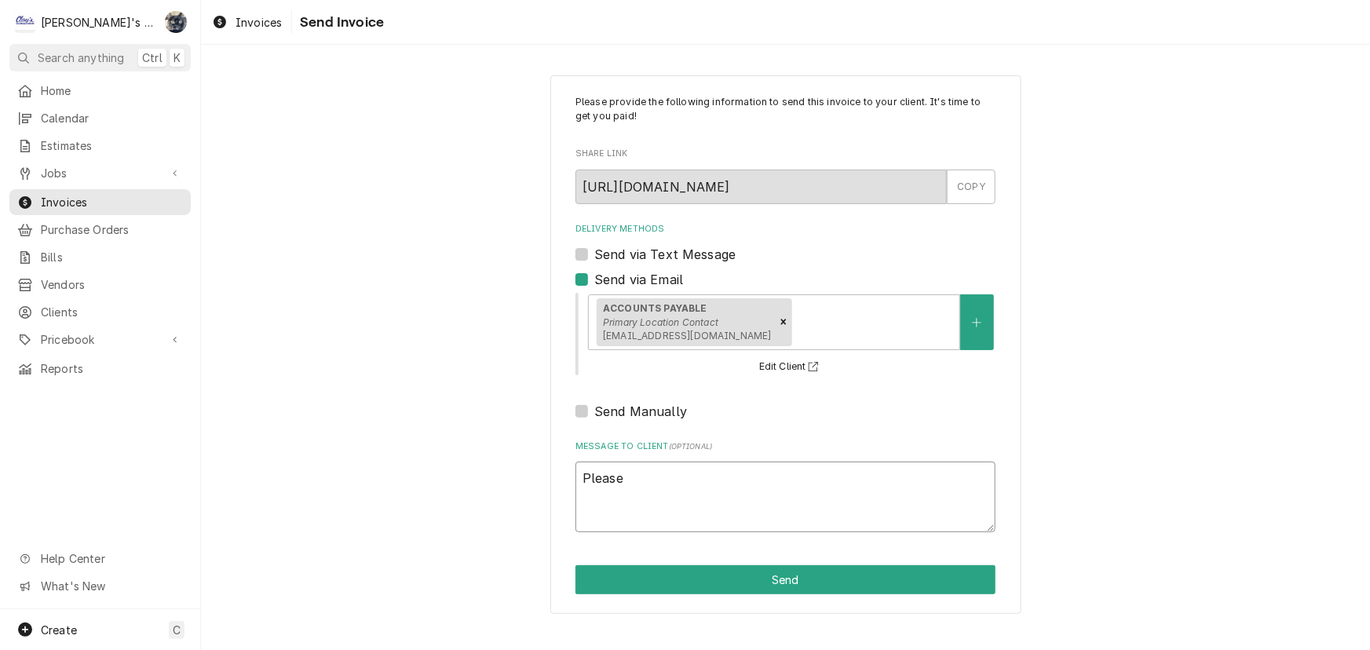
type textarea "x"
type textarea "Please p"
type textarea "x"
type textarea "Please pr"
type textarea "x"
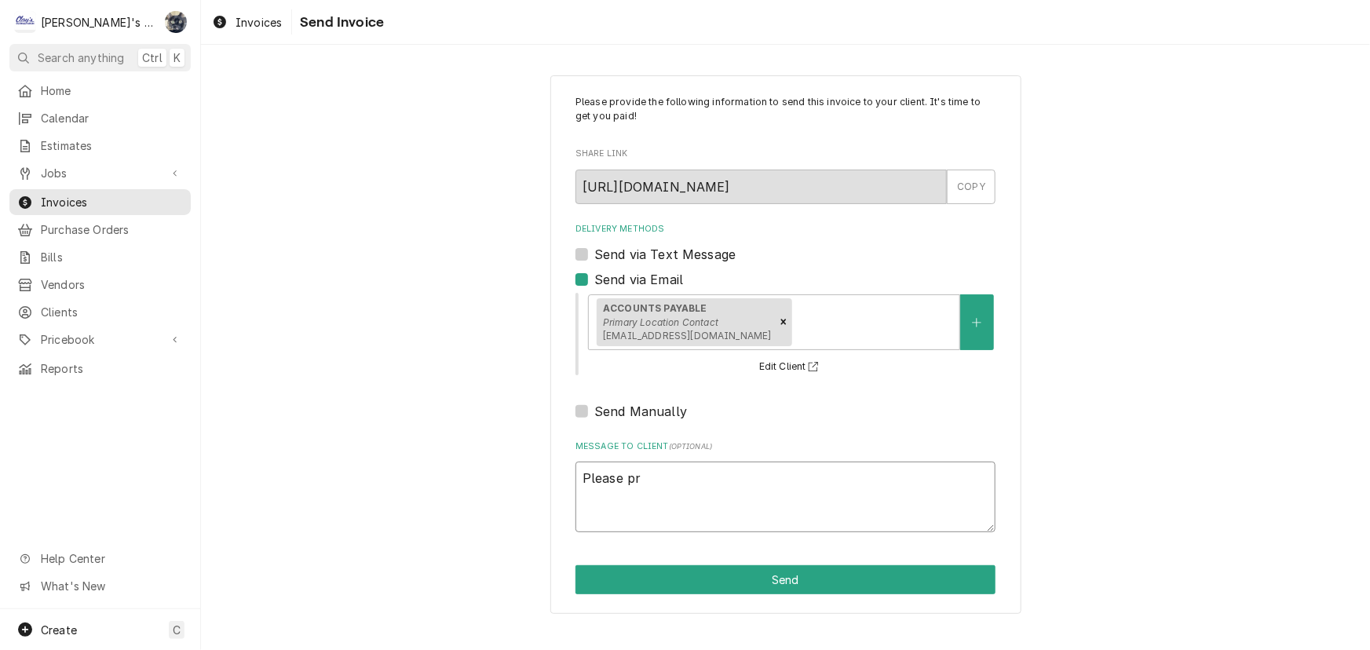
type textarea "Please pro"
type textarea "x"
type textarea "Please prov"
type textarea "x"
type textarea "Please provi"
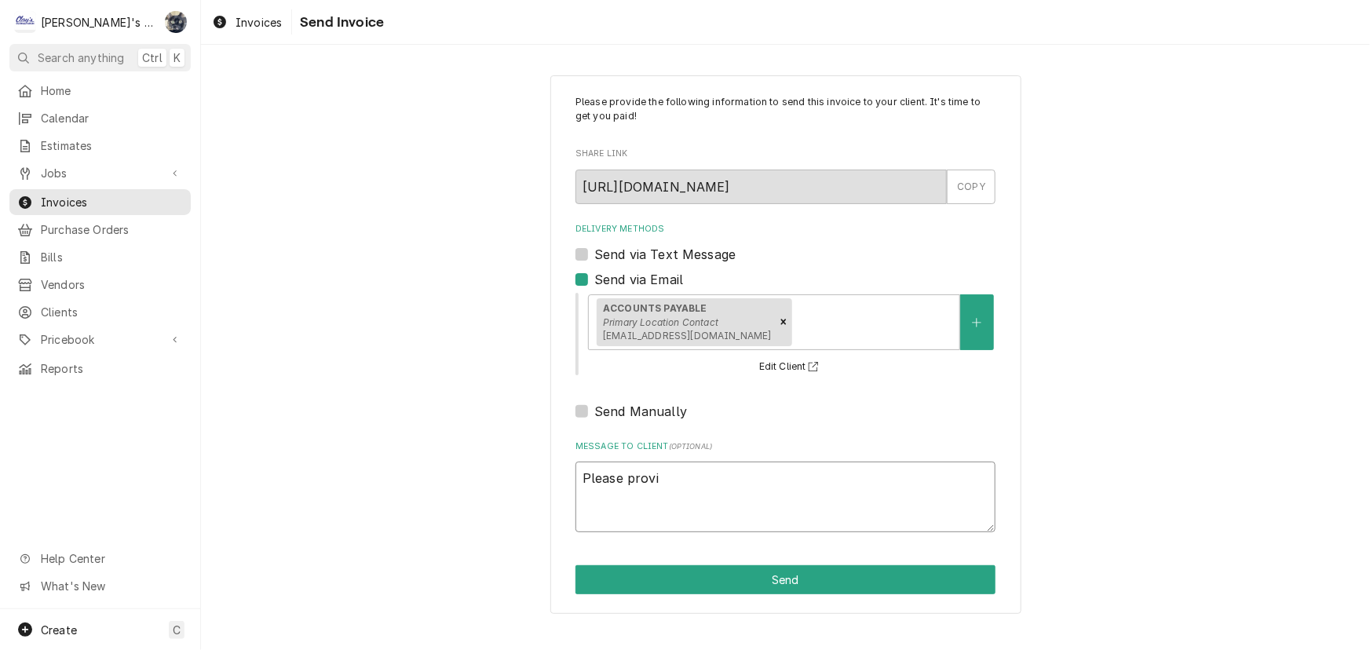
type textarea "x"
type textarea "Please provid"
type textarea "x"
type textarea "Please provide"
type textarea "x"
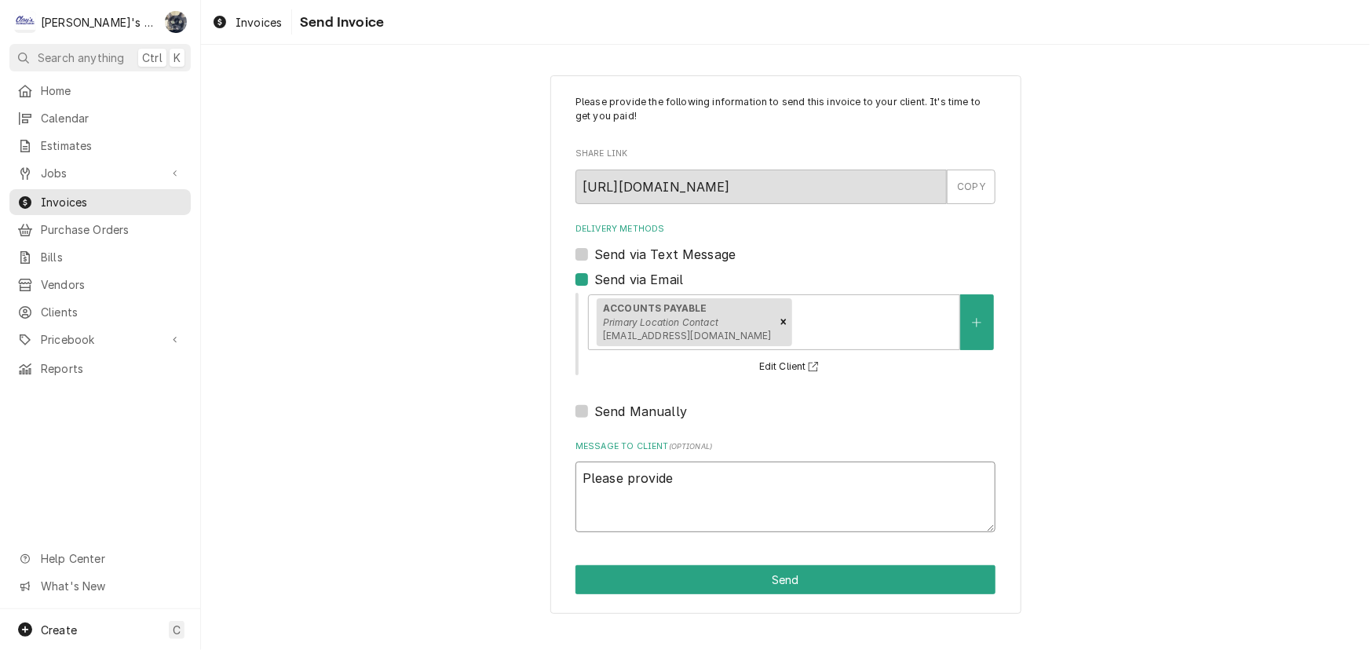
type textarea "Please provide"
type textarea "x"
type textarea "Please provide p"
type textarea "x"
type textarea "Please provide pa"
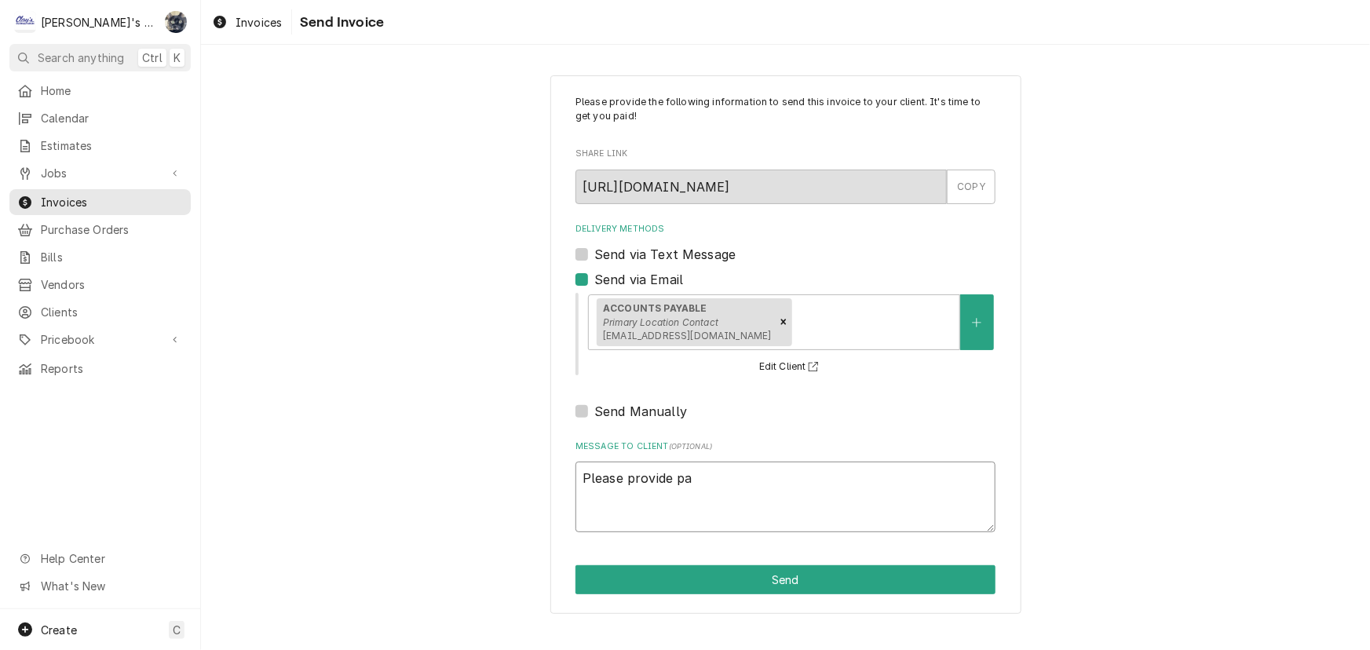
type textarea "x"
type textarea "Please provide pay"
type textarea "x"
type textarea "Please provide paym"
type textarea "x"
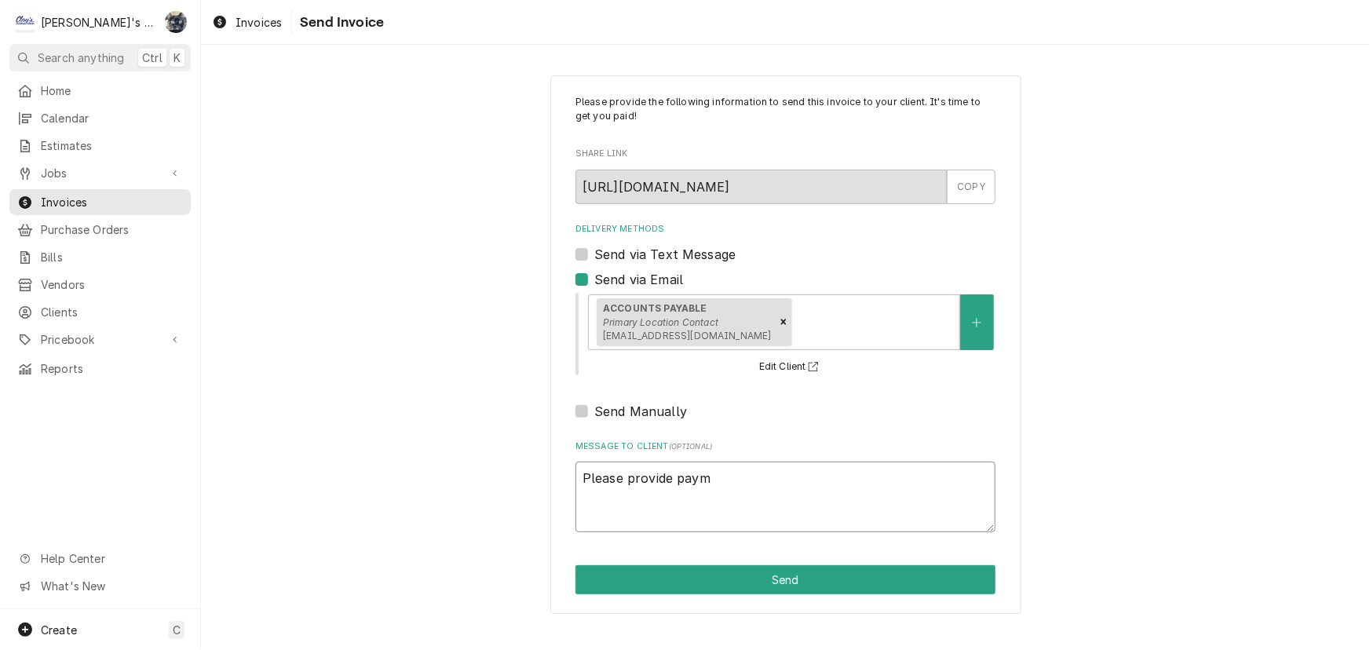
type textarea "Please provide payme"
type textarea "x"
type textarea "Please provide paymen"
type textarea "x"
type textarea "Please provide payment"
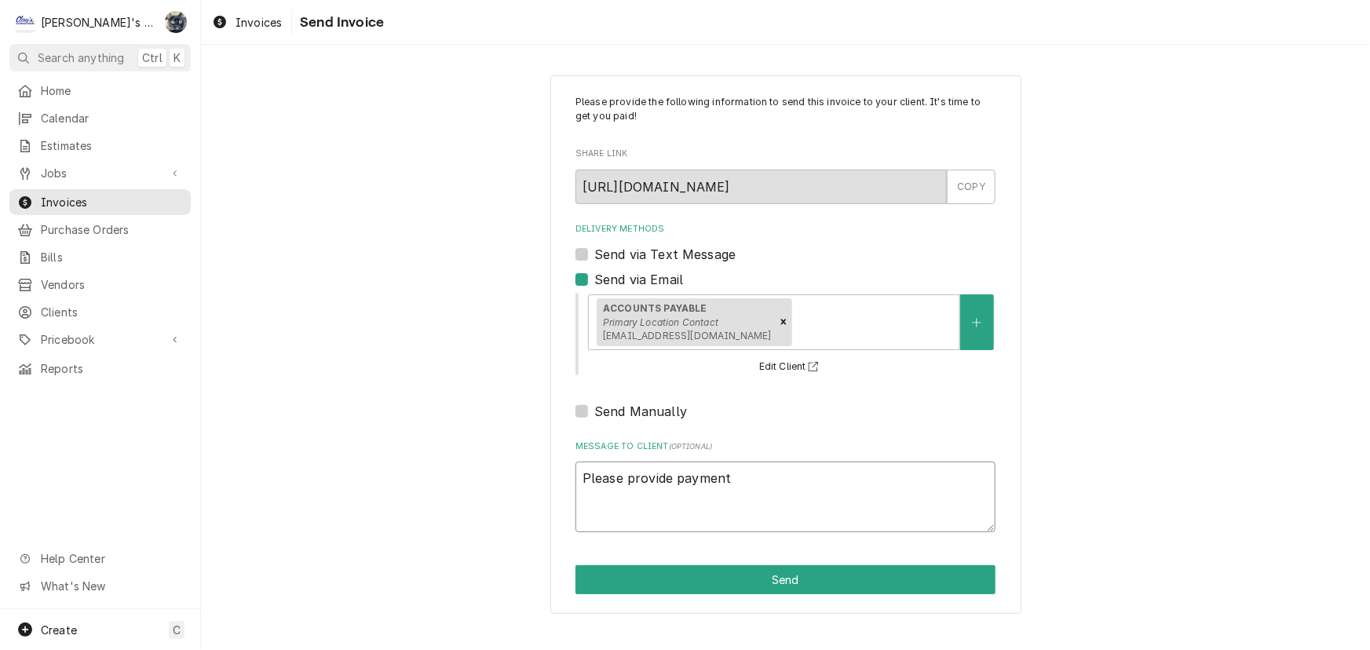
type textarea "x"
type textarea "Please provide payment"
type textarea "x"
type textarea "Please provide payment s"
type textarea "x"
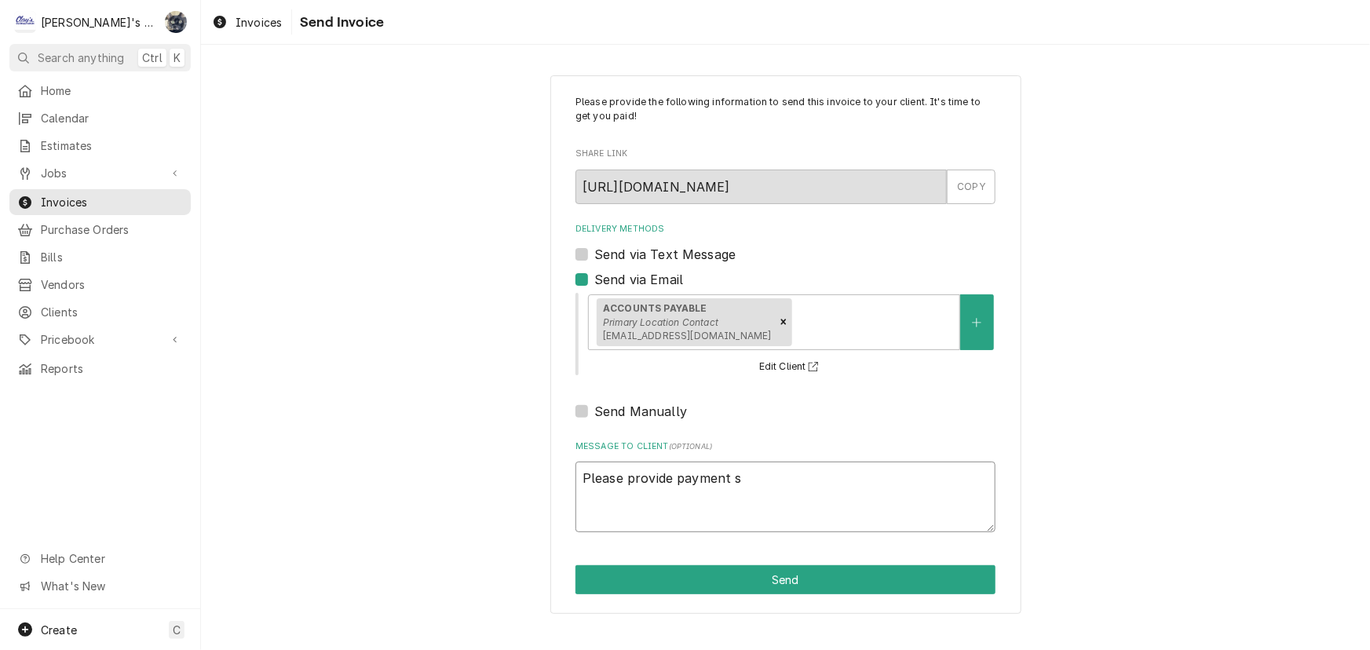
type textarea "Please provide payment st"
type textarea "x"
type textarea "Please provide payment sta"
type textarea "x"
type textarea "Please provide payment stat"
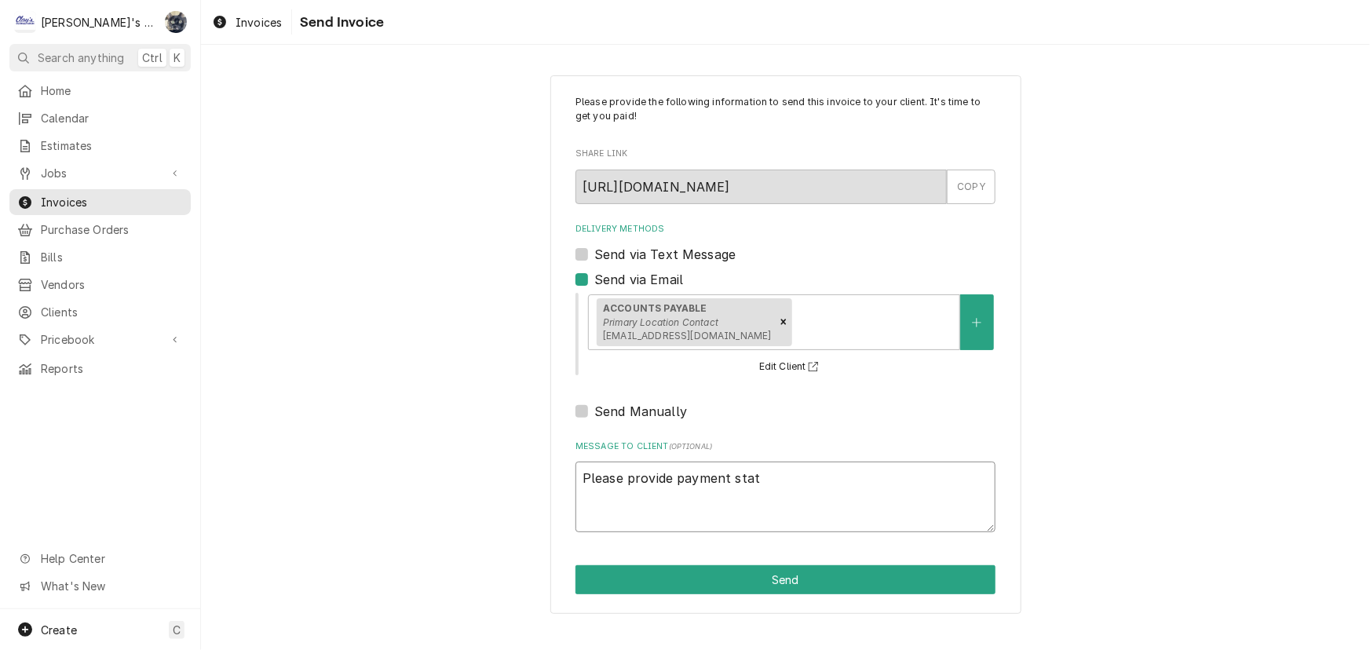
type textarea "x"
type textarea "Please provide payment stats"
type textarea "x"
type textarea "Please provide payment statsu"
type textarea "x"
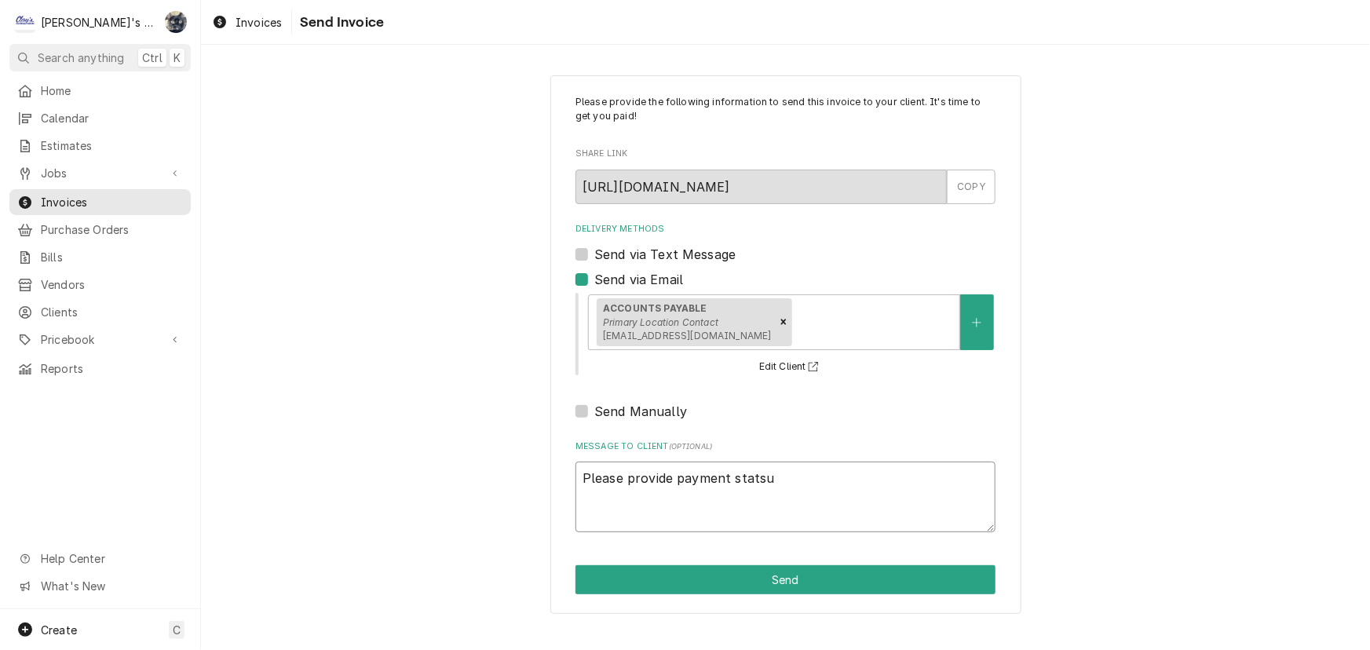
type textarea "Please provide payment stats"
type textarea "x"
type textarea "Please provide payment stat"
type textarea "x"
type textarea "Please provide payment statu"
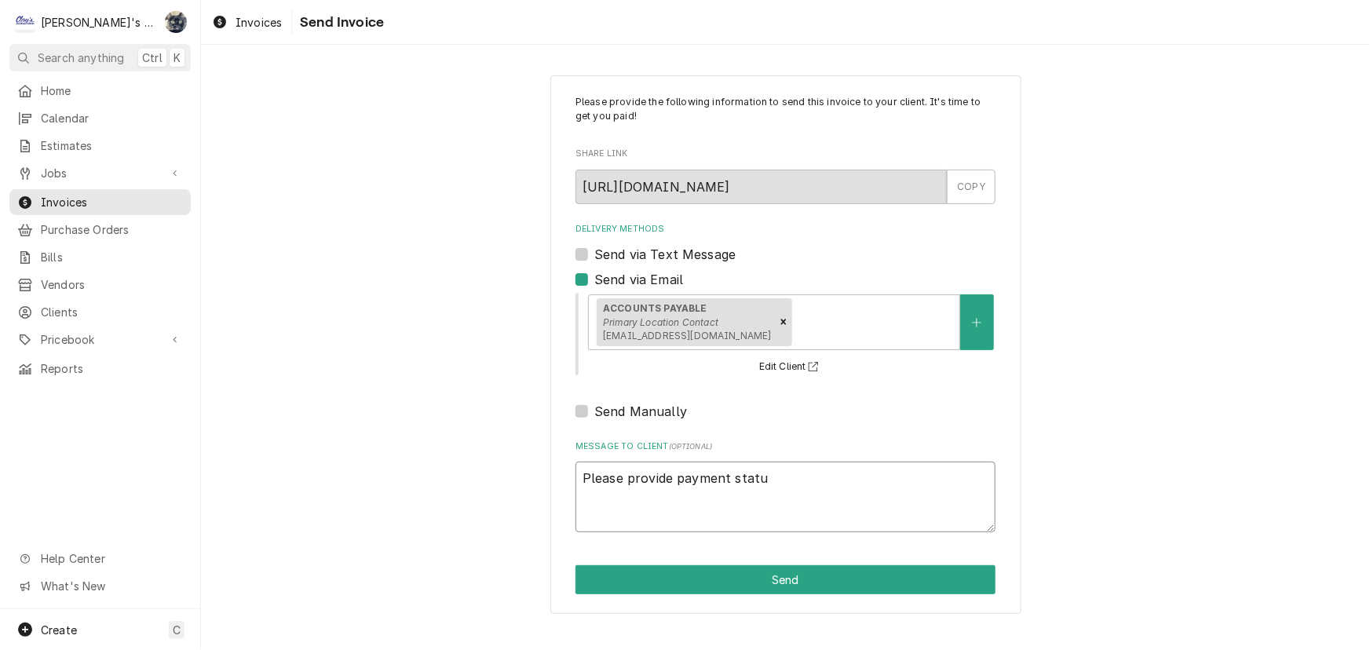
type textarea "x"
type textarea "Please provide payment status"
type textarea "x"
type textarea "Please provide payment status."
type textarea "x"
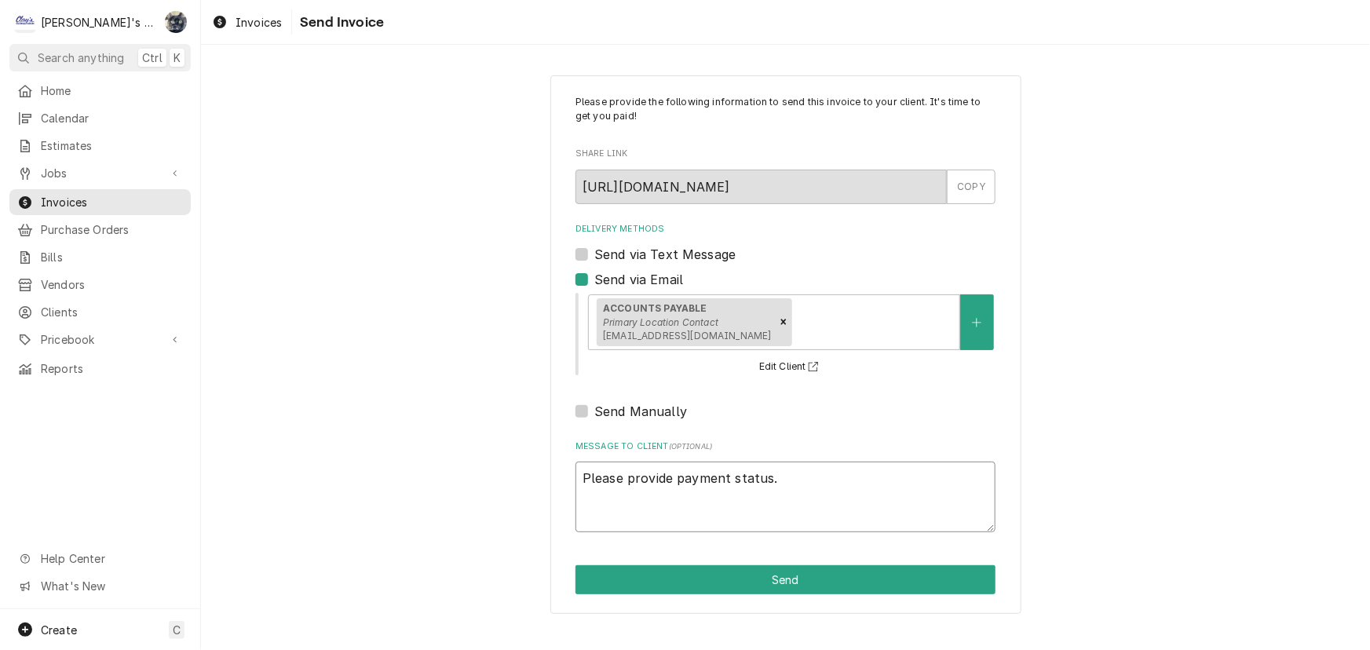
type textarea "Please provide payment status."
type textarea "x"
type textarea "Please provide payment status. T"
type textarea "x"
type textarea "Please provide payment status. Th"
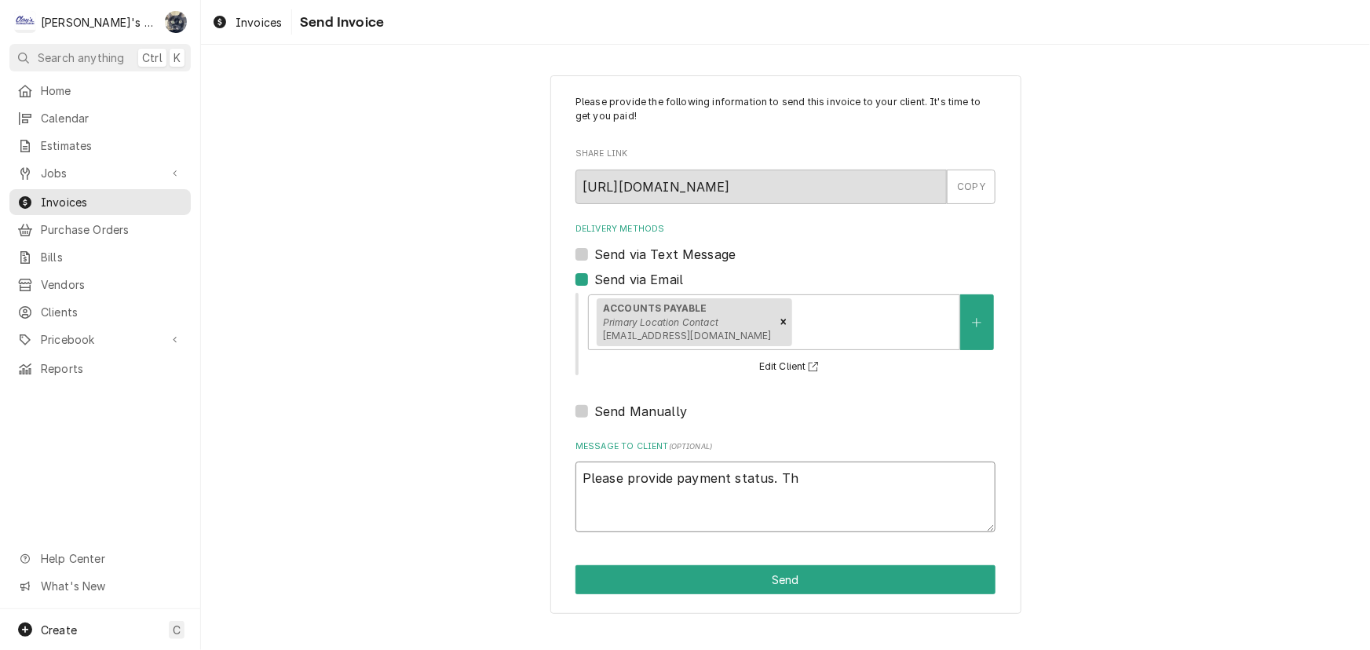
type textarea "x"
type textarea "Please provide payment status. Tha"
type textarea "x"
type textarea "Please provide payment status. Than"
type textarea "x"
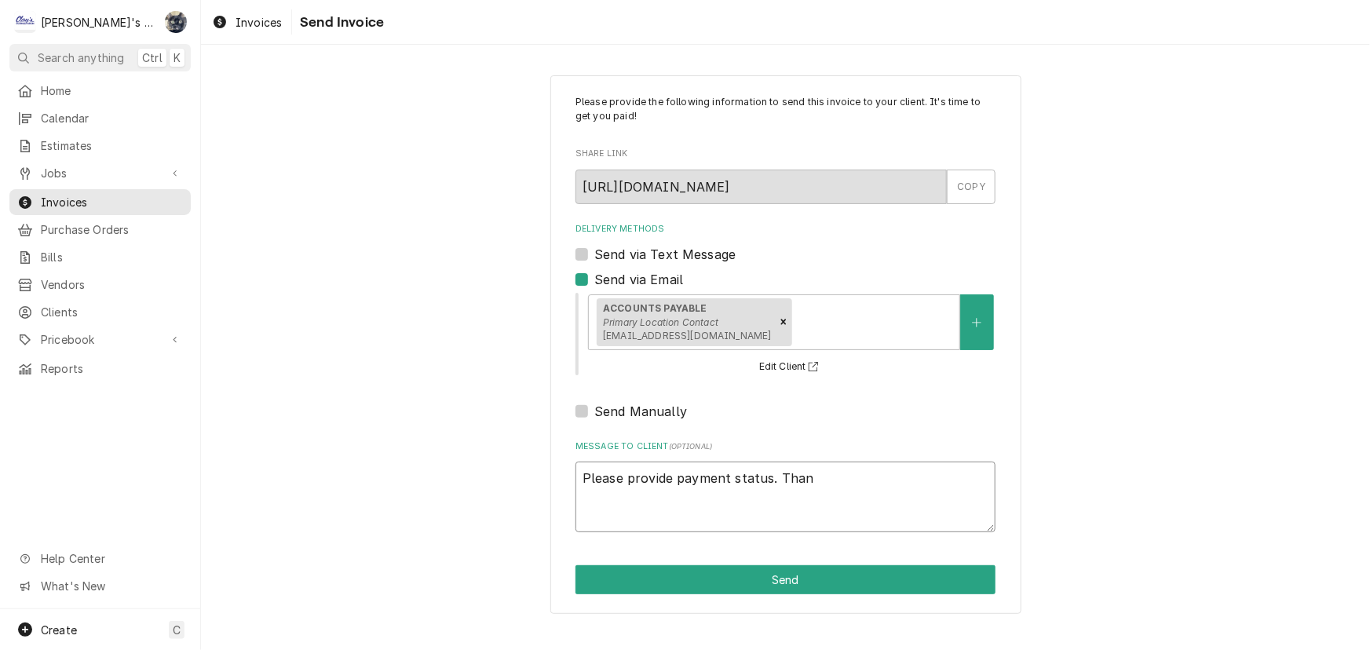
type textarea "Please provide payment status. Thank"
type textarea "x"
type textarea "Please provide payment status. Thank"
type textarea "x"
type textarea "Please provide payment status. Thank y"
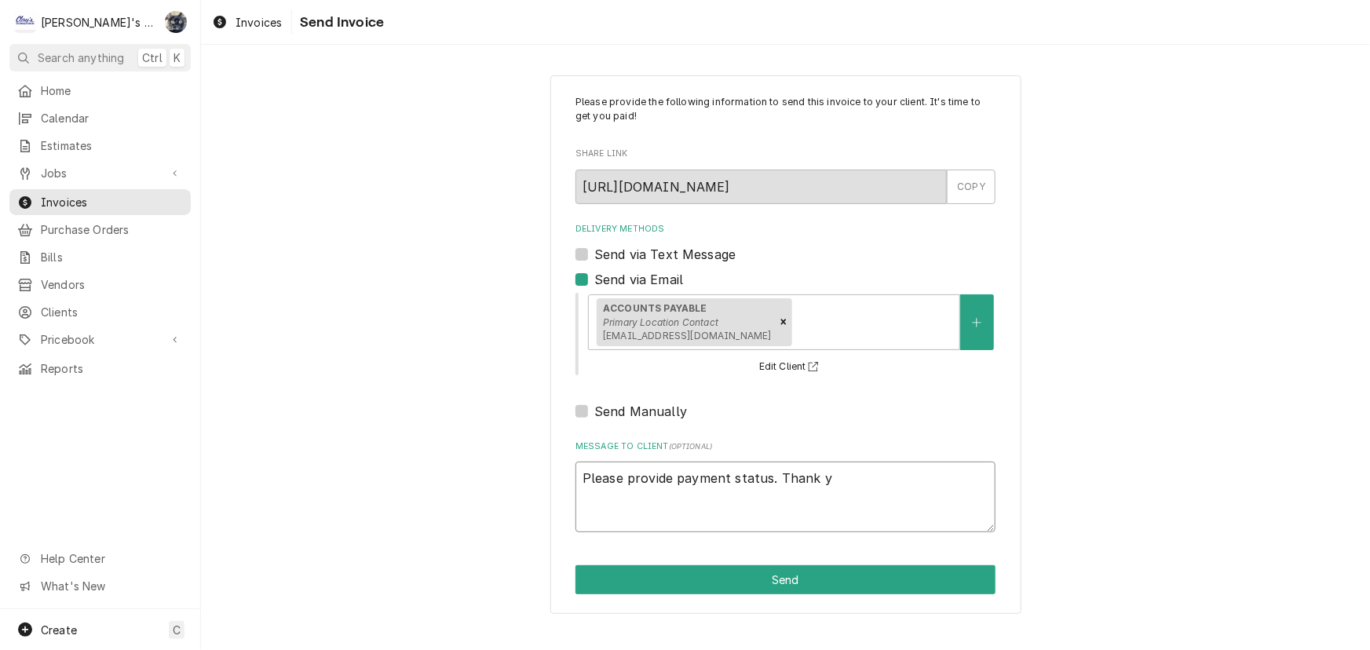
type textarea "x"
type textarea "Please provide payment status. Thank yo"
type textarea "x"
type textarea "Please provide payment status. Thank you"
type textarea "x"
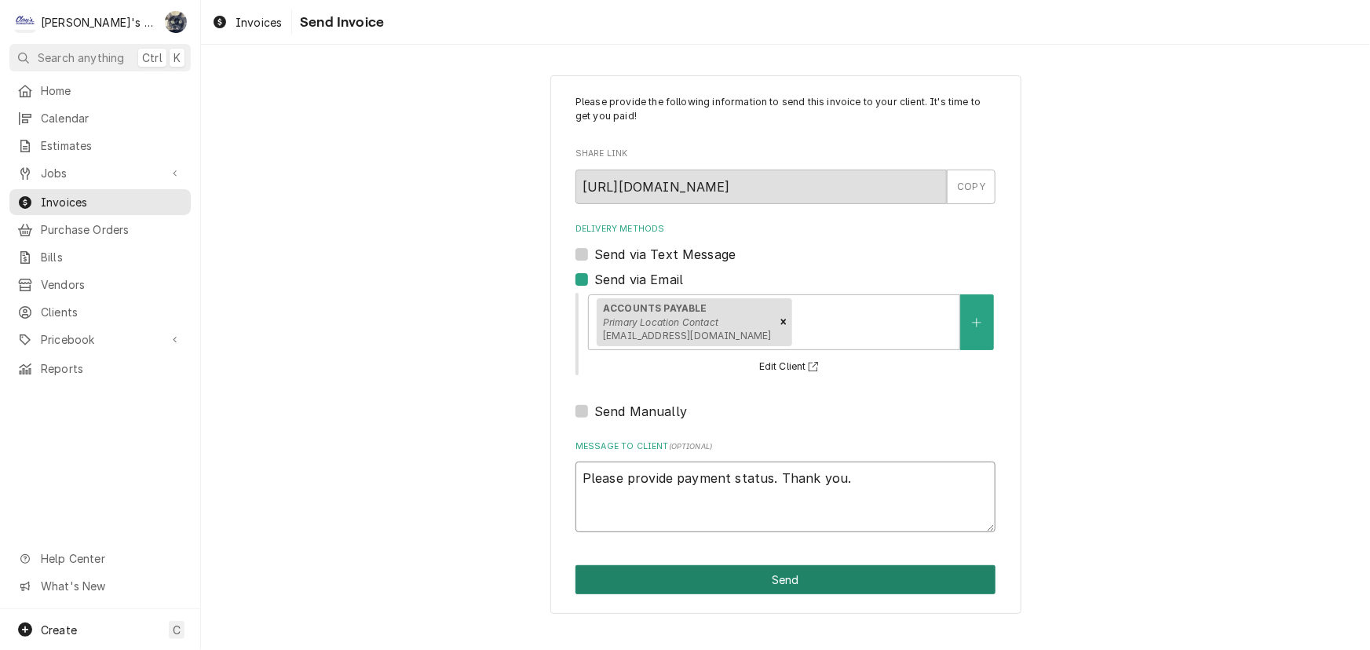
type textarea "Please provide payment status. Thank you."
click at [777, 580] on button "Send" at bounding box center [786, 579] width 420 height 29
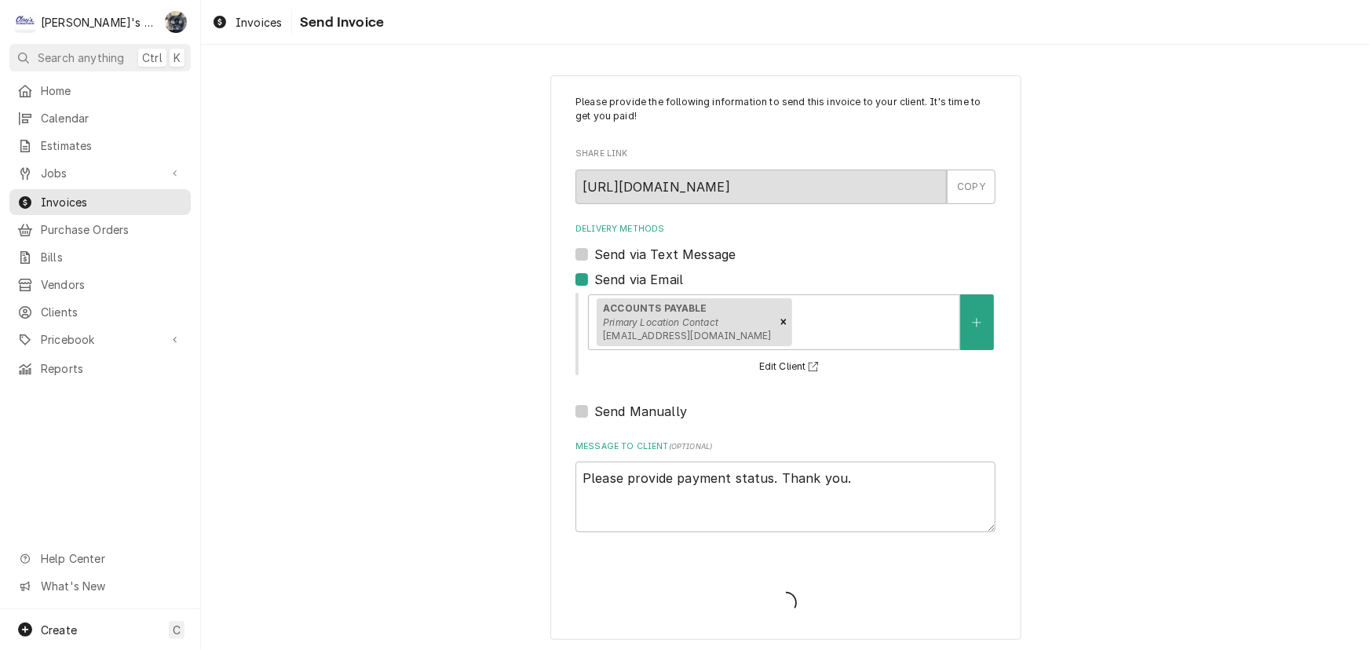
type textarea "x"
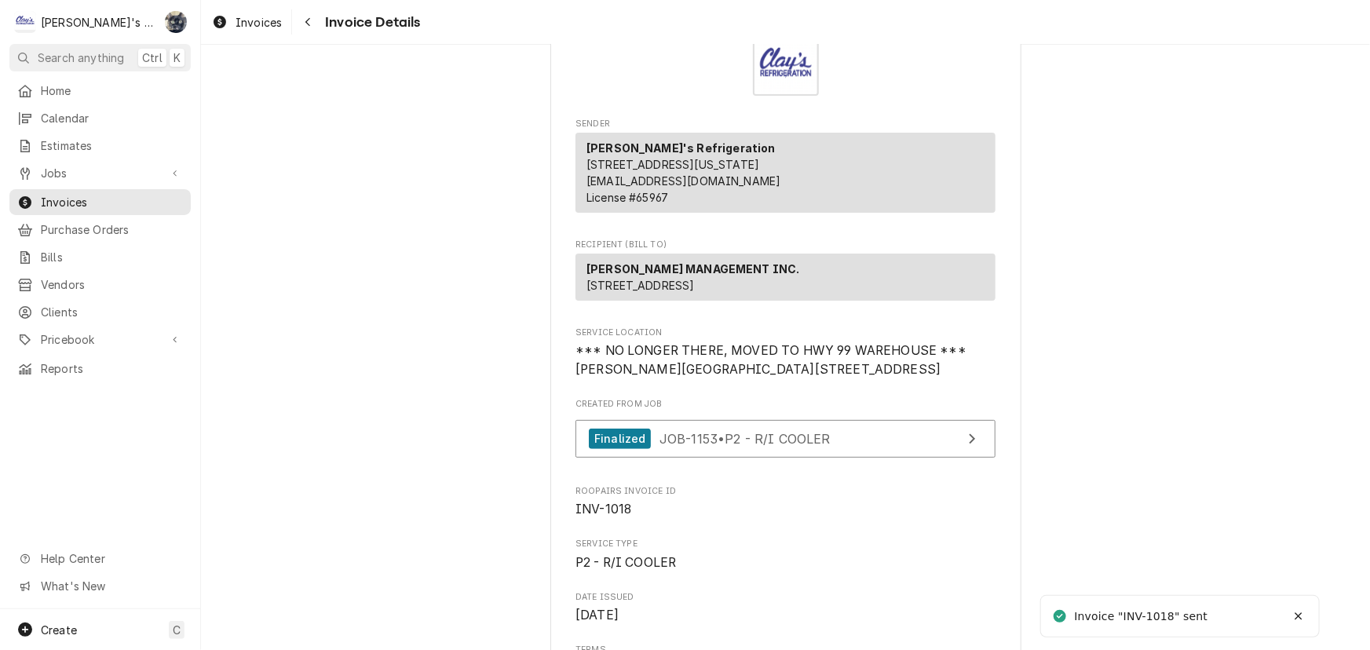
scroll to position [285, 0]
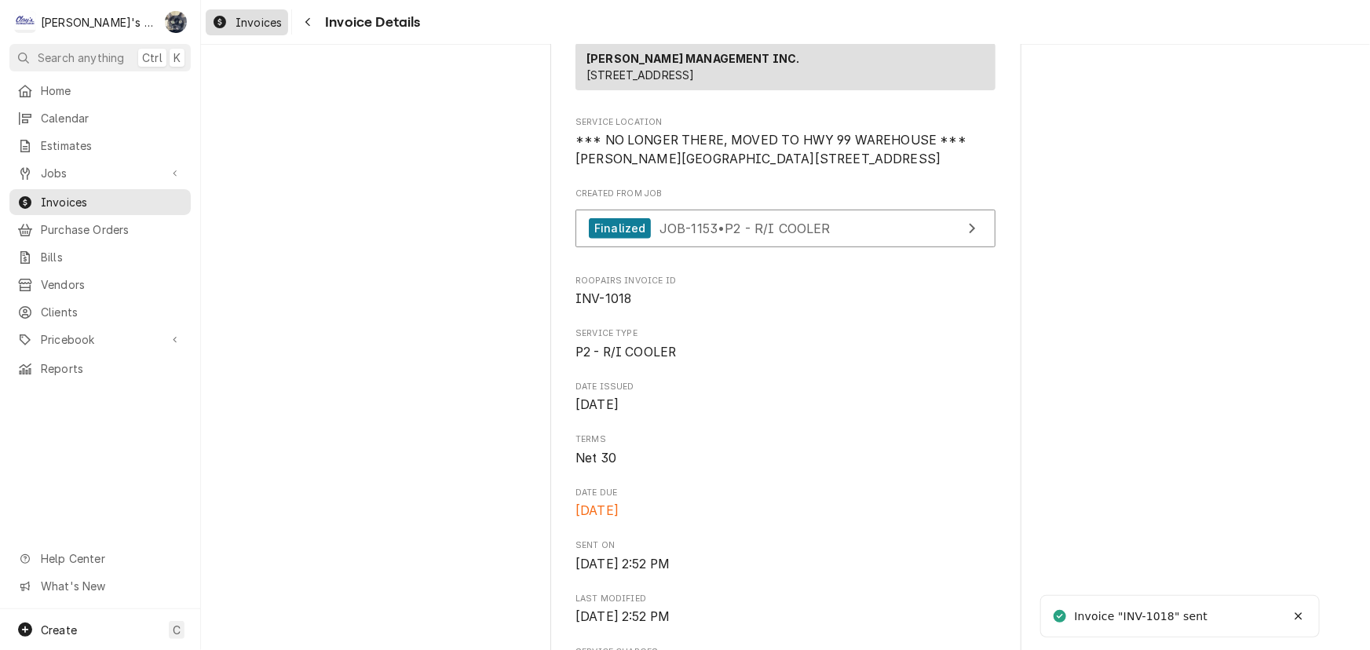
click at [268, 27] on span "Invoices" at bounding box center [259, 22] width 46 height 16
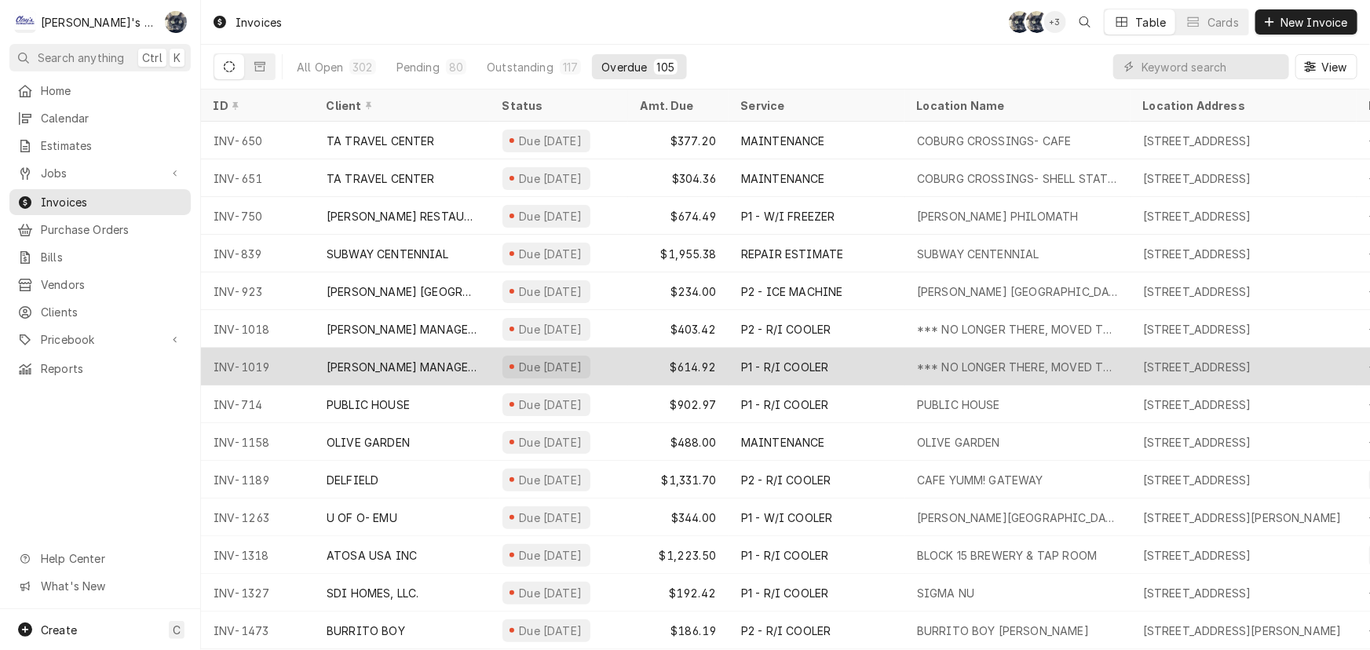
click at [577, 359] on div "Due [DATE]" at bounding box center [551, 367] width 67 height 16
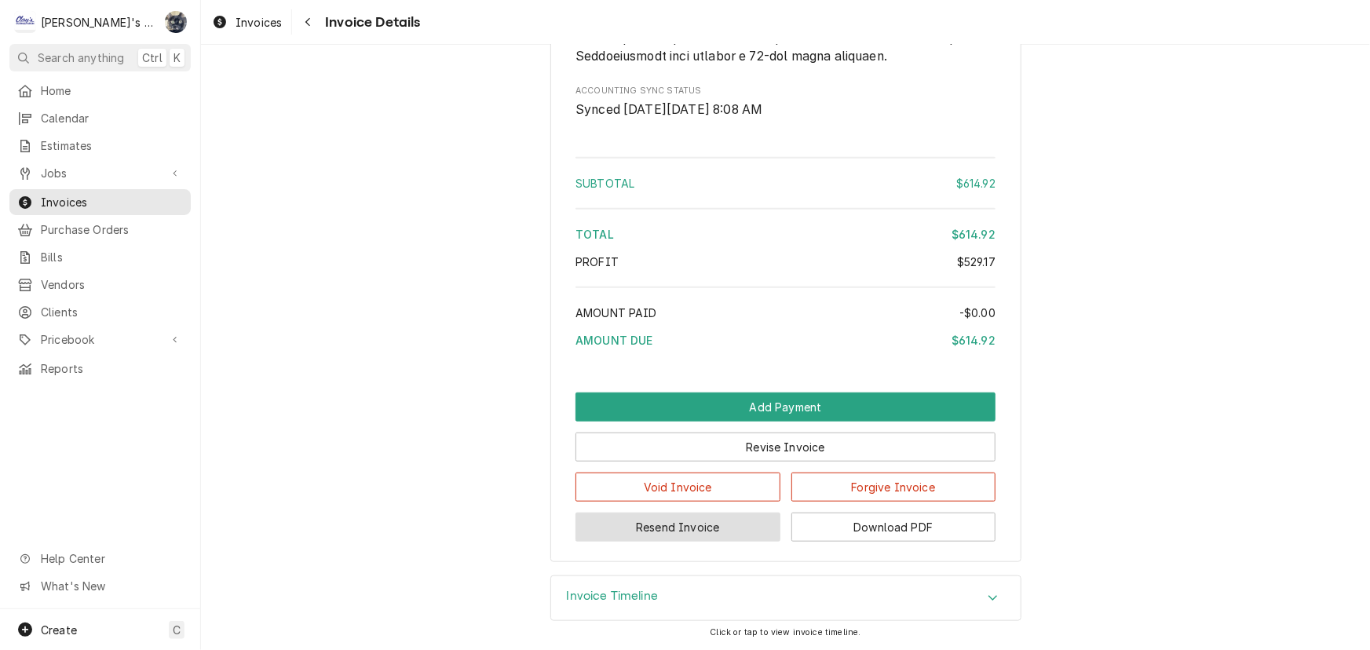
scroll to position [3571, 0]
click at [690, 526] on button "Resend Invoice" at bounding box center [678, 527] width 205 height 29
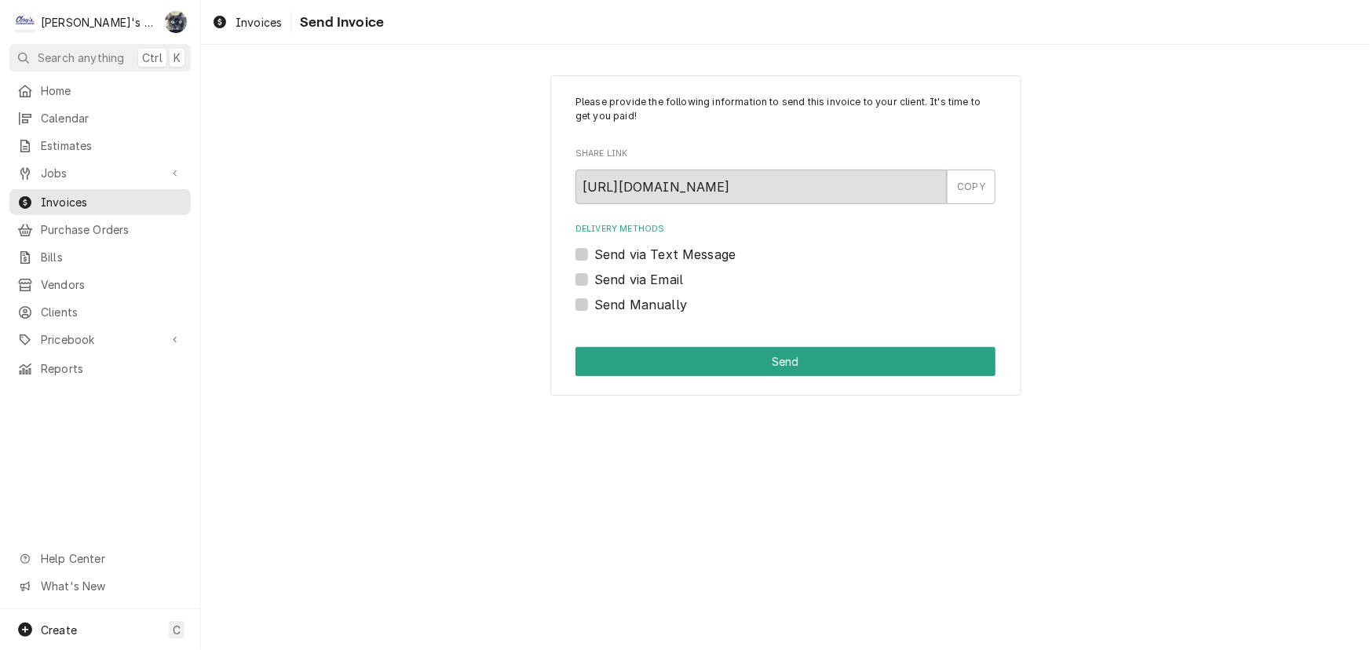
click at [595, 305] on label "Send Manually" at bounding box center [641, 304] width 93 height 19
click at [595, 305] on input "Send Manually" at bounding box center [805, 312] width 420 height 35
click at [595, 305] on label "Send Manually" at bounding box center [641, 304] width 93 height 19
click at [595, 305] on input "Send Manually" at bounding box center [805, 312] width 420 height 35
checkbox input "false"
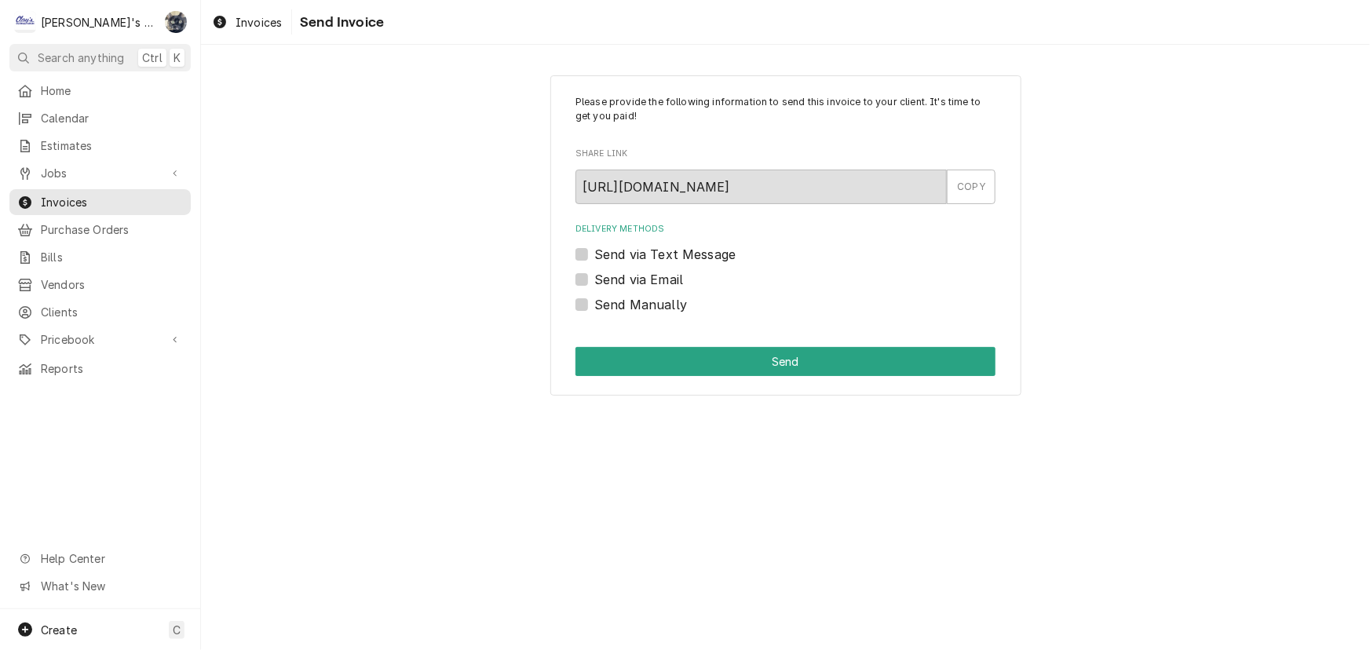
click at [595, 283] on label "Send via Email" at bounding box center [639, 279] width 89 height 19
click at [595, 283] on input "Send via Email" at bounding box center [805, 287] width 420 height 35
checkbox input "true"
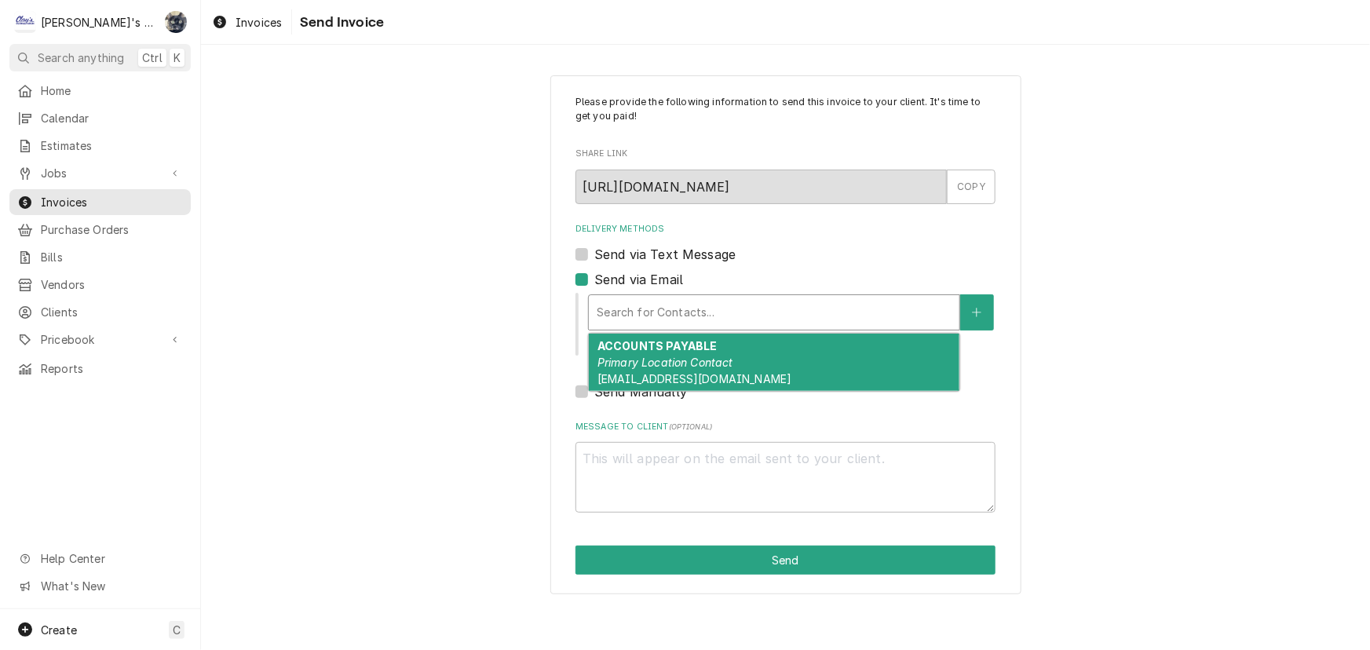
click at [633, 309] on div "Delivery Methods" at bounding box center [774, 312] width 355 height 28
click at [657, 375] on span "AP@TRAXLERADMIN.COM" at bounding box center [695, 378] width 194 height 13
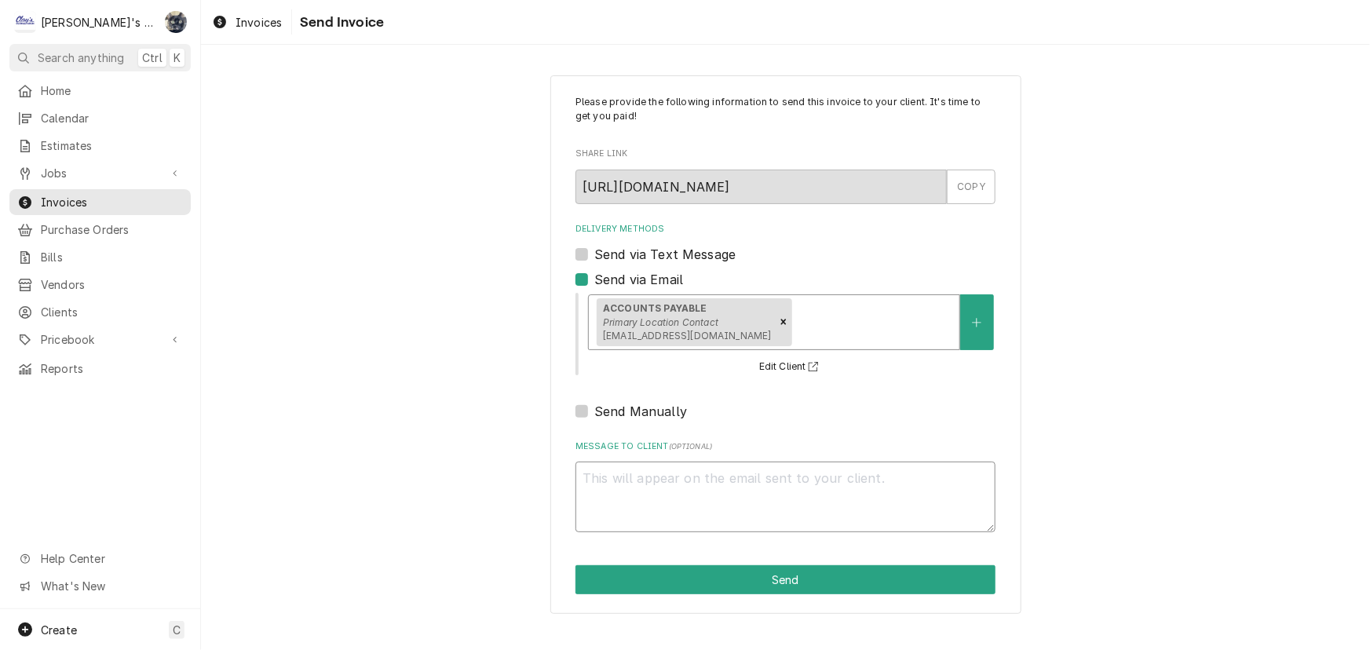
click at [665, 477] on textarea "Message to Client ( optional )" at bounding box center [786, 497] width 420 height 71
type textarea "x"
type textarea "P"
type textarea "x"
type textarea "Pl"
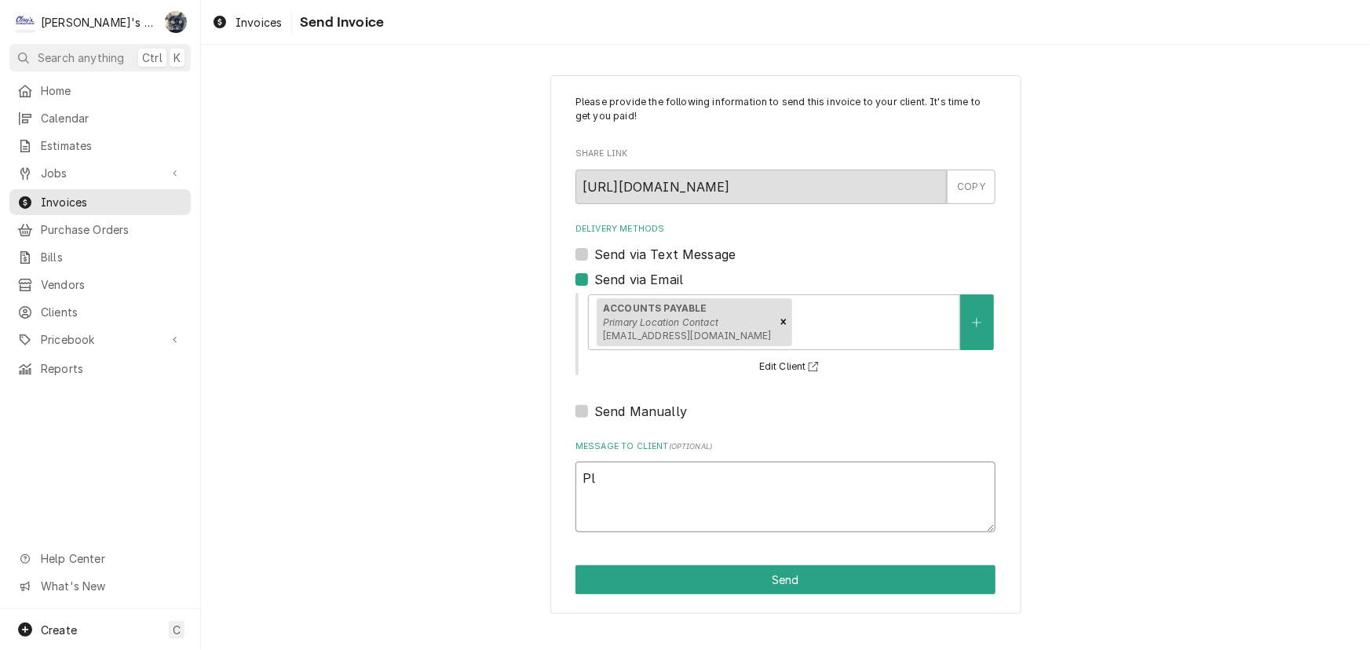
type textarea "x"
type textarea "Ple"
type textarea "x"
type textarea "Plea"
type textarea "x"
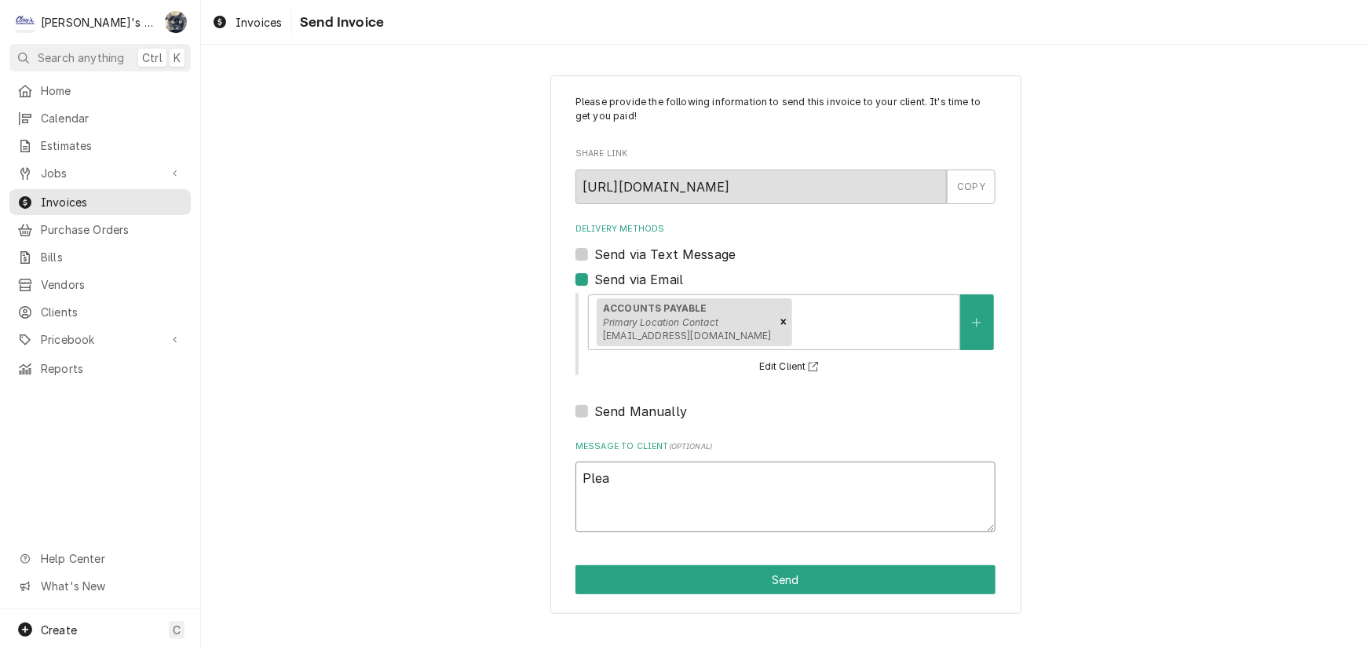
type textarea "Pleas"
type textarea "x"
type textarea "Please"
type textarea "x"
type textarea "Please"
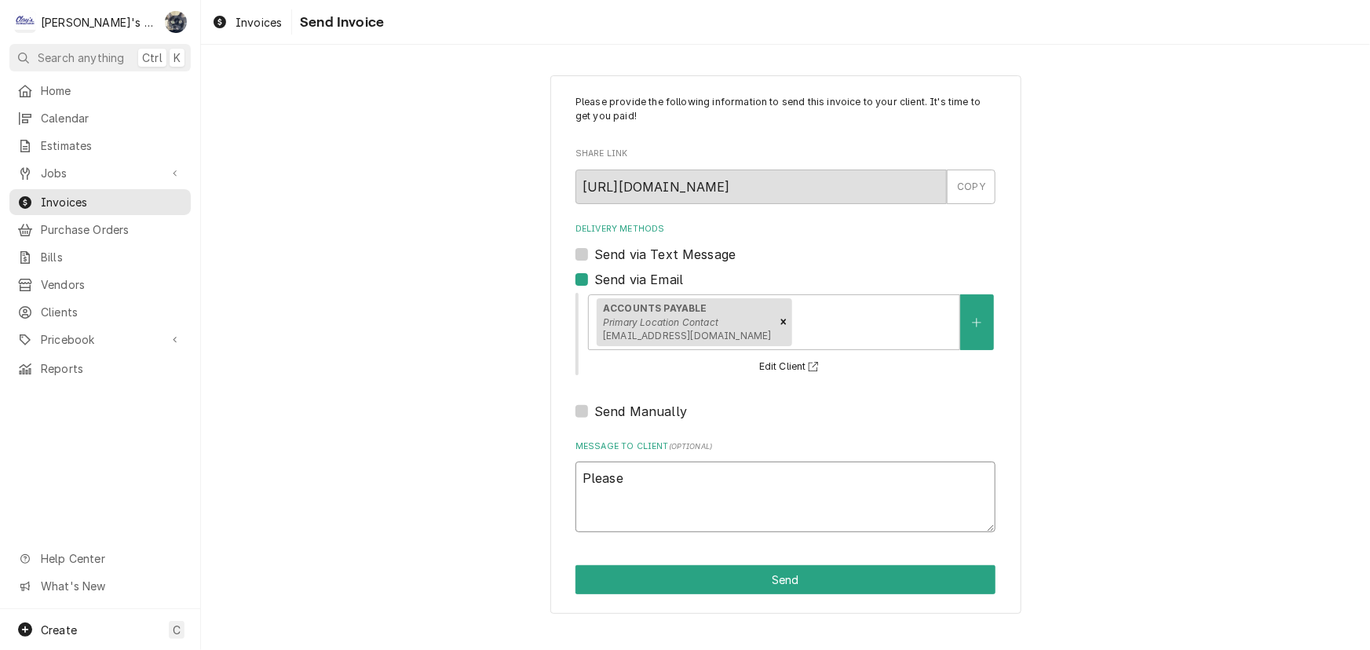
type textarea "x"
type textarea "Please p"
type textarea "x"
type textarea "Please pr"
type textarea "x"
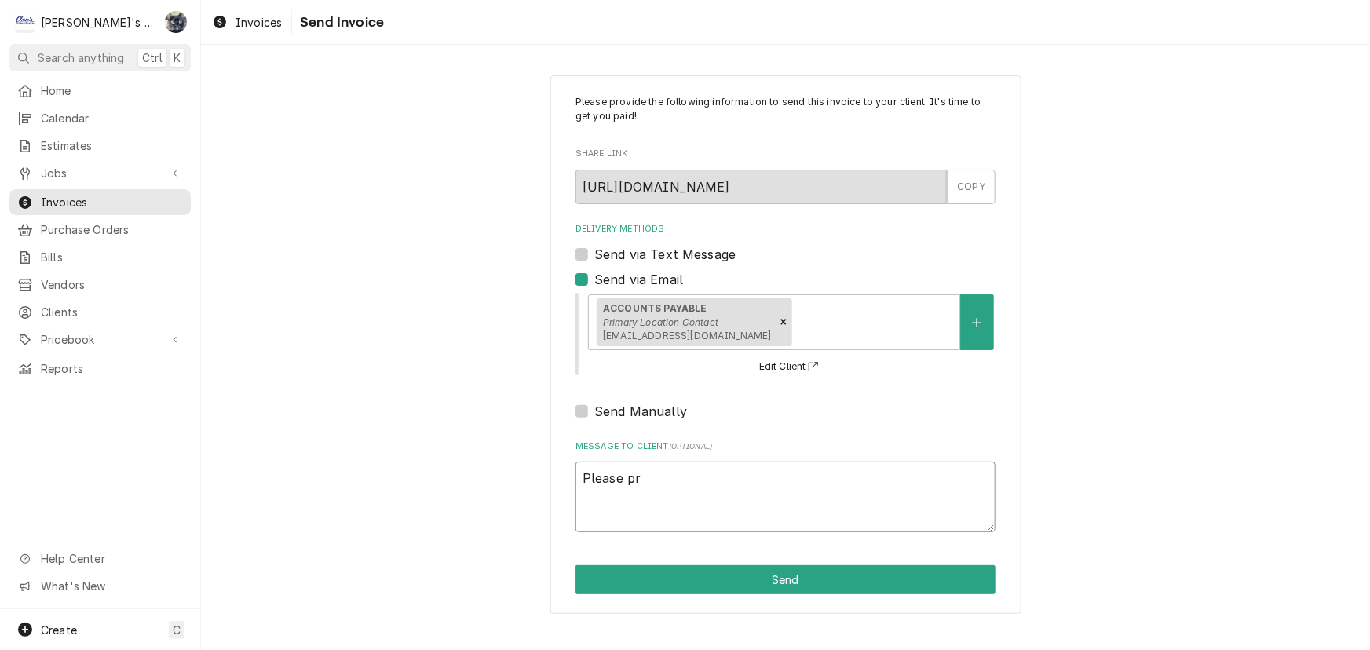
type textarea "Please pro"
type textarea "x"
type textarea "Please prov"
type textarea "x"
type textarea "Please provi"
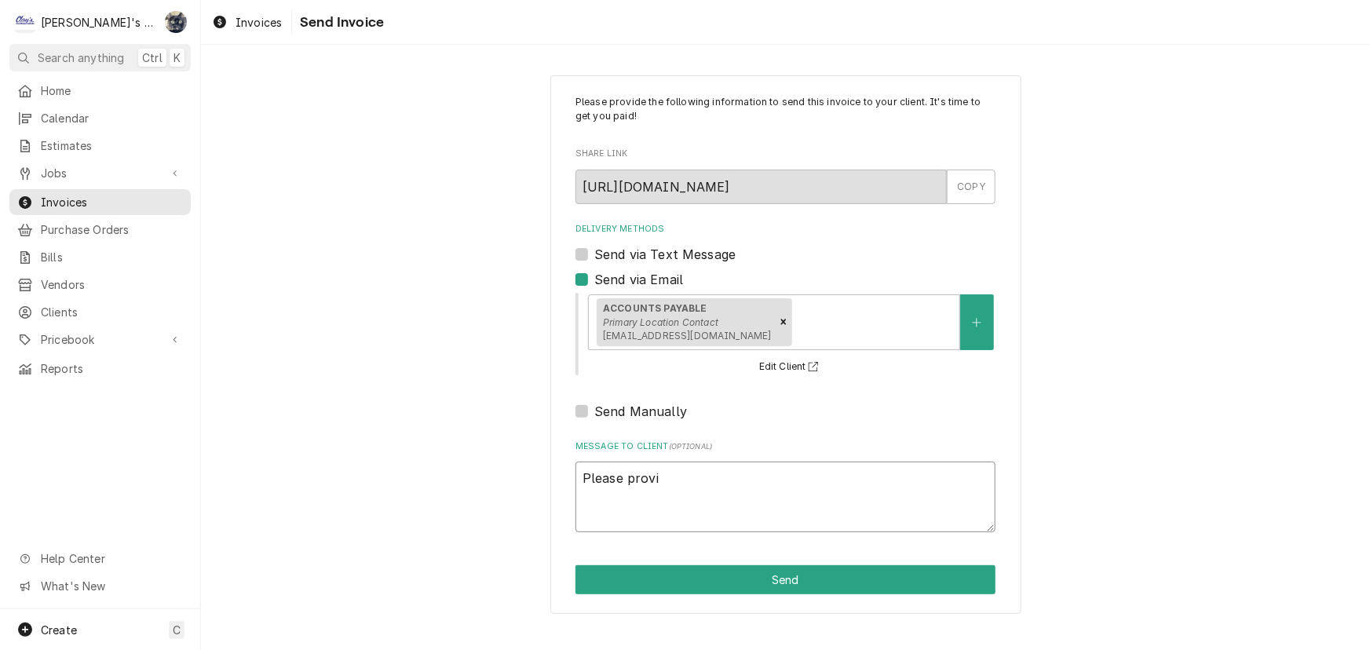
type textarea "x"
type textarea "Please provid"
type textarea "x"
type textarea "Please provide"
type textarea "x"
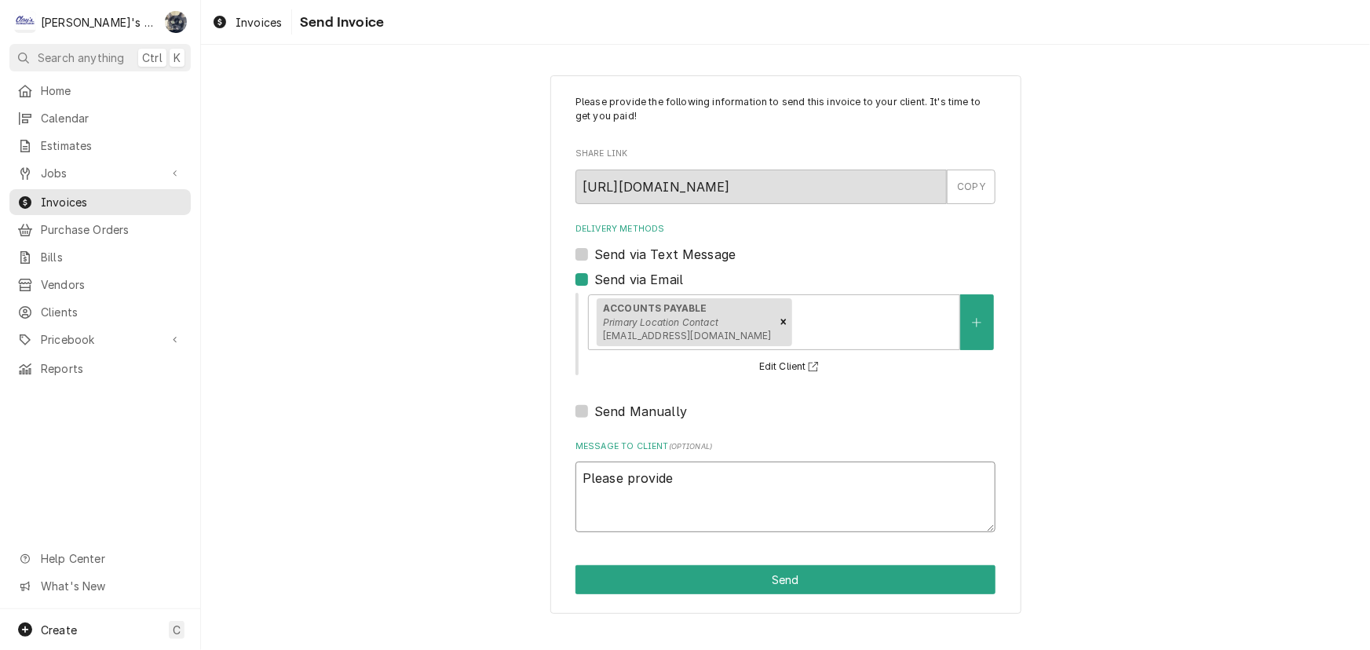
type textarea "Please provide"
type textarea "x"
type textarea "Please provide p"
type textarea "x"
type textarea "Please provide pa"
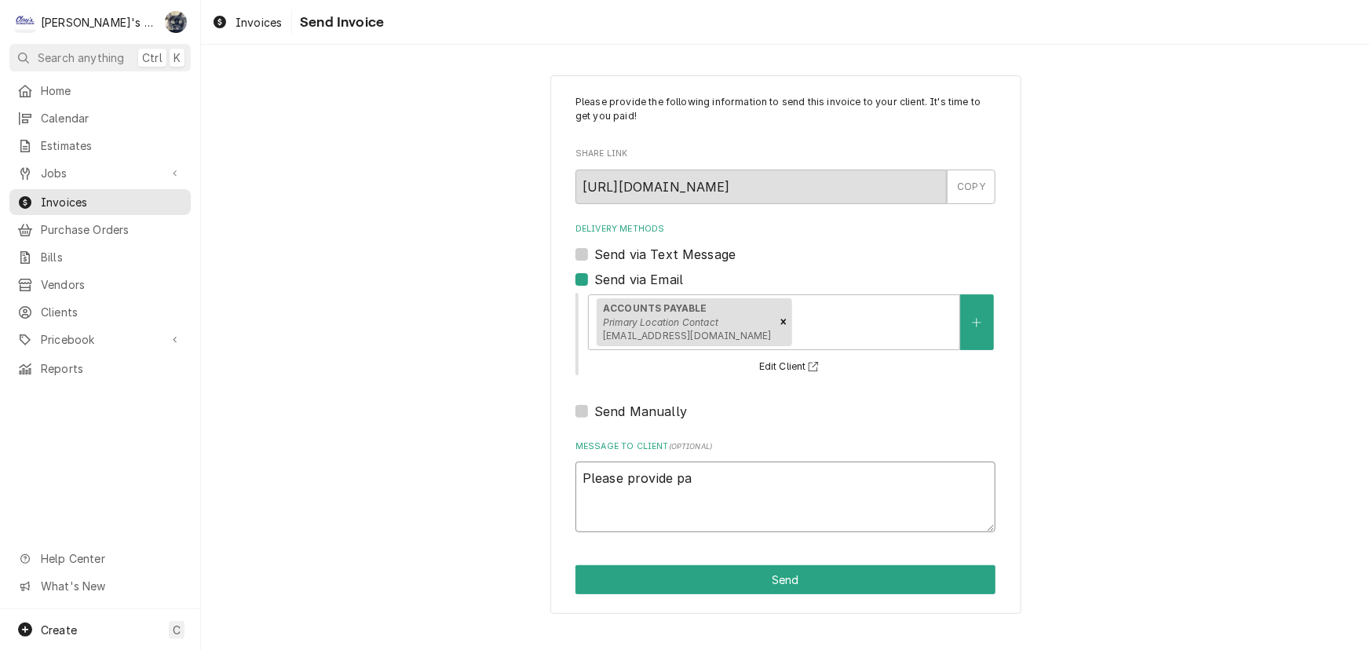
type textarea "x"
type textarea "Please provide pay"
type textarea "x"
type textarea "Please provide paym"
type textarea "x"
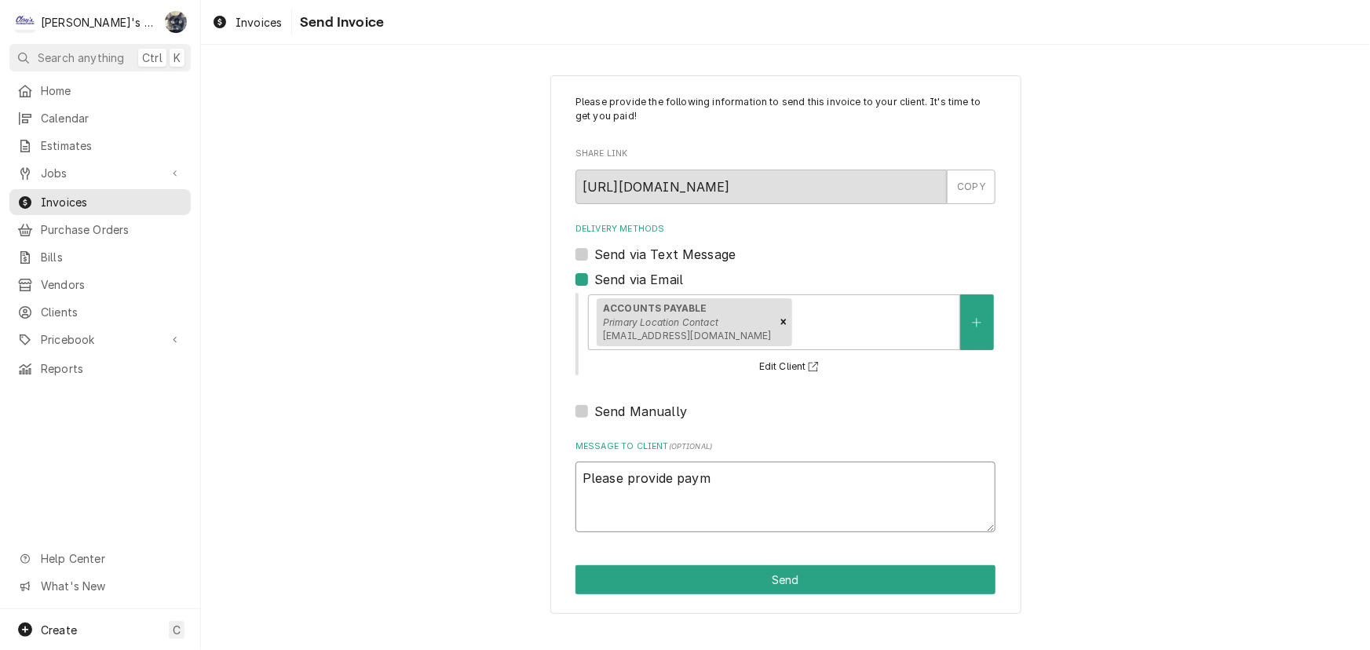
type textarea "Please provide payme"
type textarea "x"
type textarea "Please provide paymen"
type textarea "x"
type textarea "Please provide payment"
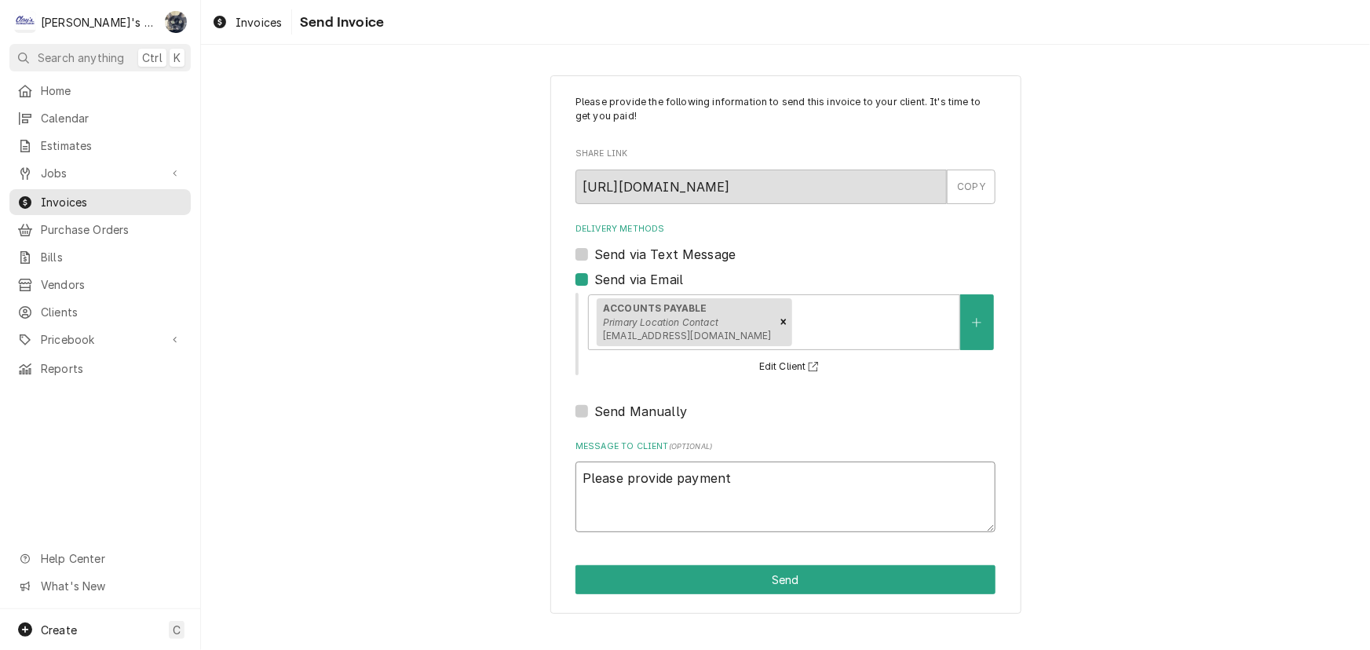
type textarea "x"
type textarea "Please provide payment"
type textarea "x"
type textarea "Please provide payment s"
type textarea "x"
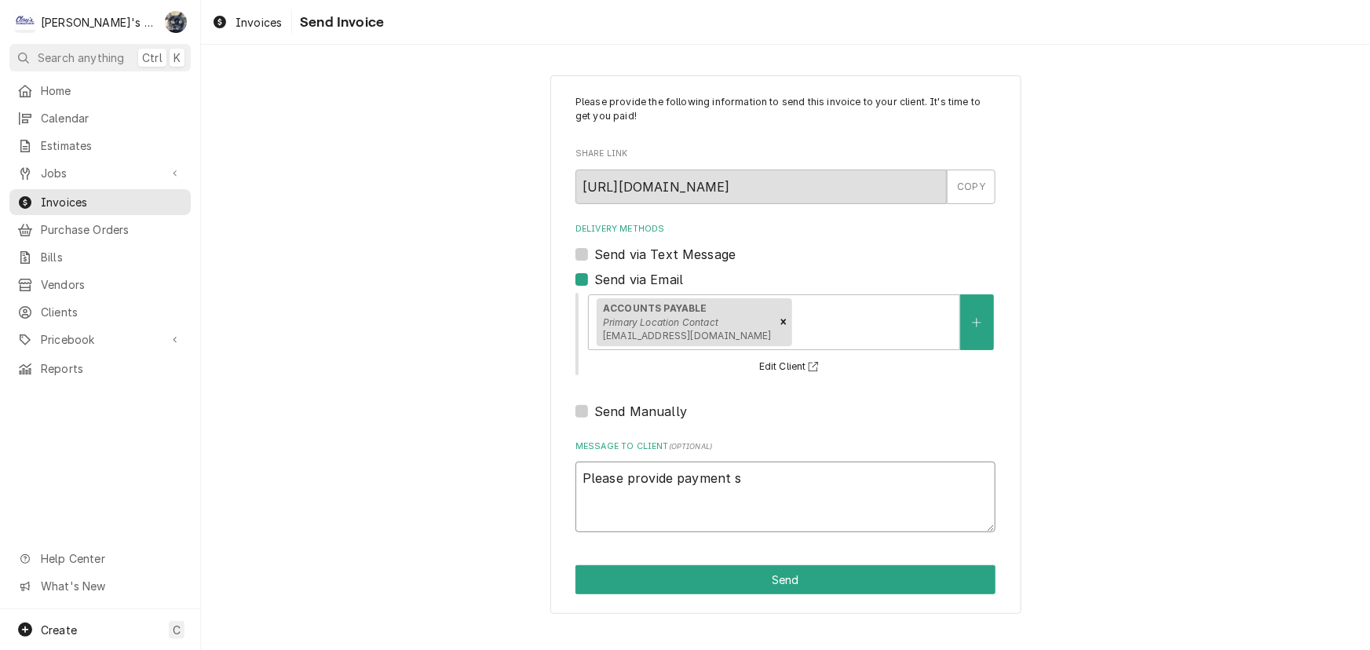
type textarea "Please provide payment st"
type textarea "x"
type textarea "Please provide payment sta"
type textarea "x"
type textarea "Please provide payment stat"
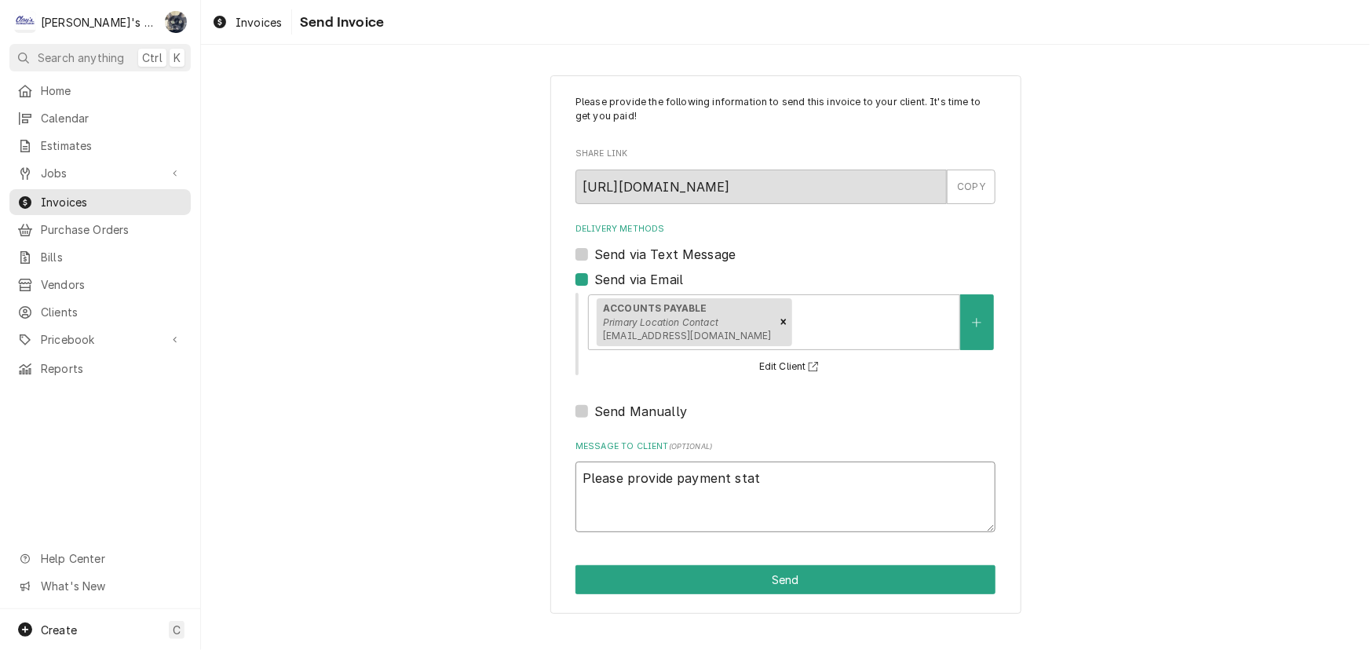
type textarea "x"
type textarea "Please provide payment statu"
type textarea "x"
type textarea "Please provide payment status"
type textarea "x"
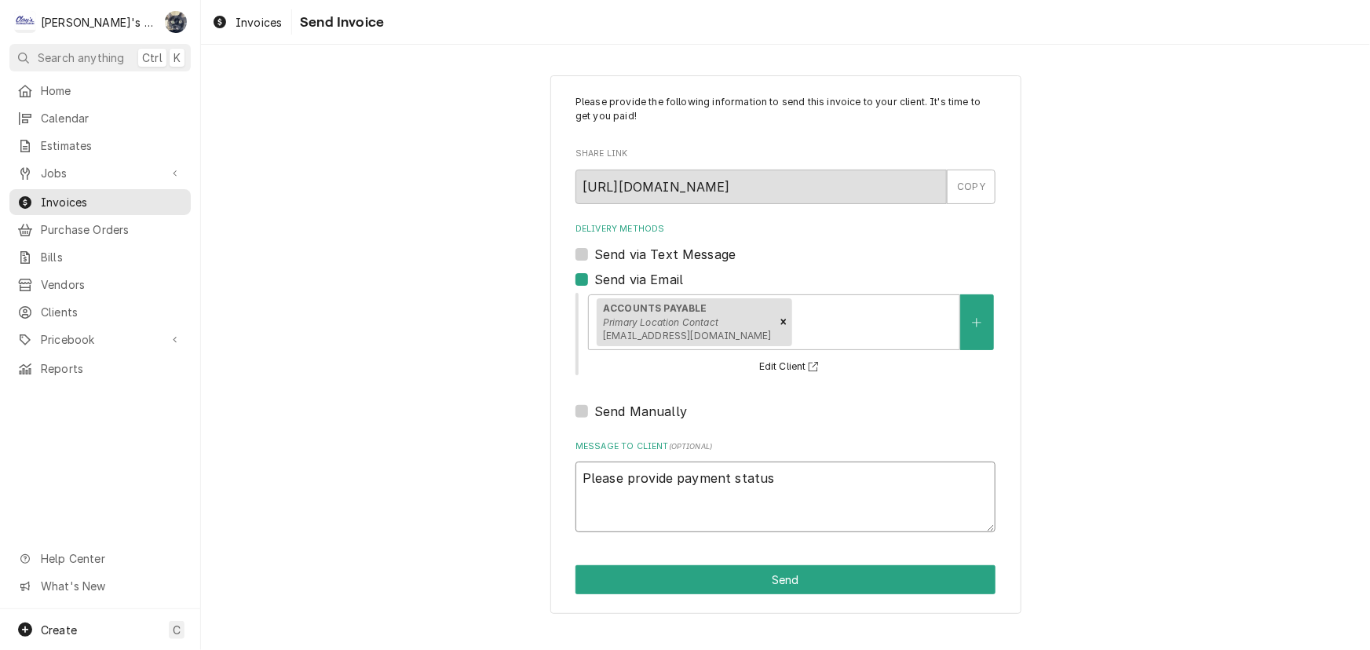
type textarea "Please provide payment status."
type textarea "x"
type textarea "Please provide payment status."
type textarea "x"
type textarea "Please provide payment status. T"
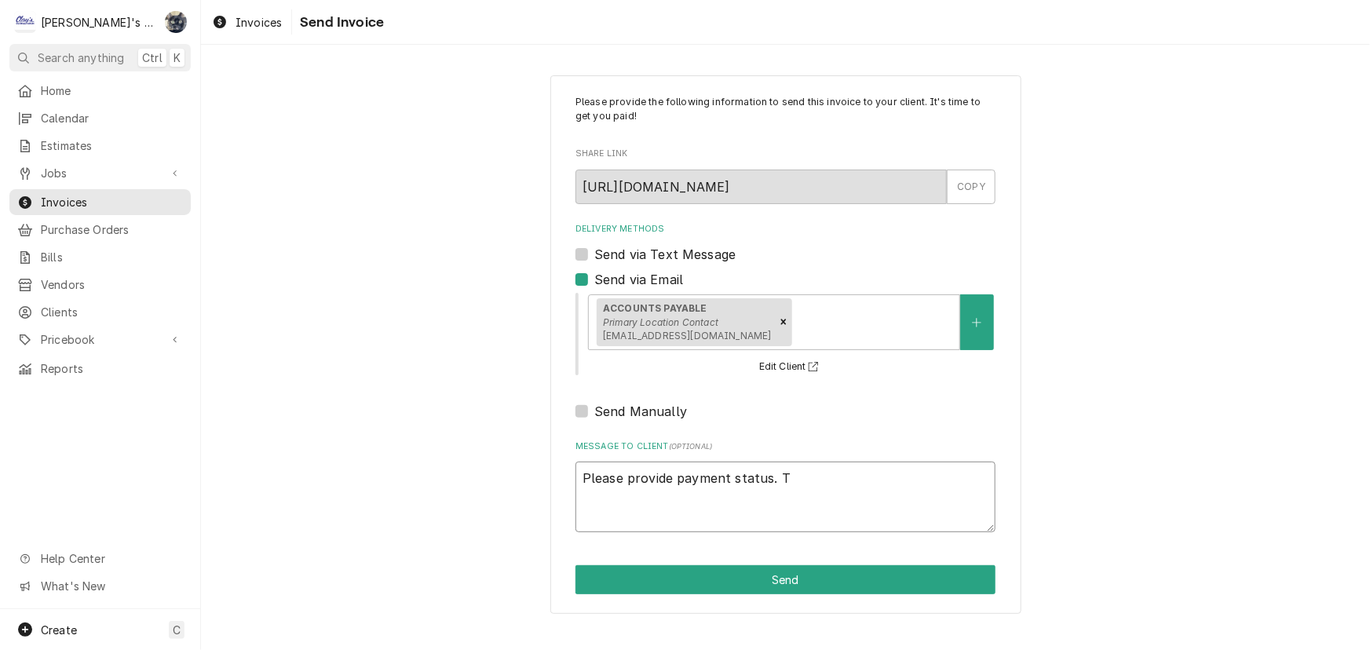
type textarea "x"
type textarea "Please provide payment status. Th"
type textarea "x"
type textarea "Please provide payment status. Tha"
type textarea "x"
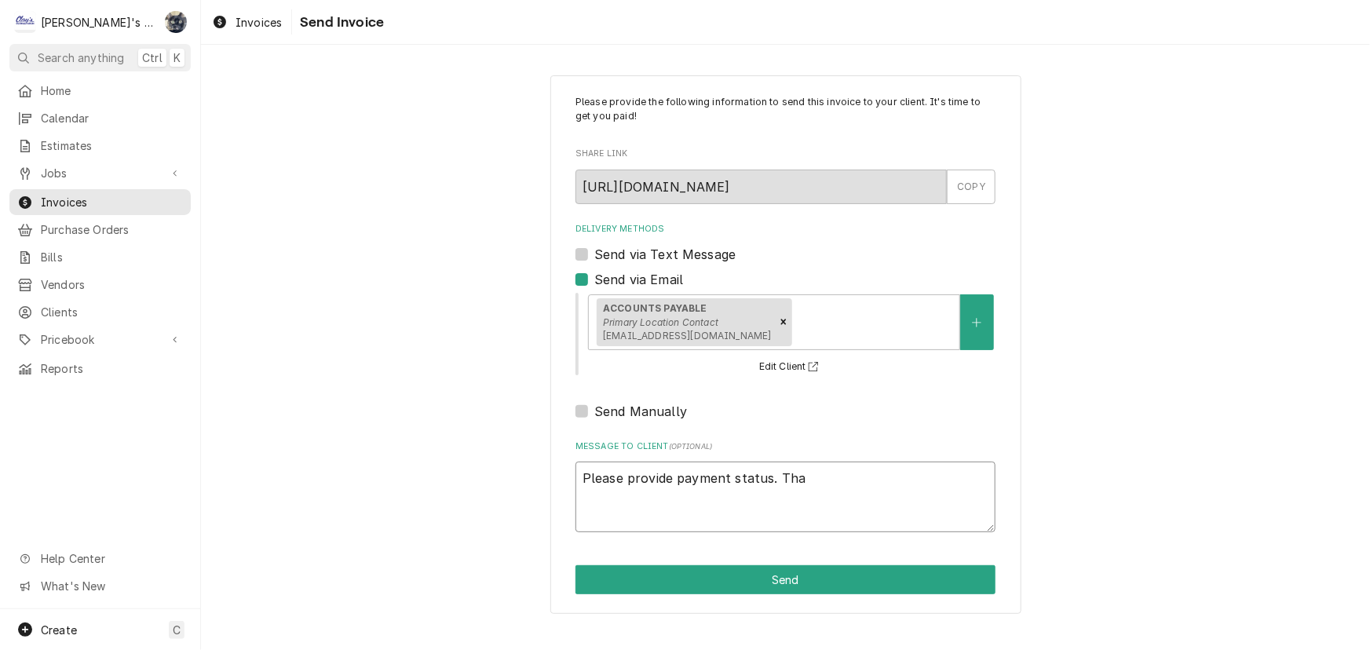
type textarea "Please provide payment status. Than"
type textarea "x"
type textarea "Please provide payment status. Thank"
type textarea "x"
type textarea "Please provide payment status. Thank"
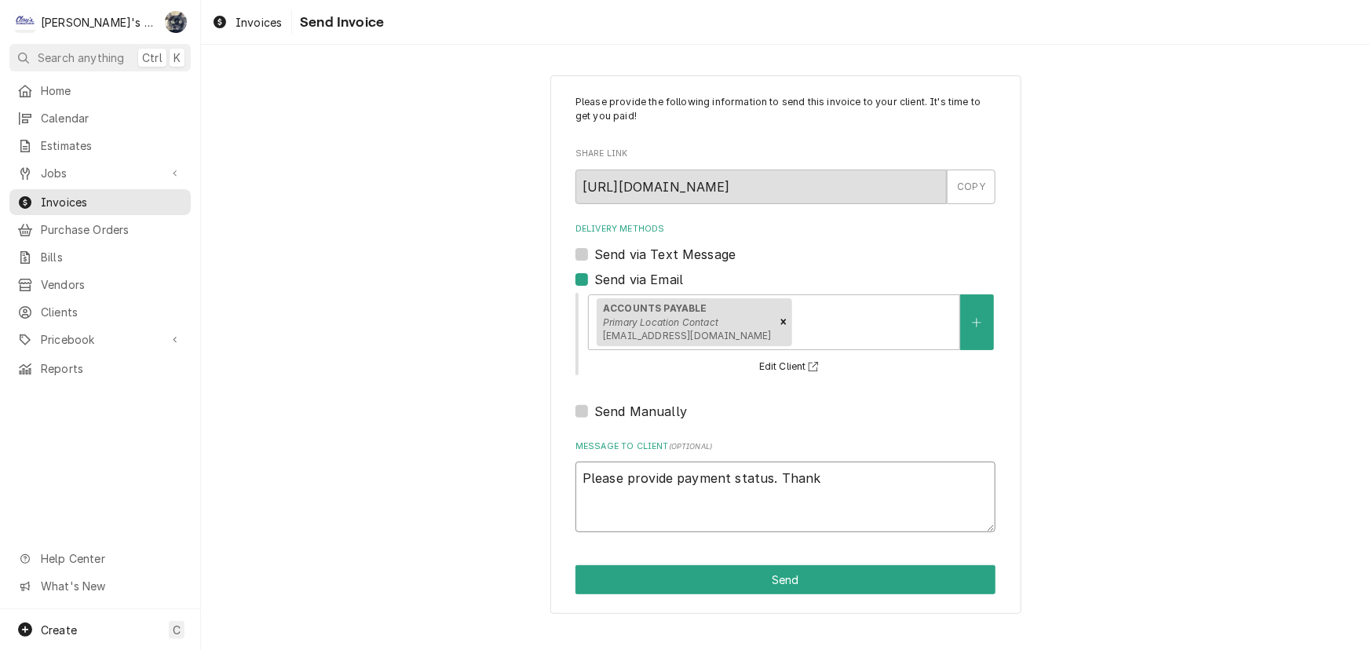
type textarea "x"
type textarea "Please provide payment status. Thank y"
type textarea "x"
type textarea "Please provide payment status. Thank yo"
type textarea "x"
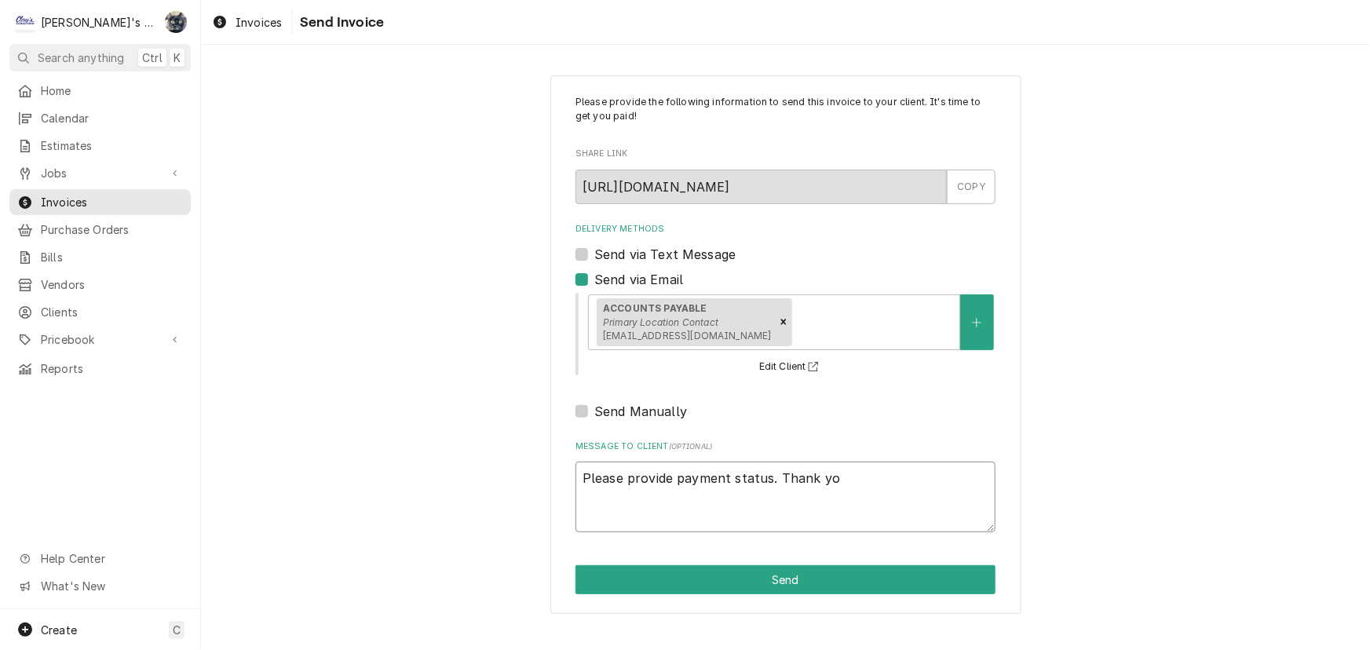
type textarea "Please provide payment status. Thank you"
type textarea "x"
type textarea "Please provide payment status. Thank you."
click at [748, 590] on button "Send" at bounding box center [786, 579] width 420 height 29
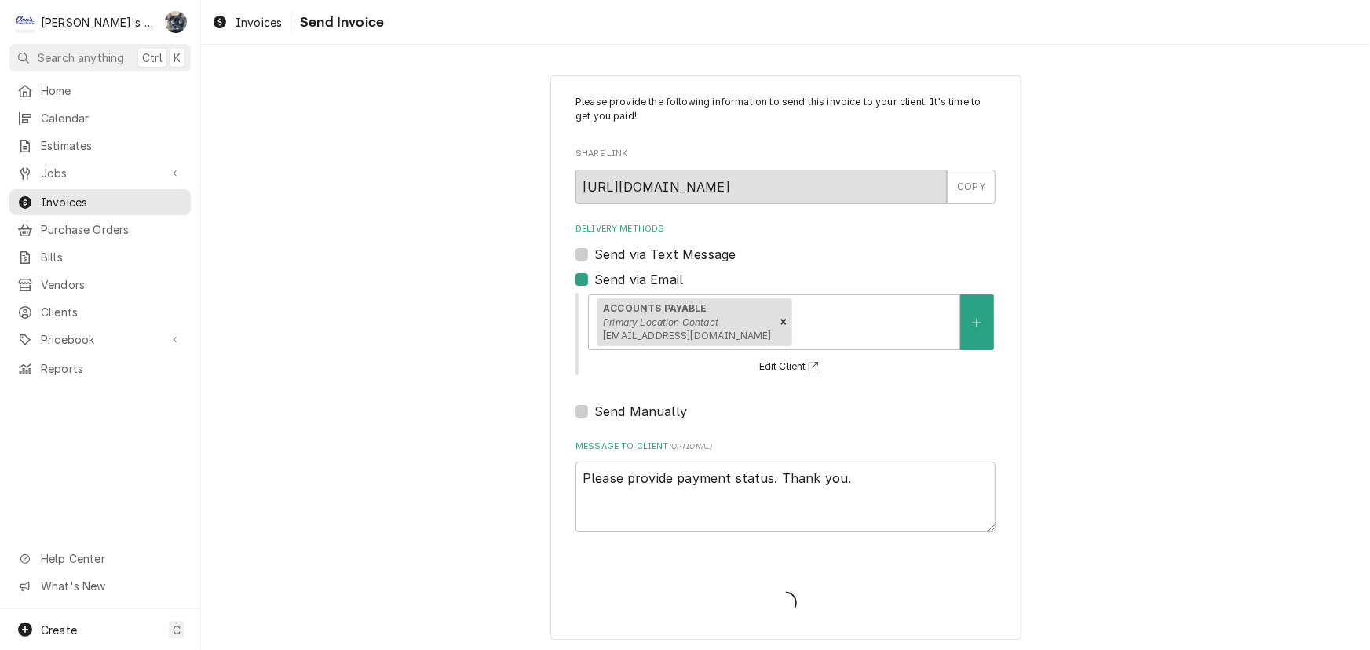
type textarea "x"
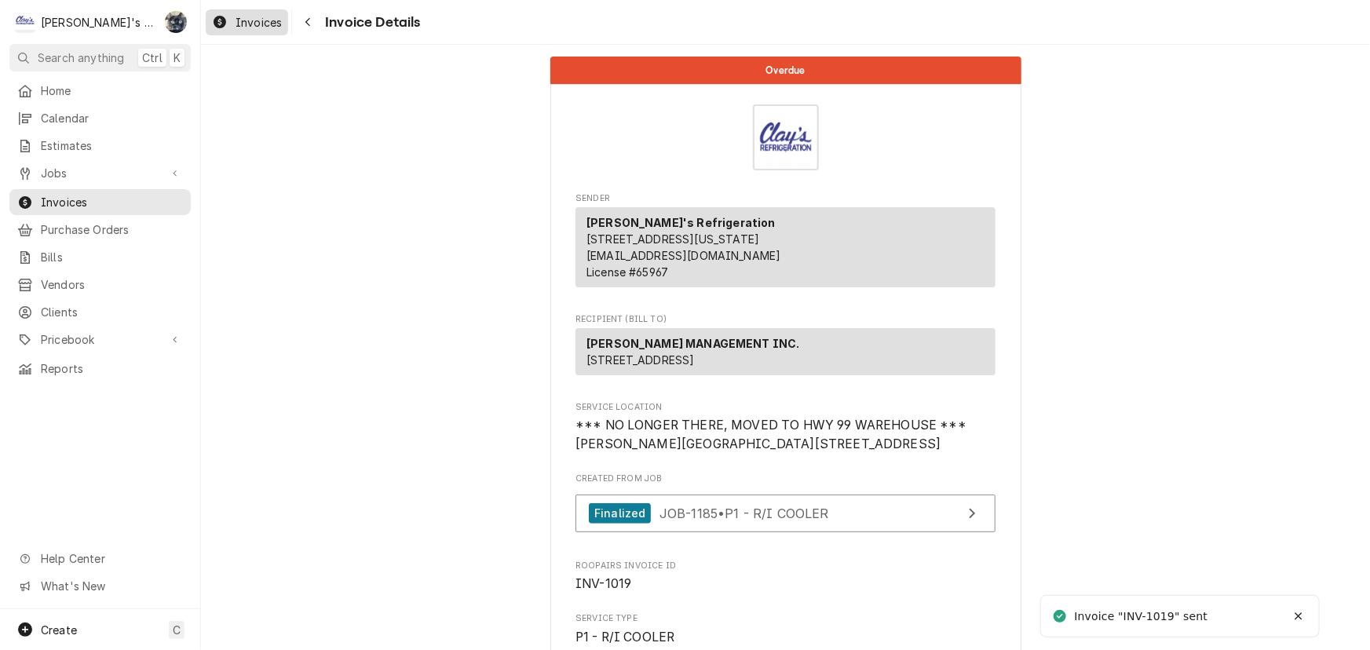
click at [228, 18] on div "Invoices" at bounding box center [247, 23] width 76 height 20
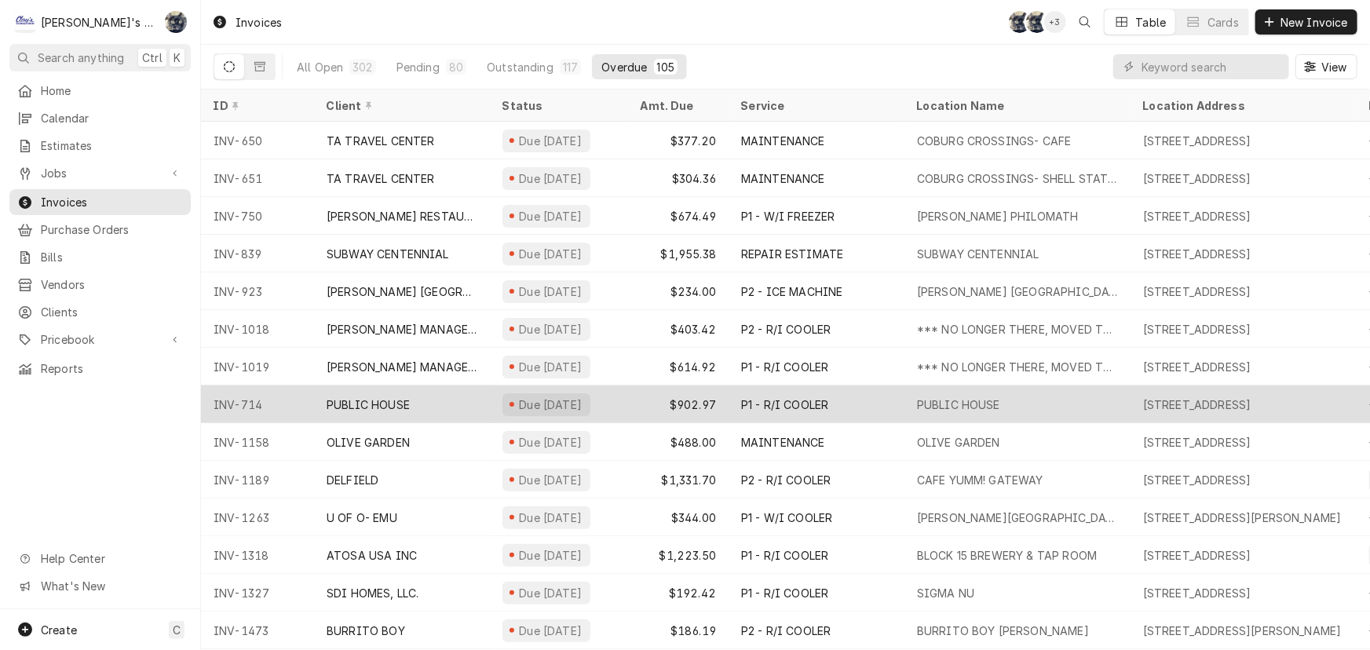
click at [558, 412] on div "Due [DATE]" at bounding box center [559, 405] width 138 height 38
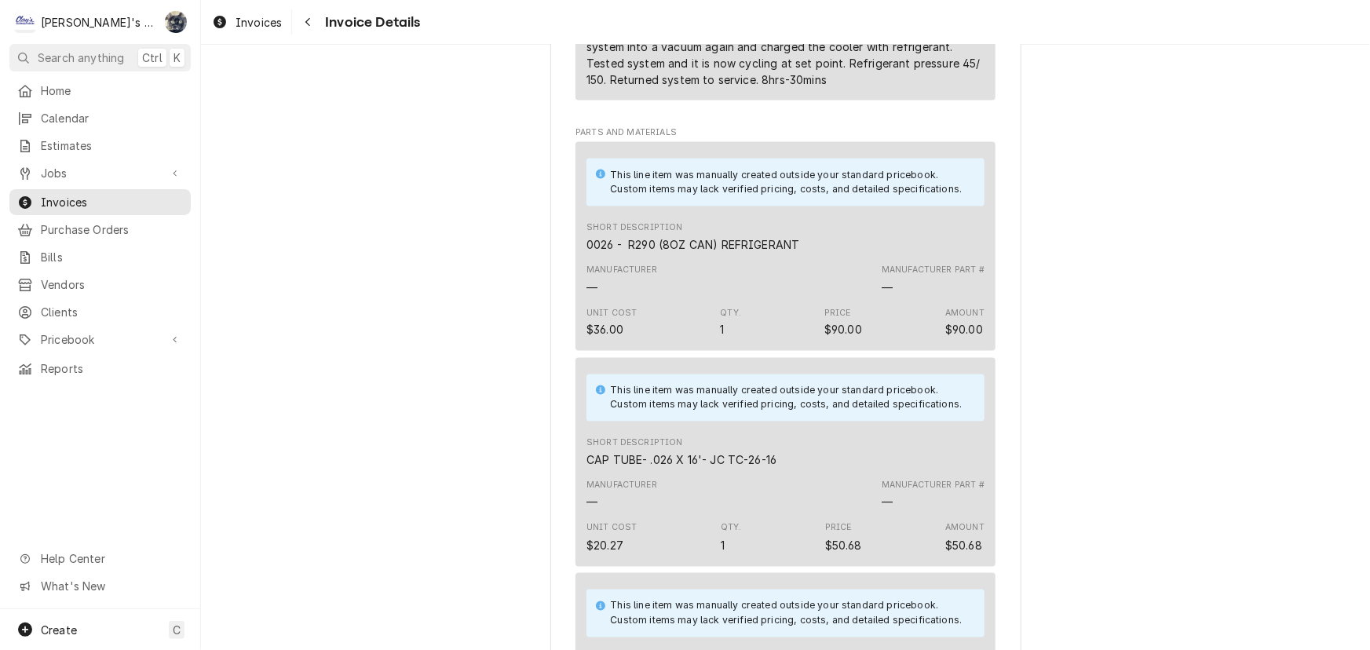
scroll to position [2085, 0]
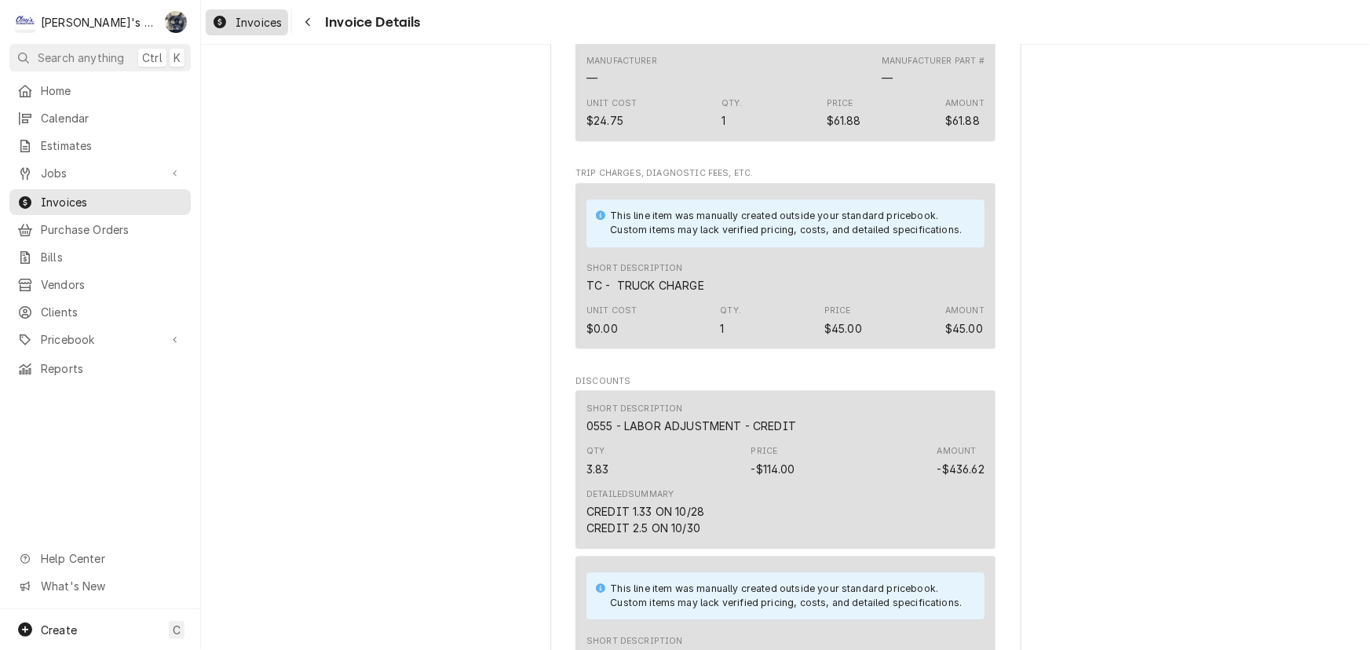
click at [243, 29] on span "Invoices" at bounding box center [259, 22] width 46 height 16
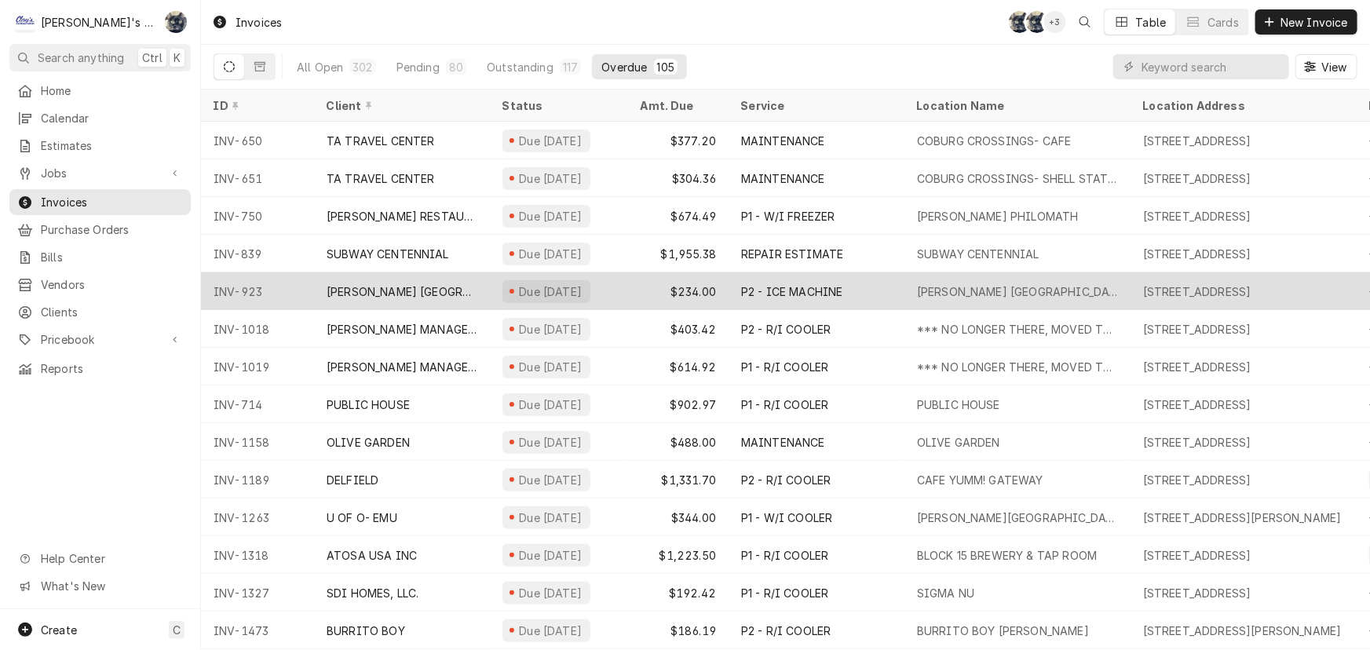
click at [558, 298] on div "Due [DATE]" at bounding box center [559, 292] width 138 height 38
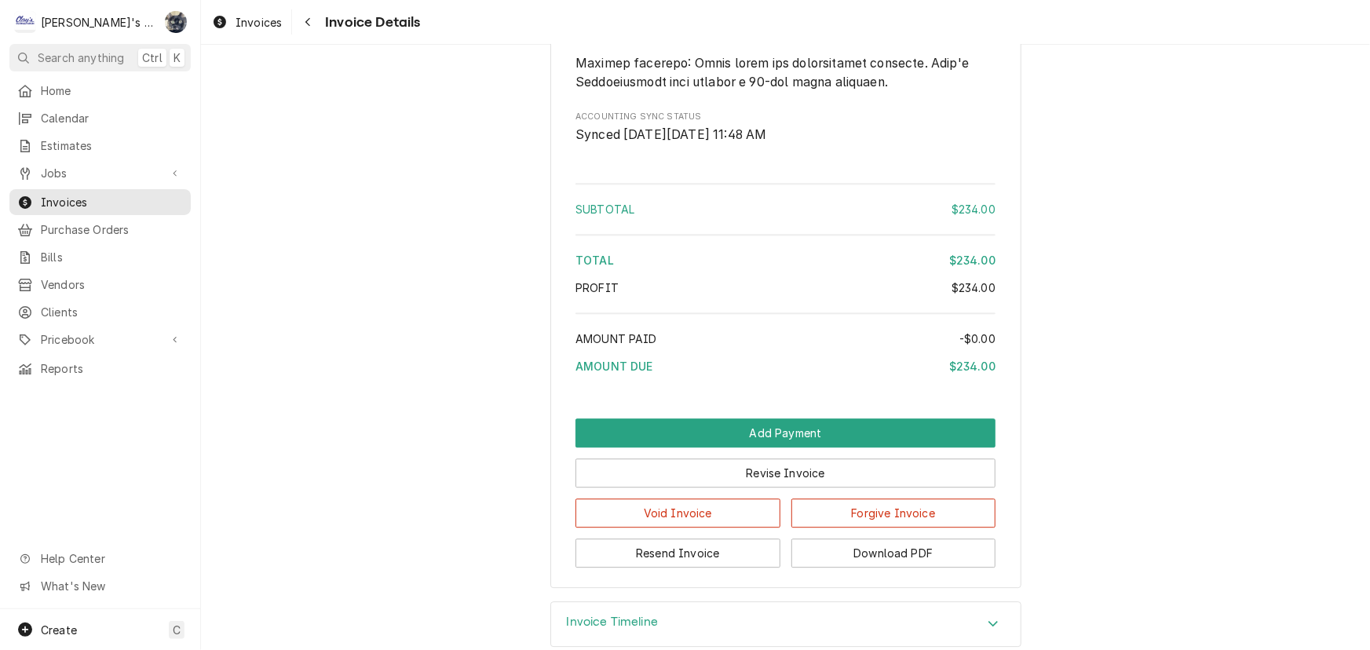
scroll to position [2081, 0]
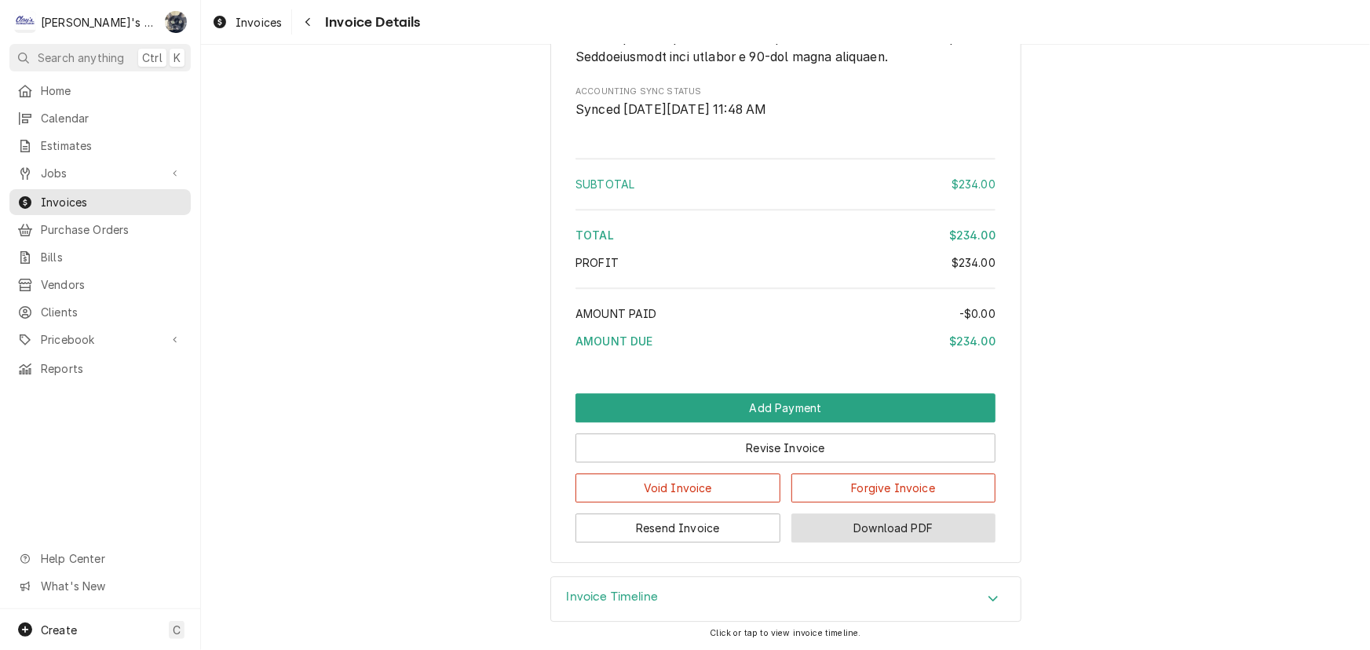
click at [821, 538] on button "Download PDF" at bounding box center [894, 528] width 205 height 29
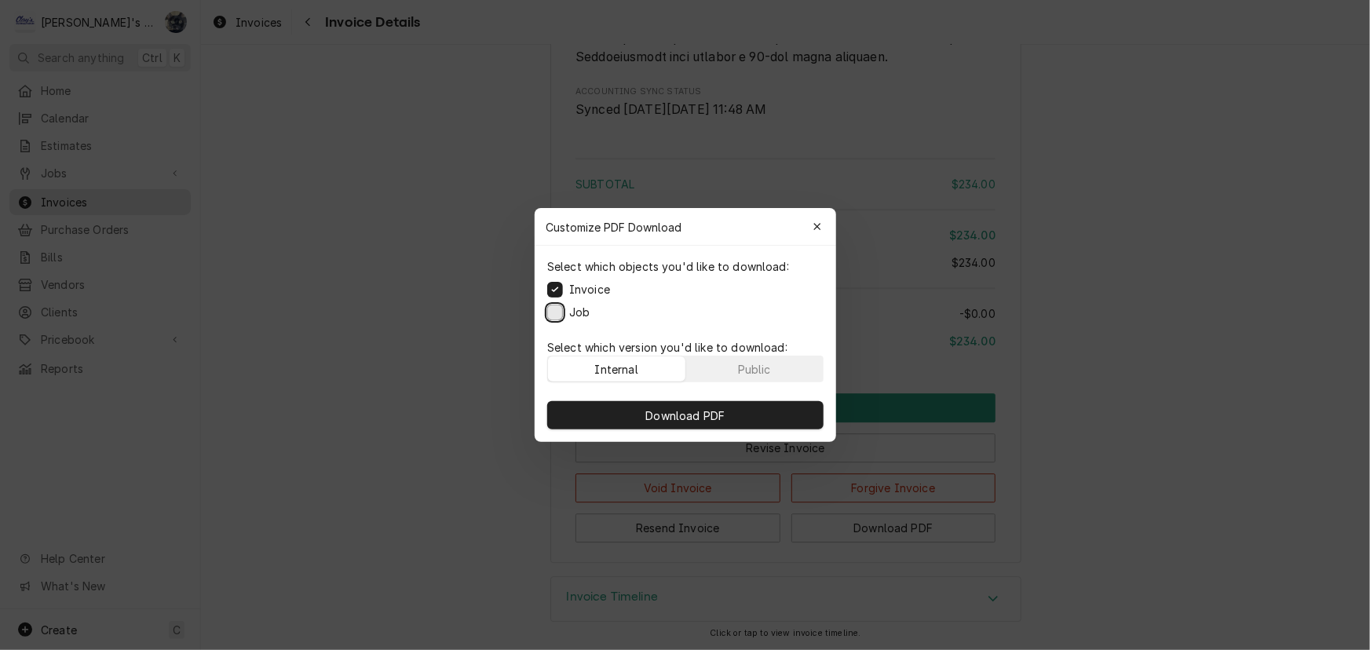
click at [550, 312] on button "Job" at bounding box center [555, 313] width 16 height 16
click at [583, 414] on button "Download PDF" at bounding box center [685, 415] width 276 height 28
